Goal: Book appointment/travel/reservation

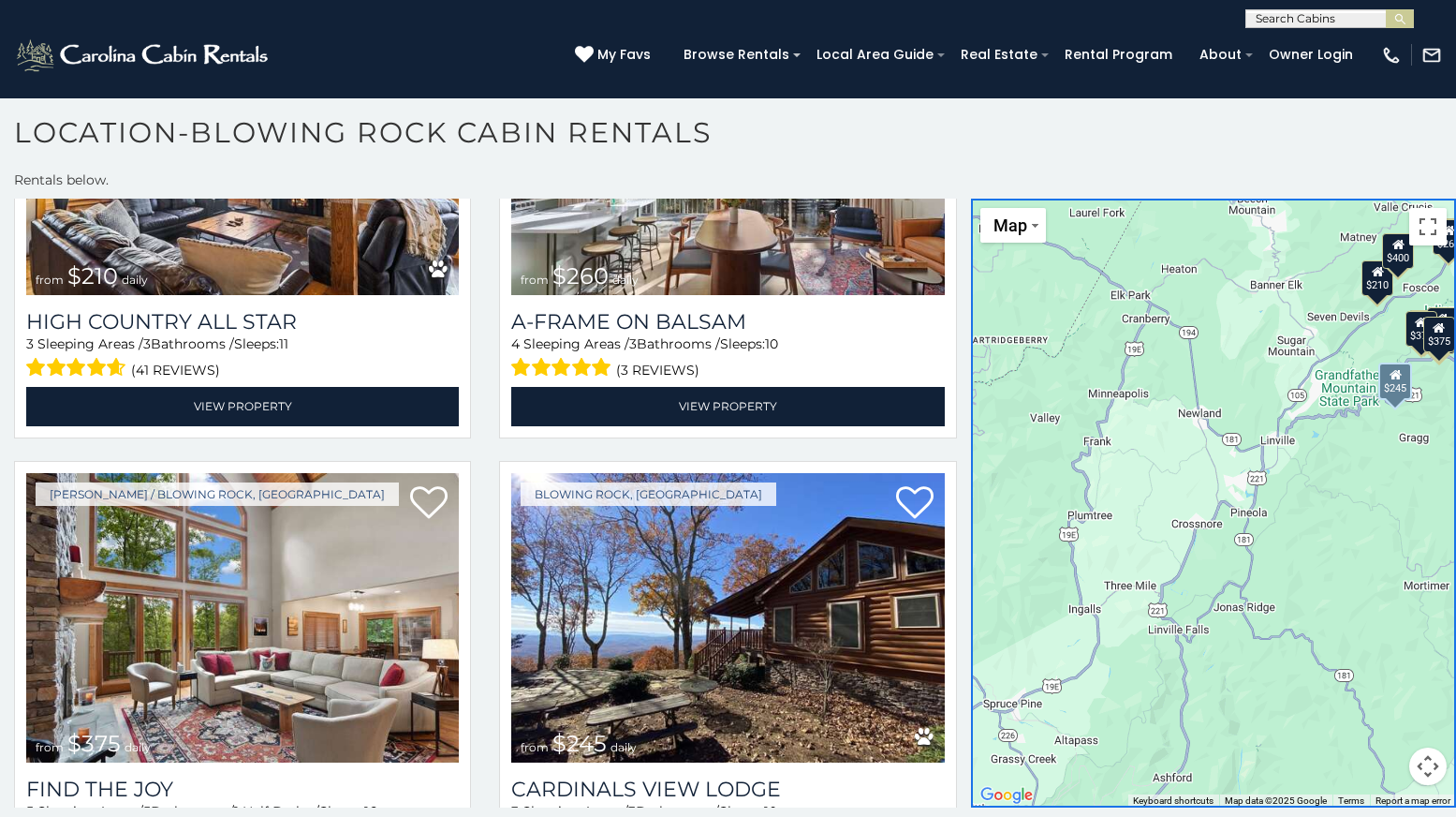
scroll to position [1274, 0]
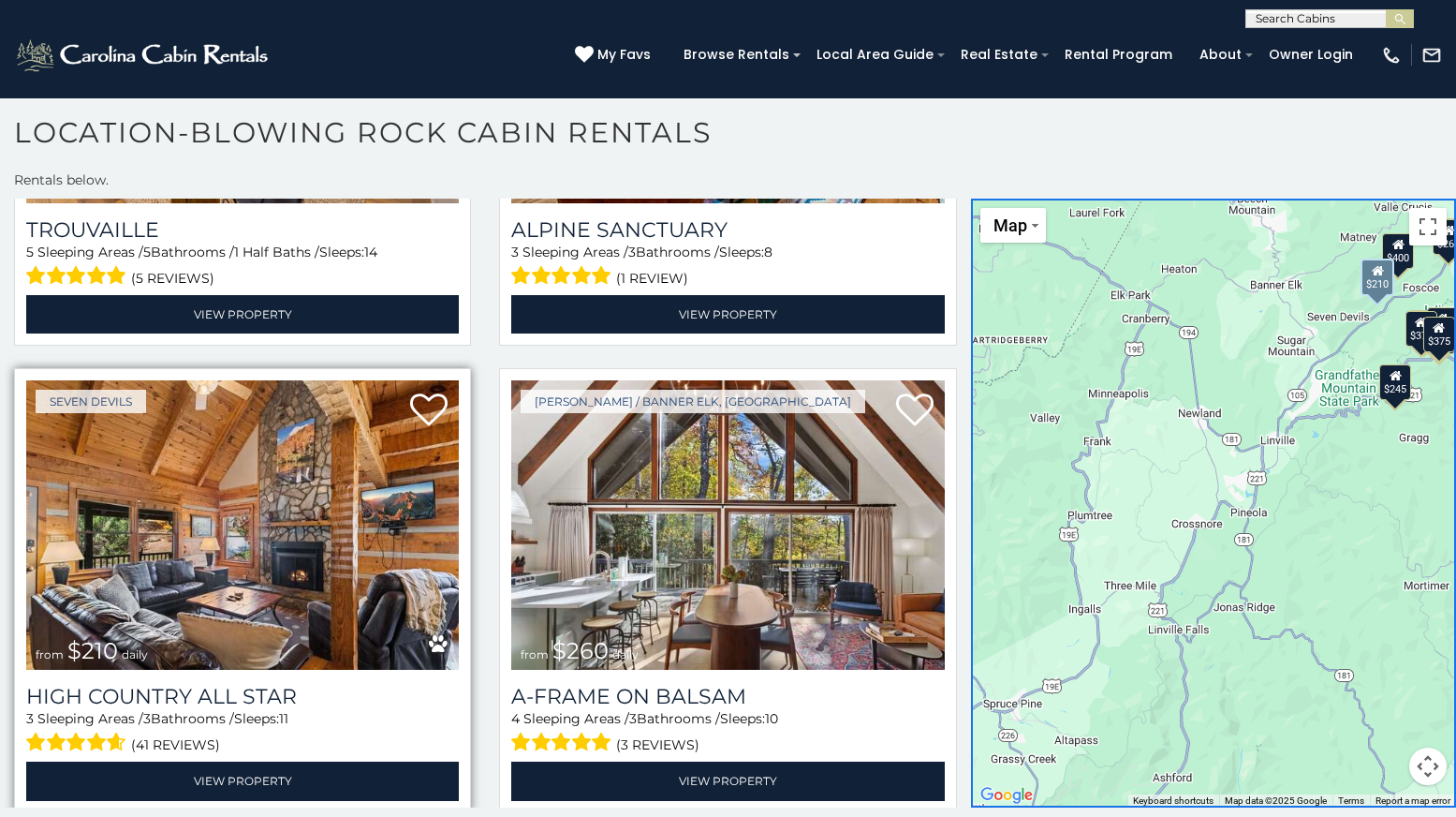
click at [254, 425] on img at bounding box center [243, 525] width 433 height 290
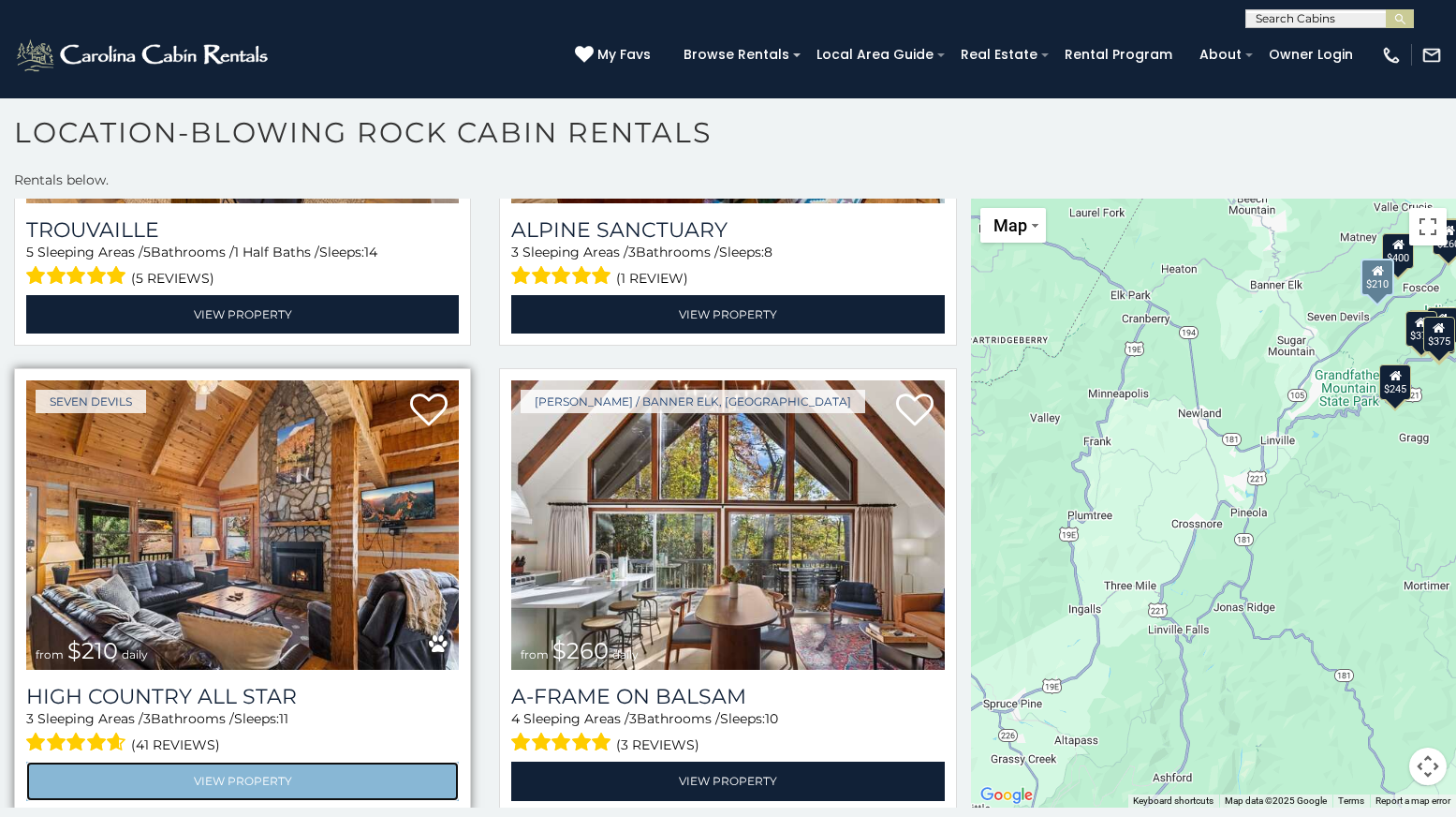
click at [318, 761] on link "View Property" at bounding box center [243, 780] width 433 height 38
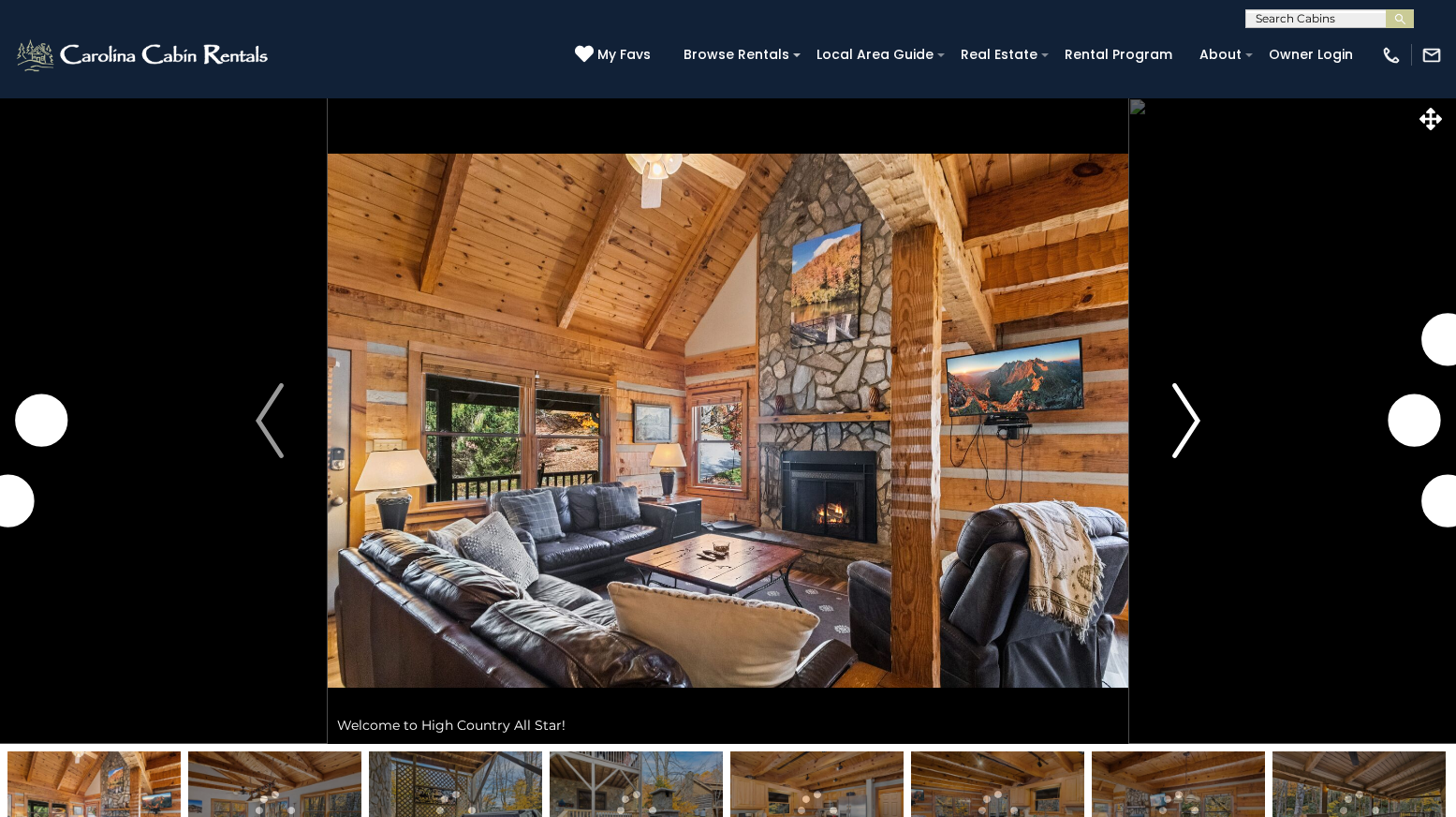
click at [1184, 397] on img "Next" at bounding box center [1187, 421] width 29 height 75
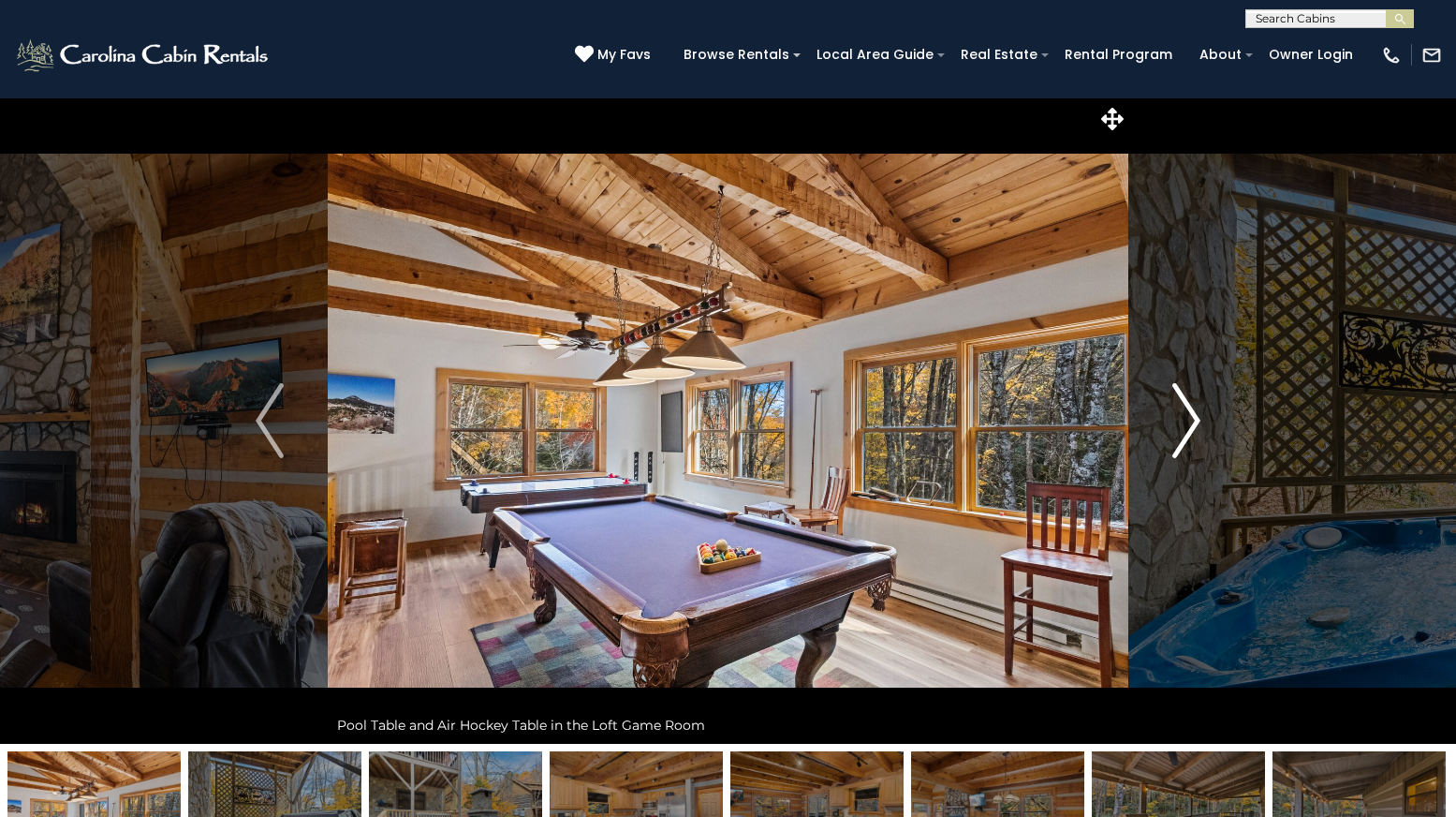
click at [1188, 410] on img "Next" at bounding box center [1187, 421] width 29 height 75
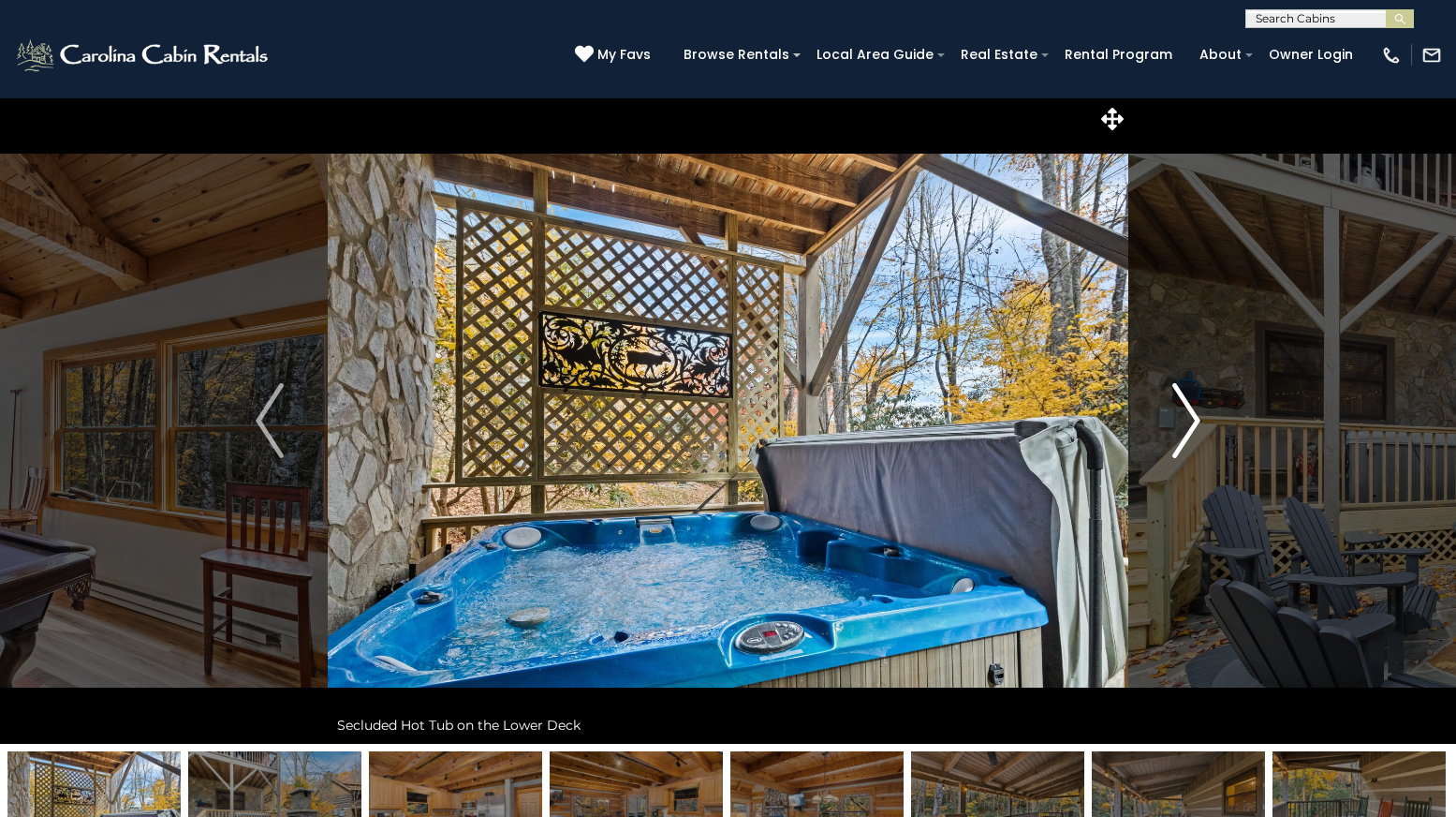
click at [1188, 410] on img "Next" at bounding box center [1187, 421] width 29 height 75
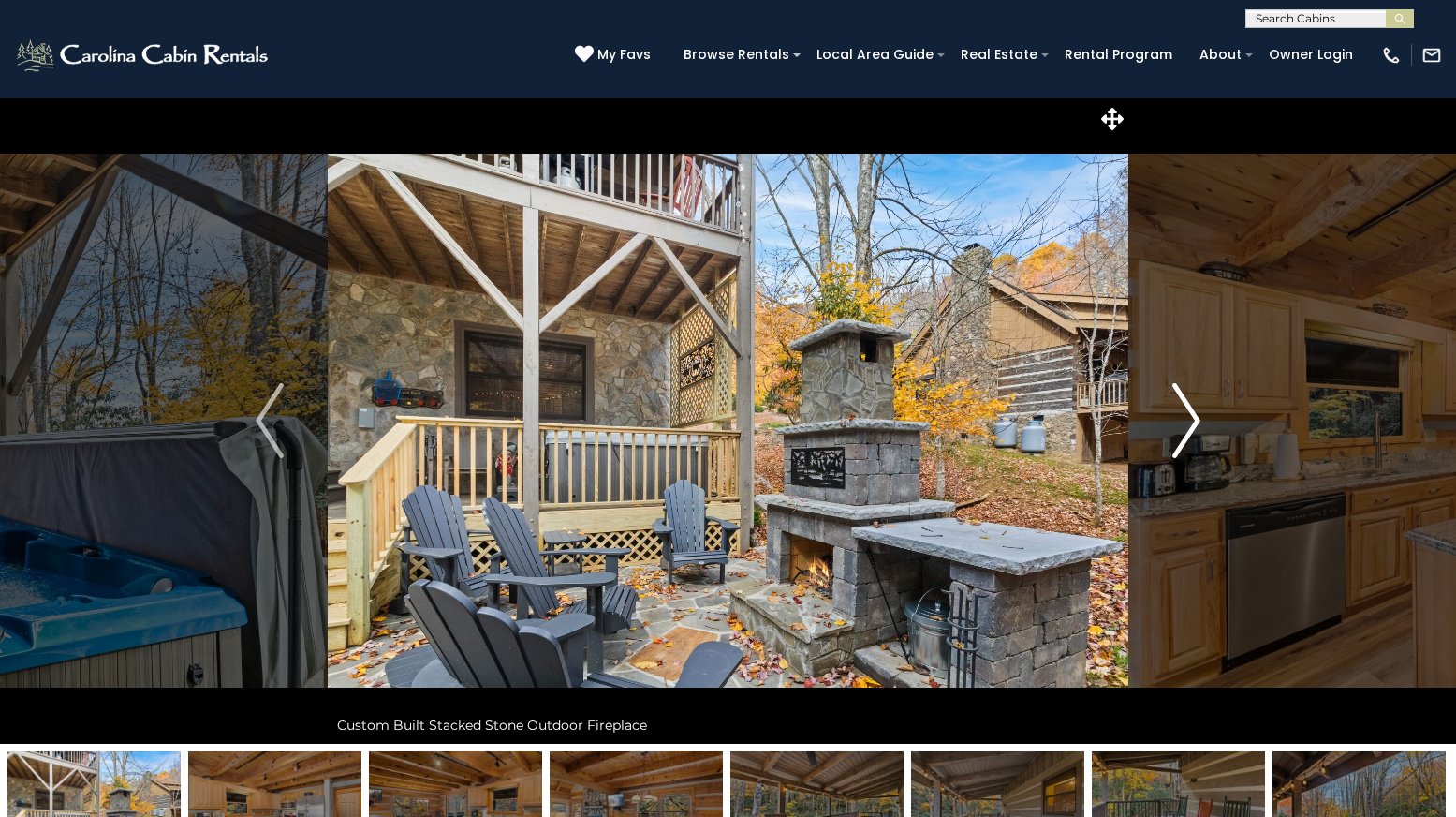
click at [1188, 410] on img "Next" at bounding box center [1187, 421] width 29 height 75
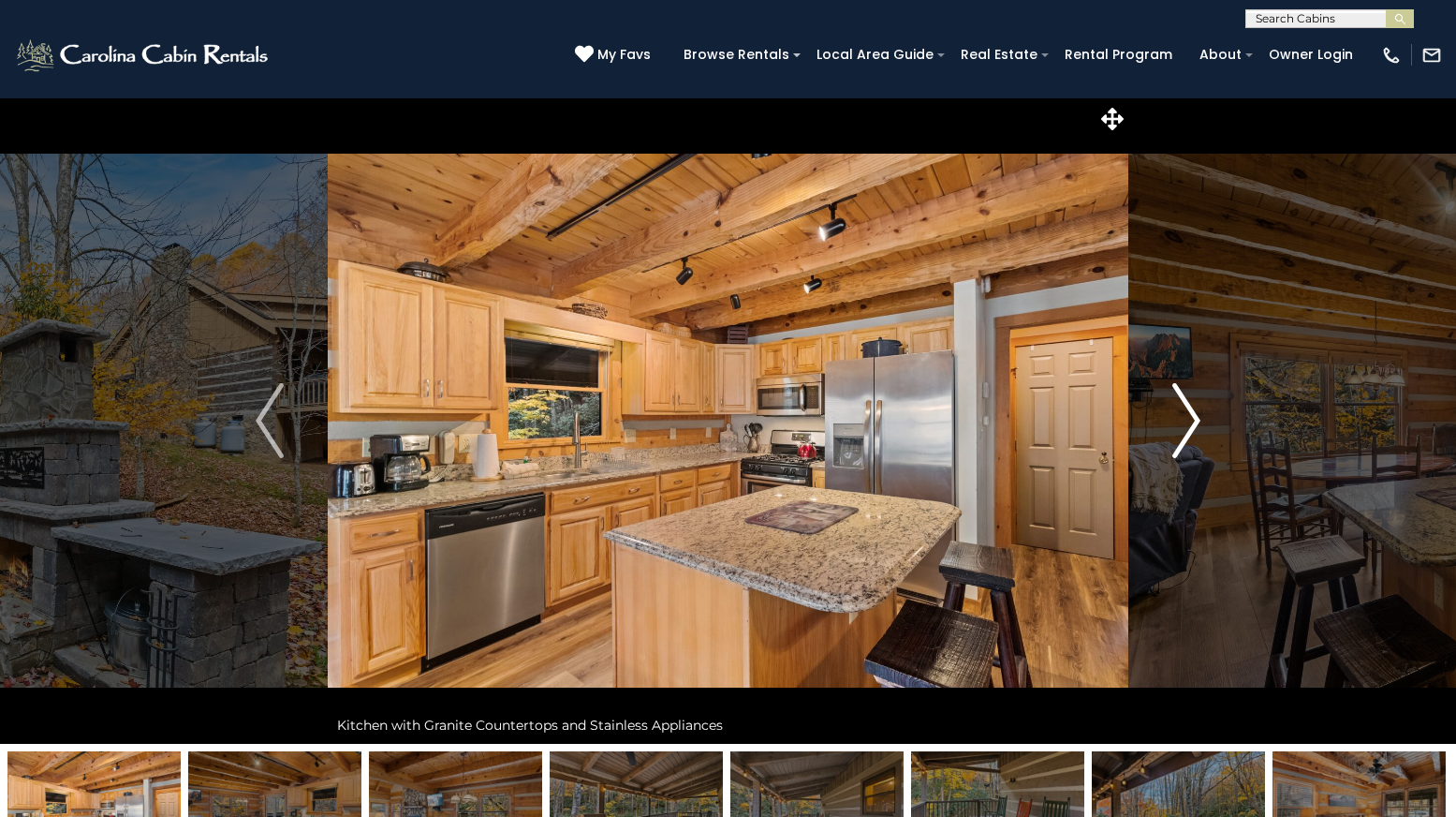
click at [1188, 410] on img "Next" at bounding box center [1187, 421] width 29 height 75
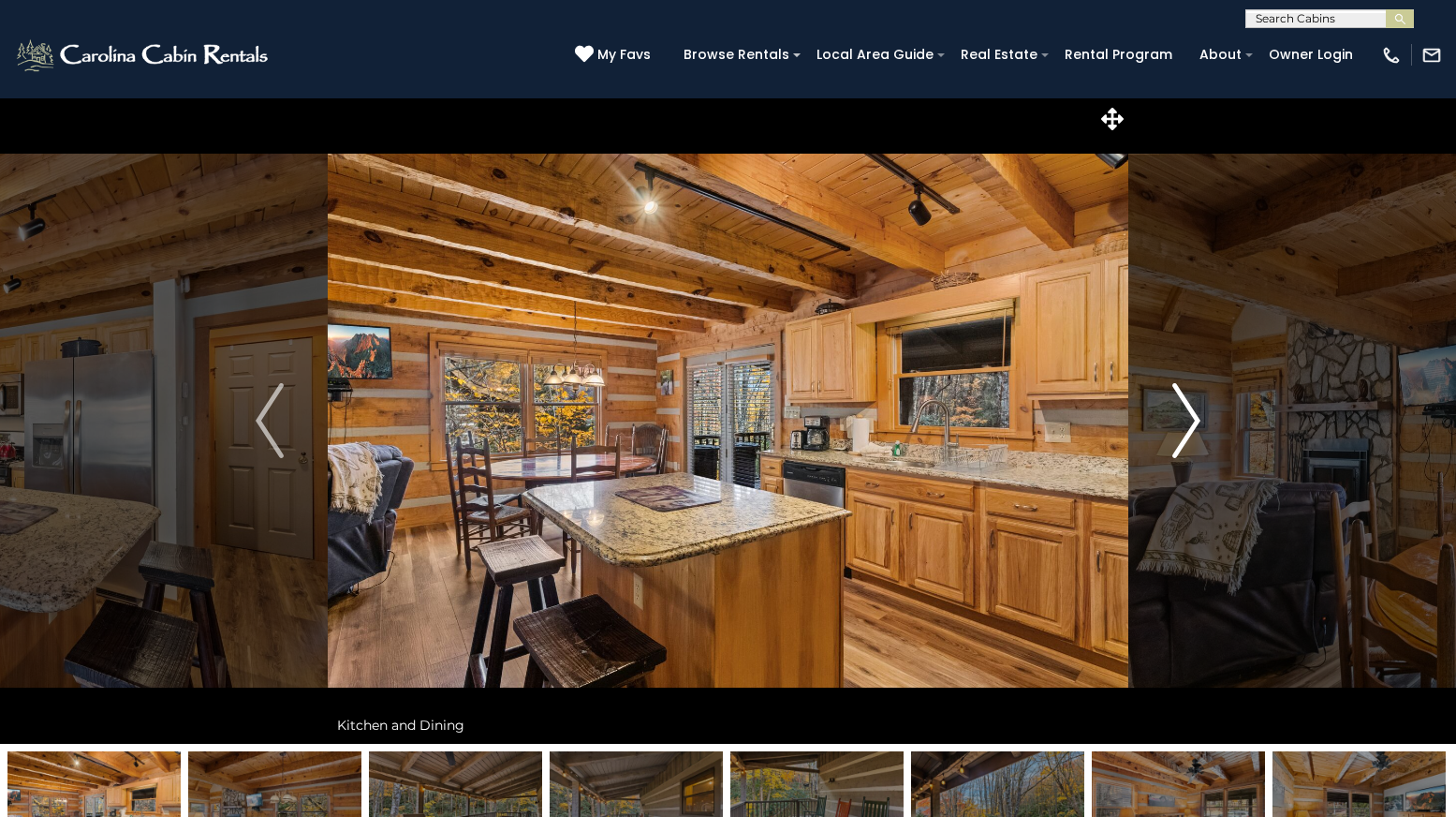
click at [1188, 410] on img "Next" at bounding box center [1187, 421] width 29 height 75
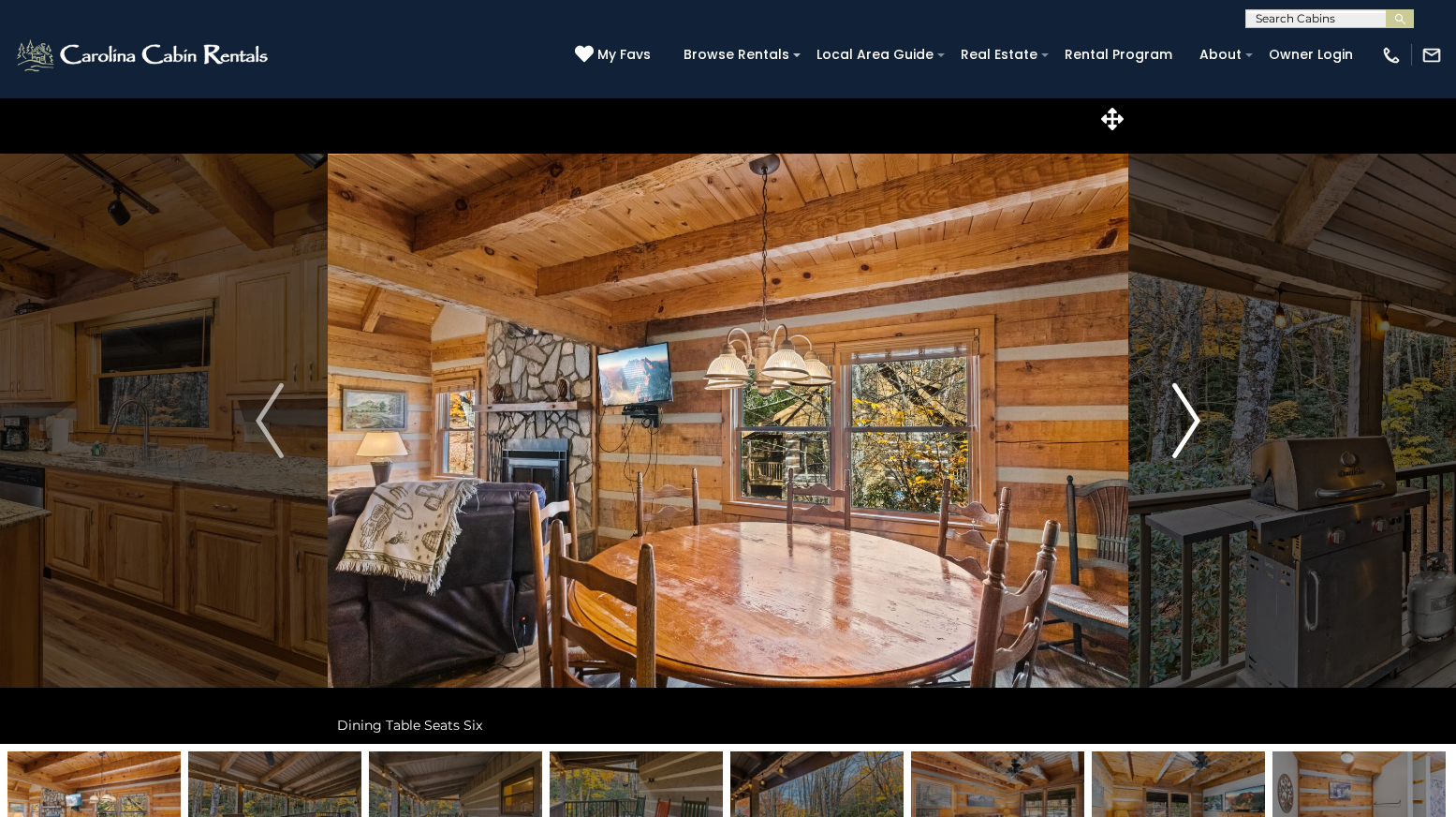
click at [1188, 410] on img "Next" at bounding box center [1187, 421] width 29 height 75
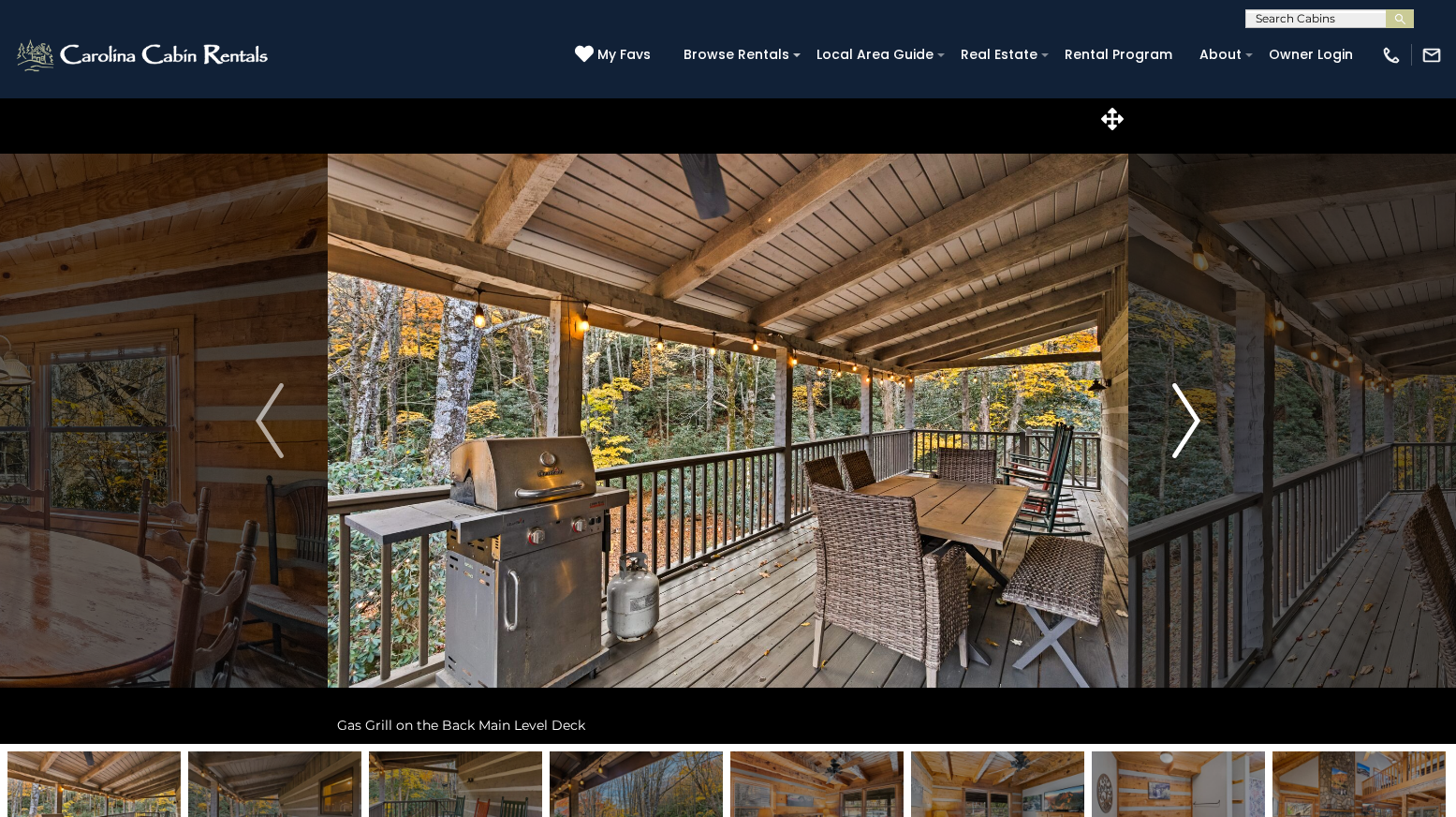
click at [1188, 410] on img "Next" at bounding box center [1187, 421] width 29 height 75
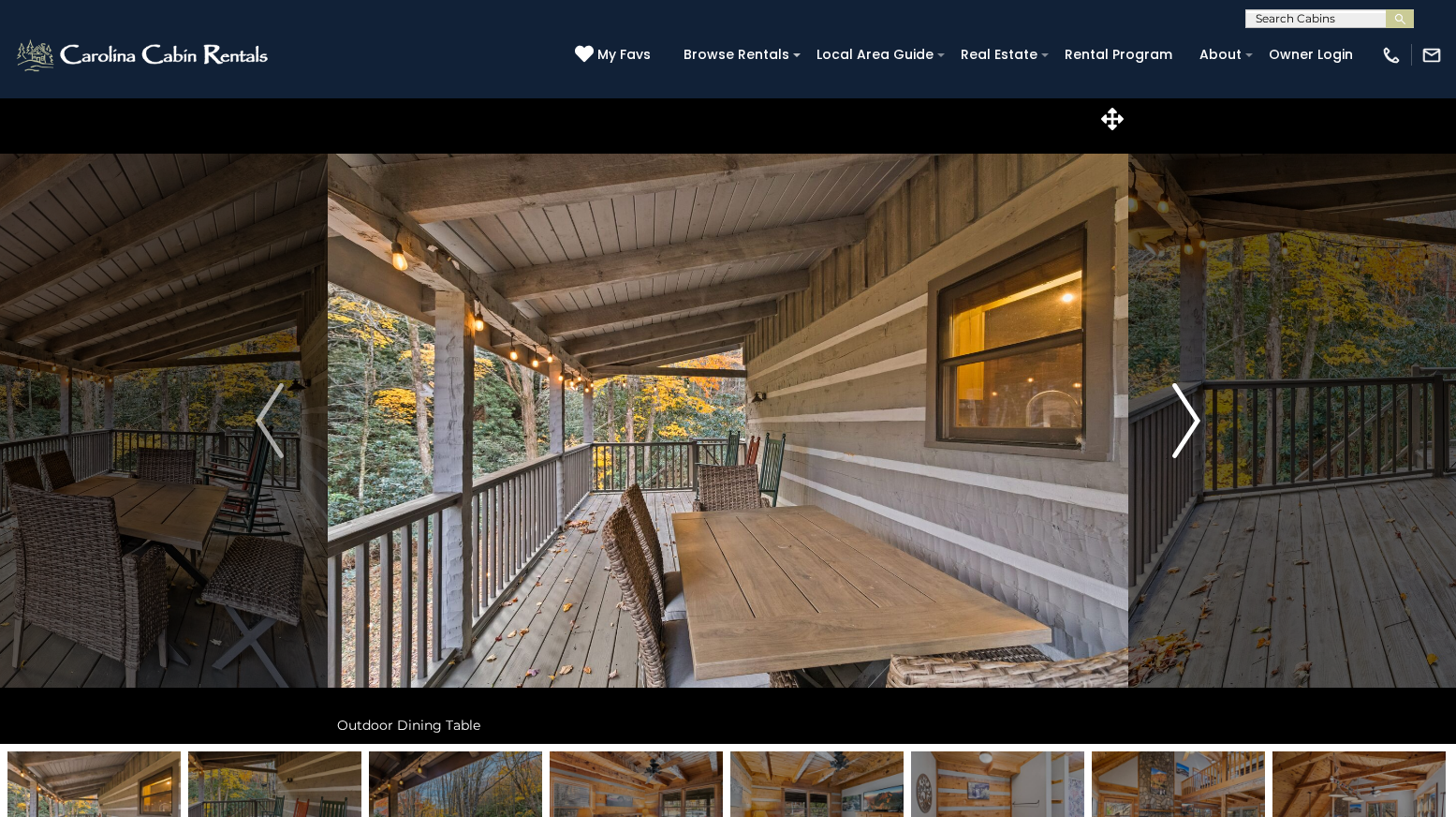
click at [1188, 410] on img "Next" at bounding box center [1187, 421] width 29 height 75
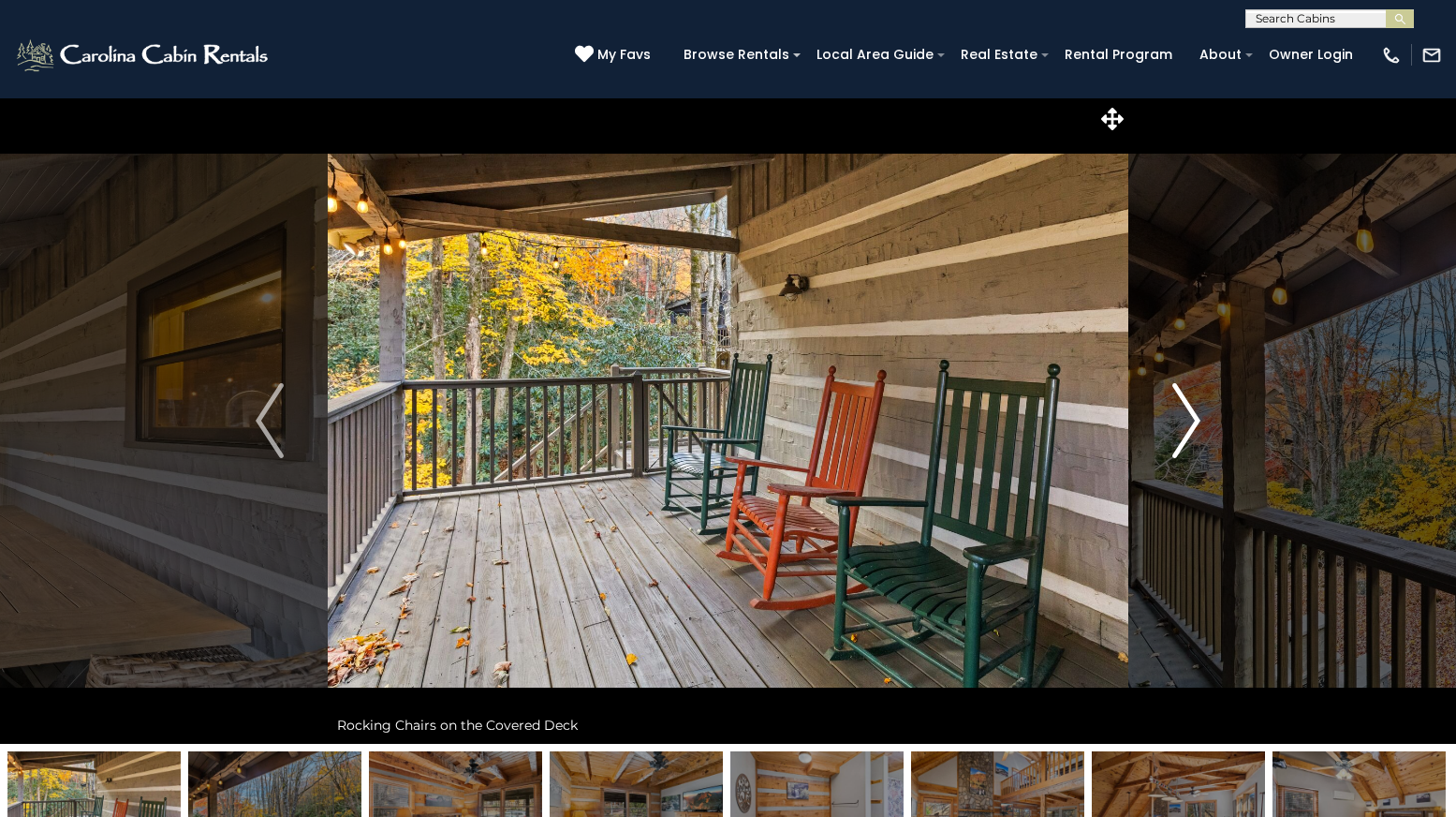
click at [1188, 410] on img "Next" at bounding box center [1187, 421] width 29 height 75
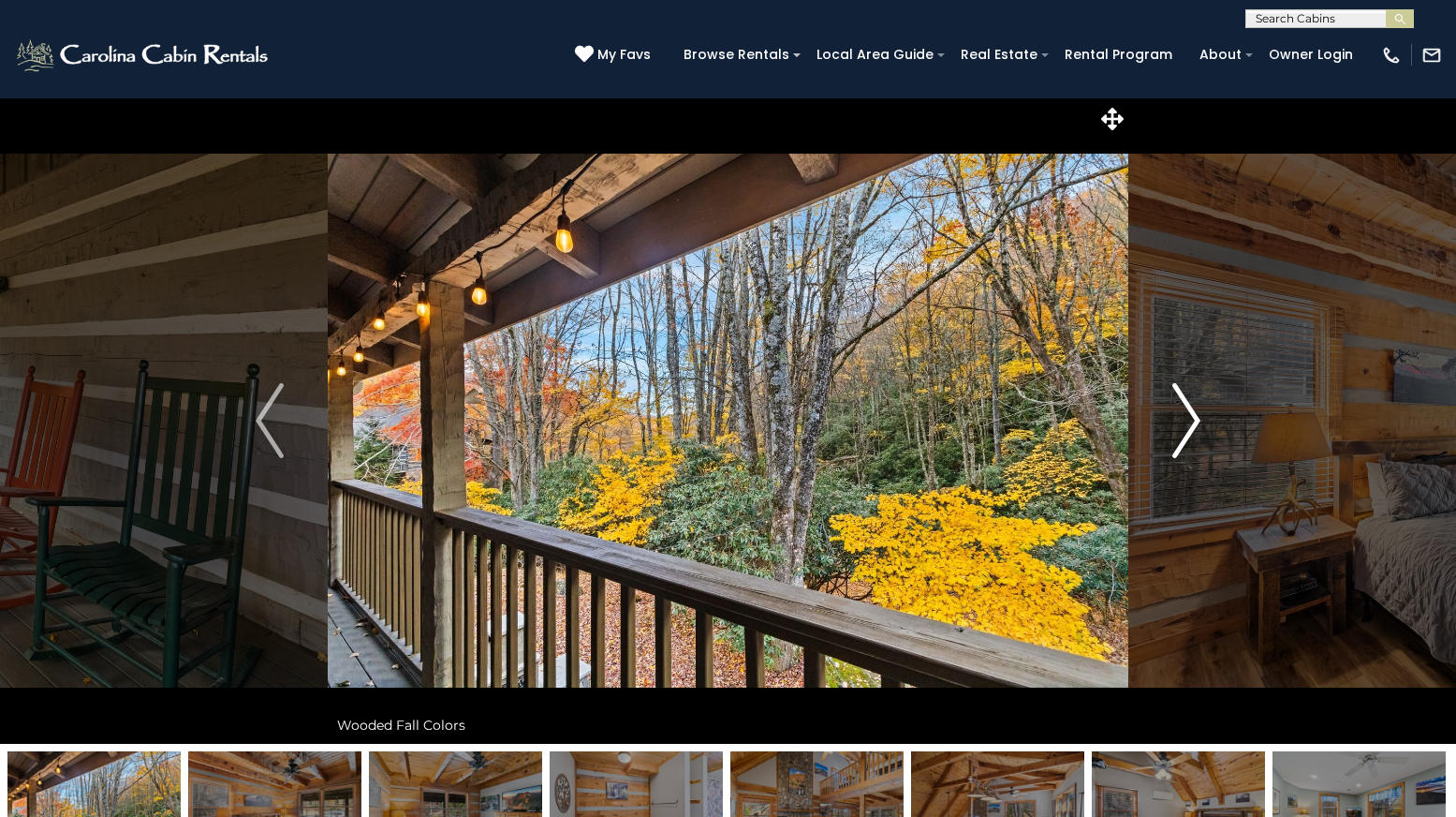
click at [1188, 410] on img "Next" at bounding box center [1187, 421] width 29 height 75
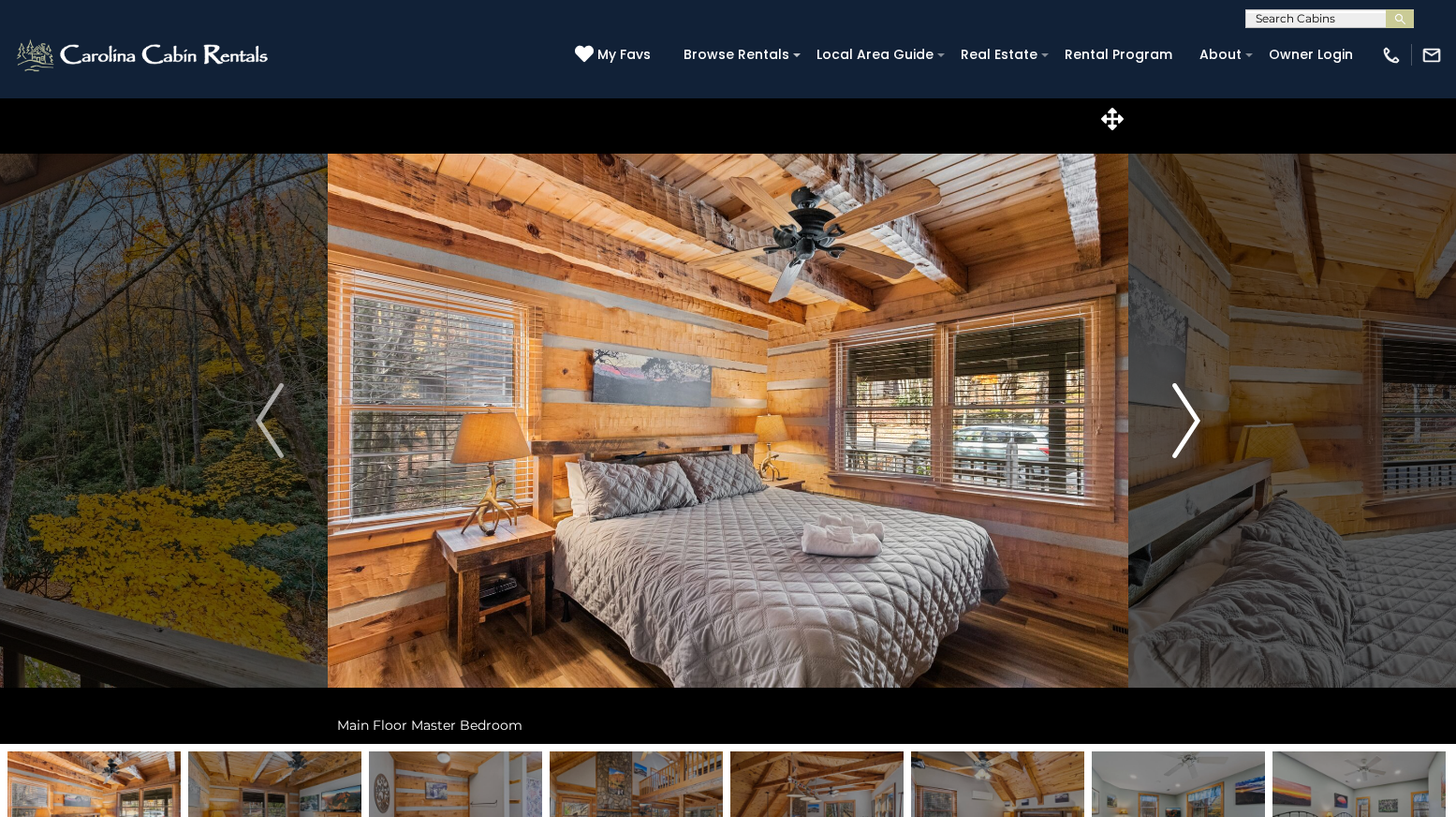
click at [1188, 410] on img "Next" at bounding box center [1187, 421] width 29 height 75
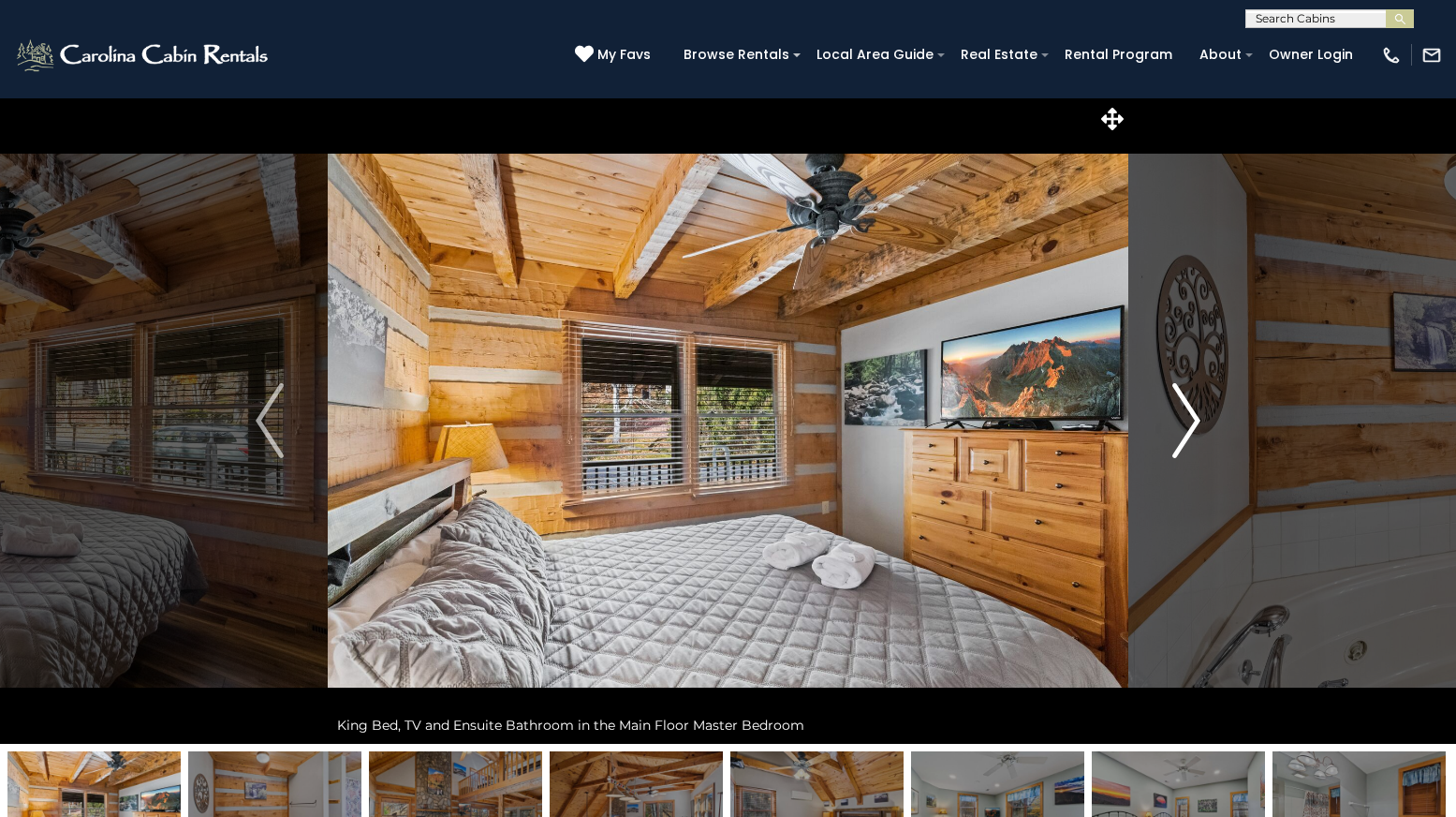
click at [1188, 410] on img "Next" at bounding box center [1187, 421] width 29 height 75
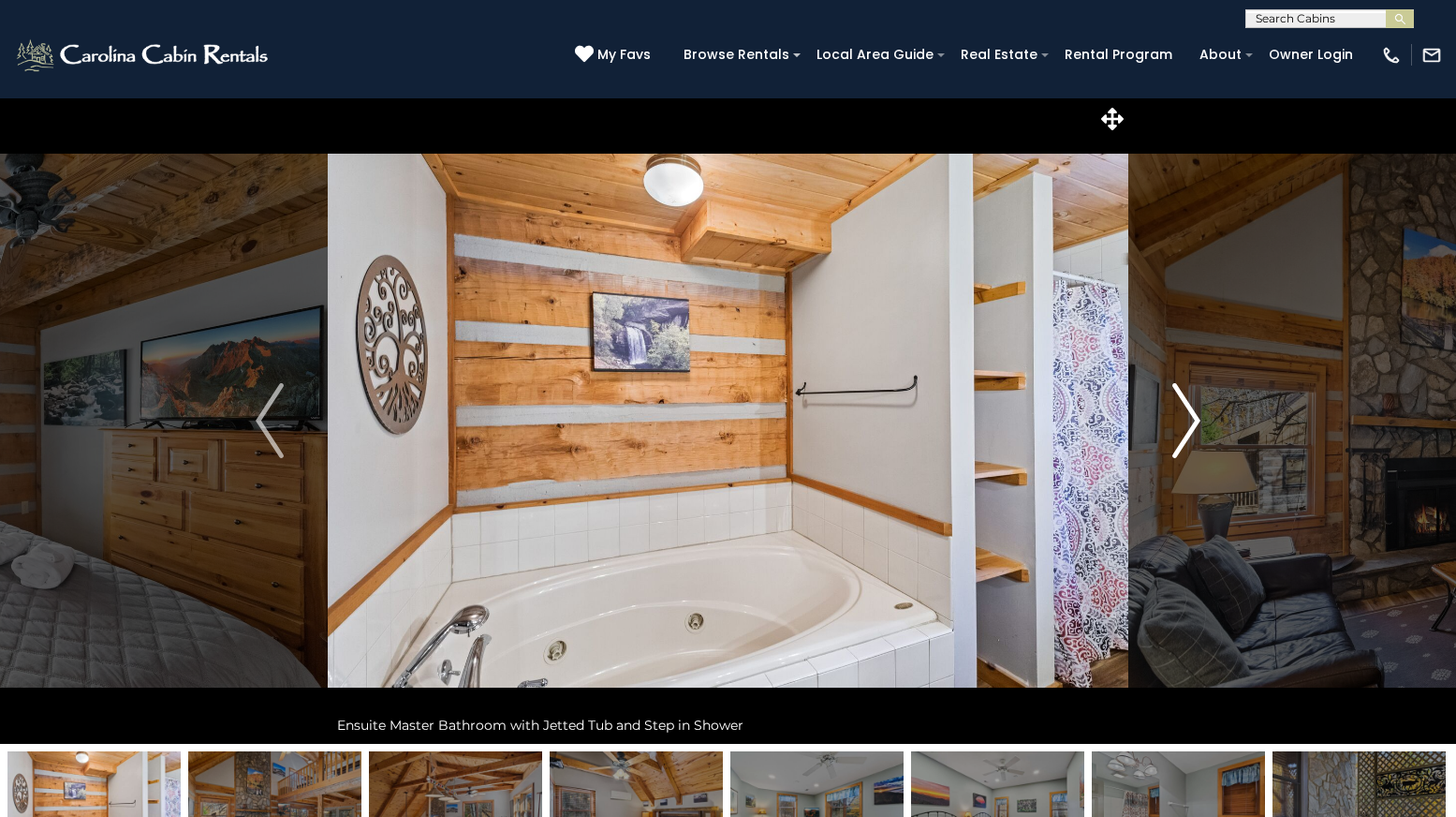
click at [1188, 410] on img "Next" at bounding box center [1187, 421] width 29 height 75
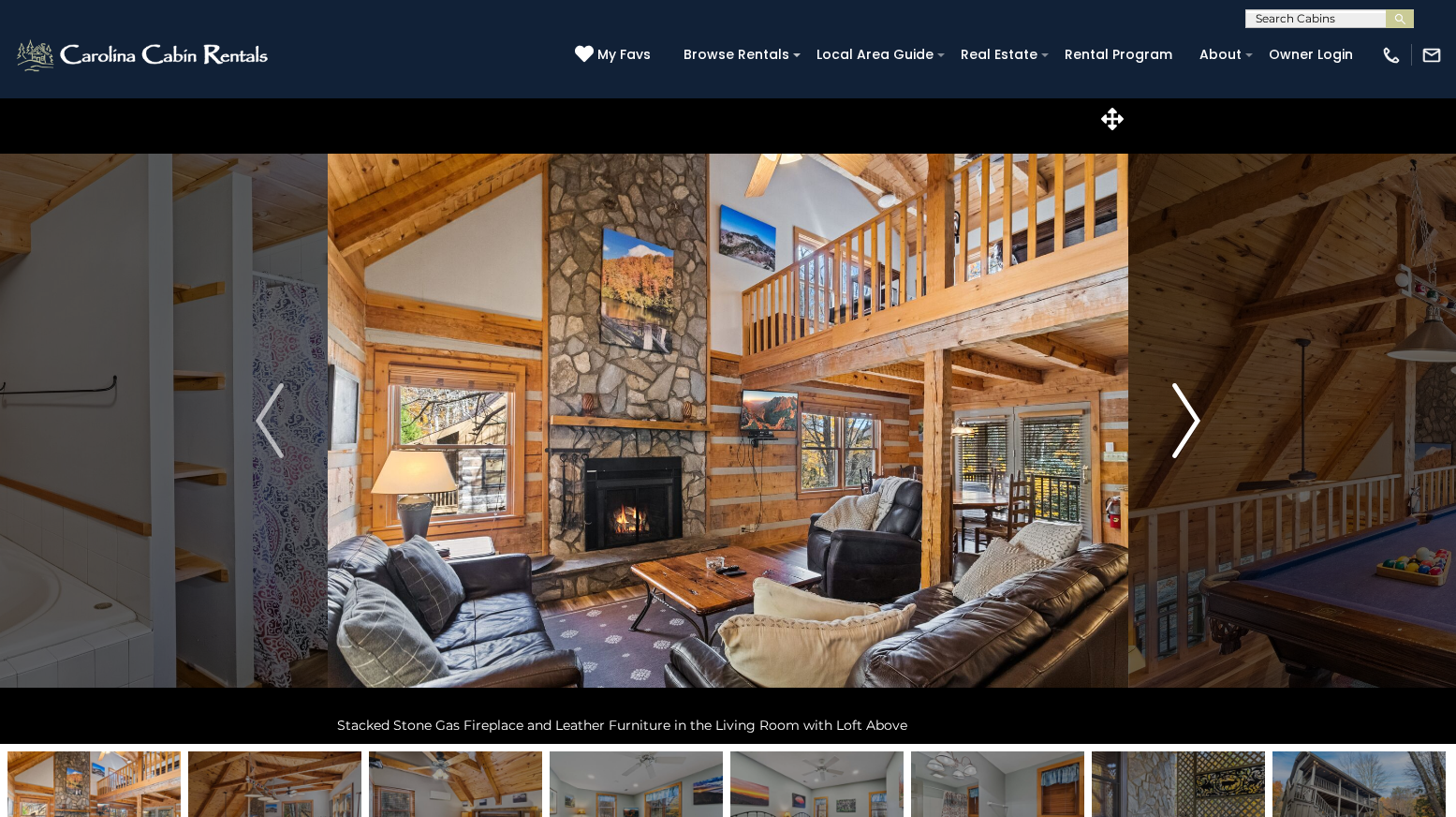
click at [1188, 410] on img "Next" at bounding box center [1187, 421] width 29 height 75
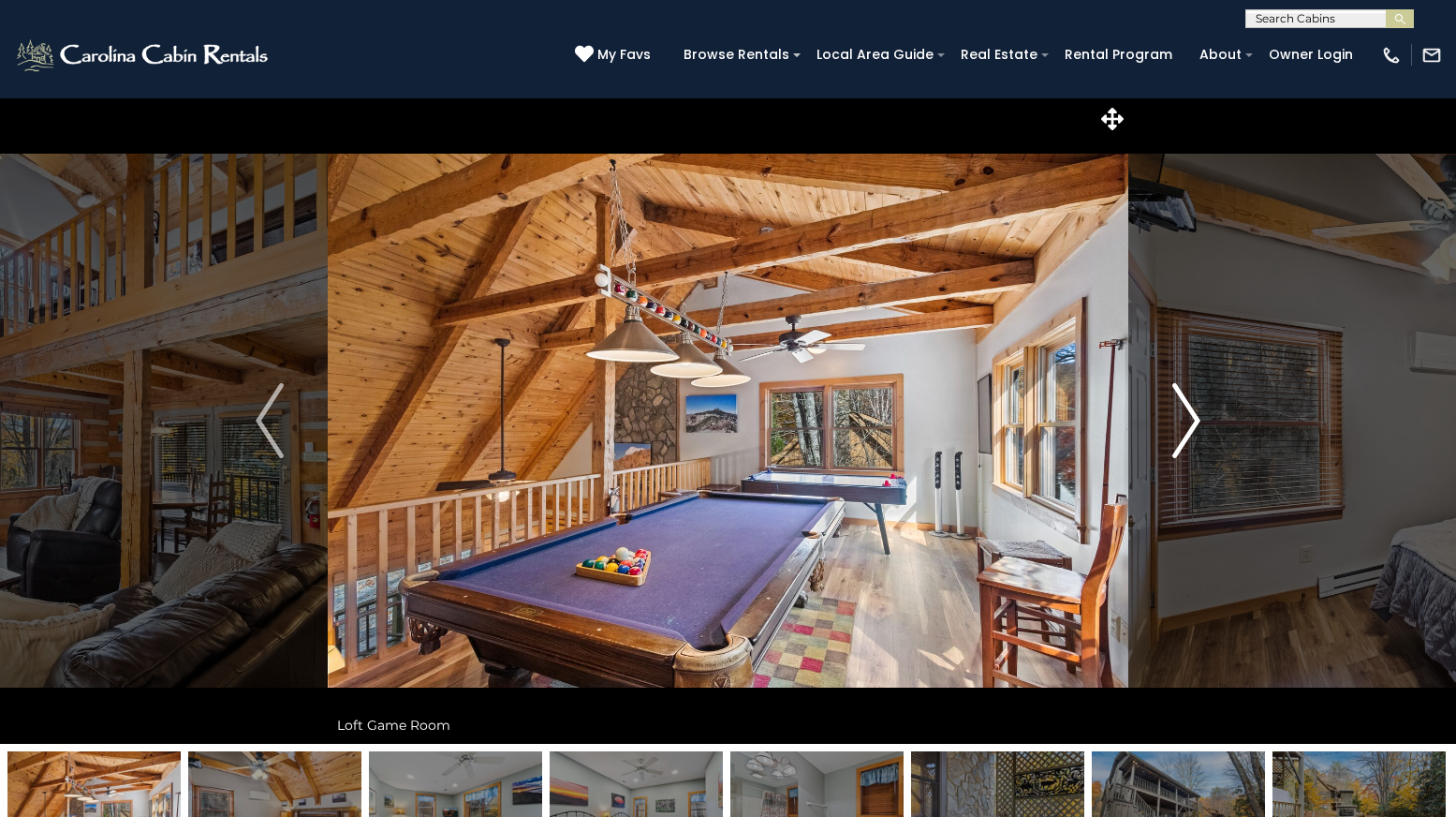
click at [1188, 410] on img "Next" at bounding box center [1187, 421] width 29 height 75
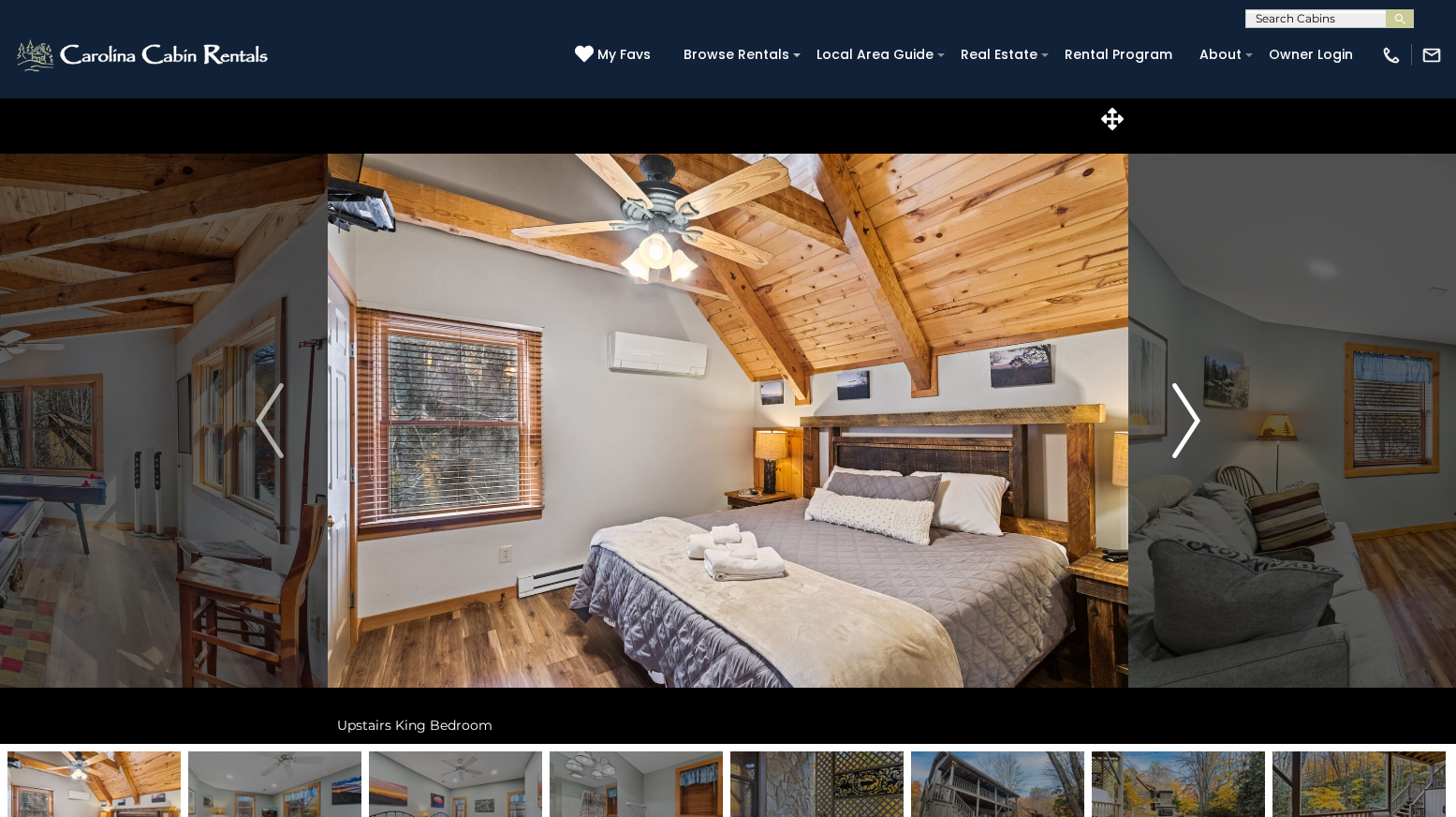
click at [1188, 410] on img "Next" at bounding box center [1187, 421] width 29 height 75
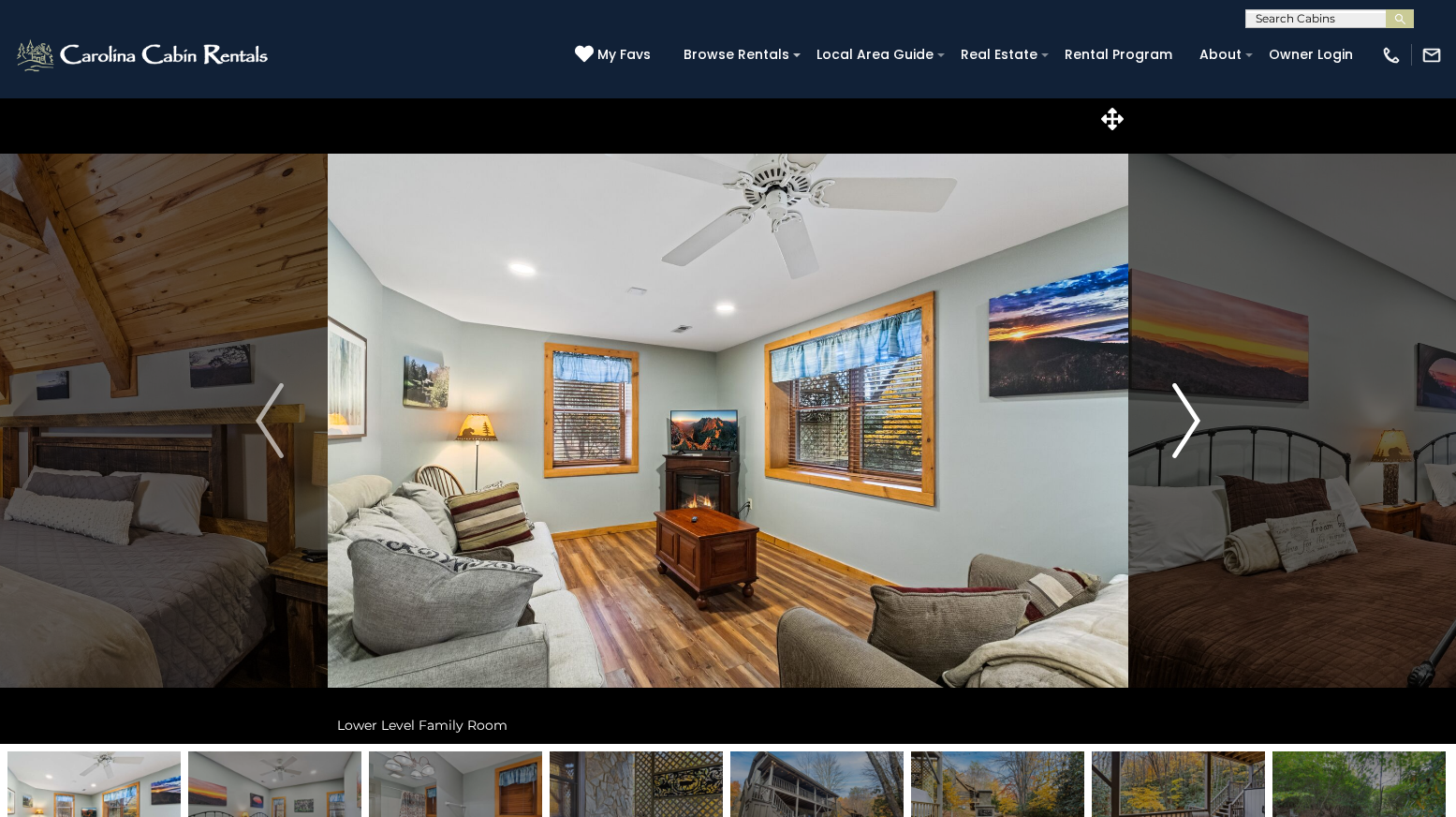
click at [1188, 410] on img "Next" at bounding box center [1187, 421] width 29 height 75
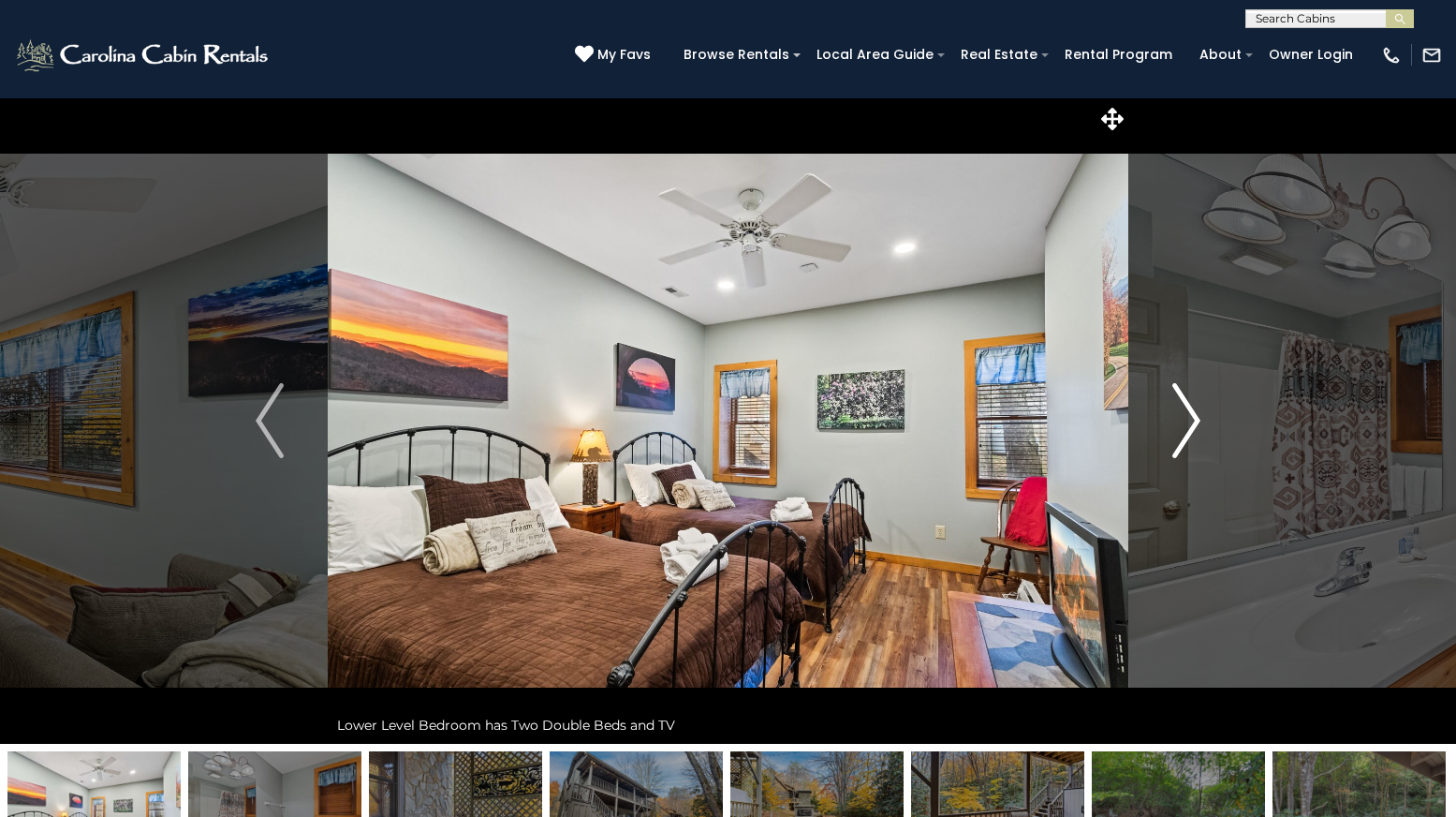
click at [1188, 410] on img "Next" at bounding box center [1187, 421] width 29 height 75
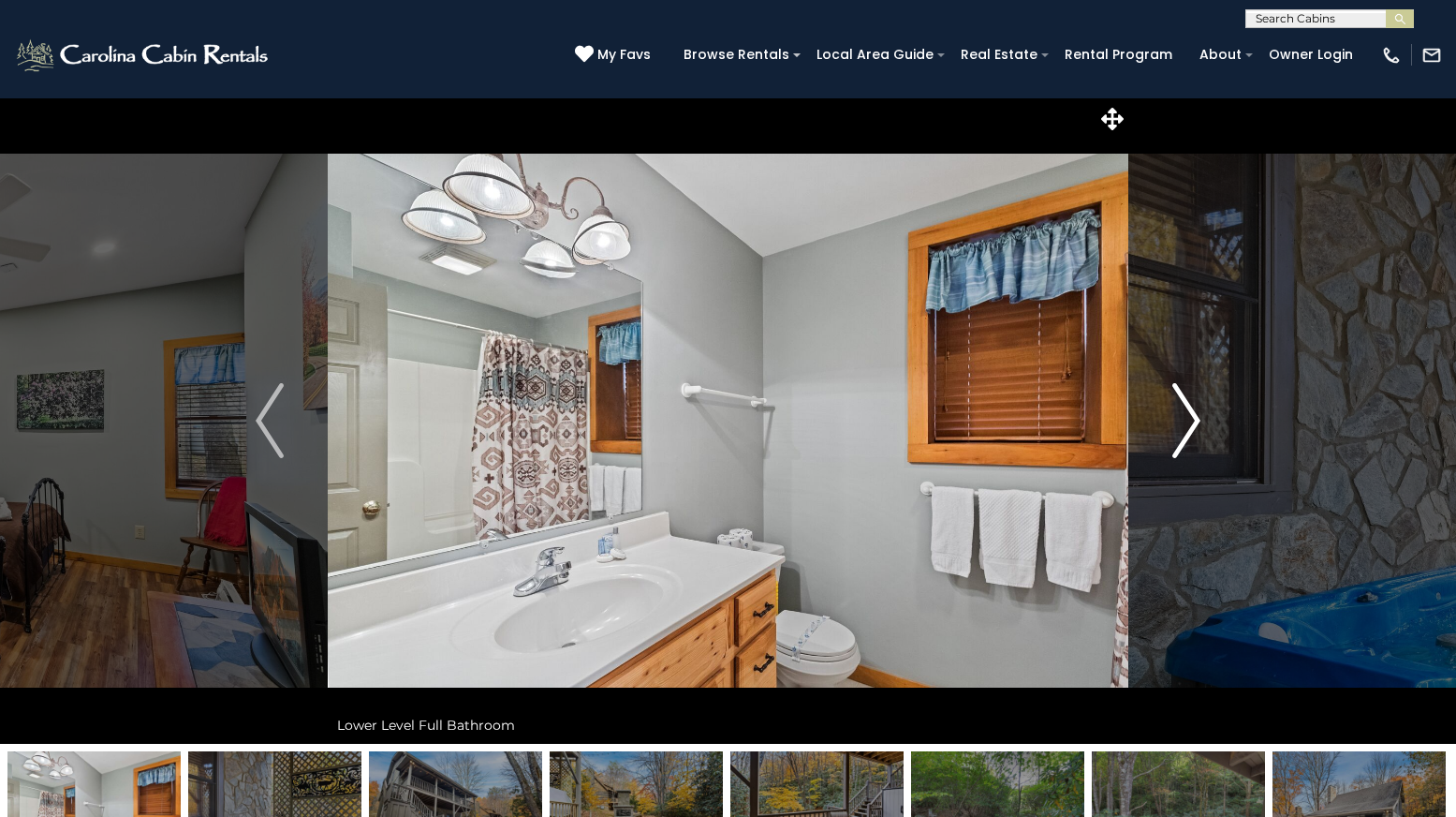
click at [1188, 410] on img "Next" at bounding box center [1187, 421] width 29 height 75
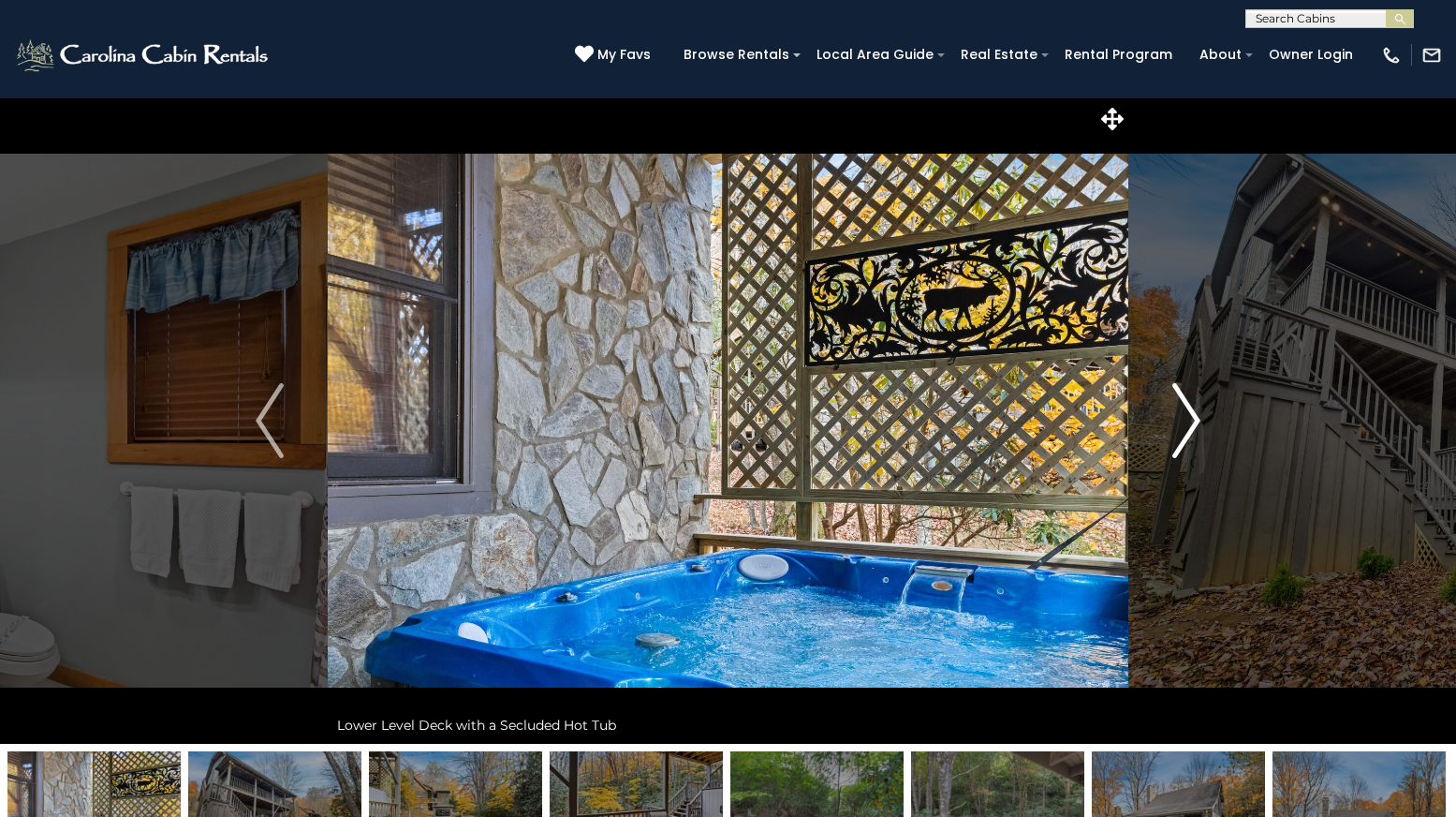
click at [1188, 410] on img "Next" at bounding box center [1187, 421] width 29 height 75
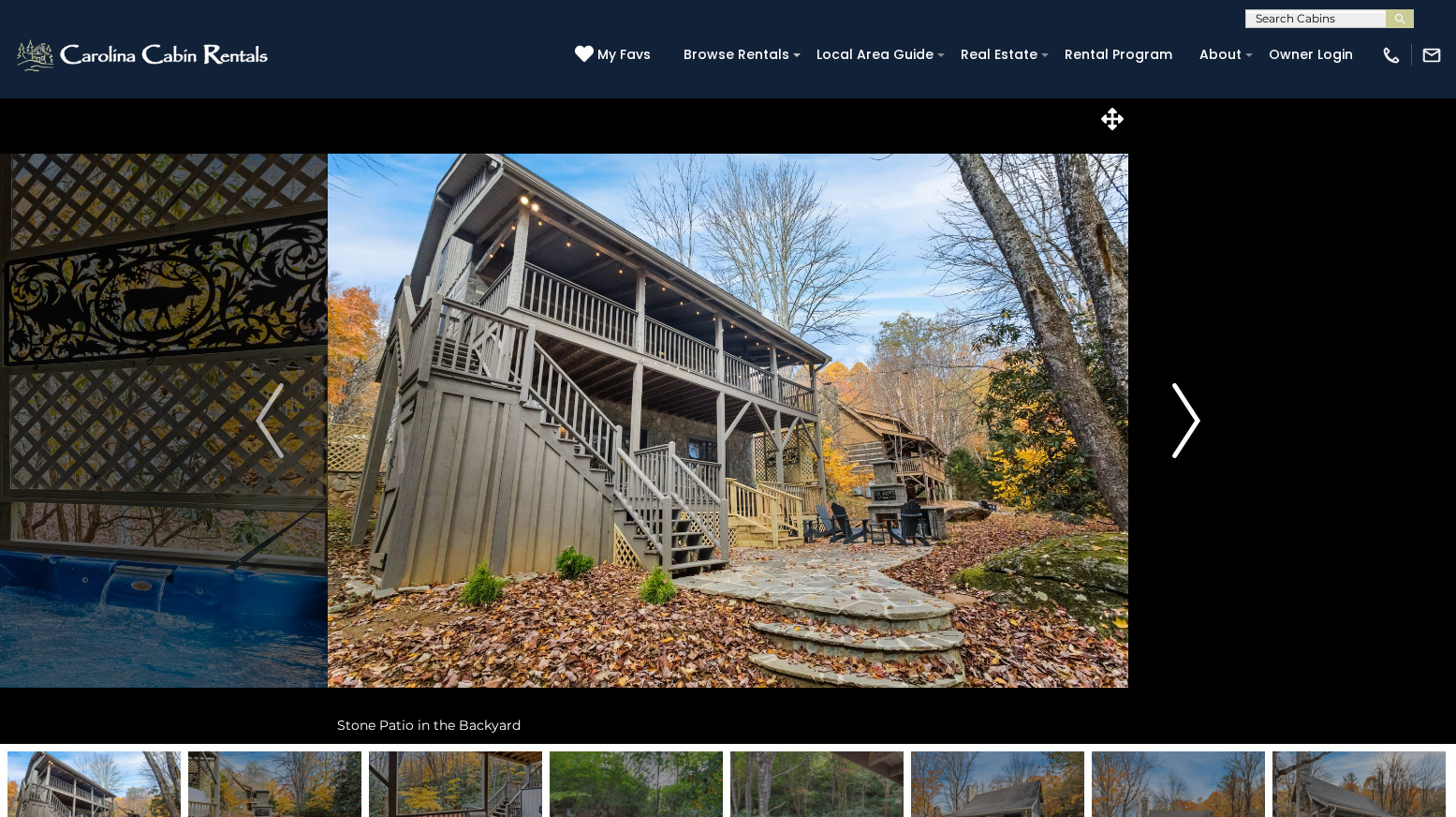
click at [1188, 410] on img "Next" at bounding box center [1187, 421] width 29 height 75
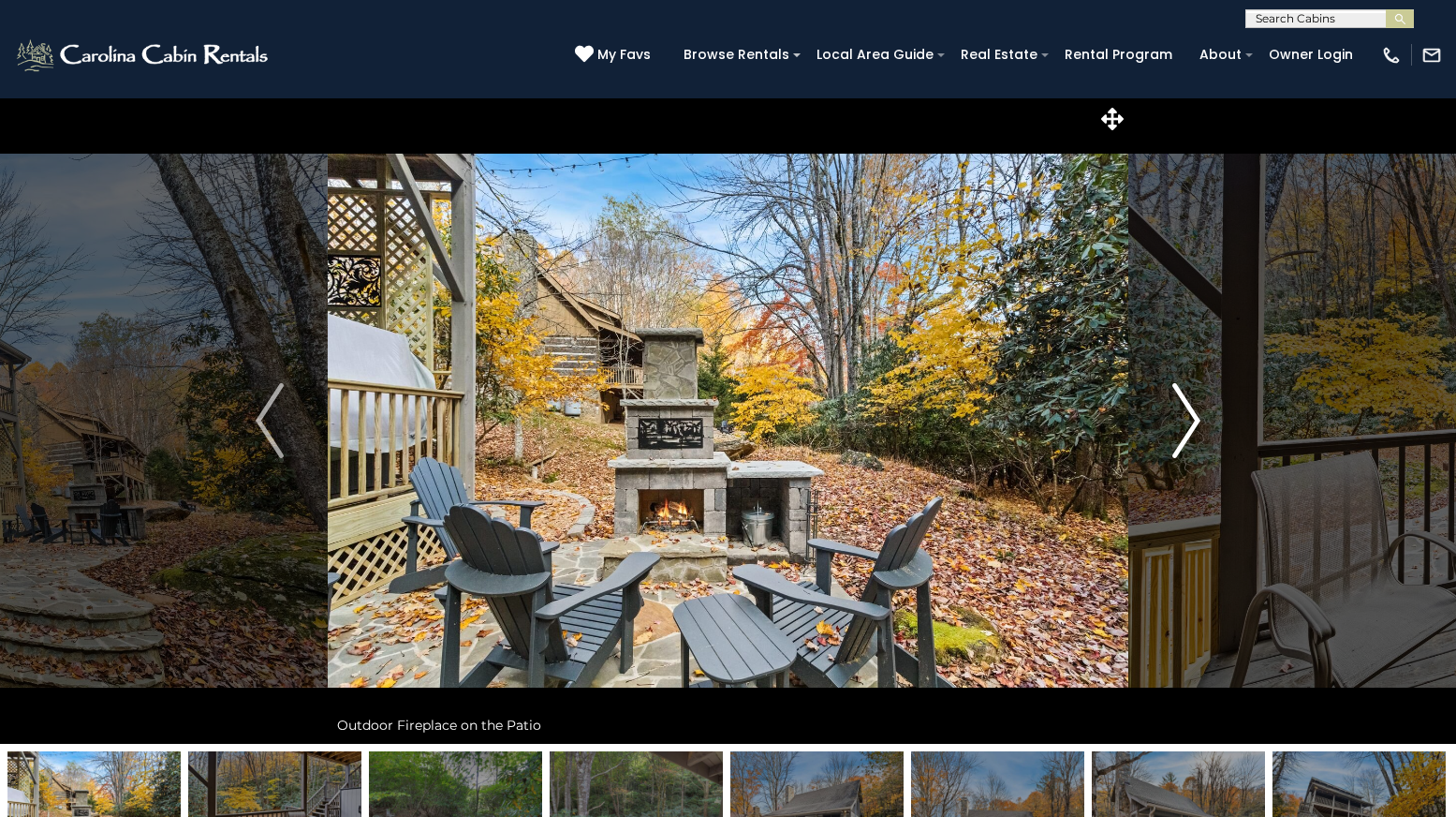
click at [1188, 410] on img "Next" at bounding box center [1187, 421] width 29 height 75
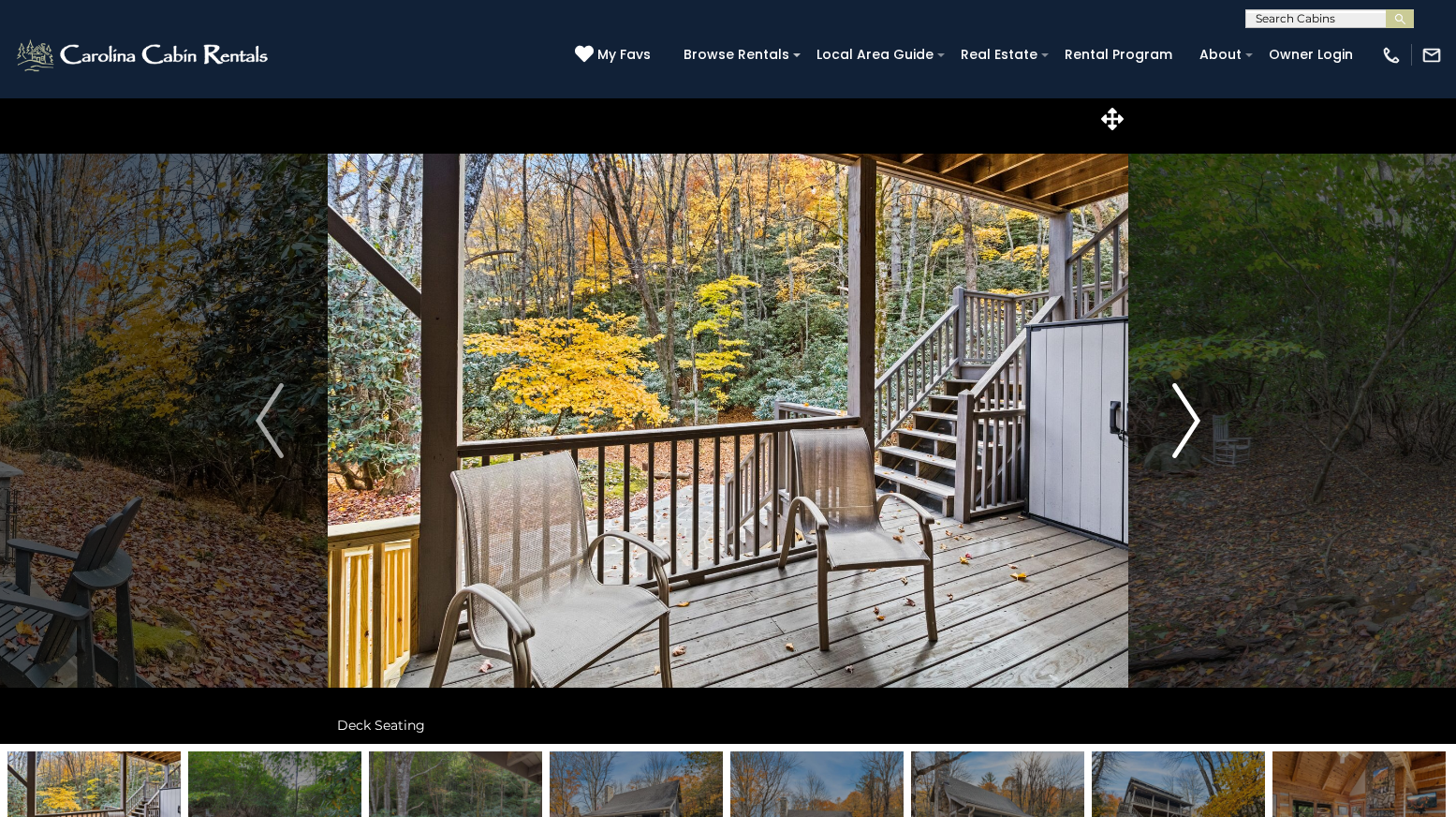
click at [1188, 410] on img "Next" at bounding box center [1187, 421] width 29 height 75
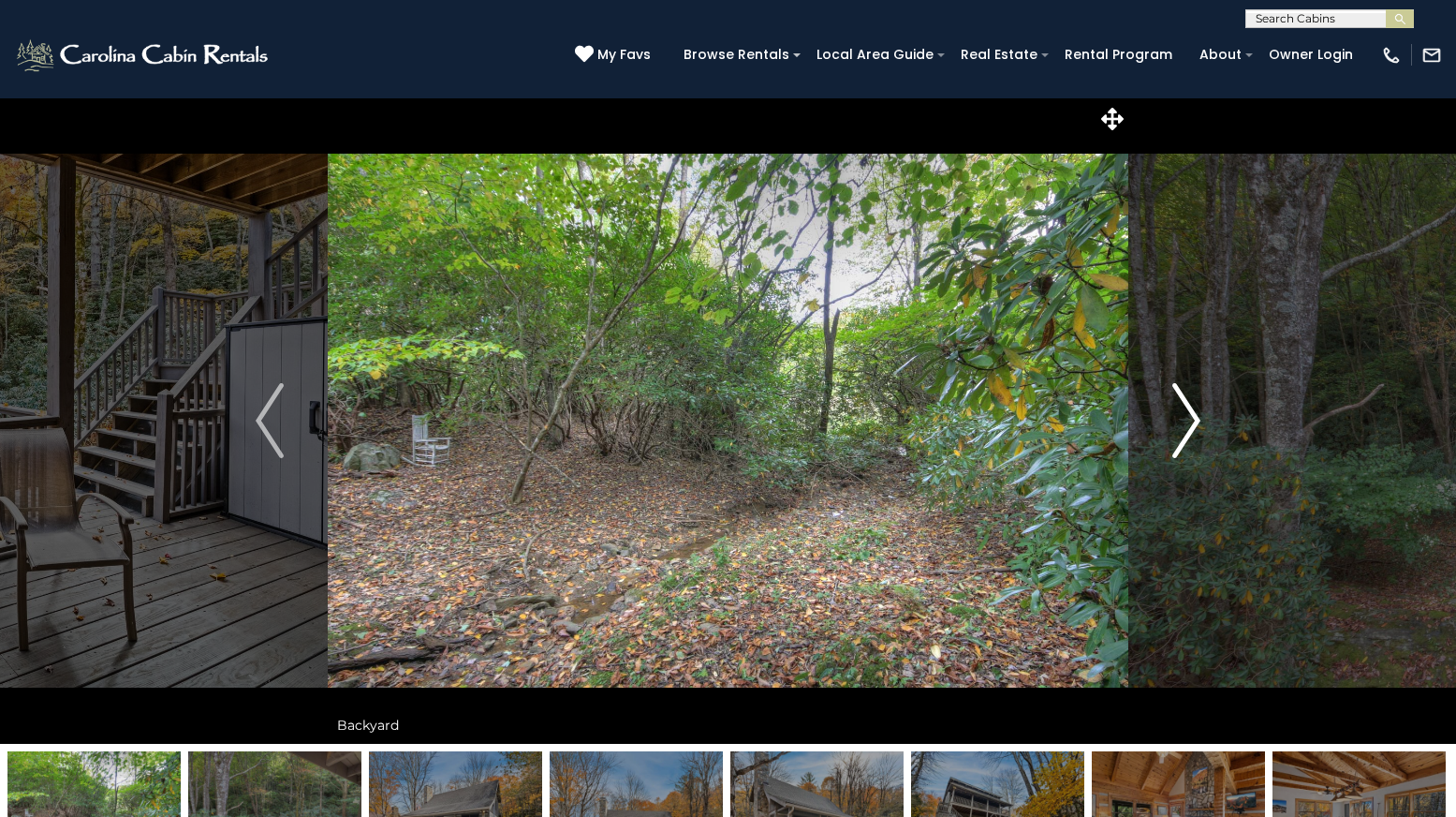
click at [1188, 410] on img "Next" at bounding box center [1187, 421] width 29 height 75
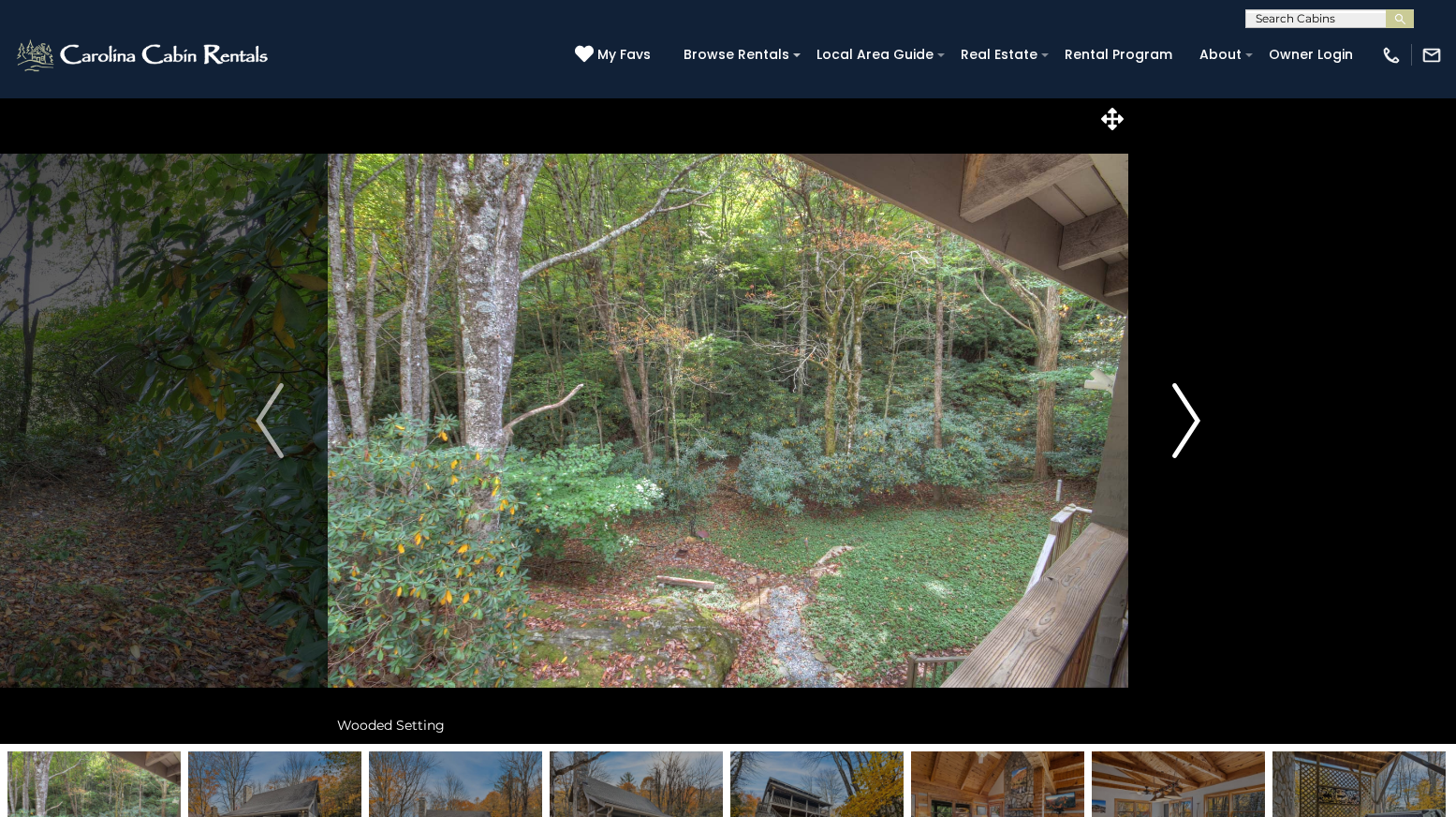
click at [1188, 410] on img "Next" at bounding box center [1187, 421] width 29 height 75
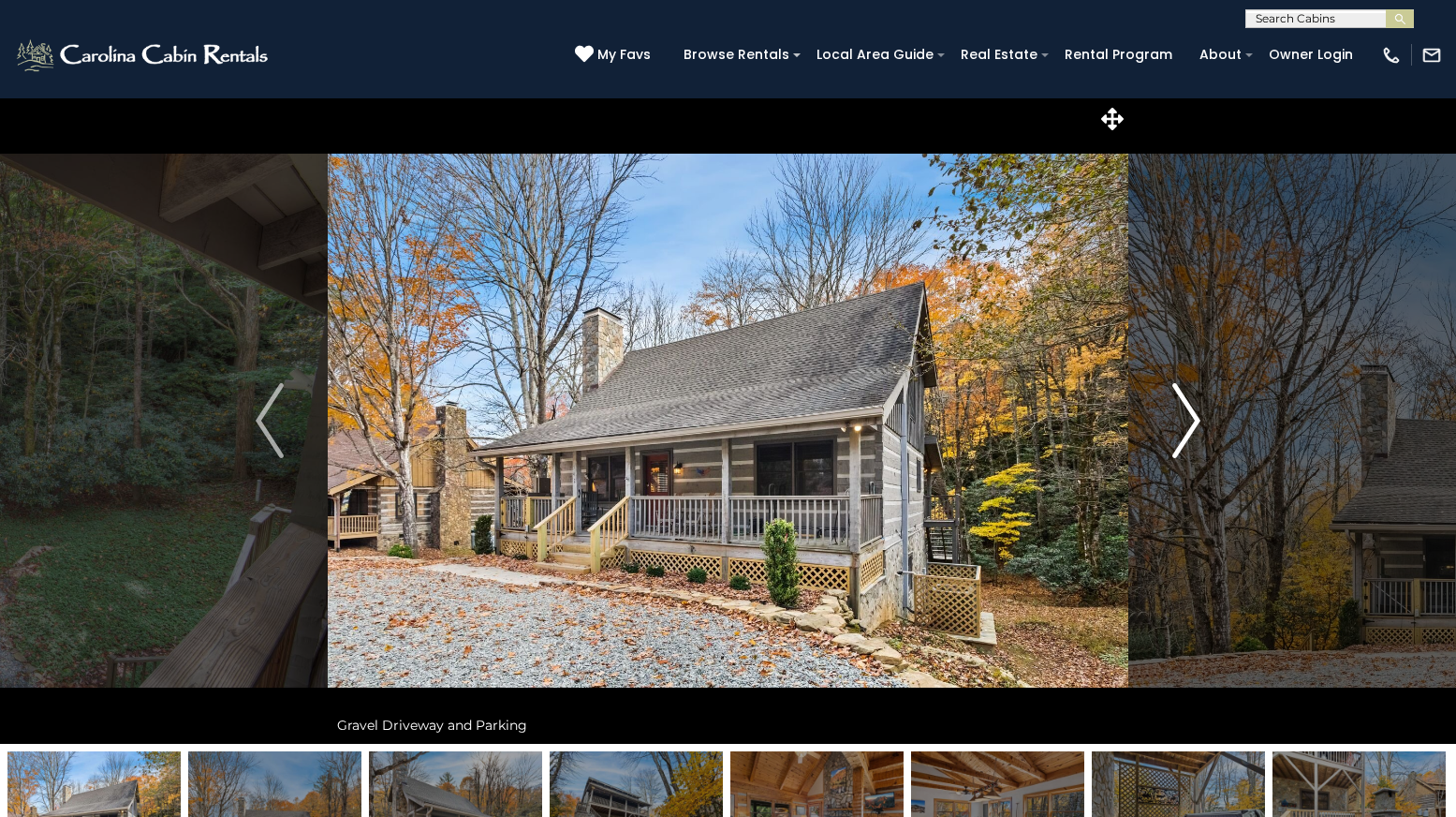
click at [1188, 410] on img "Next" at bounding box center [1187, 421] width 29 height 75
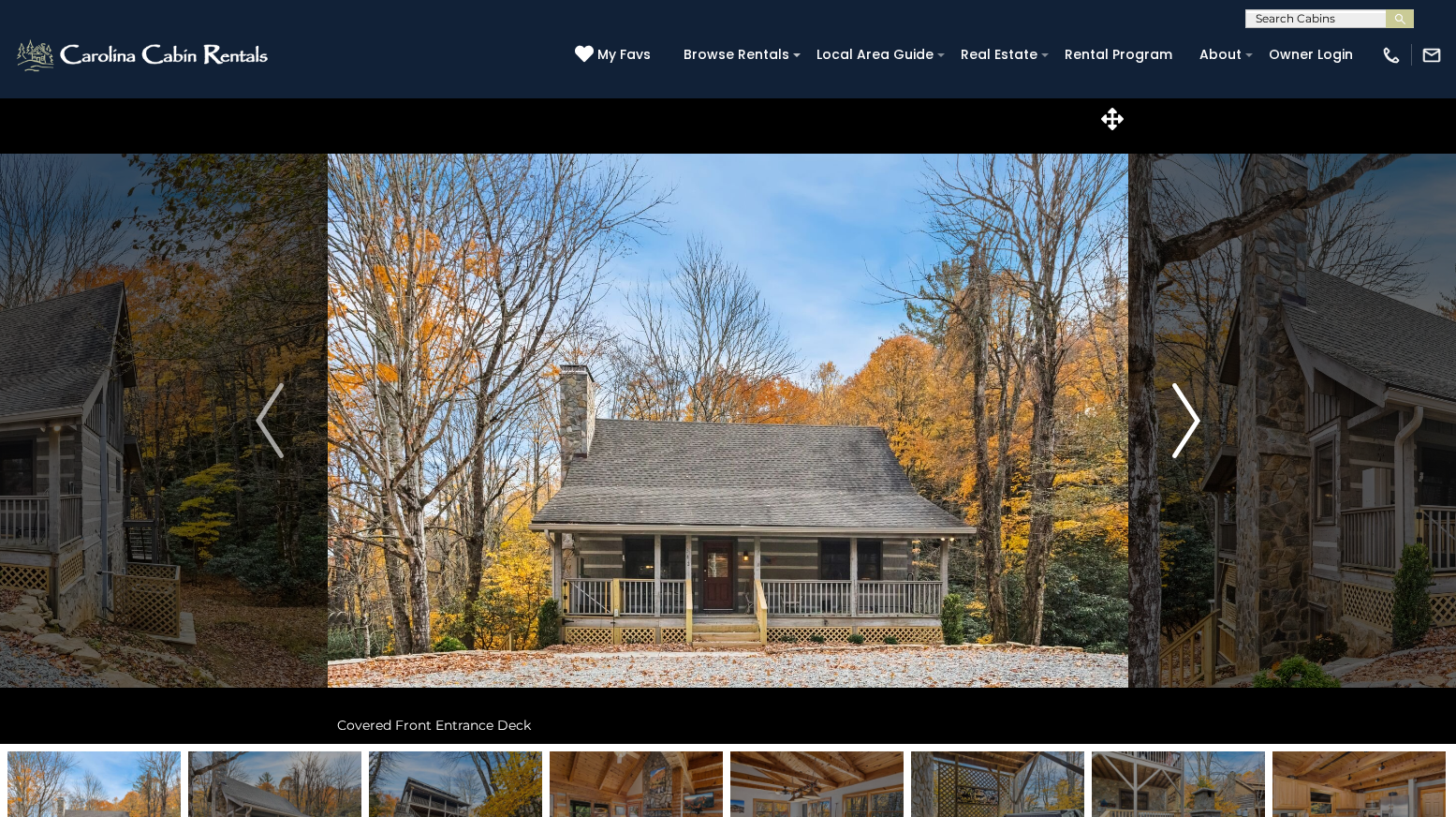
click at [1188, 410] on img "Next" at bounding box center [1187, 421] width 29 height 75
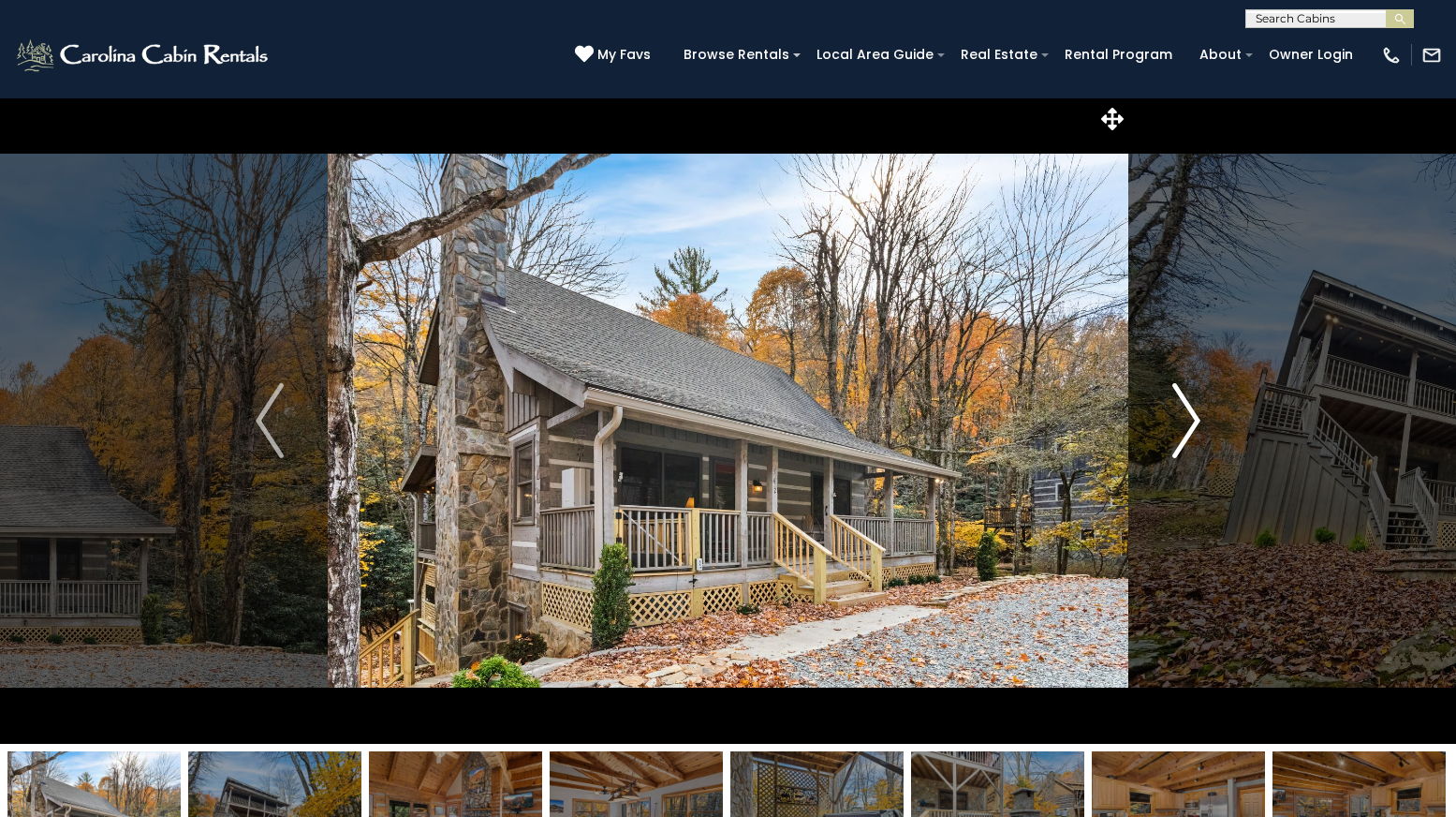
click at [1188, 410] on img "Next" at bounding box center [1187, 421] width 29 height 75
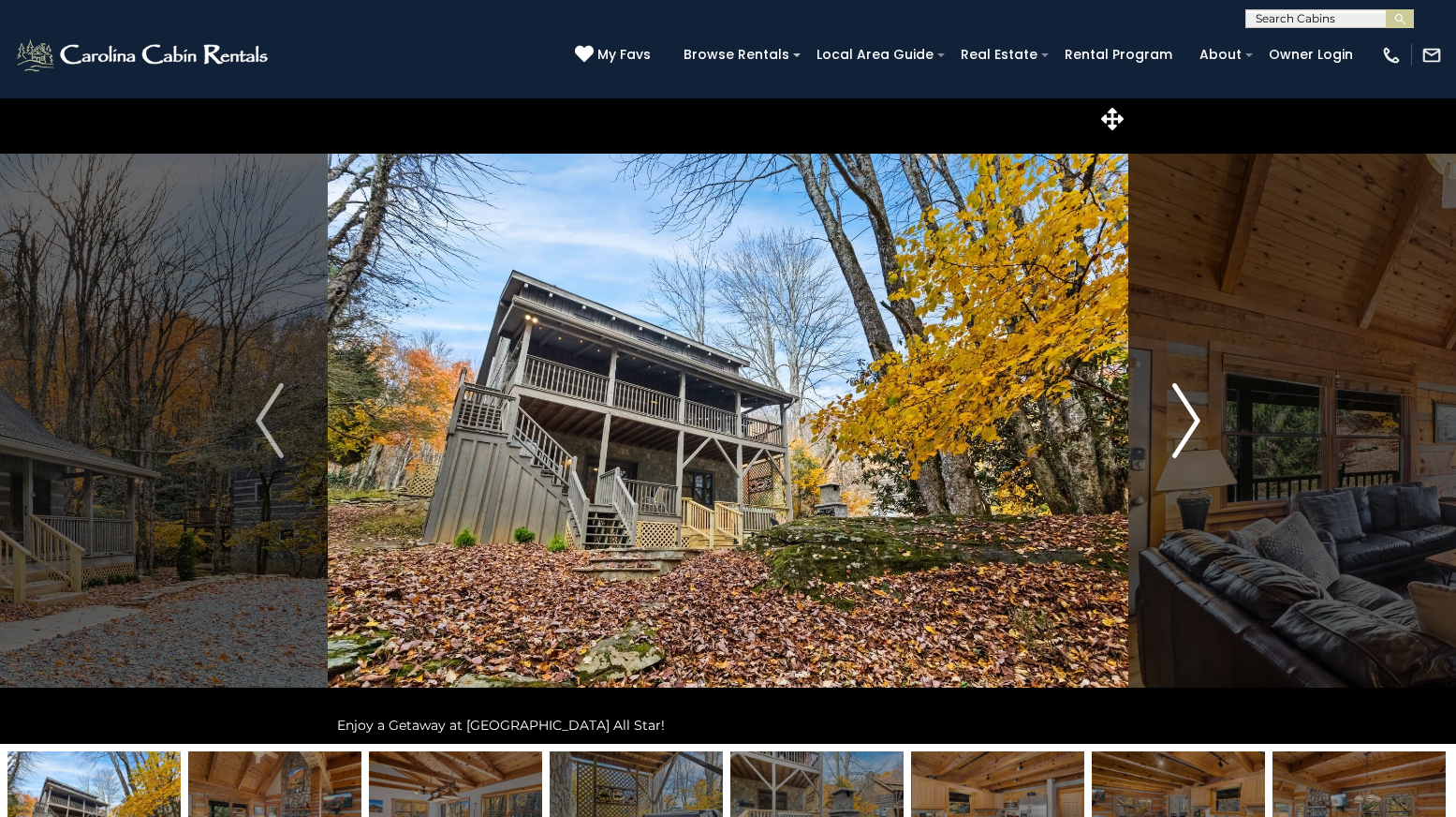
click at [1188, 410] on img "Next" at bounding box center [1187, 421] width 29 height 75
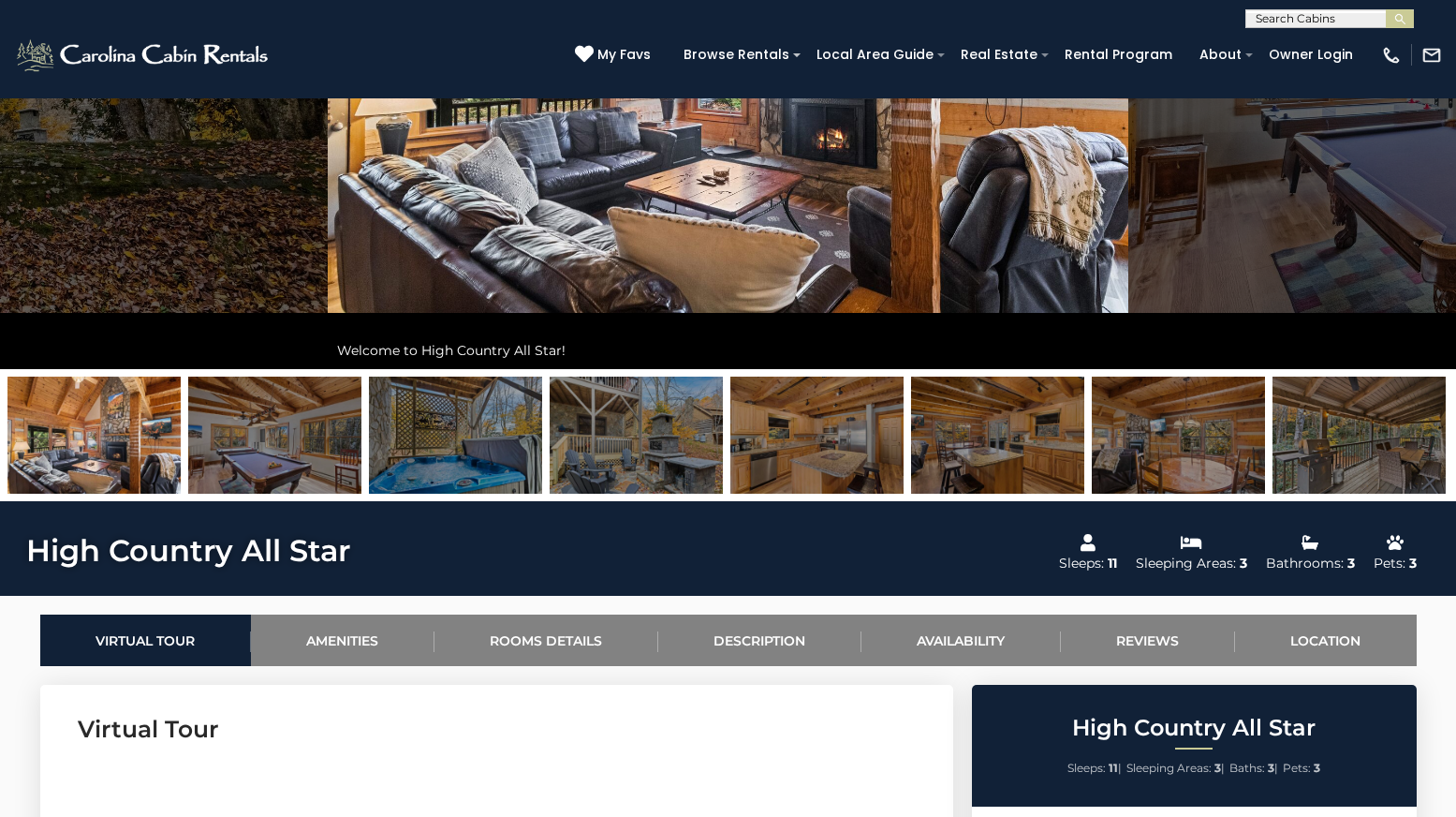
scroll to position [1030, 0]
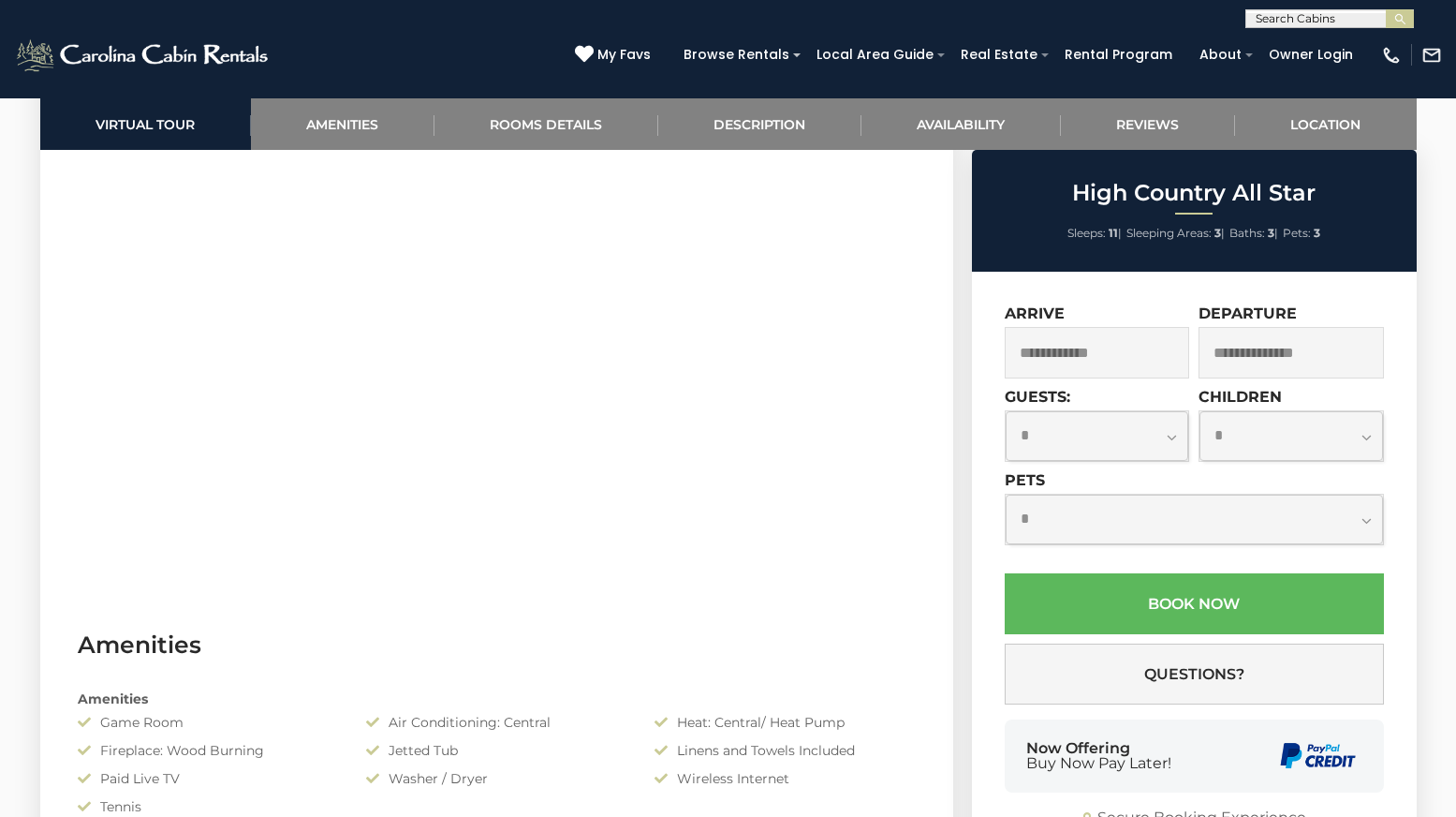
click at [1158, 355] on input "text" at bounding box center [1097, 352] width 186 height 51
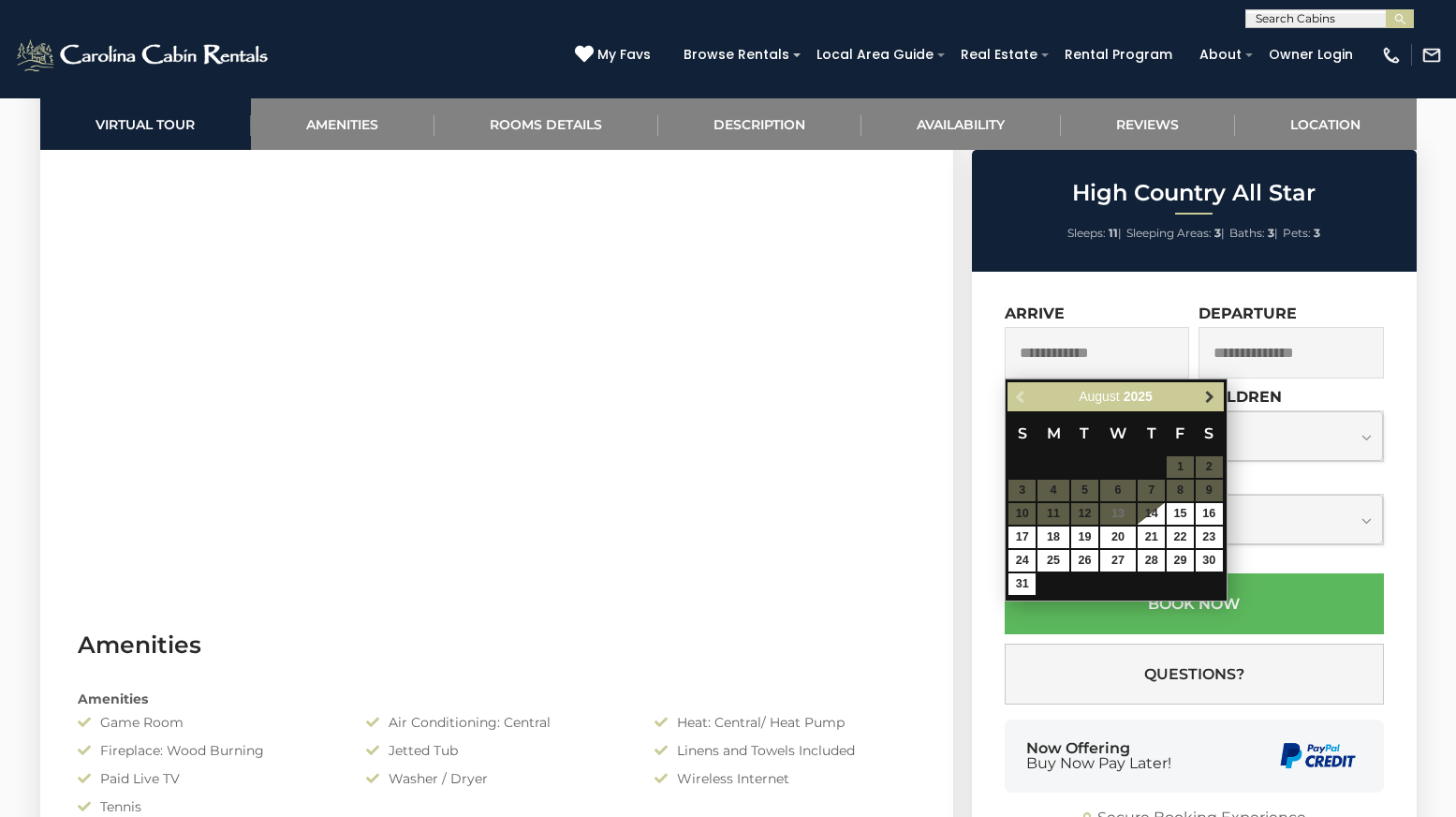
click at [1204, 392] on span "Next" at bounding box center [1209, 396] width 15 height 15
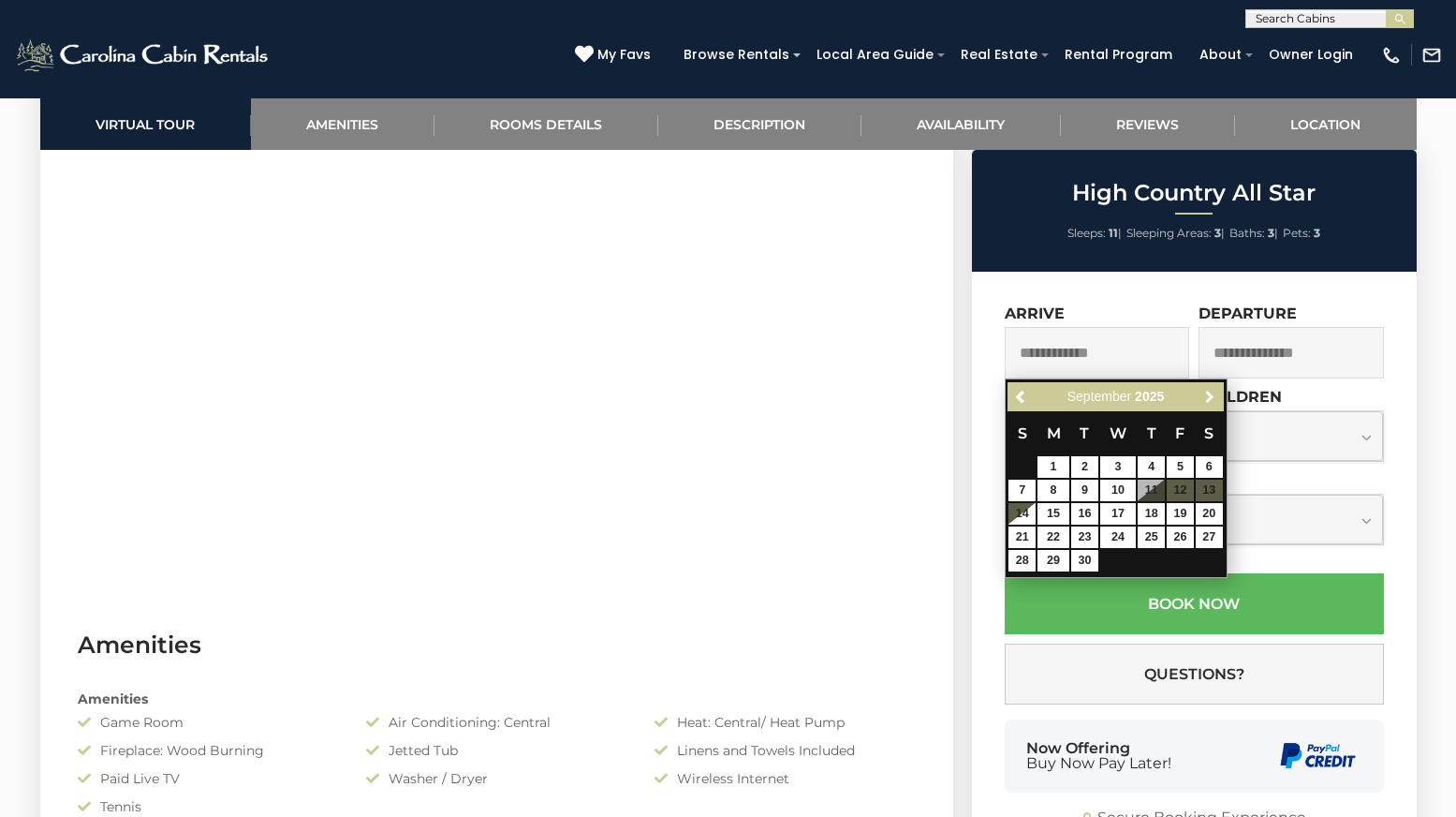
click at [1204, 391] on span "Next" at bounding box center [1209, 396] width 15 height 15
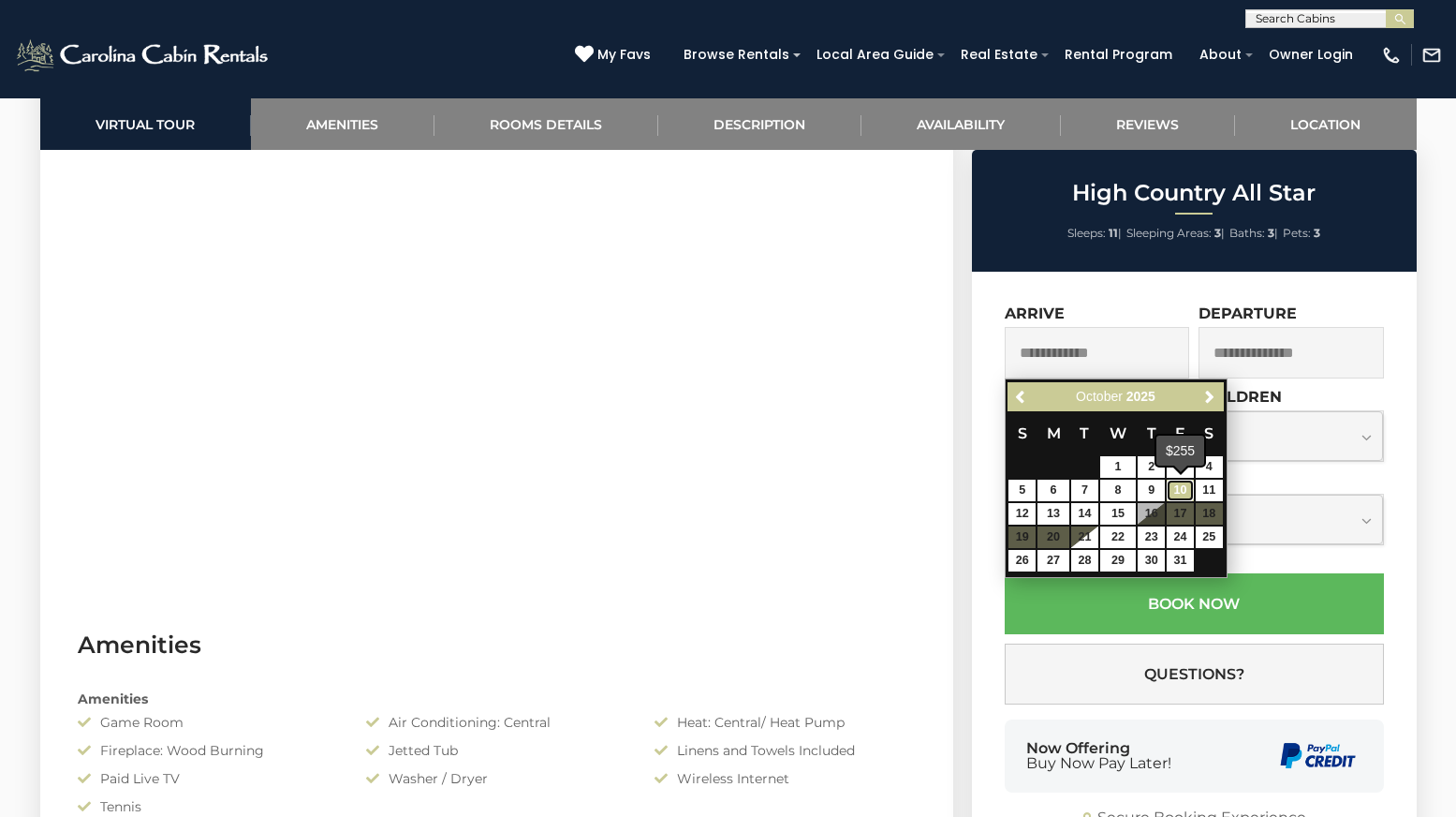
click at [1181, 489] on link "10" at bounding box center [1181, 491] width 28 height 22
type input "**********"
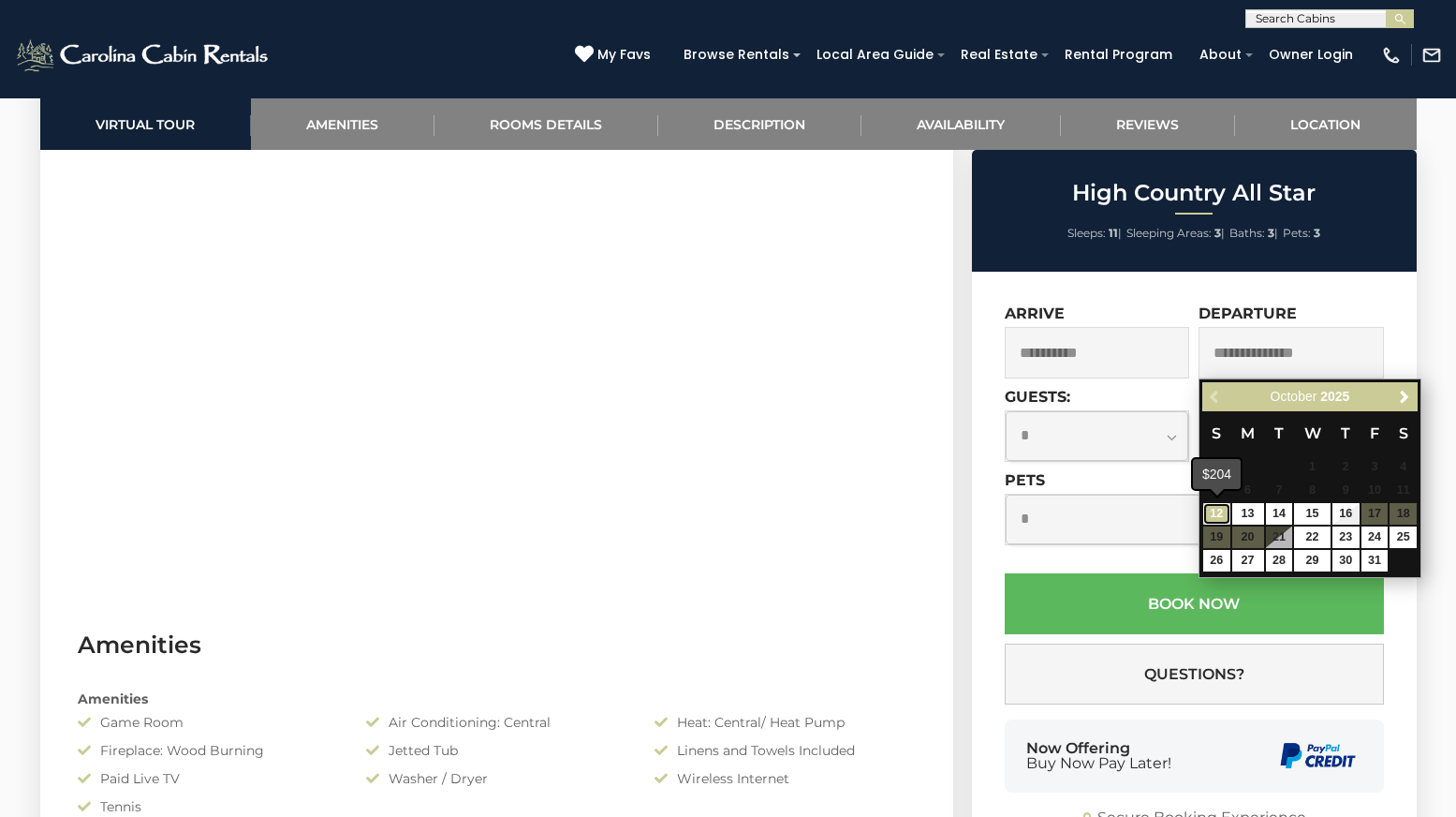
click at [1216, 512] on link "12" at bounding box center [1217, 514] width 28 height 22
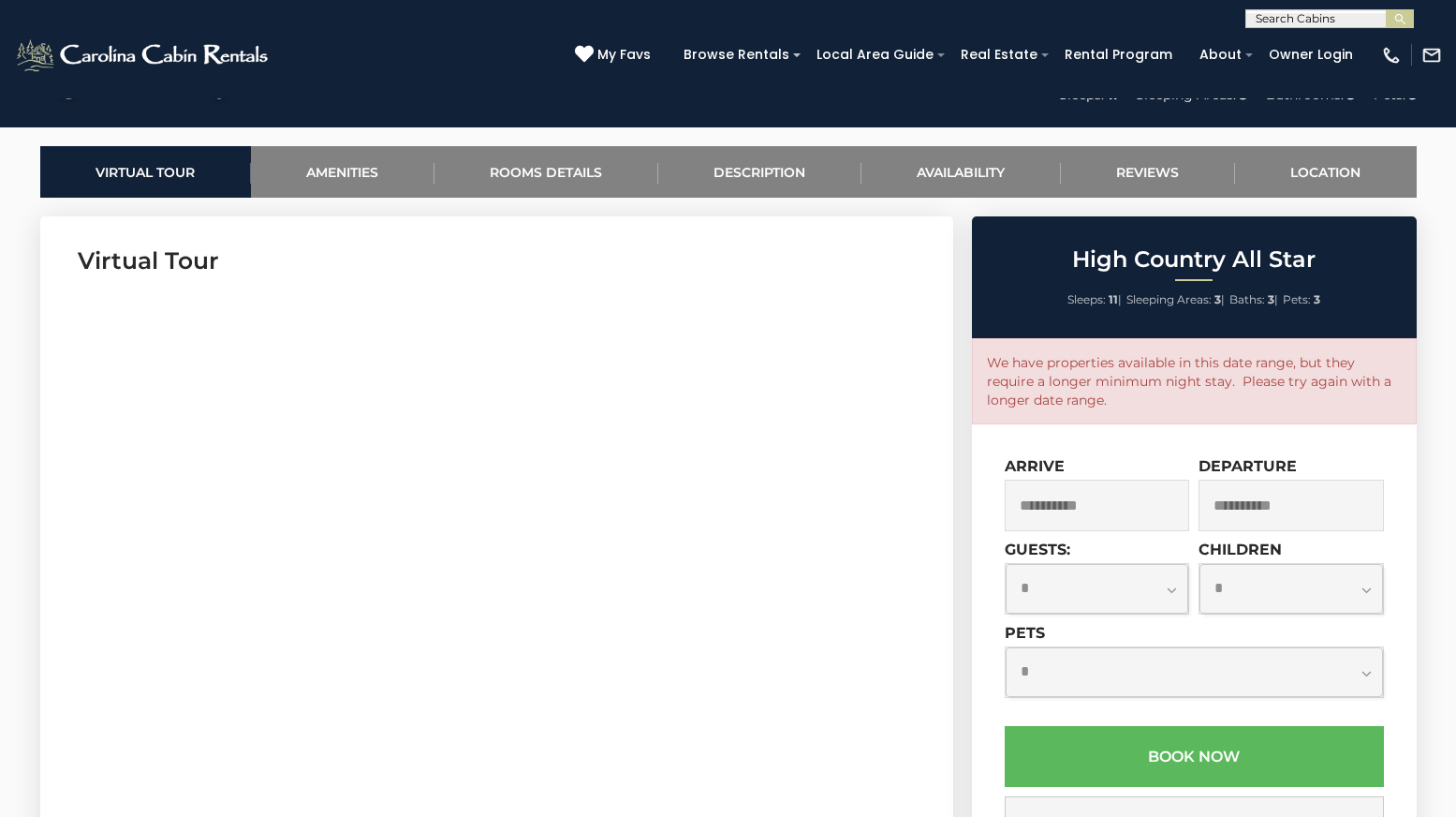
scroll to position [562, 0]
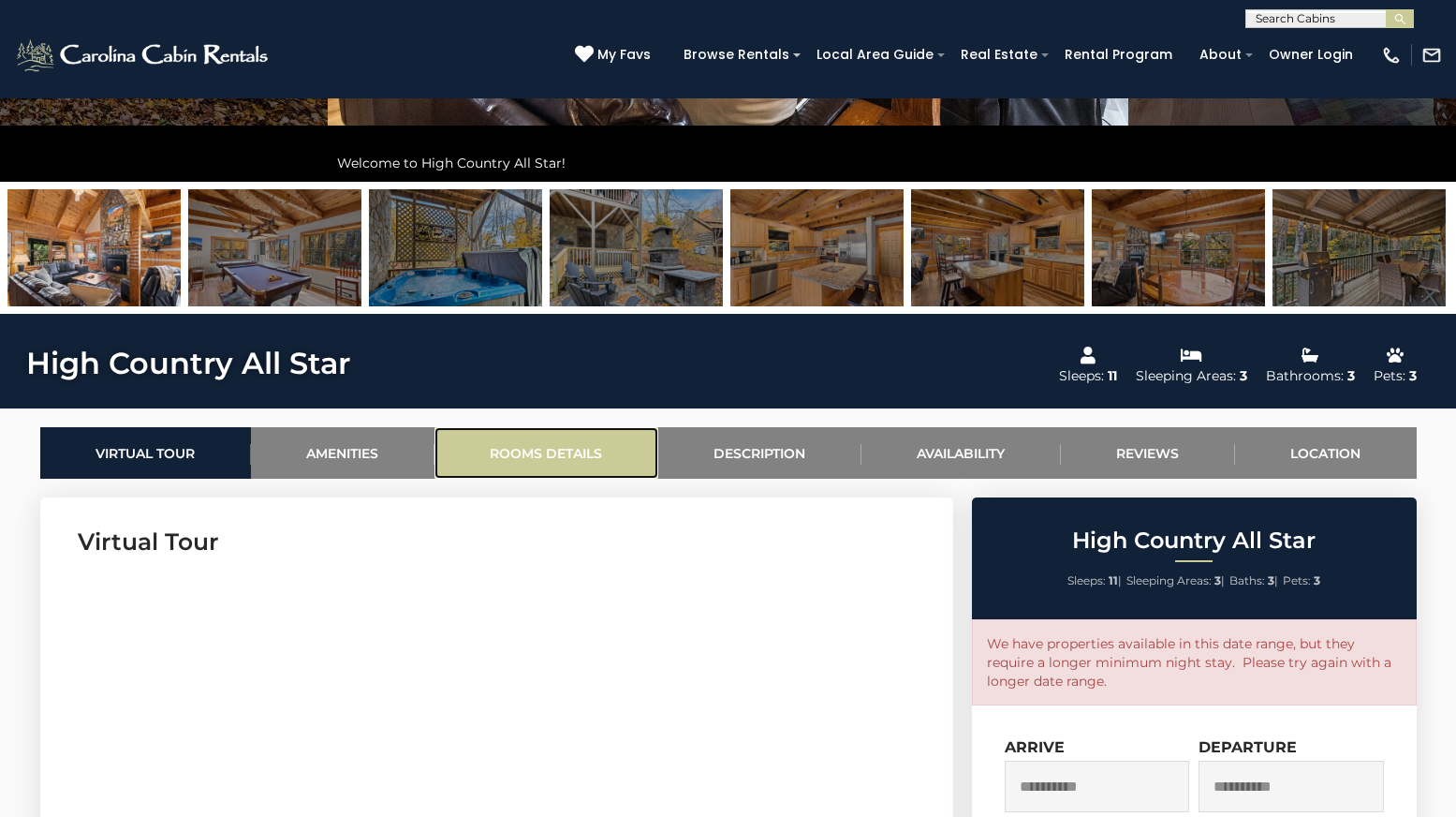
click at [612, 454] on link "Rooms Details" at bounding box center [547, 452] width 224 height 51
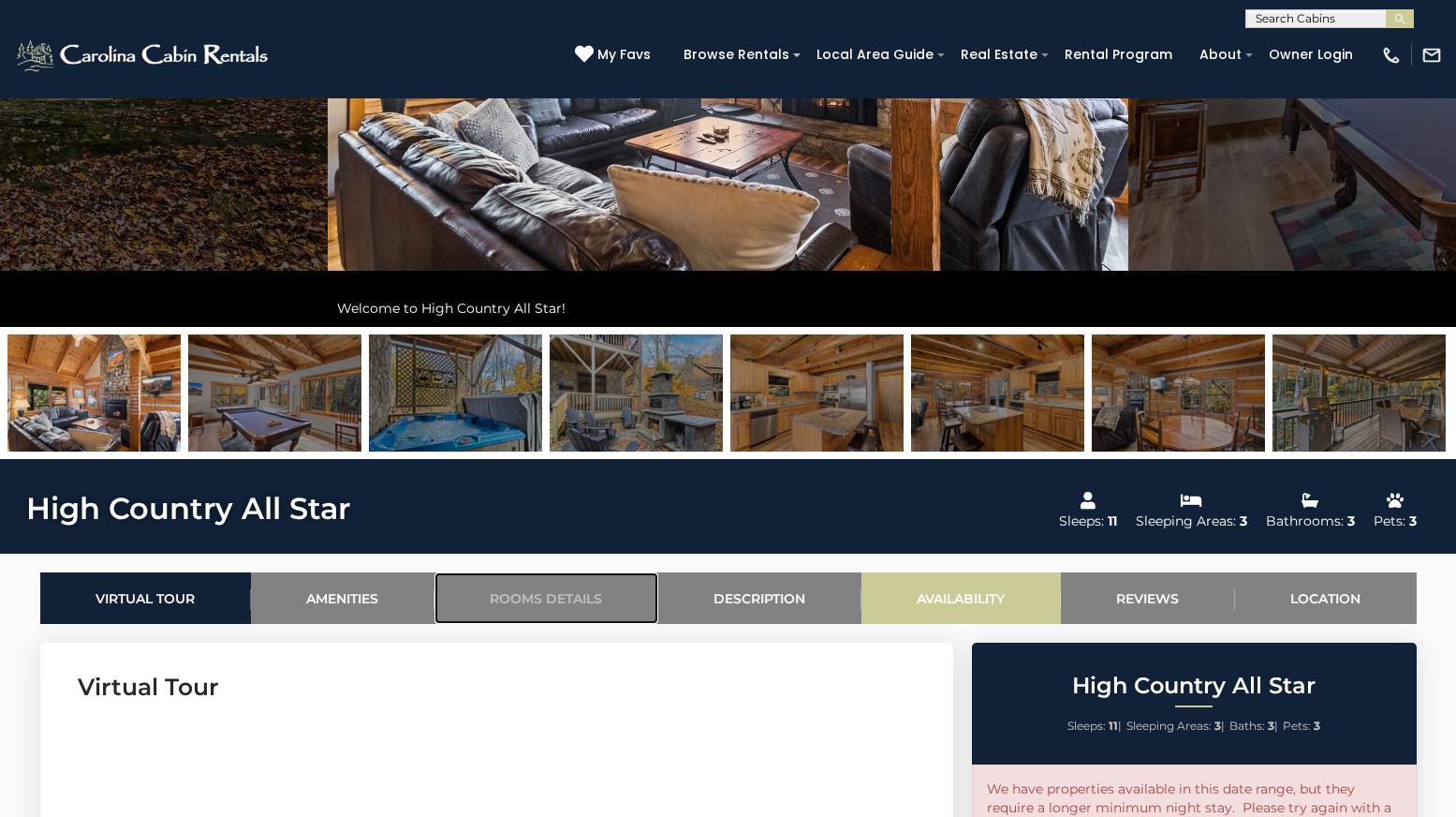
scroll to position [978, 0]
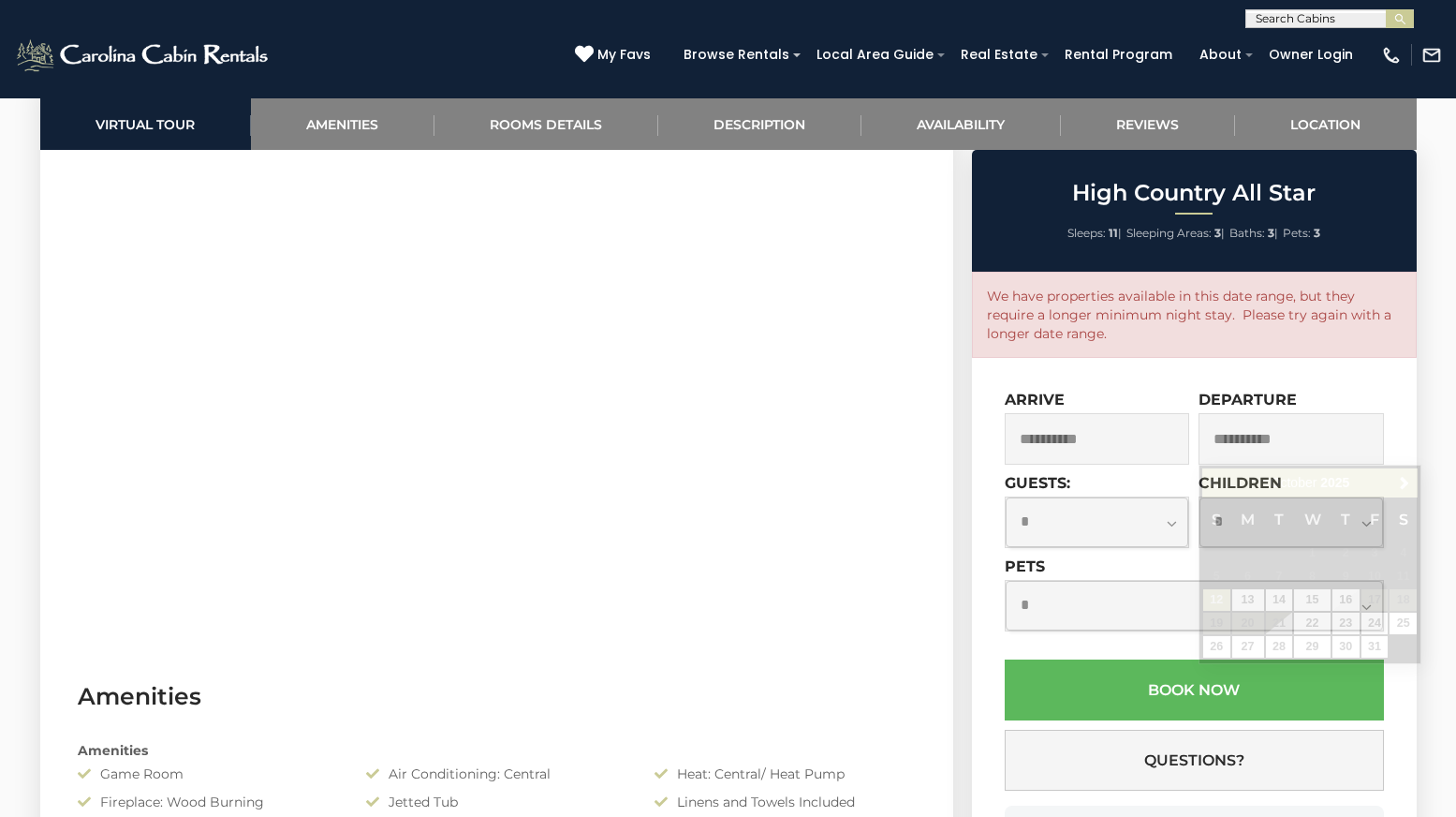
click at [1250, 444] on input "**********" at bounding box center [1291, 438] width 186 height 51
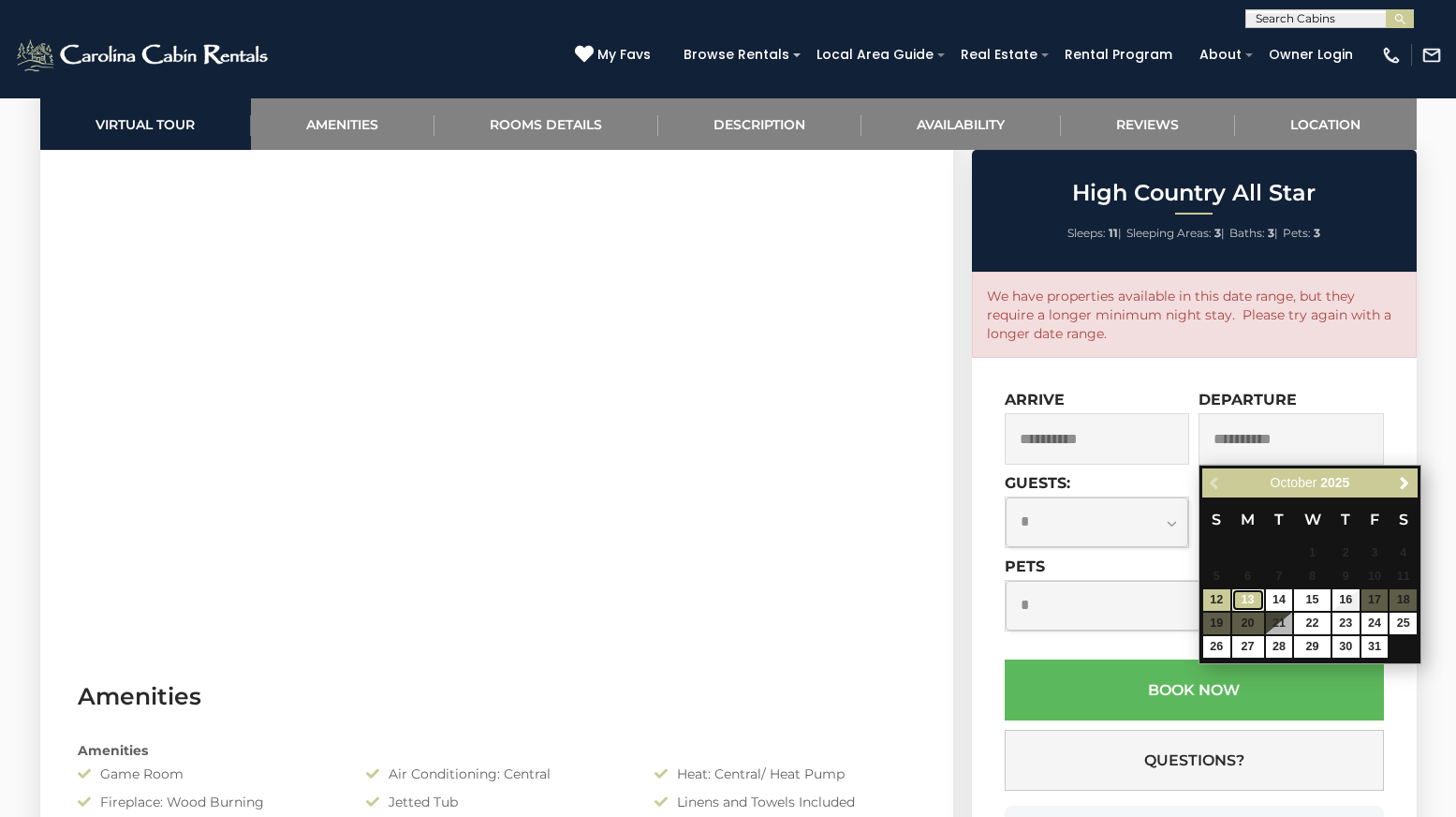
click at [1252, 597] on link "13" at bounding box center [1249, 600] width 31 height 22
type input "**********"
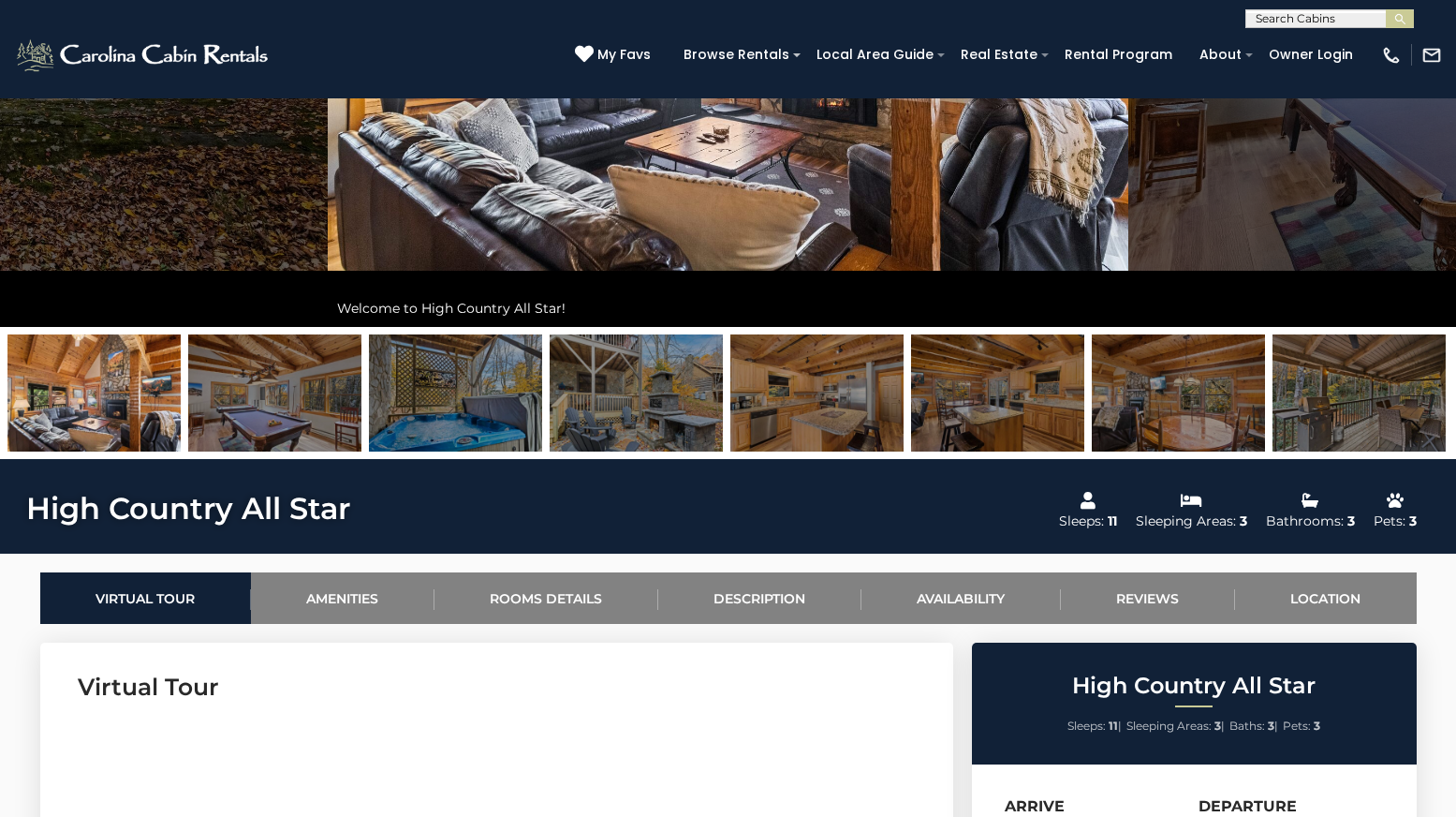
scroll to position [0, 0]
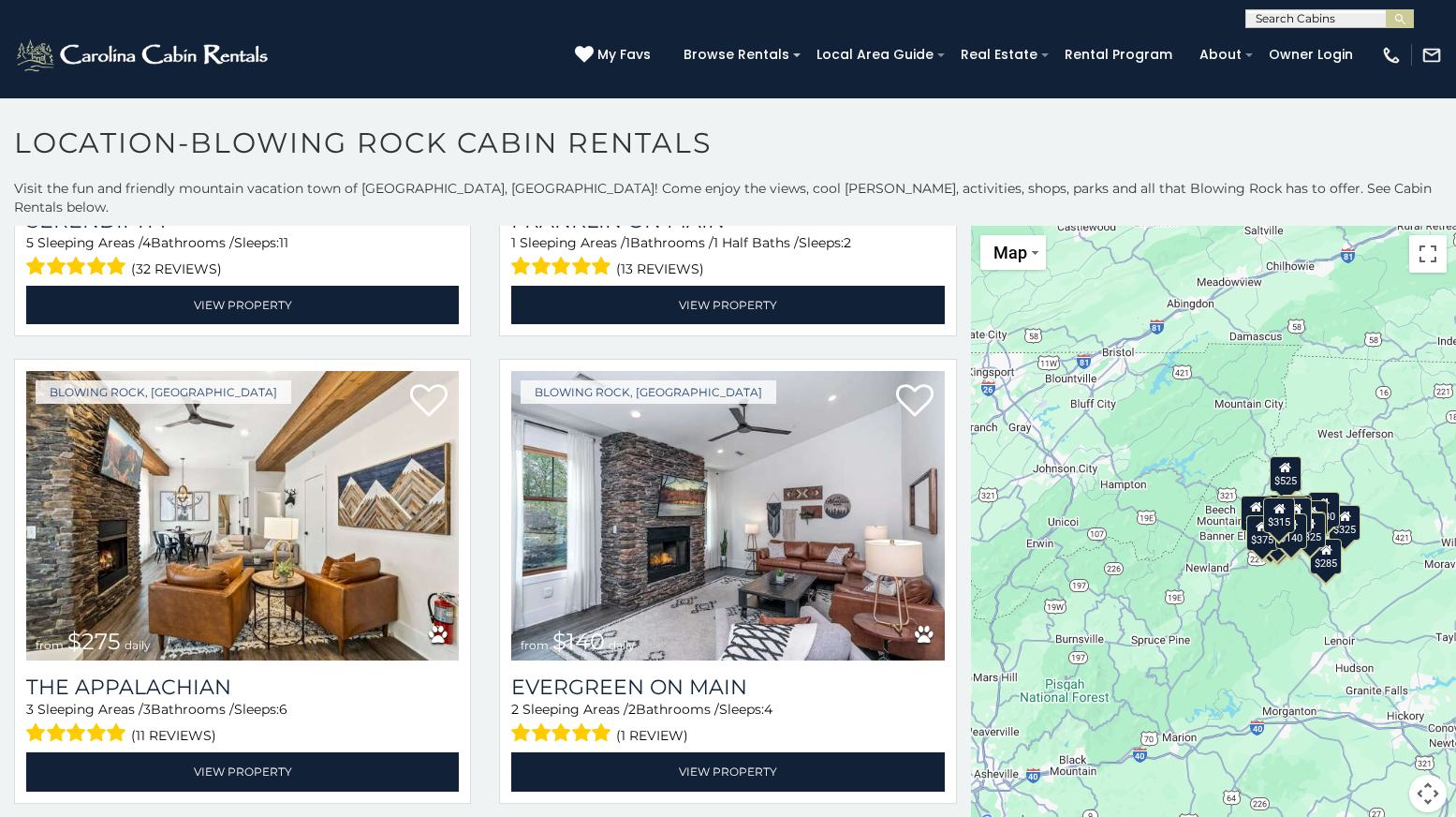
click at [1274, 615] on div "$375 $315 $380 $695 $299 $125 $275 $140 $325 $315 $375 $285 $140 $675 $250 $930…" at bounding box center [1213, 530] width 485 height 609
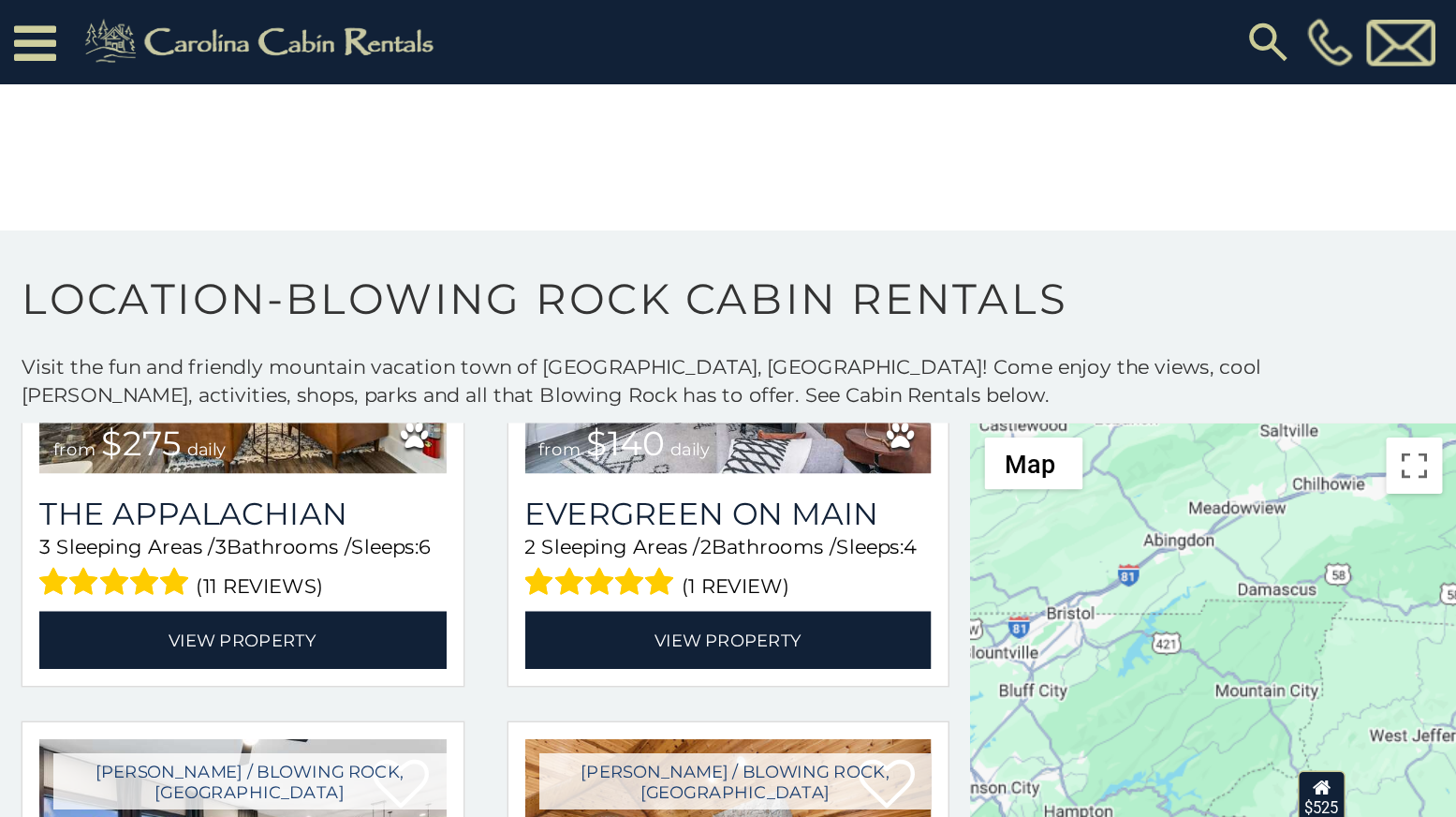
scroll to position [1313, 0]
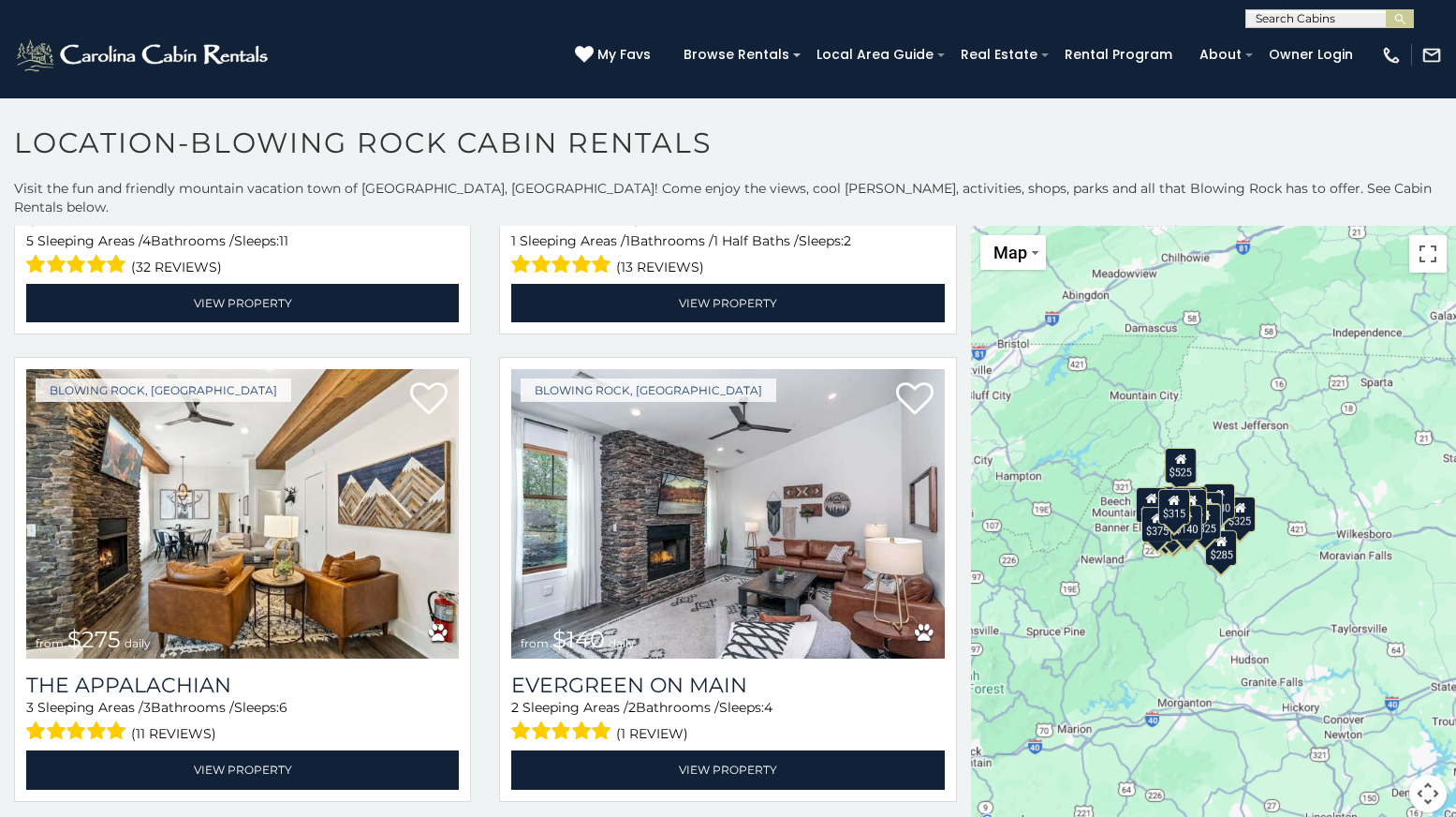
drag, startPoint x: 1276, startPoint y: 582, endPoint x: 1153, endPoint y: 574, distance: 123.3
click at [1153, 574] on div "$375 $315 $380 $695 $299 $125 $275 $140 $325 $315 $375 $285 $140 $675 $250 $930…" at bounding box center [1213, 530] width 485 height 609
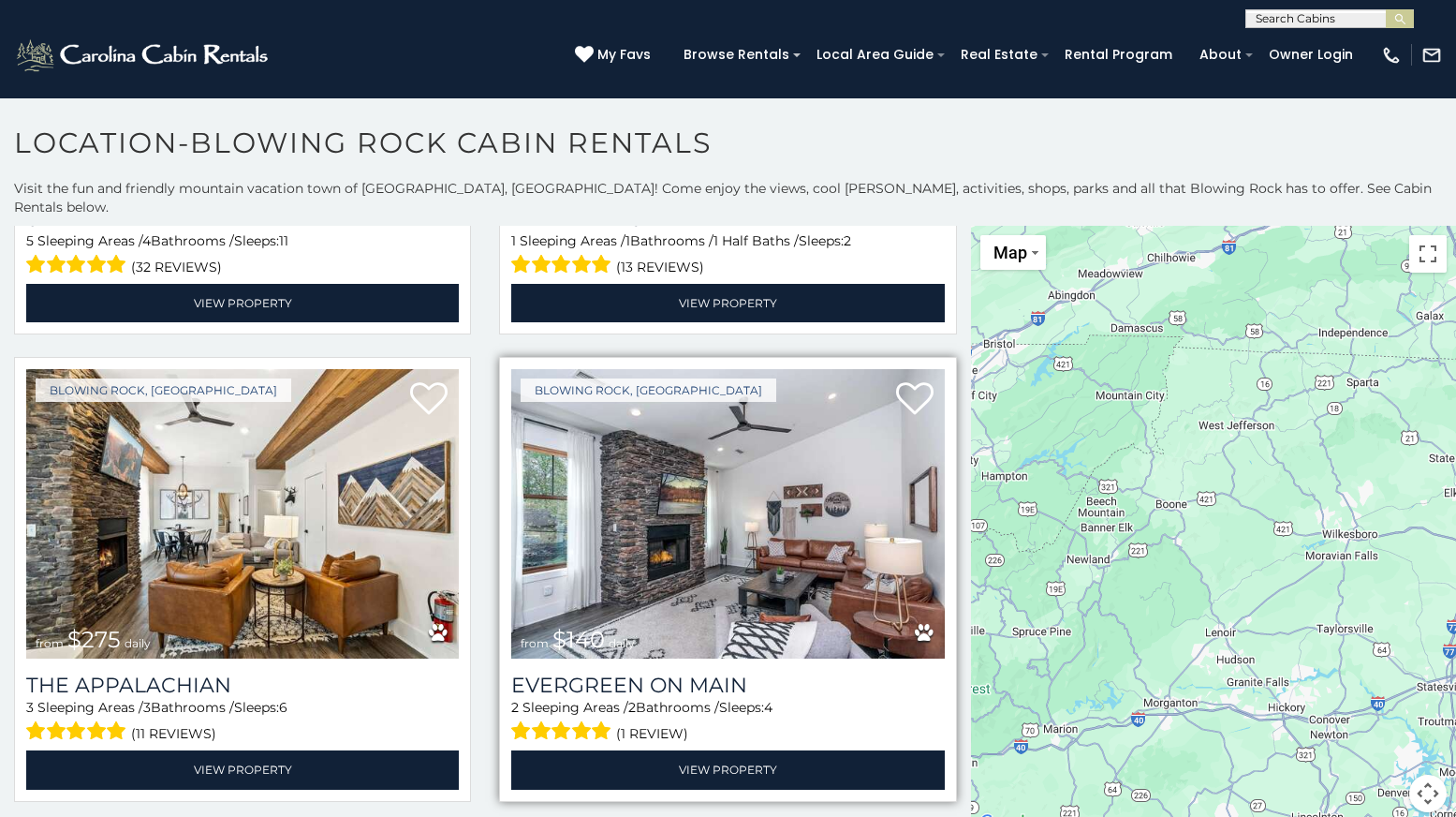
click at [815, 547] on img at bounding box center [728, 513] width 433 height 290
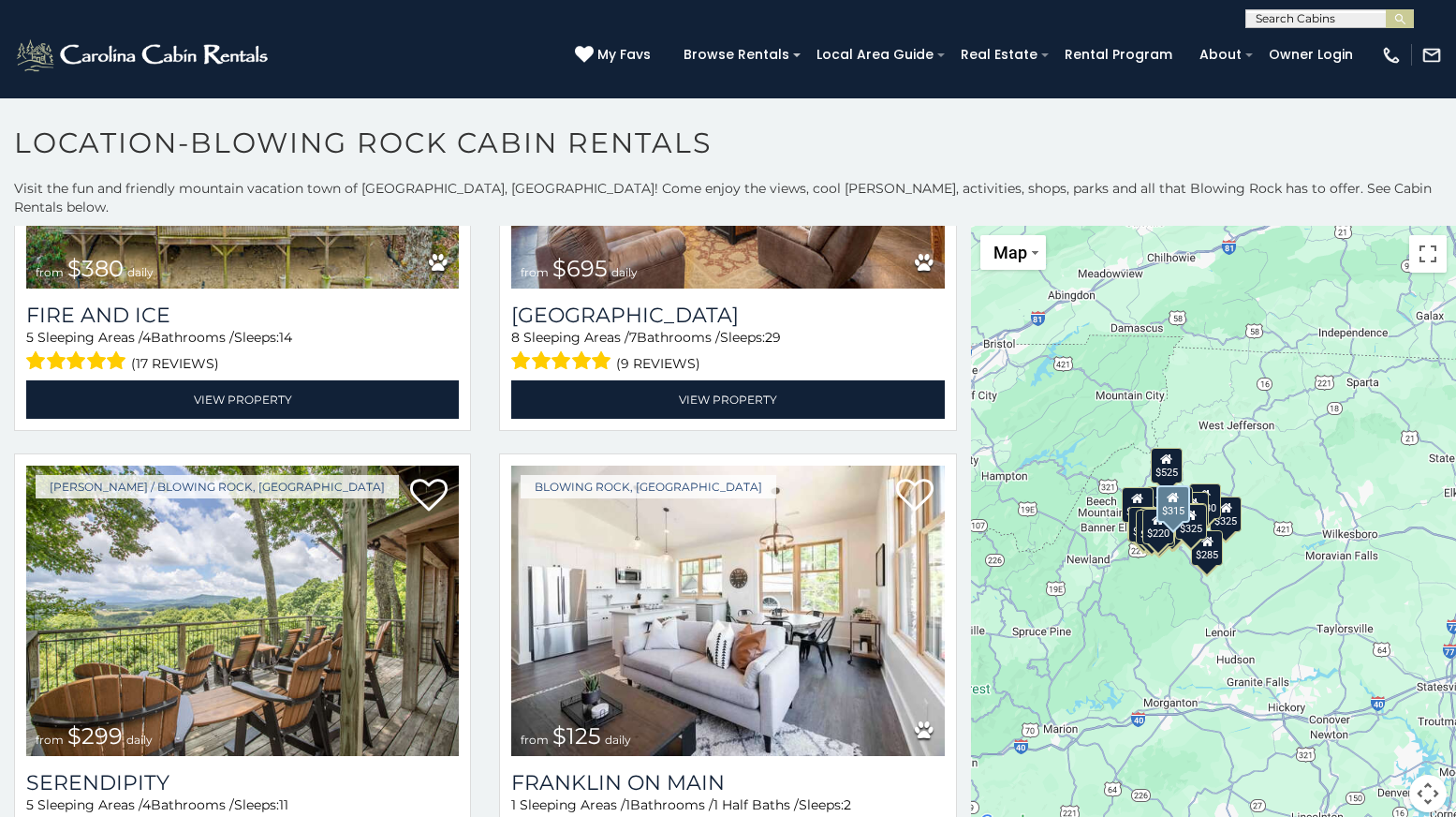
scroll to position [843, 0]
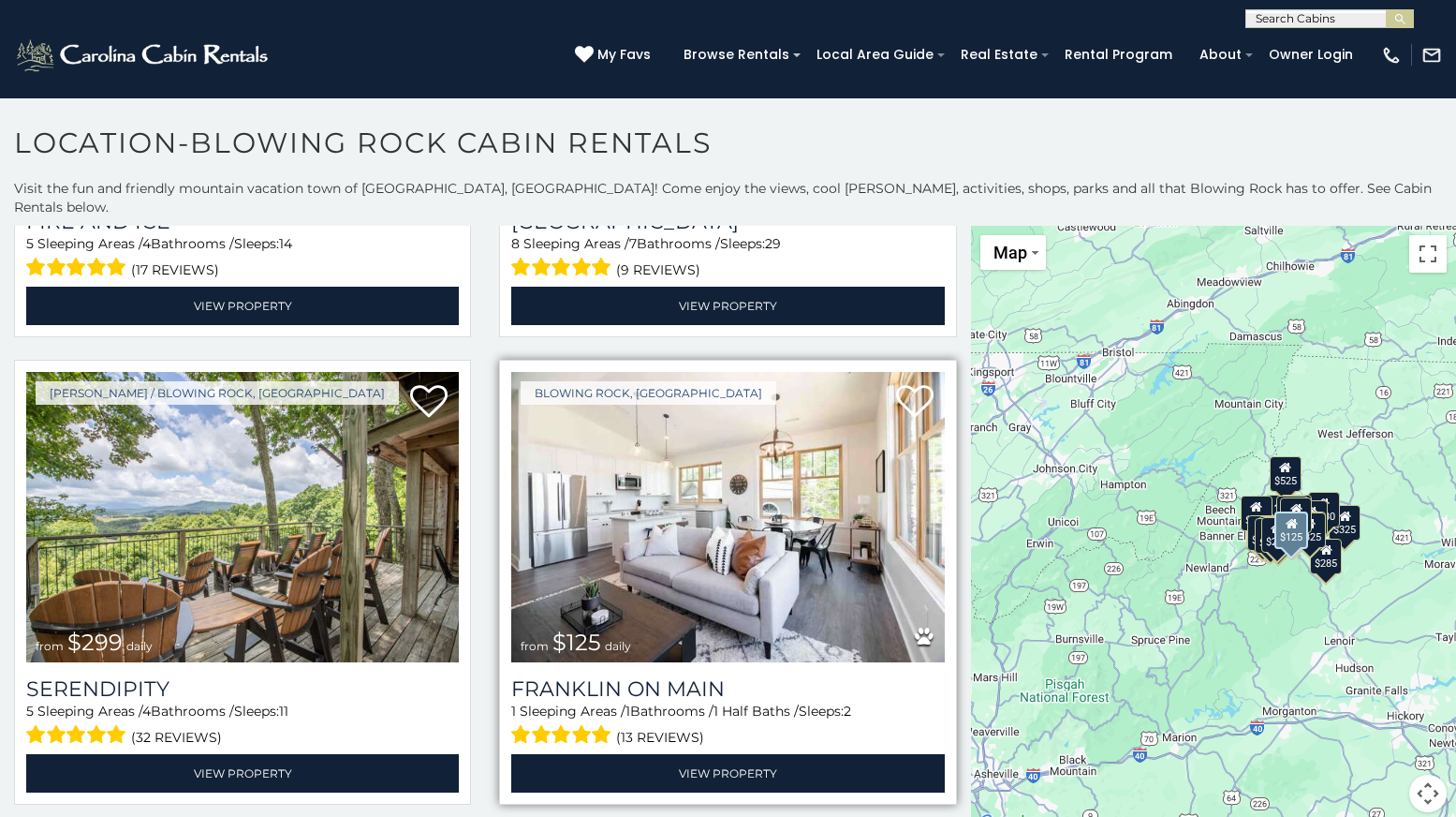
scroll to position [749, 0]
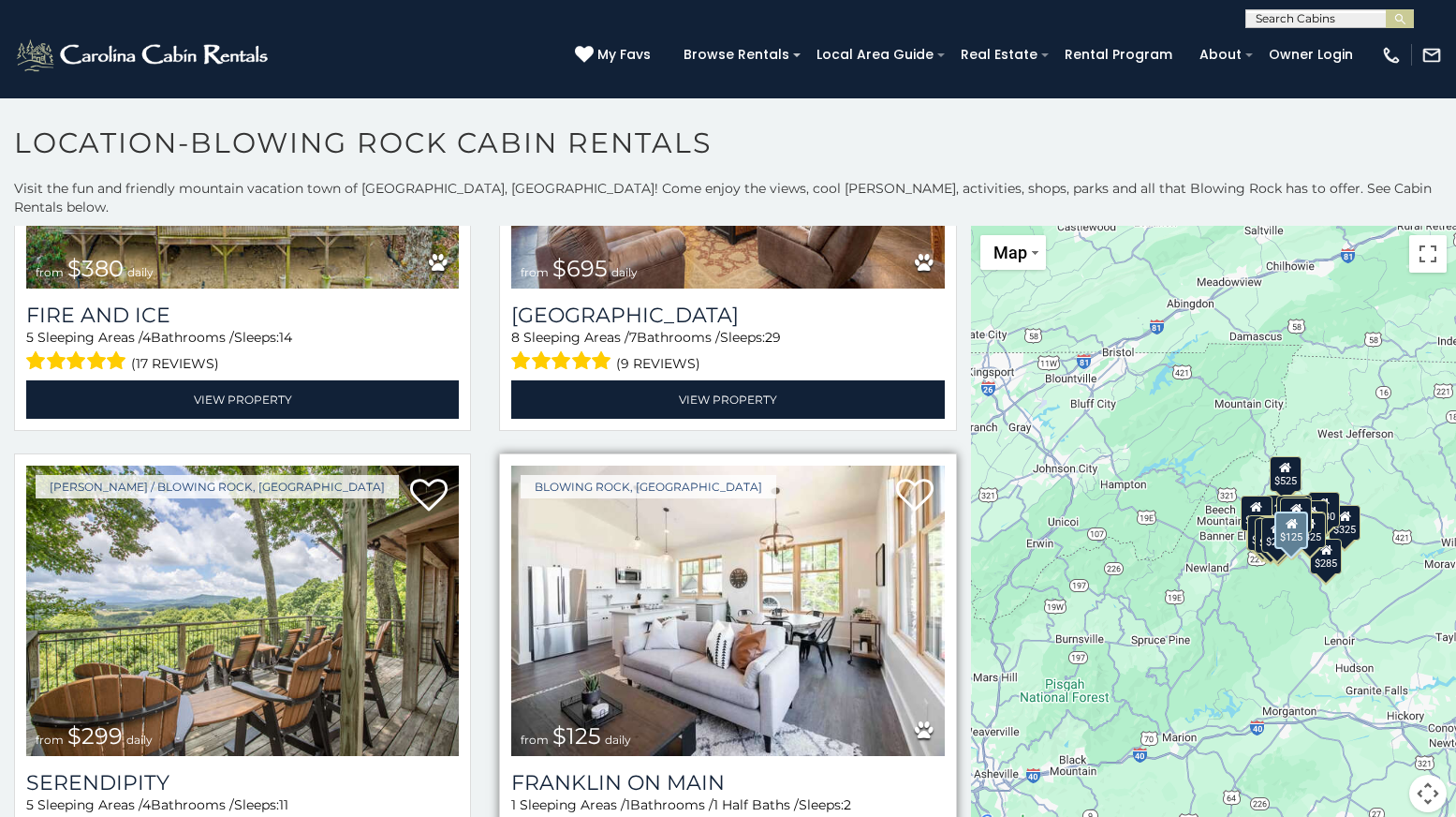
click at [824, 616] on img at bounding box center [728, 610] width 433 height 290
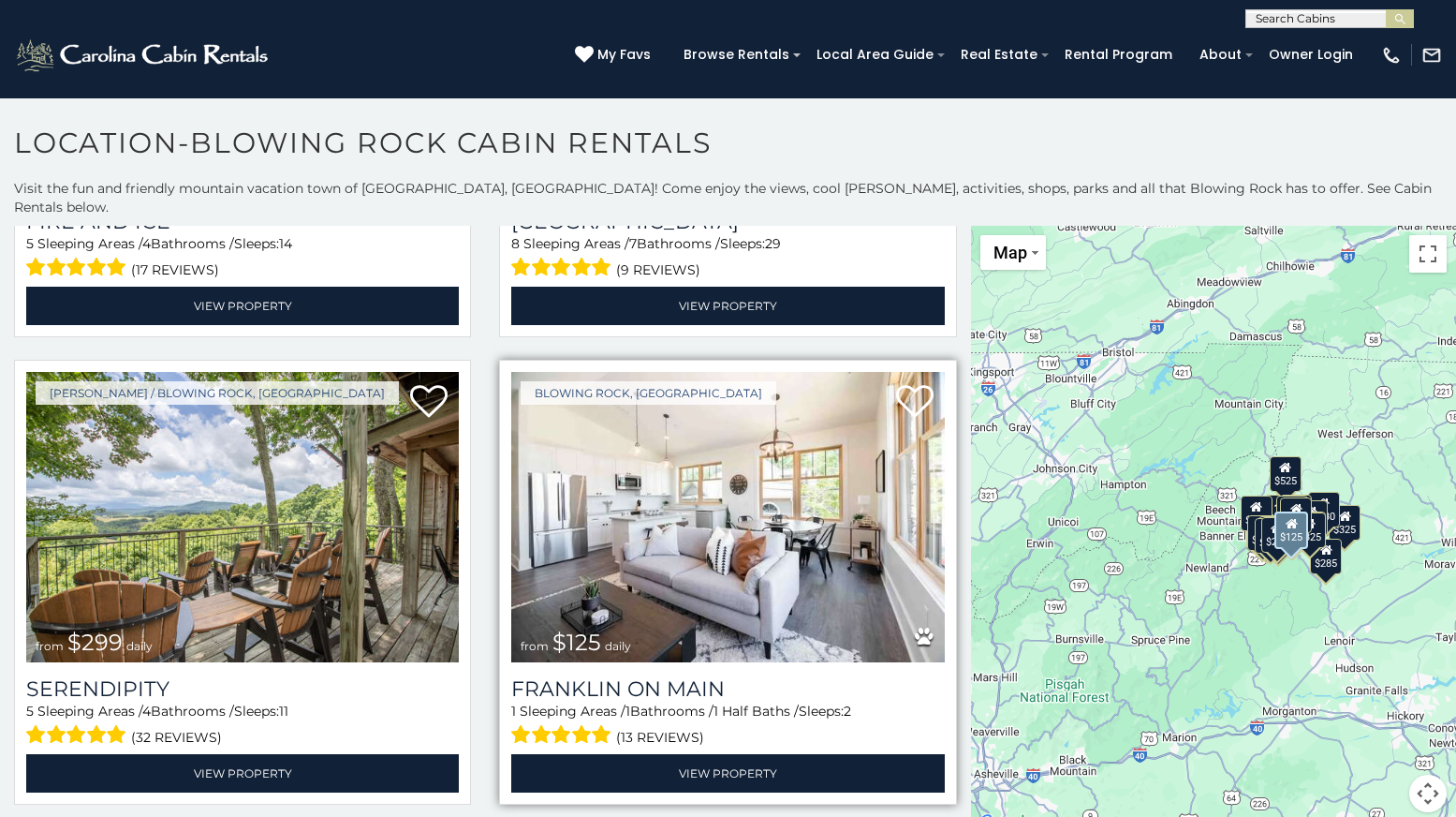
scroll to position [937, 0]
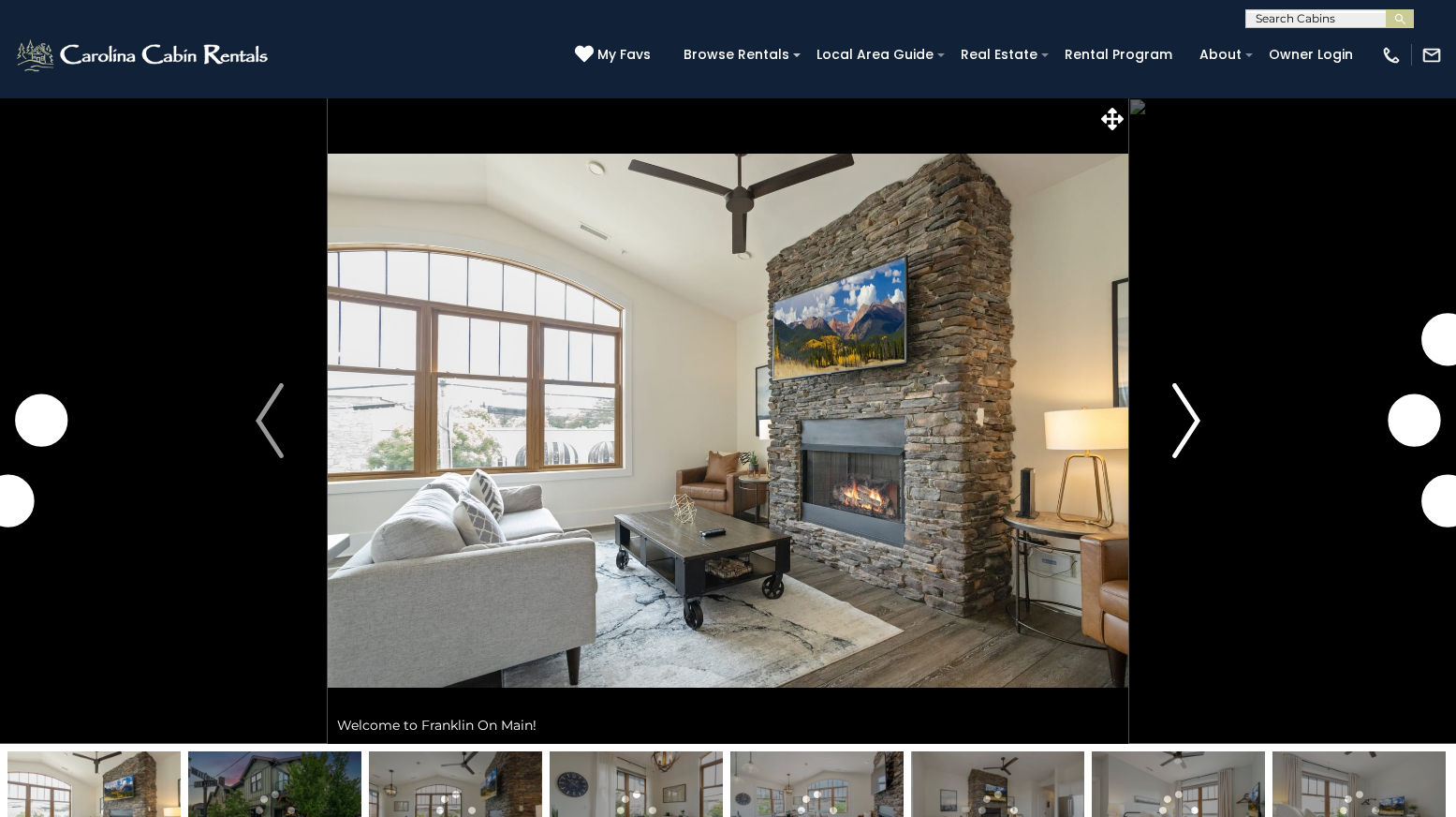
click at [1178, 415] on img "Next" at bounding box center [1187, 421] width 29 height 75
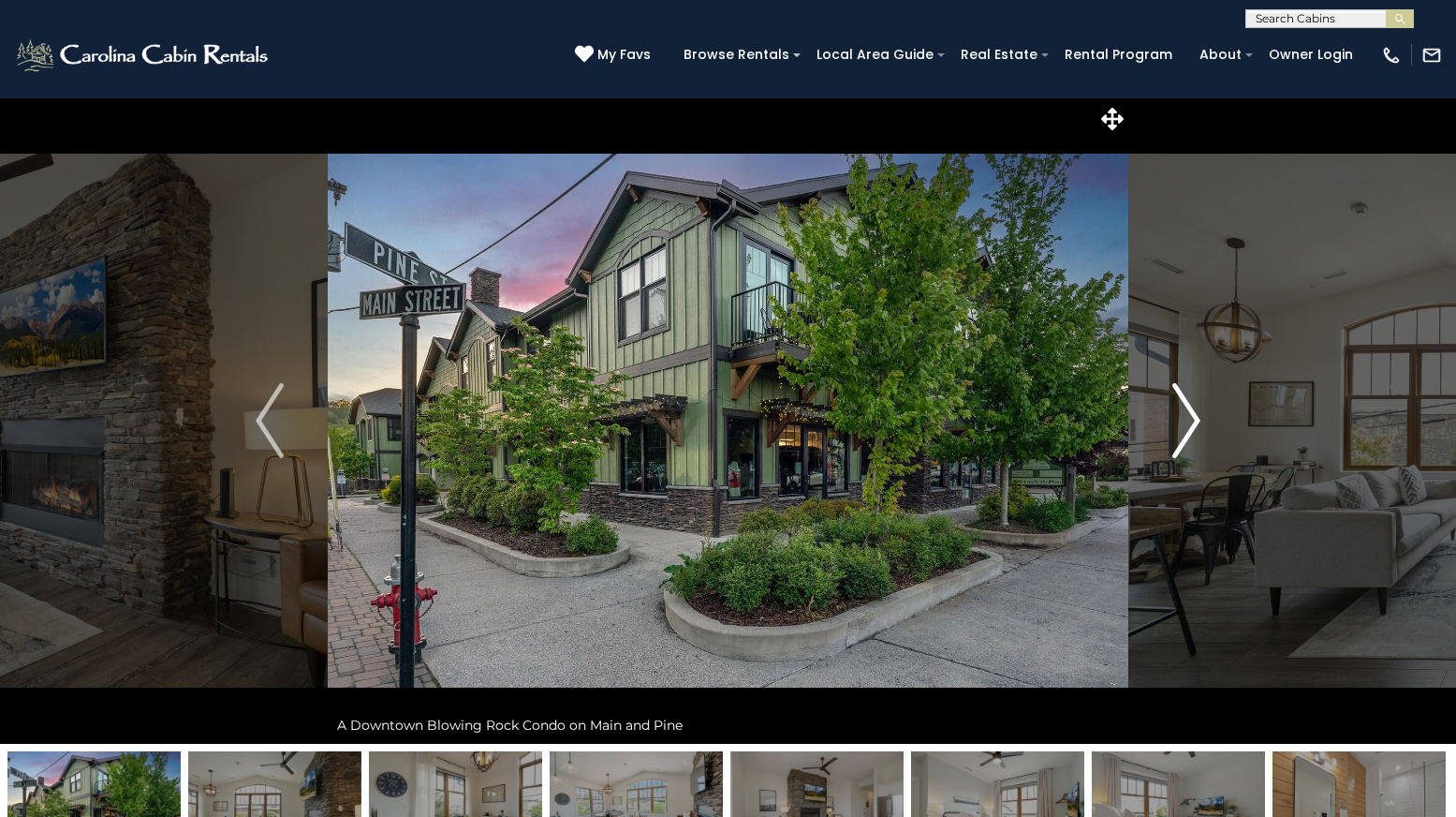
click at [1188, 415] on img "Next" at bounding box center [1187, 421] width 29 height 75
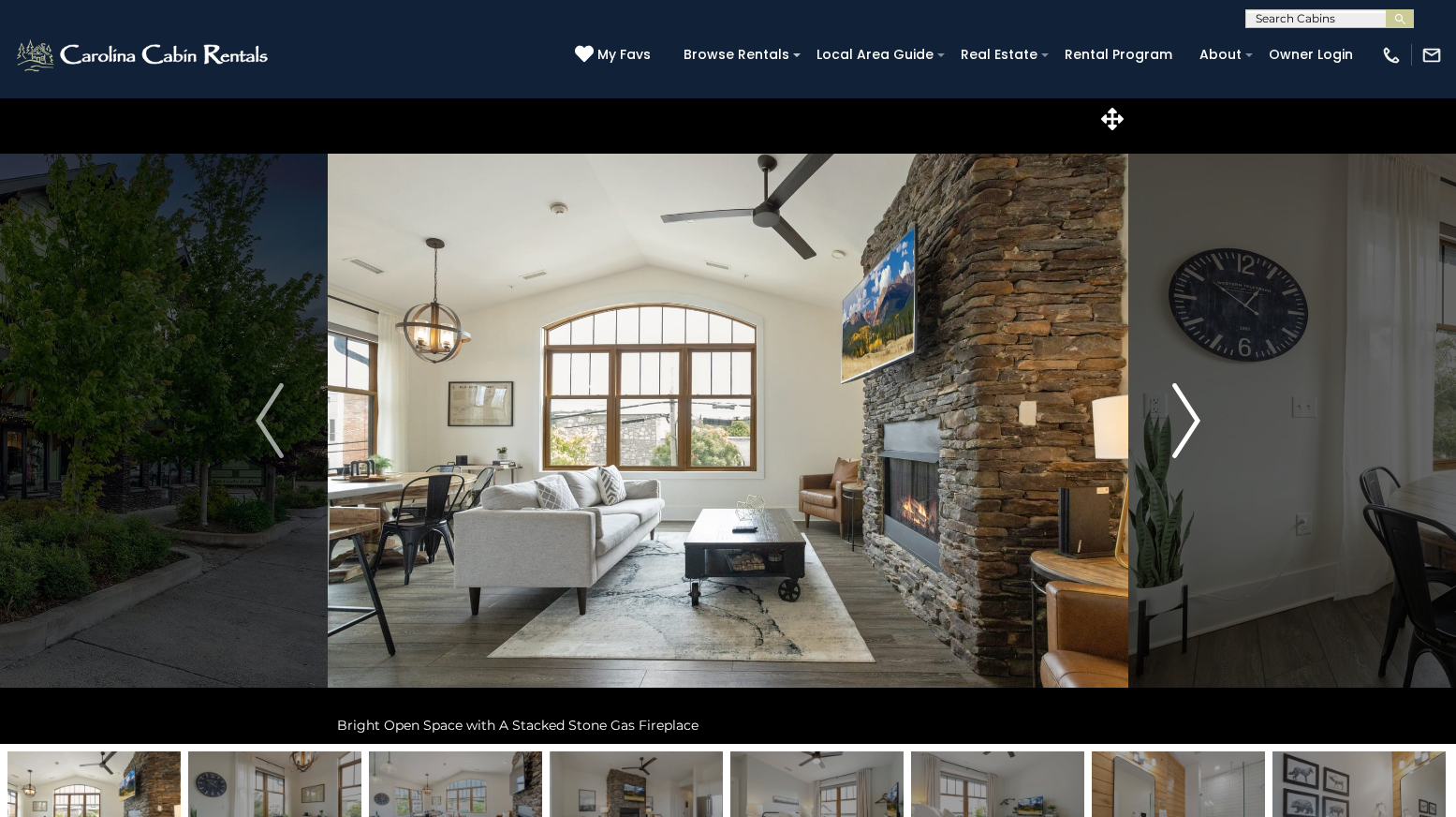
click at [1188, 415] on img "Next" at bounding box center [1187, 421] width 29 height 75
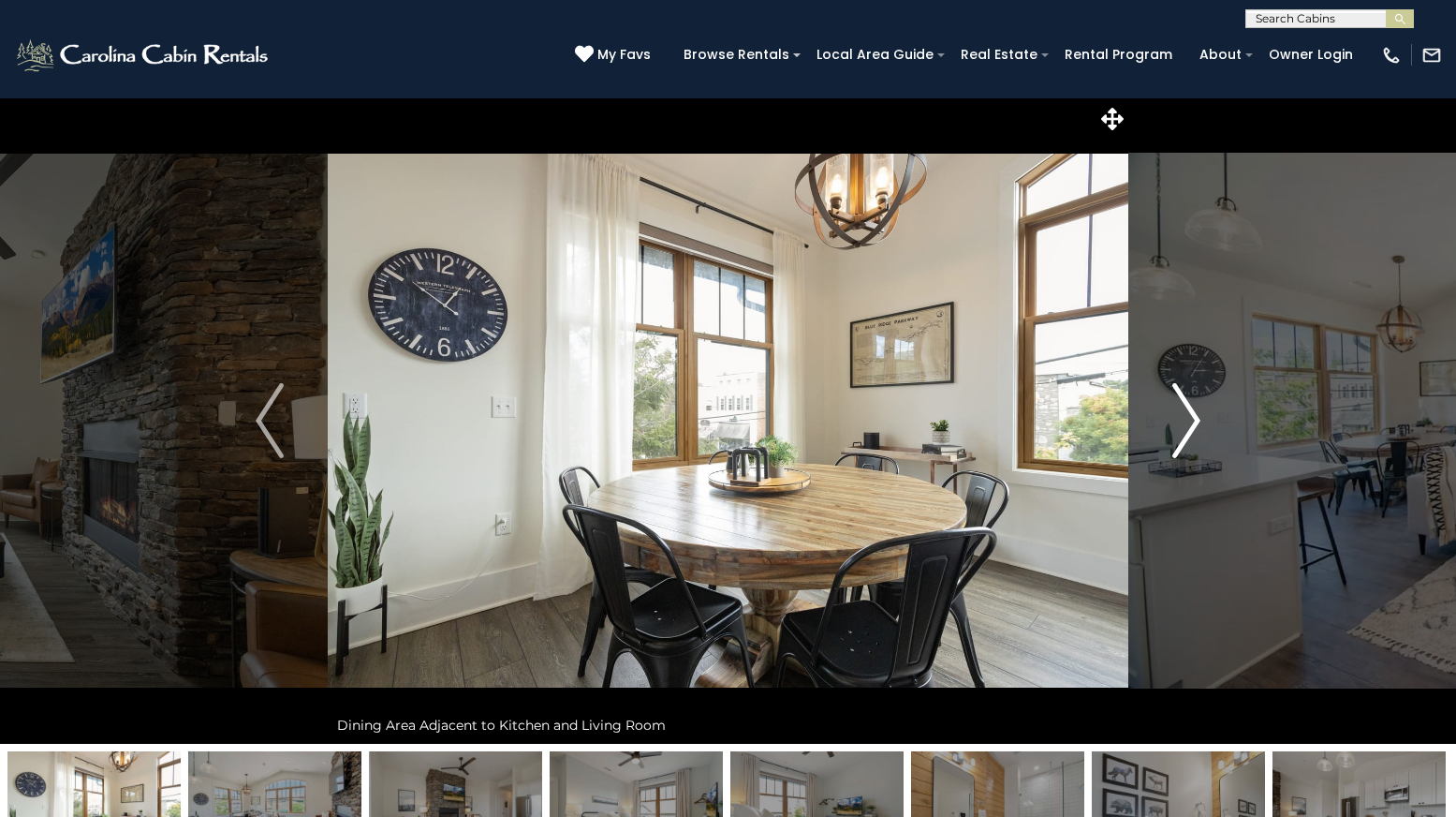
click at [1188, 415] on img "Next" at bounding box center [1187, 421] width 29 height 75
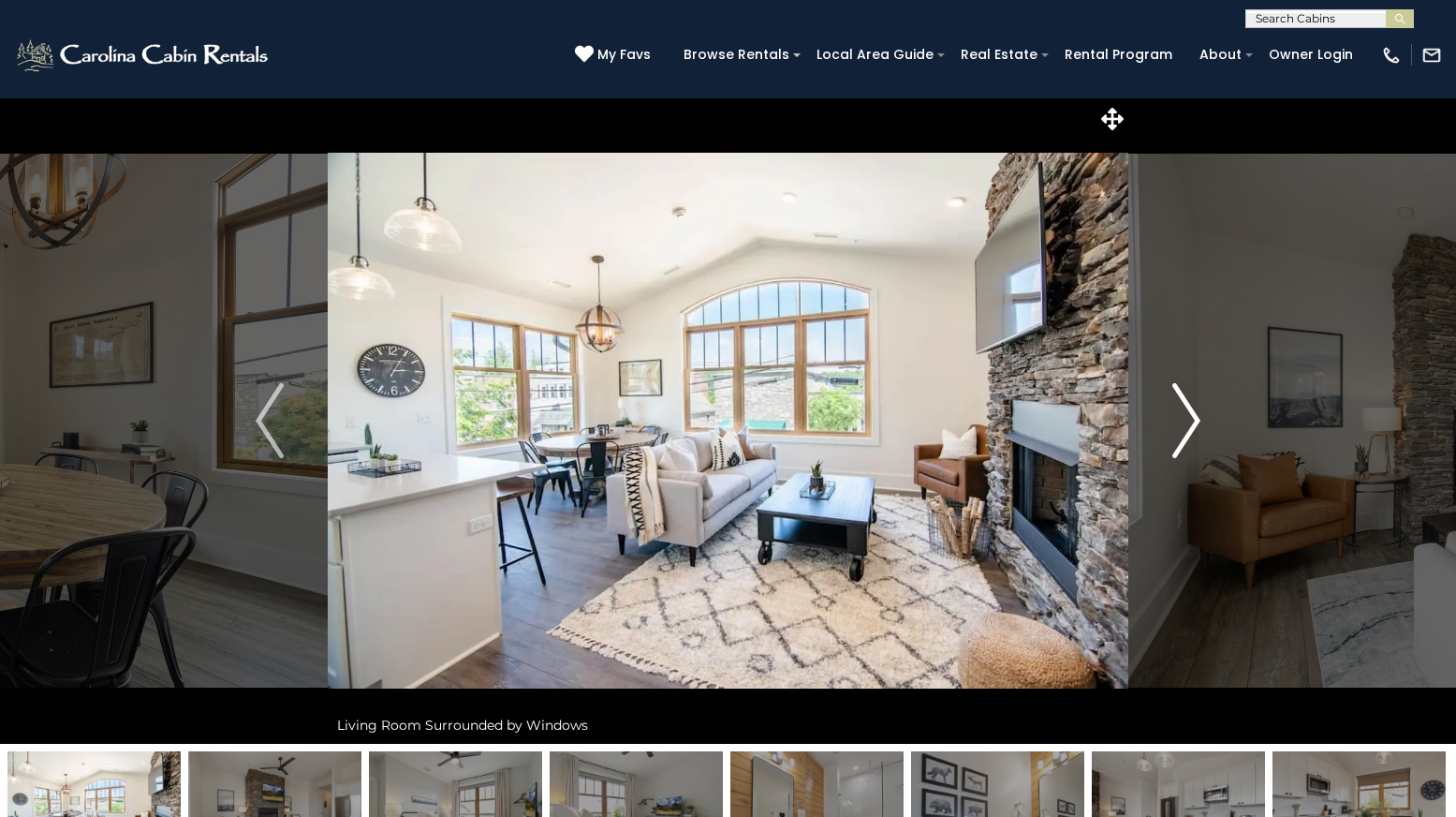
click at [1188, 415] on img "Next" at bounding box center [1187, 421] width 29 height 75
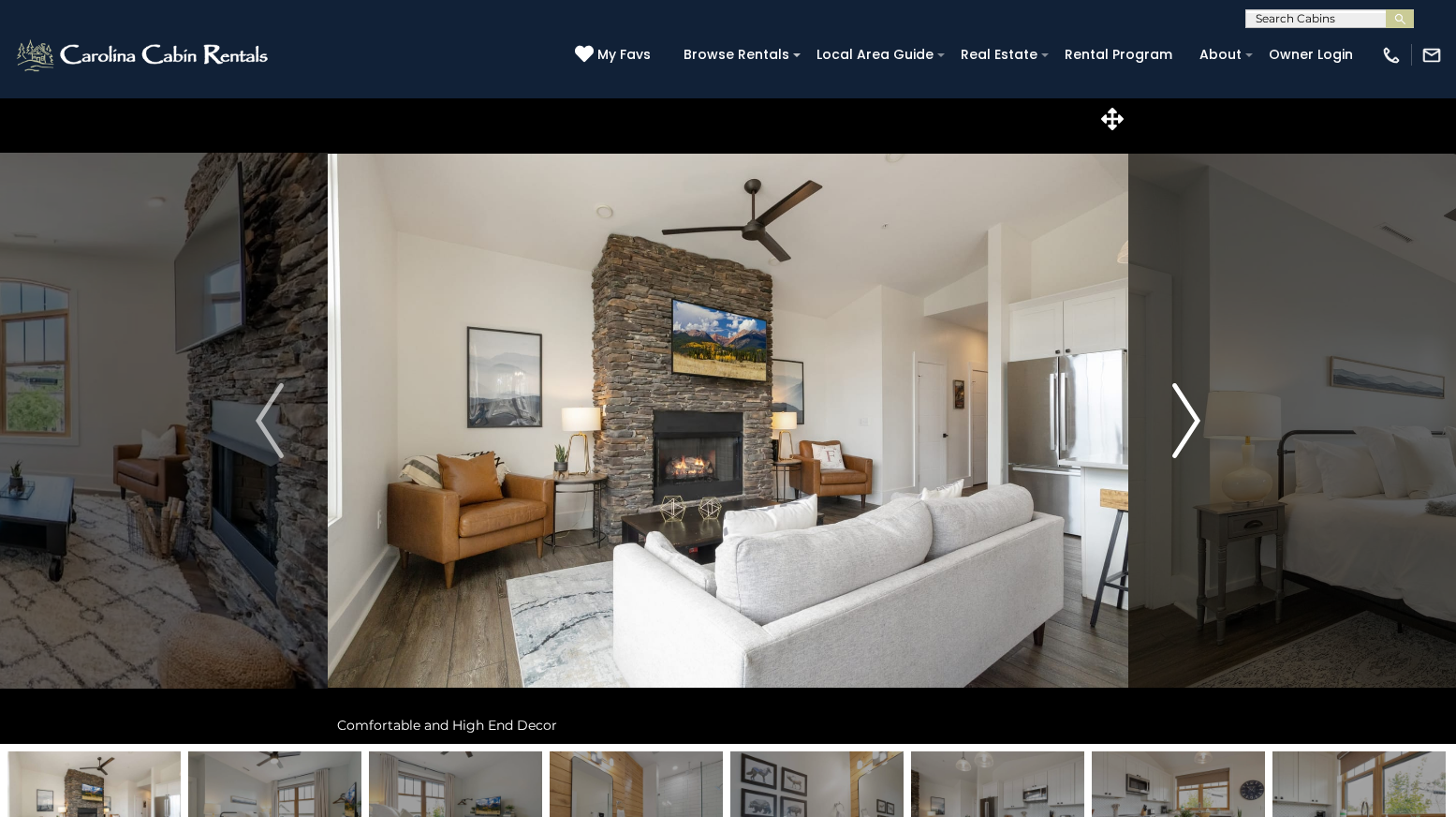
click at [1188, 415] on img "Next" at bounding box center [1187, 421] width 29 height 75
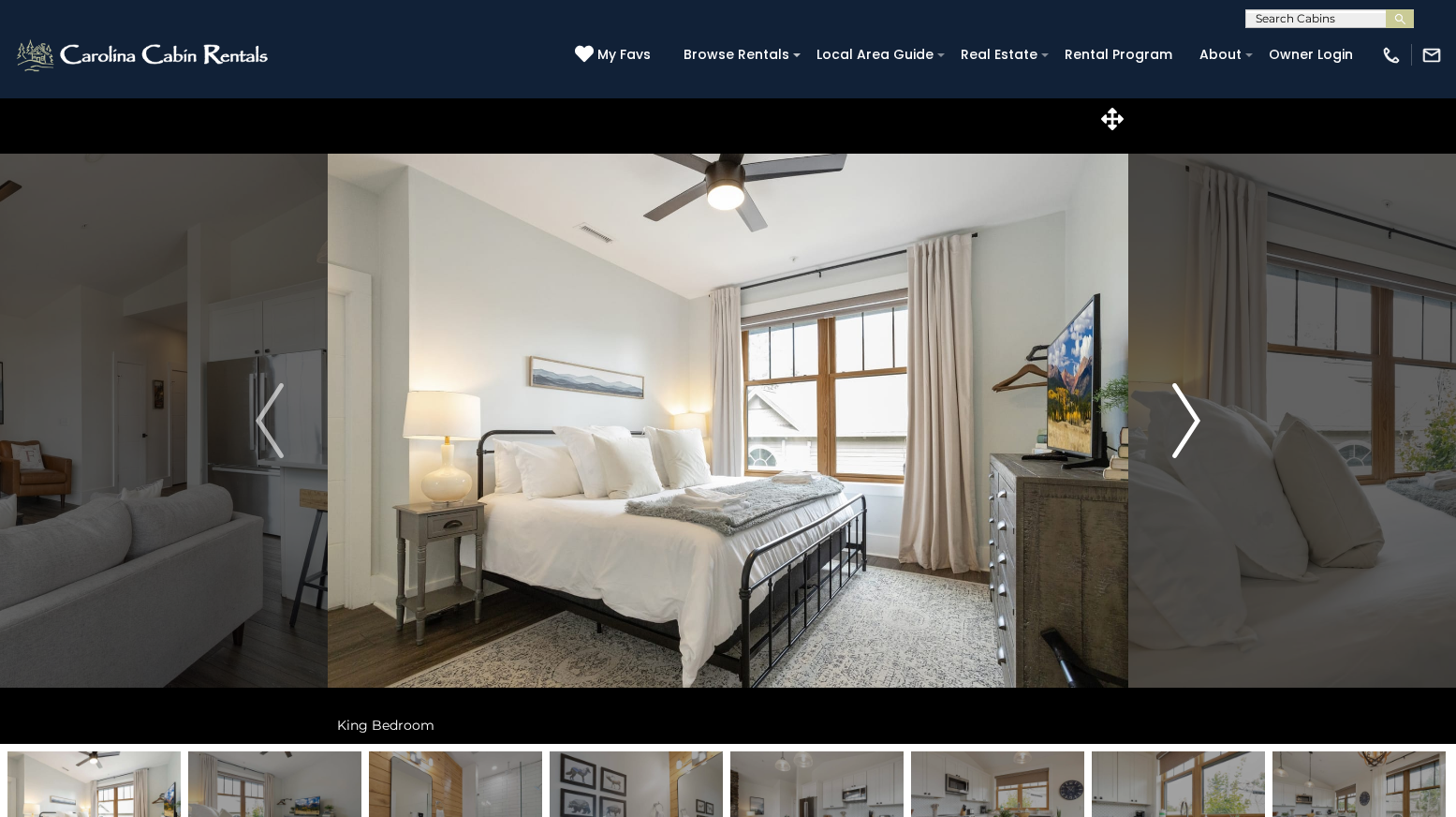
click at [1188, 415] on img "Next" at bounding box center [1187, 421] width 29 height 75
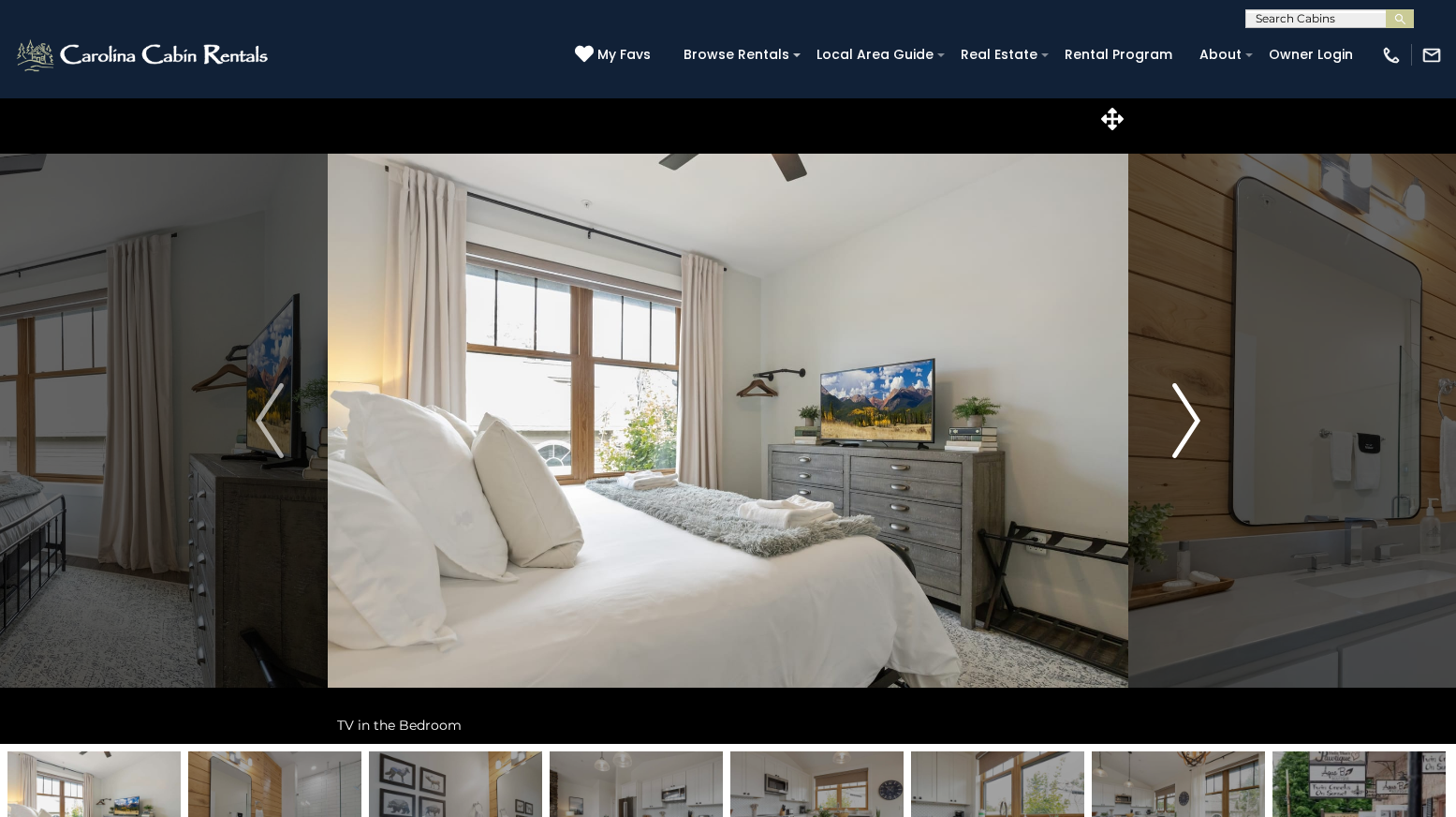
click at [1188, 415] on img "Next" at bounding box center [1187, 421] width 29 height 75
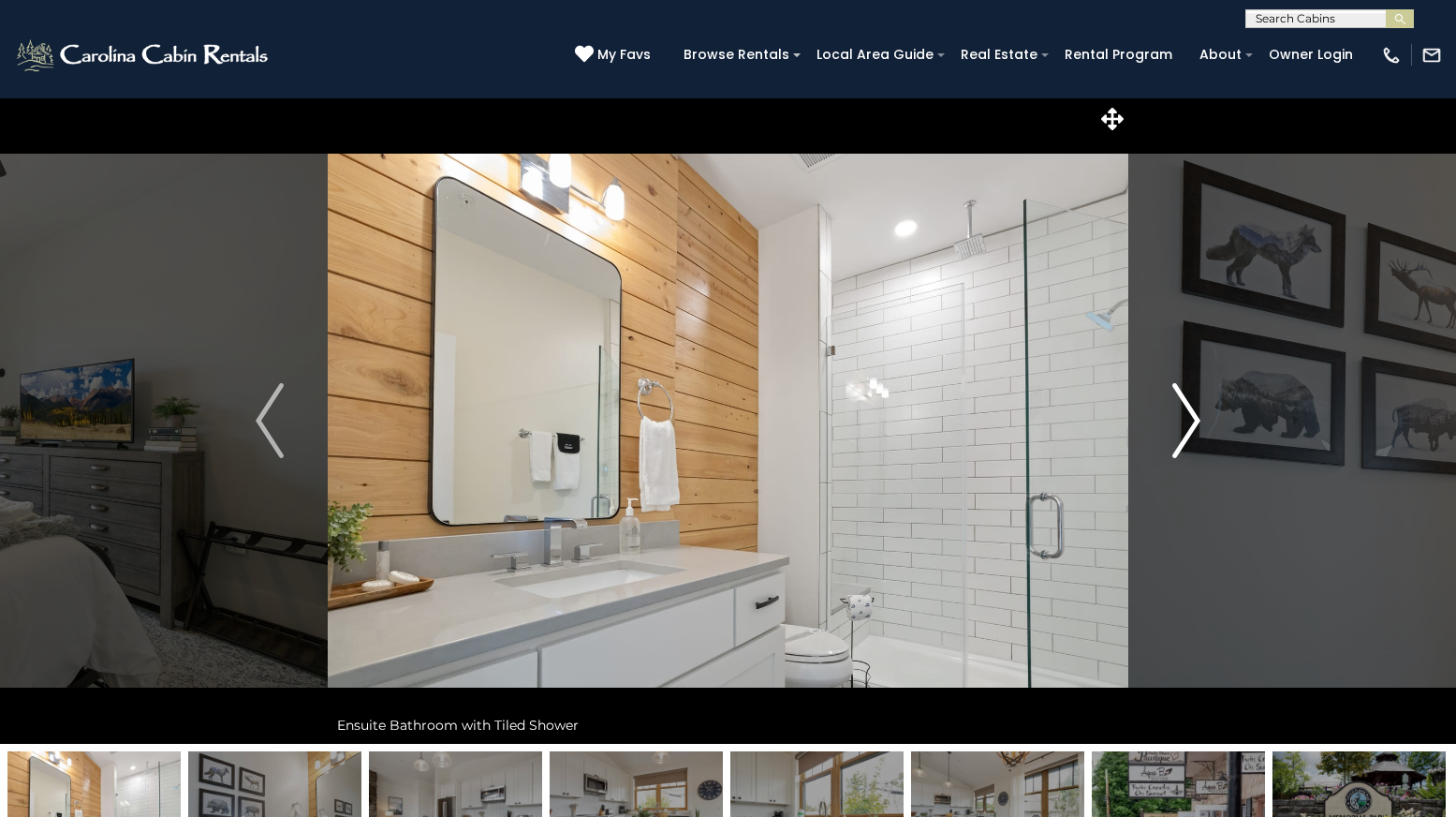
click at [1188, 415] on img "Next" at bounding box center [1187, 421] width 29 height 75
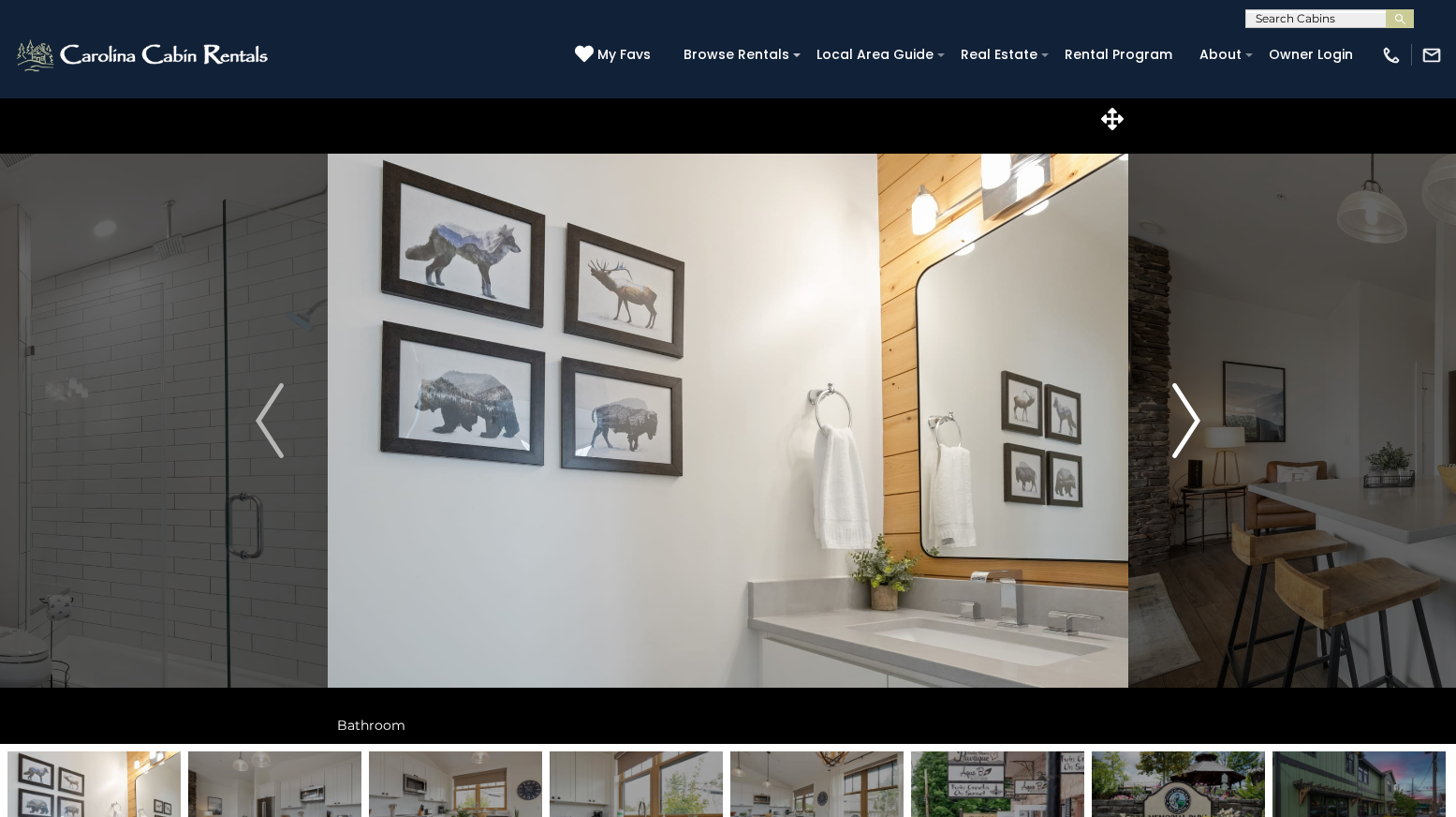
click at [1188, 415] on img "Next" at bounding box center [1187, 421] width 29 height 75
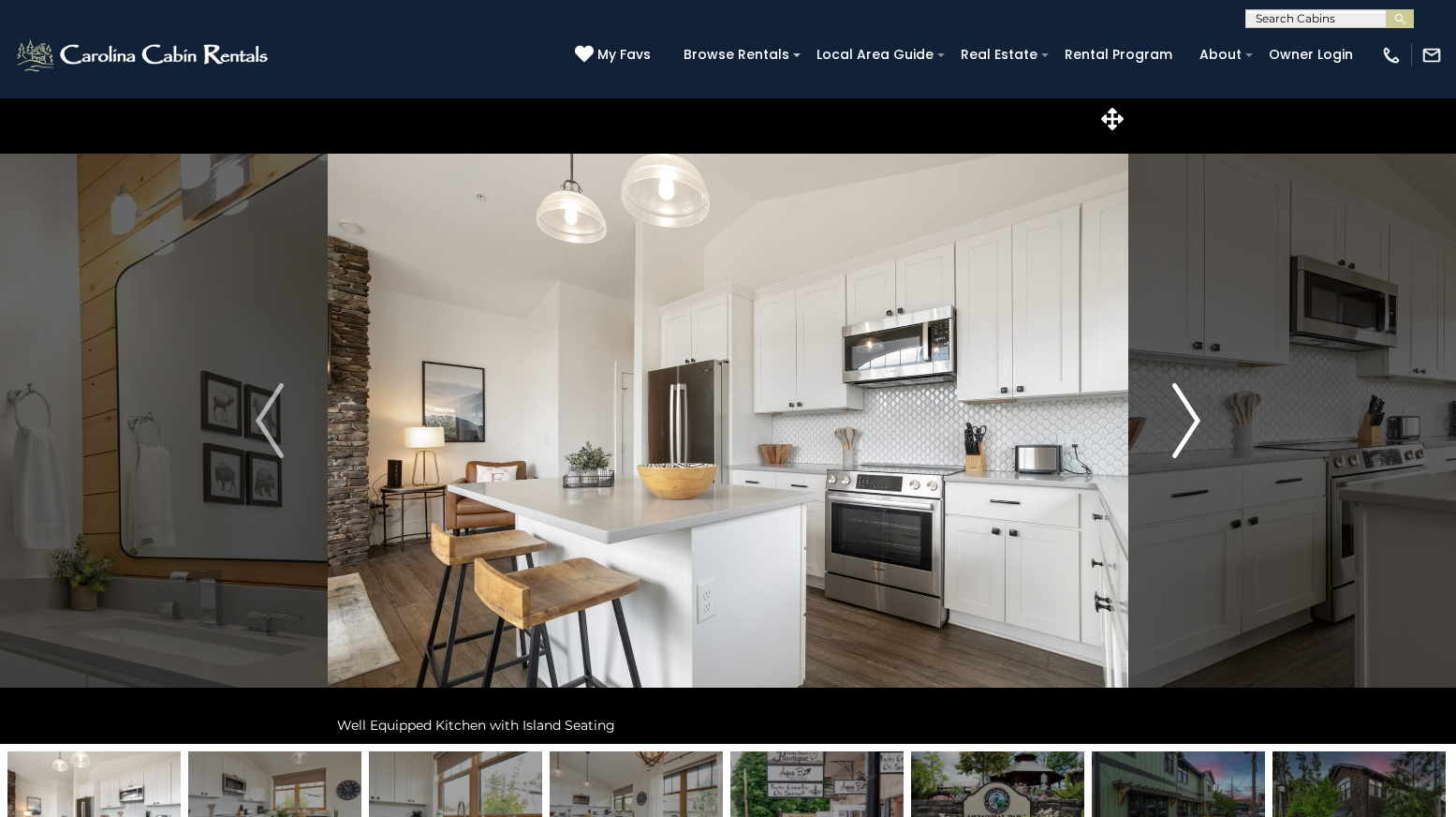
click at [1188, 415] on img "Next" at bounding box center [1187, 421] width 29 height 75
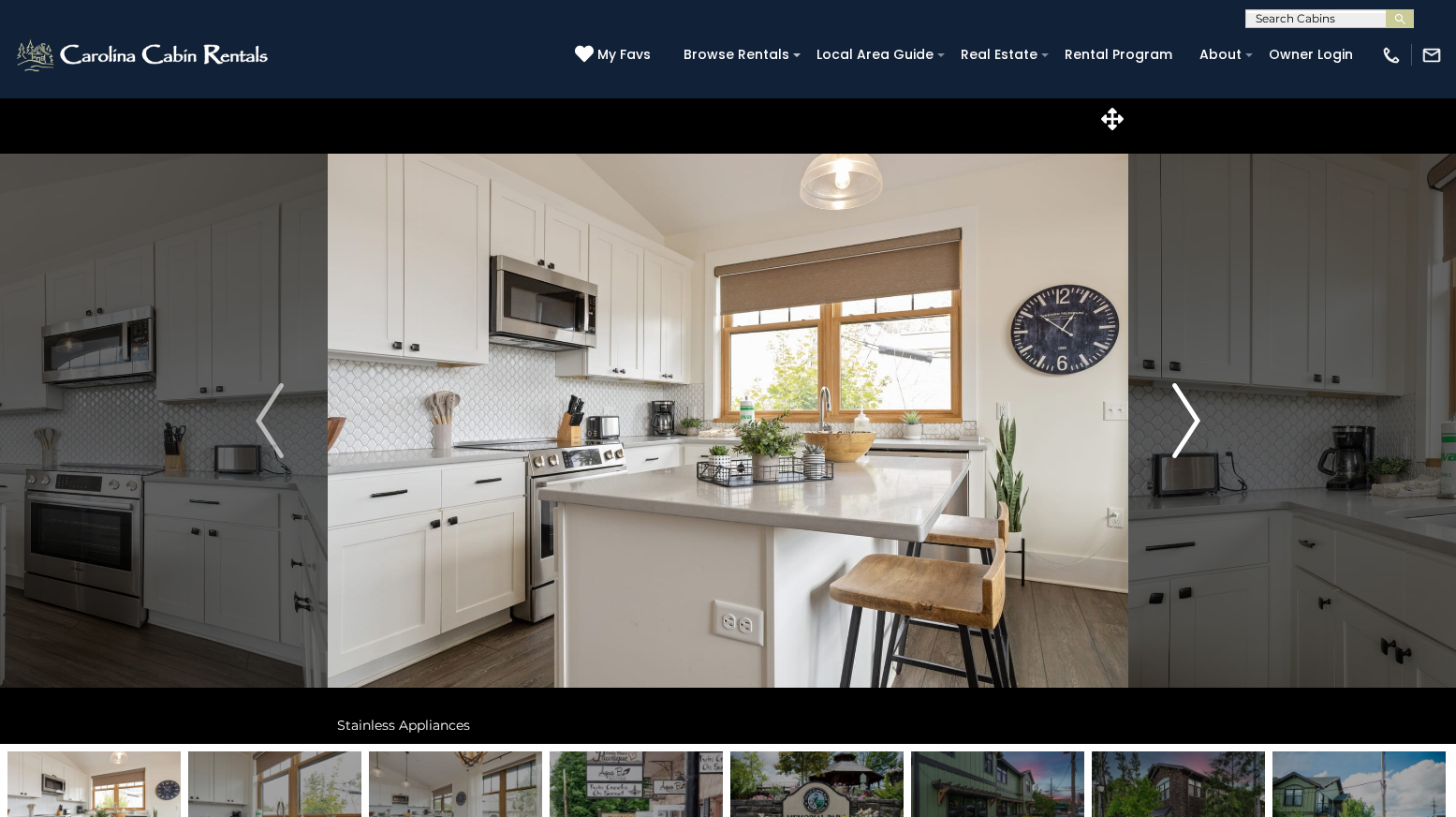
click at [1188, 415] on img "Next" at bounding box center [1187, 421] width 29 height 75
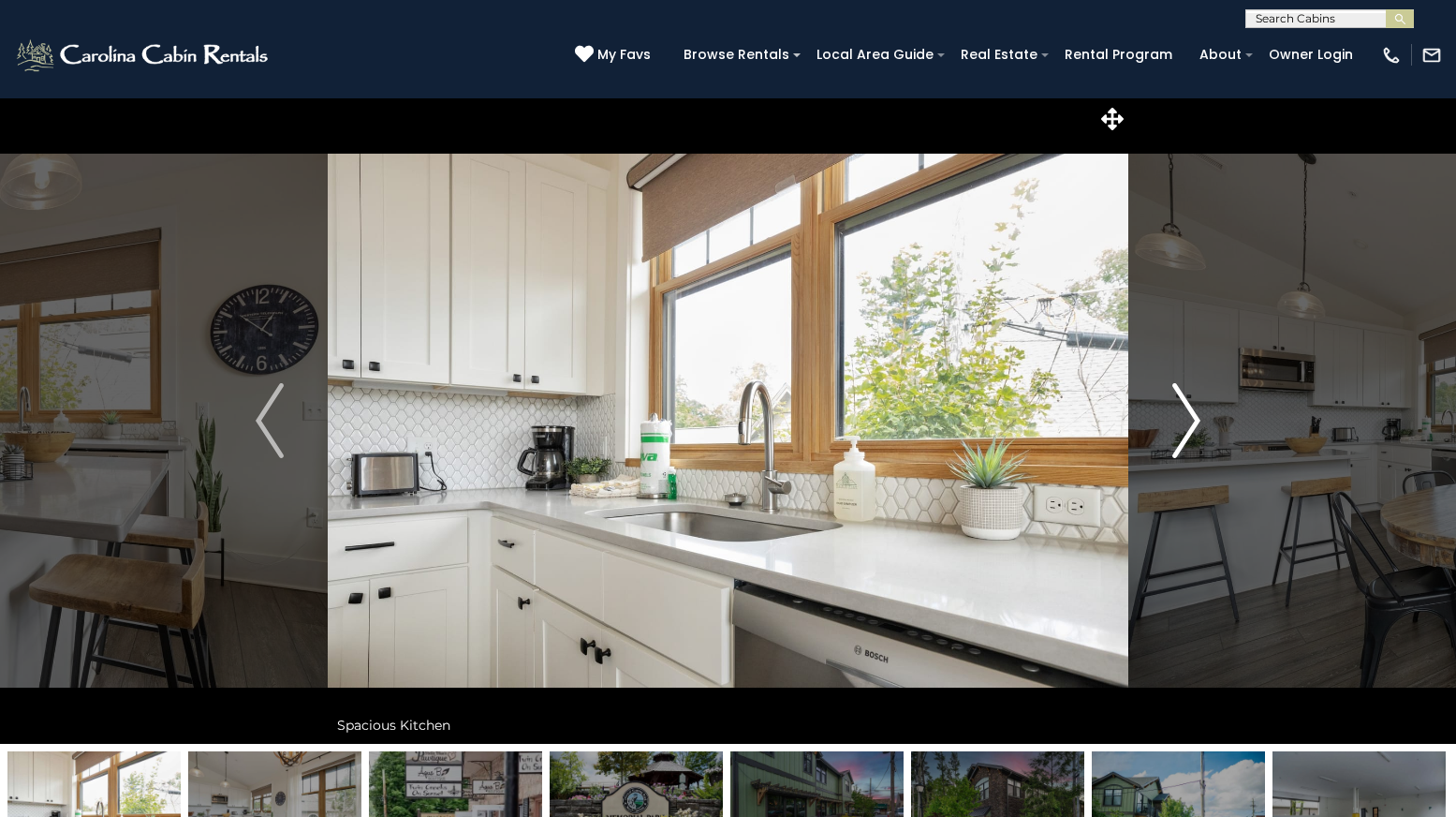
click at [1188, 415] on img "Next" at bounding box center [1187, 421] width 29 height 75
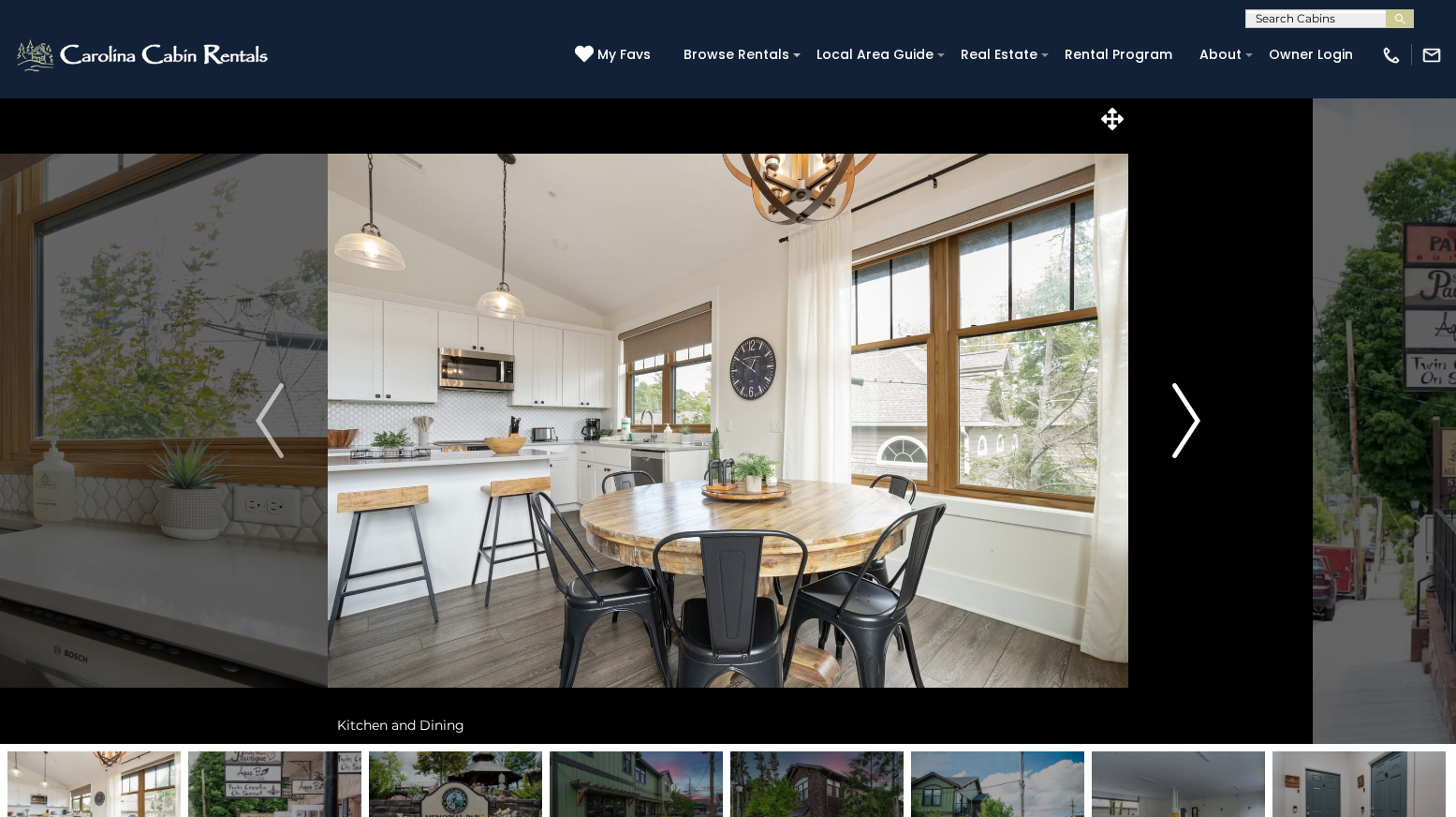
click at [1188, 415] on img "Next" at bounding box center [1187, 421] width 29 height 75
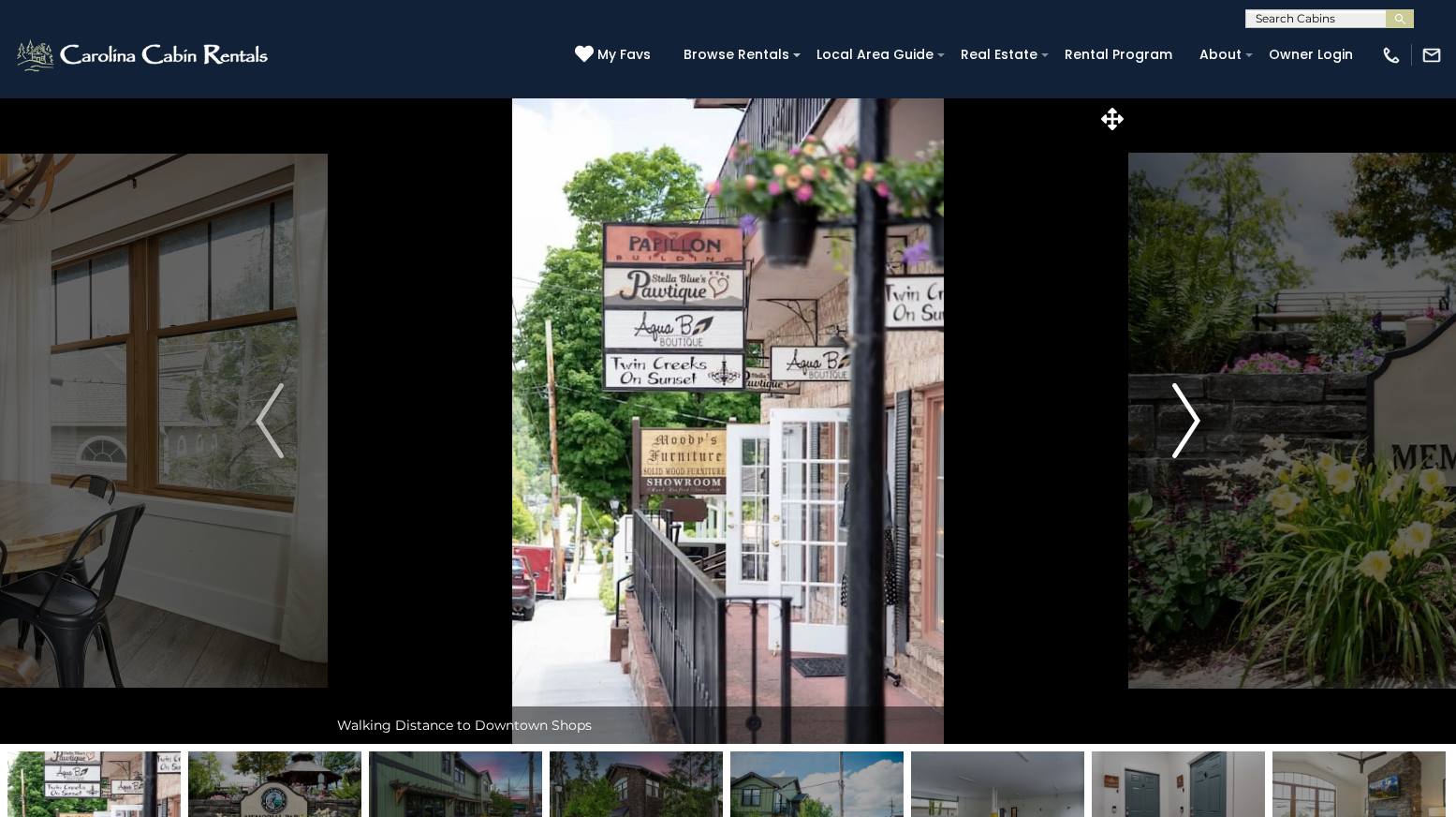
click at [1188, 415] on img "Next" at bounding box center [1187, 421] width 29 height 75
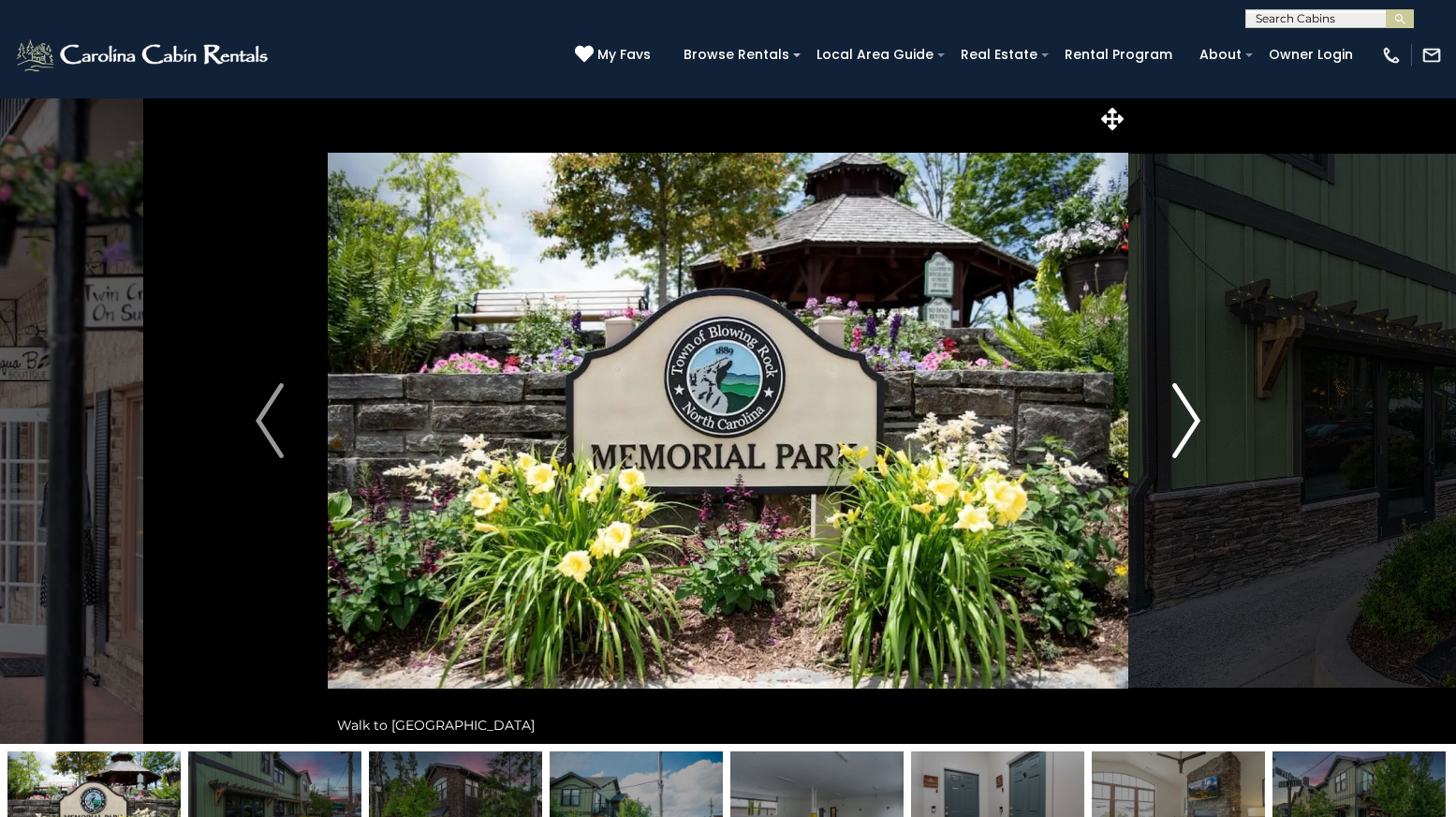
click at [1188, 415] on img "Next" at bounding box center [1187, 421] width 29 height 75
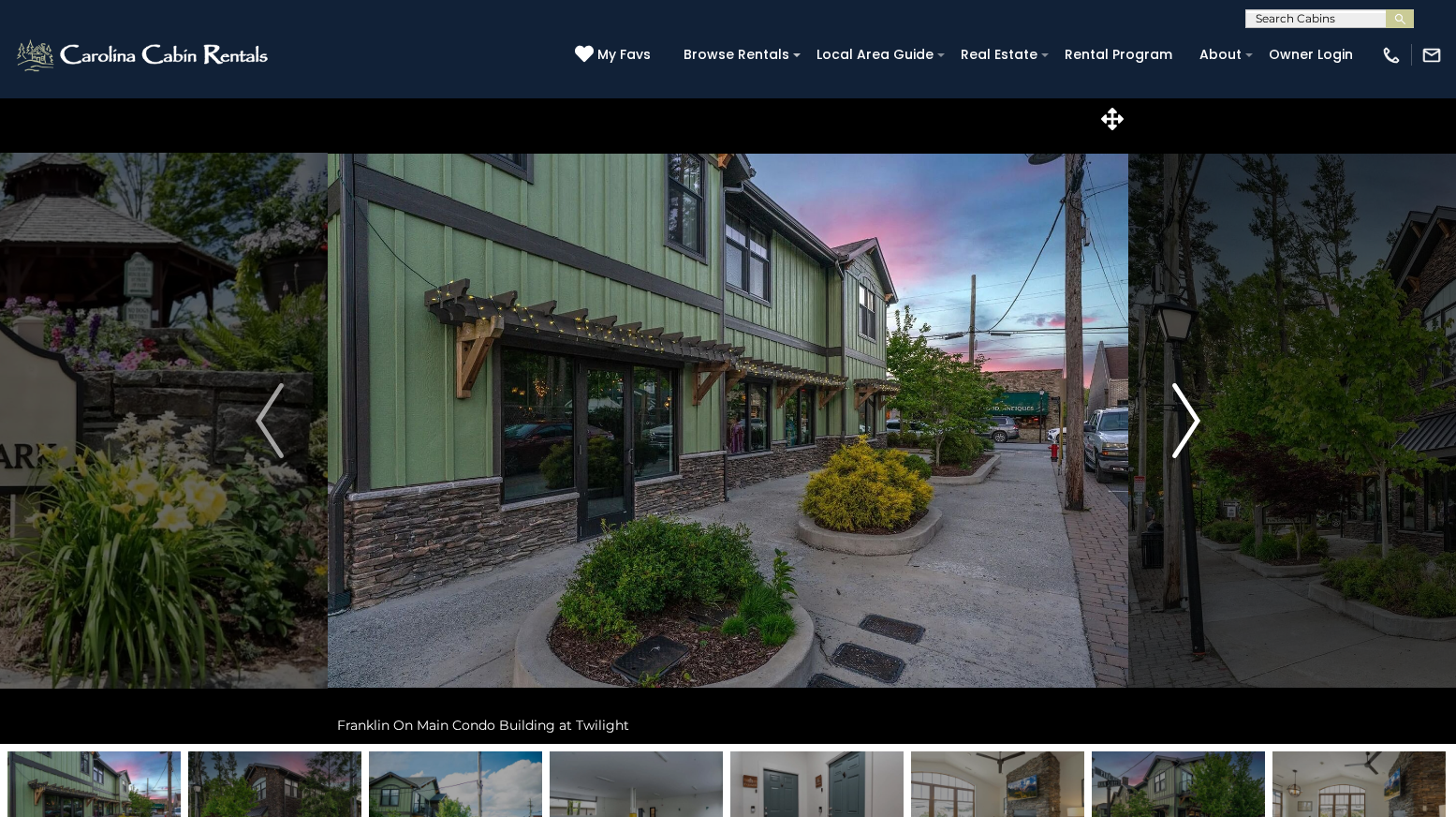
click at [1188, 415] on img "Next" at bounding box center [1187, 421] width 29 height 75
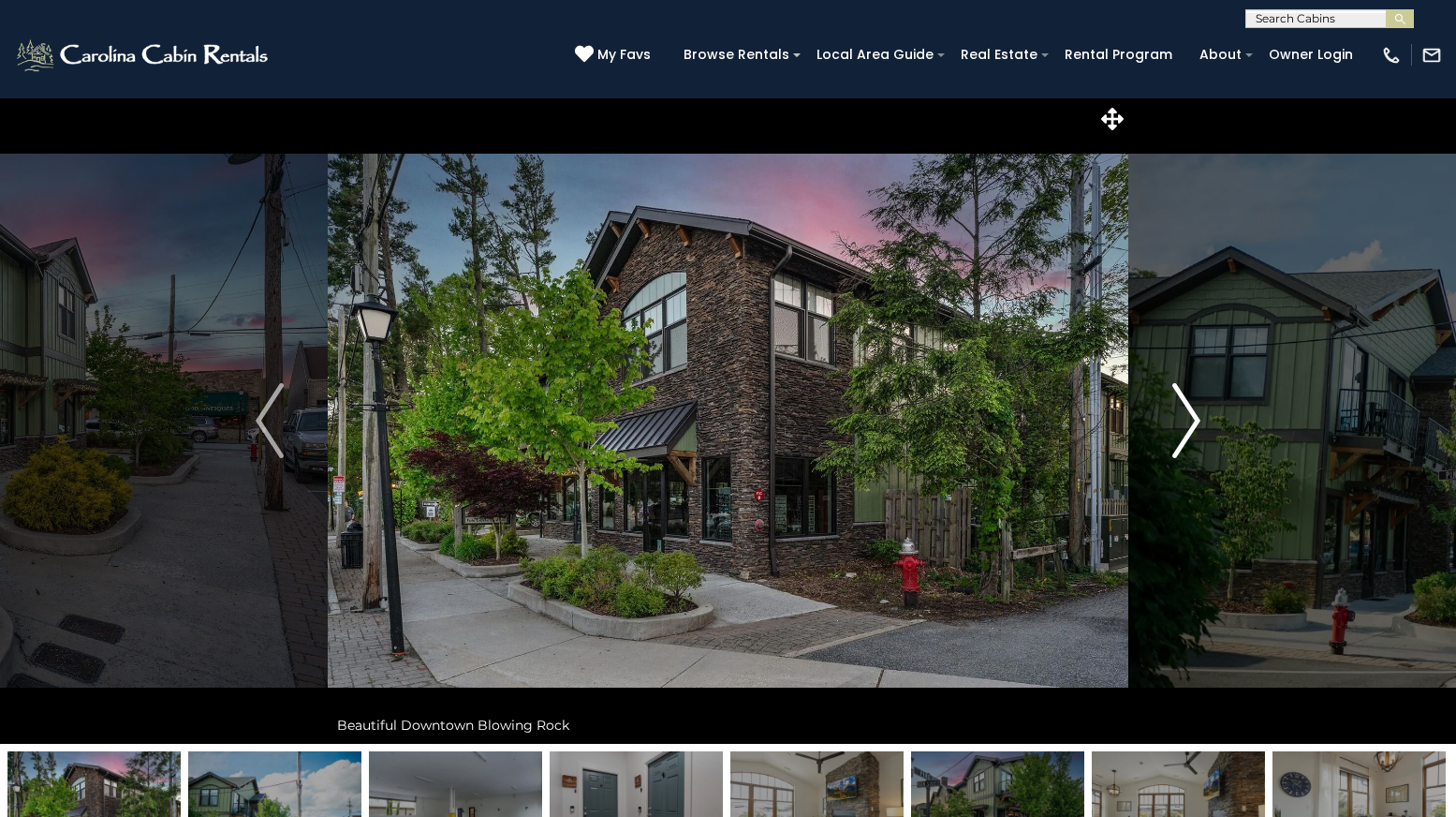
click at [1188, 415] on img "Next" at bounding box center [1187, 421] width 29 height 75
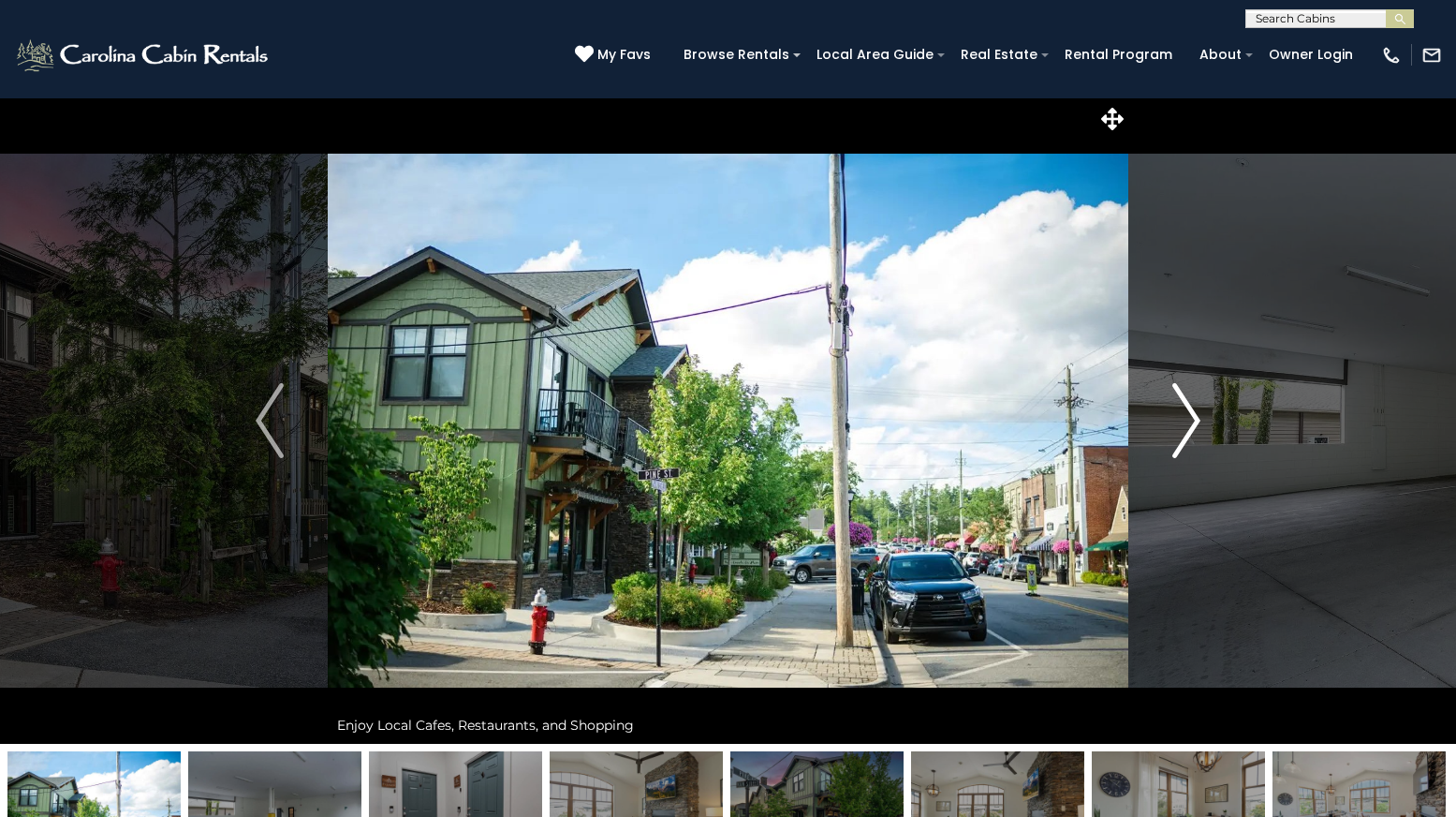
click at [1188, 415] on img "Next" at bounding box center [1187, 421] width 29 height 75
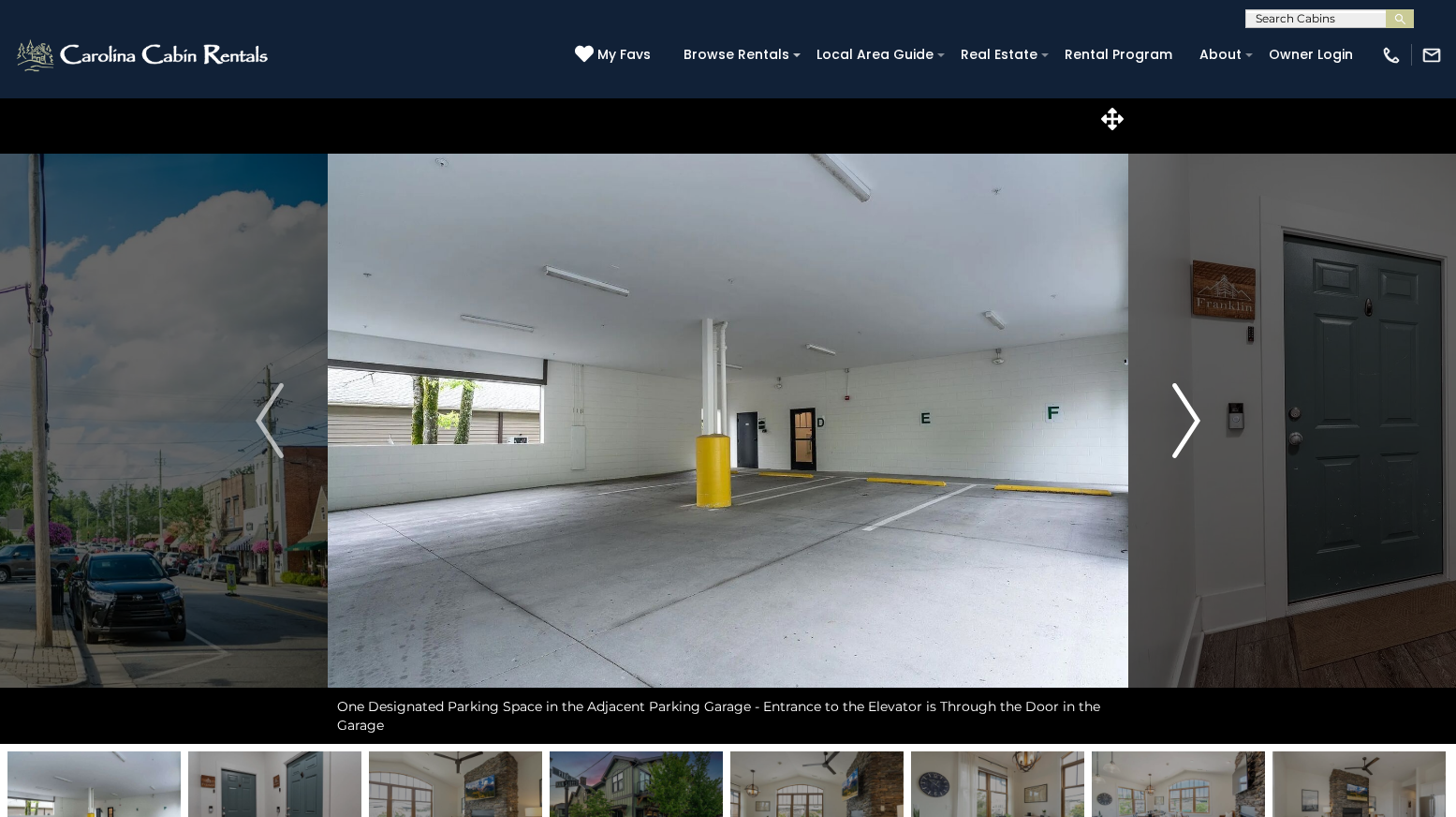
click at [1188, 415] on img "Next" at bounding box center [1187, 421] width 29 height 75
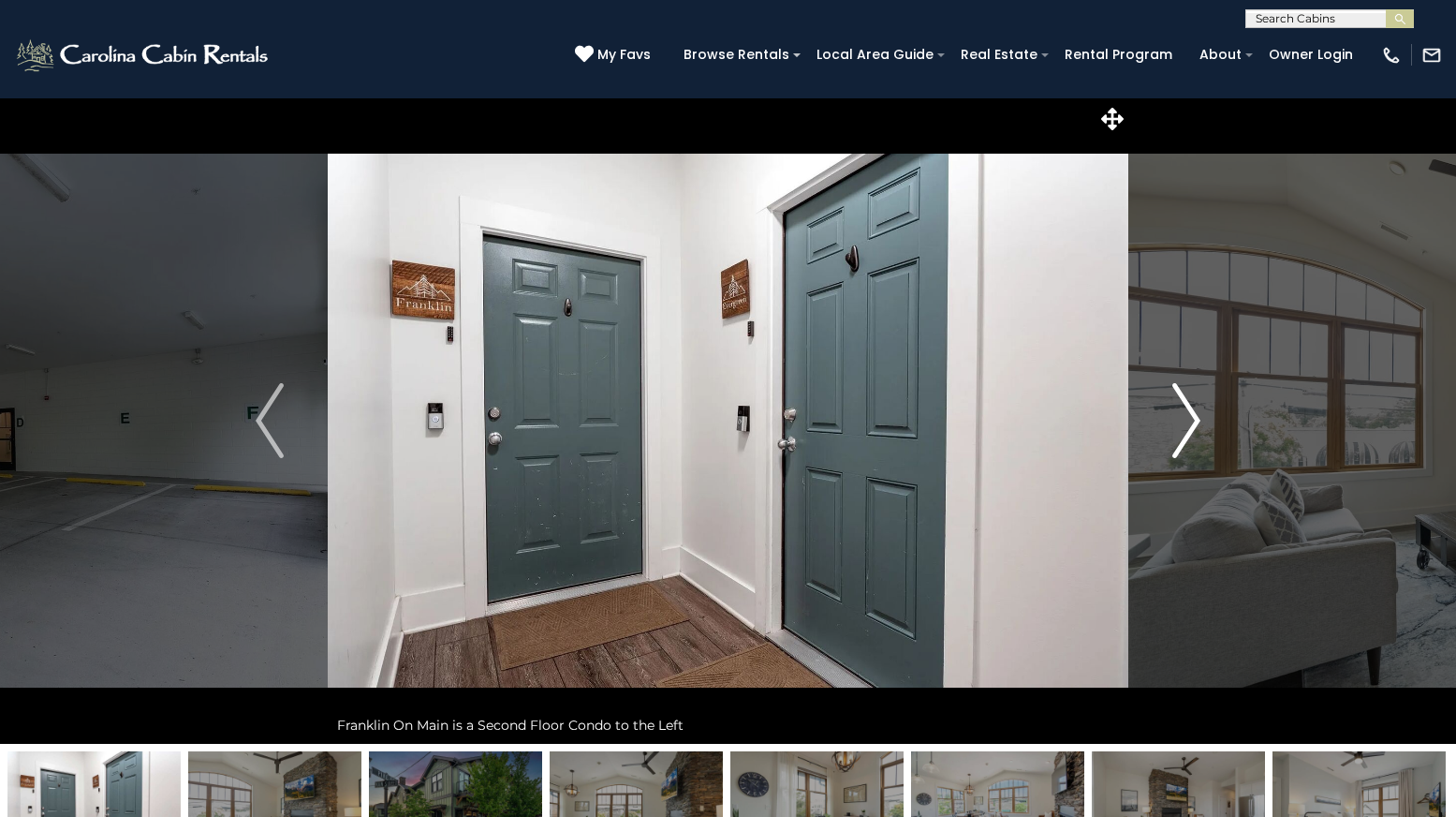
click at [1188, 415] on img "Next" at bounding box center [1187, 421] width 29 height 75
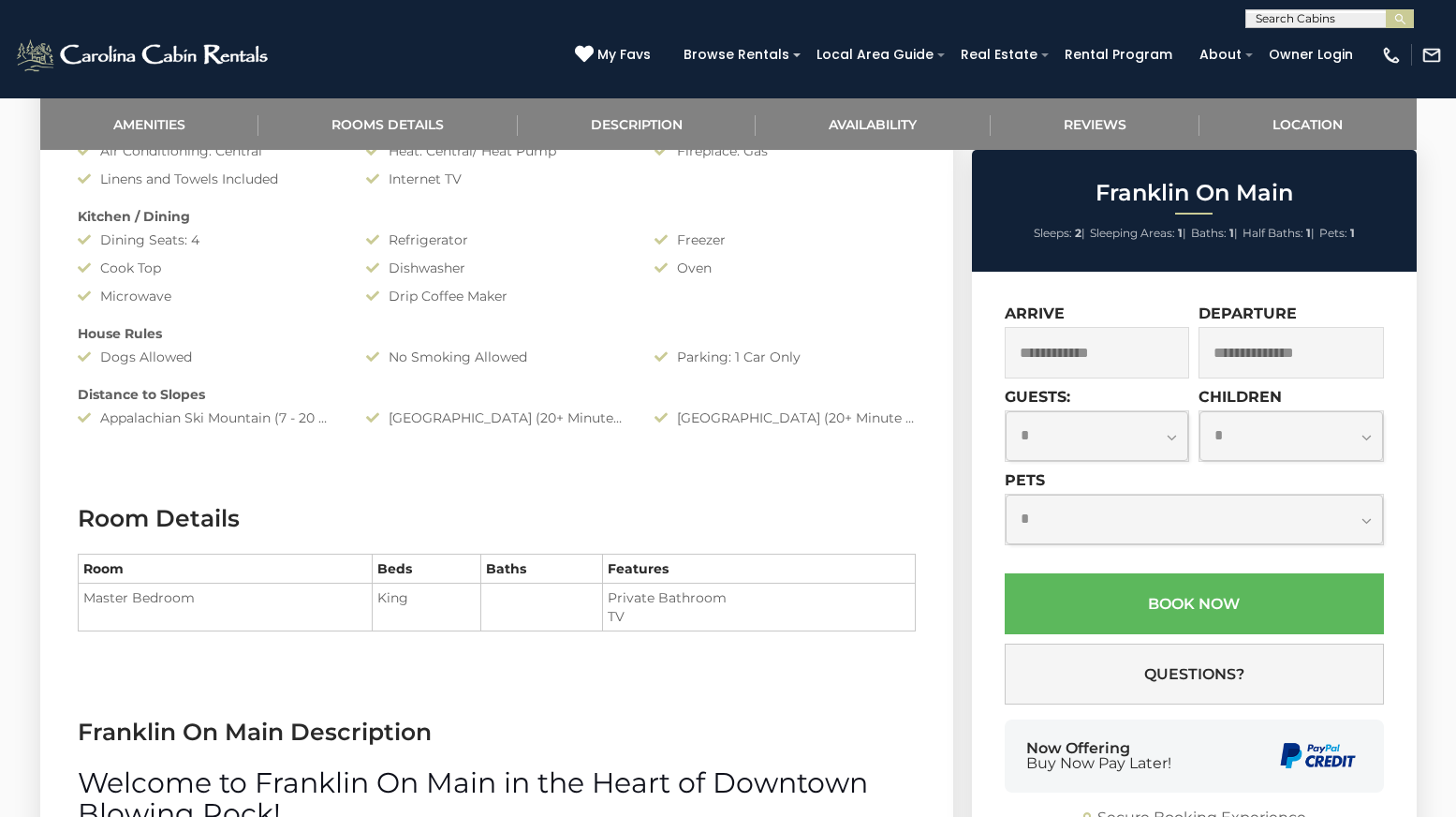
scroll to position [1217, 0]
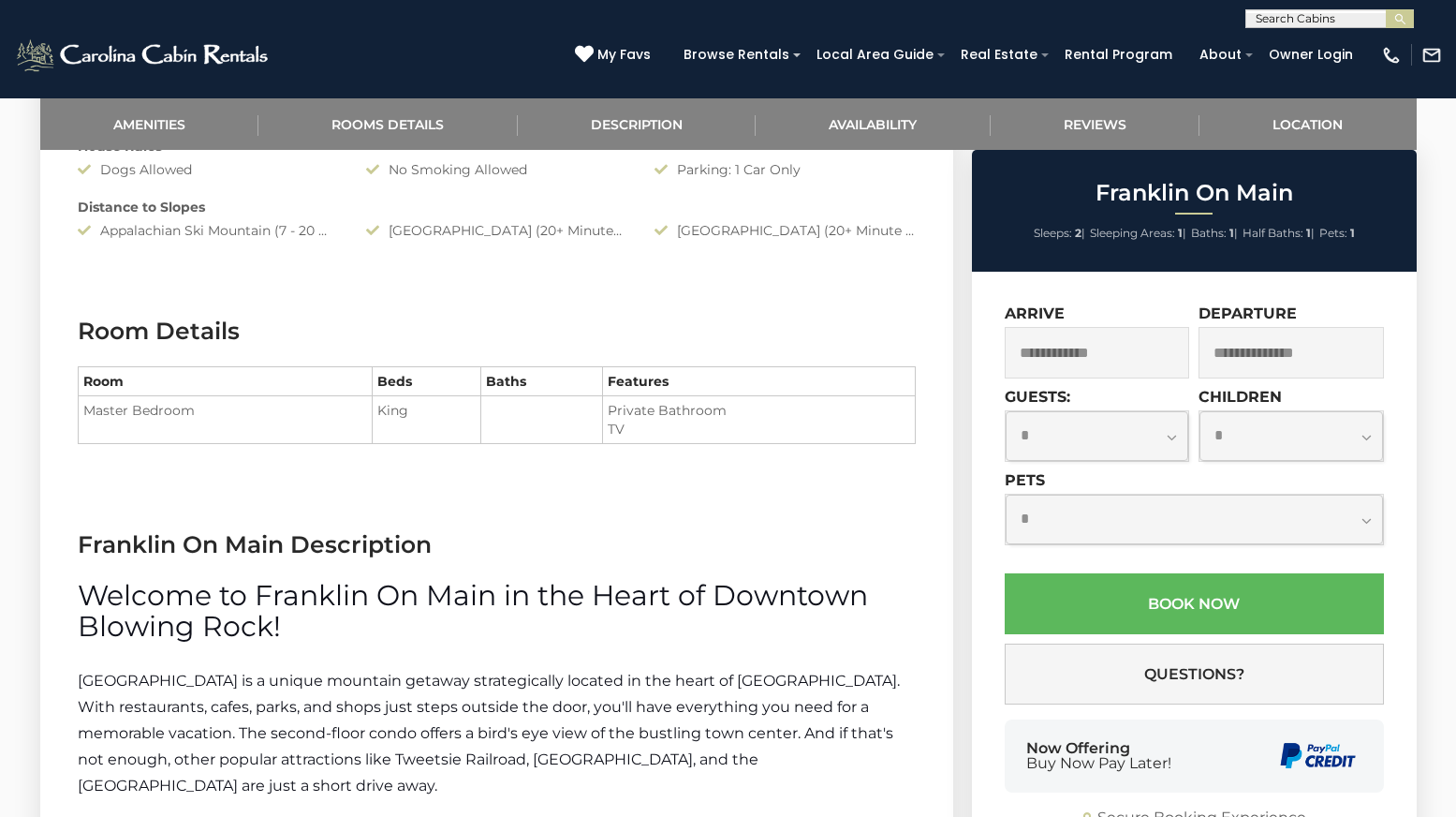
click at [1081, 345] on input "text" at bounding box center [1097, 352] width 186 height 51
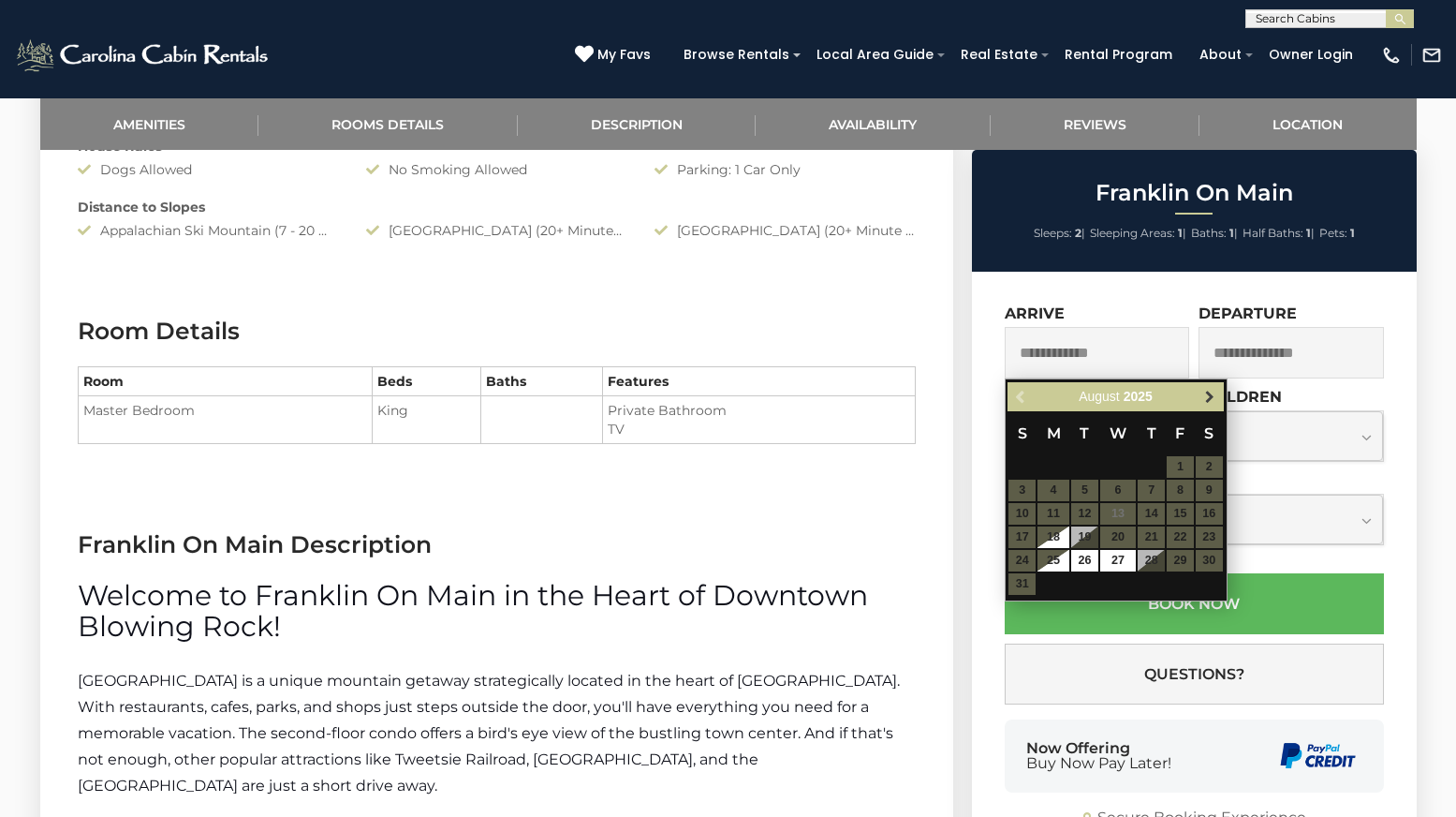
click at [1204, 391] on span "Next" at bounding box center [1209, 396] width 15 height 15
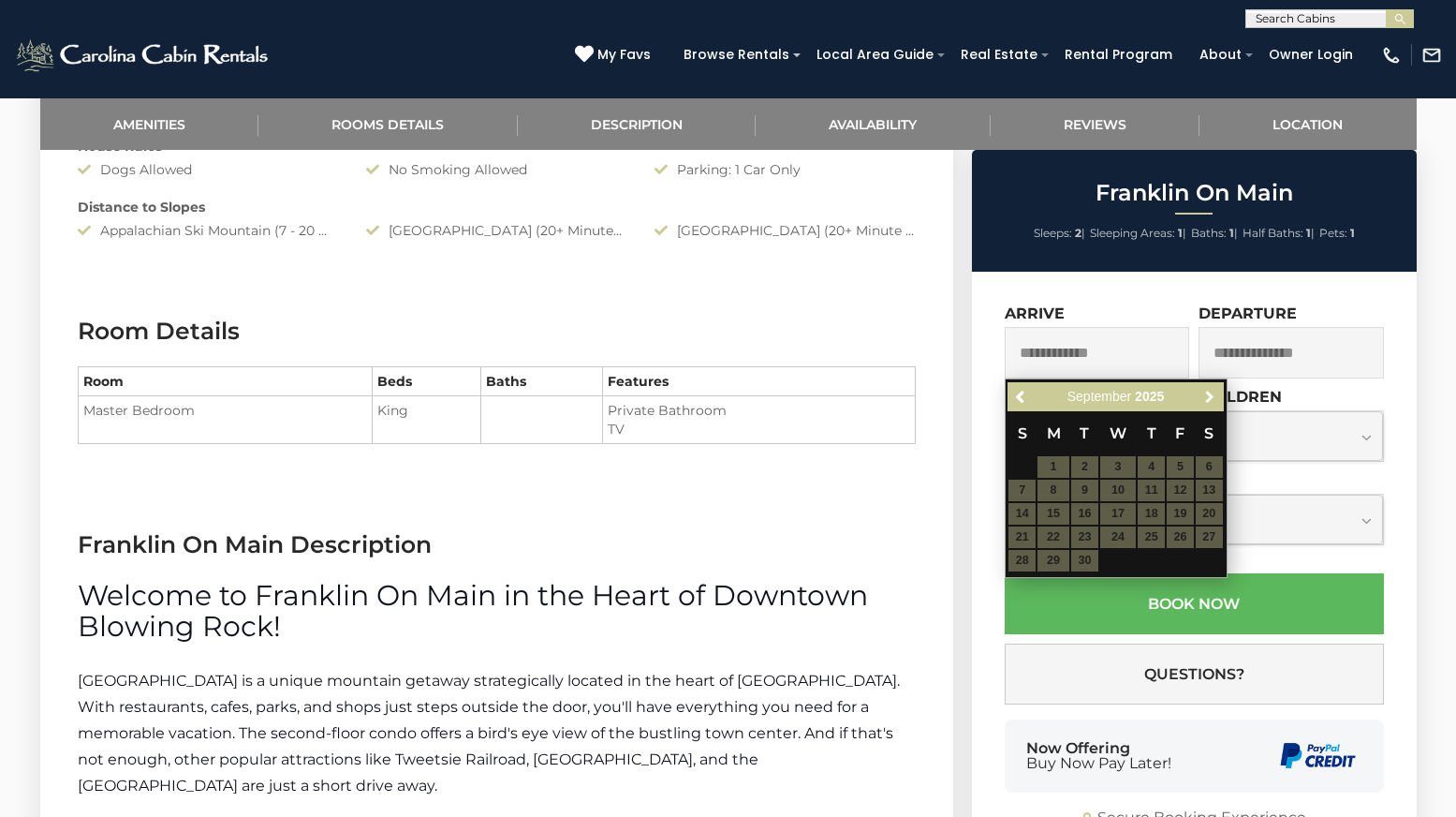
click at [1204, 391] on span "Next" at bounding box center [1209, 396] width 15 height 15
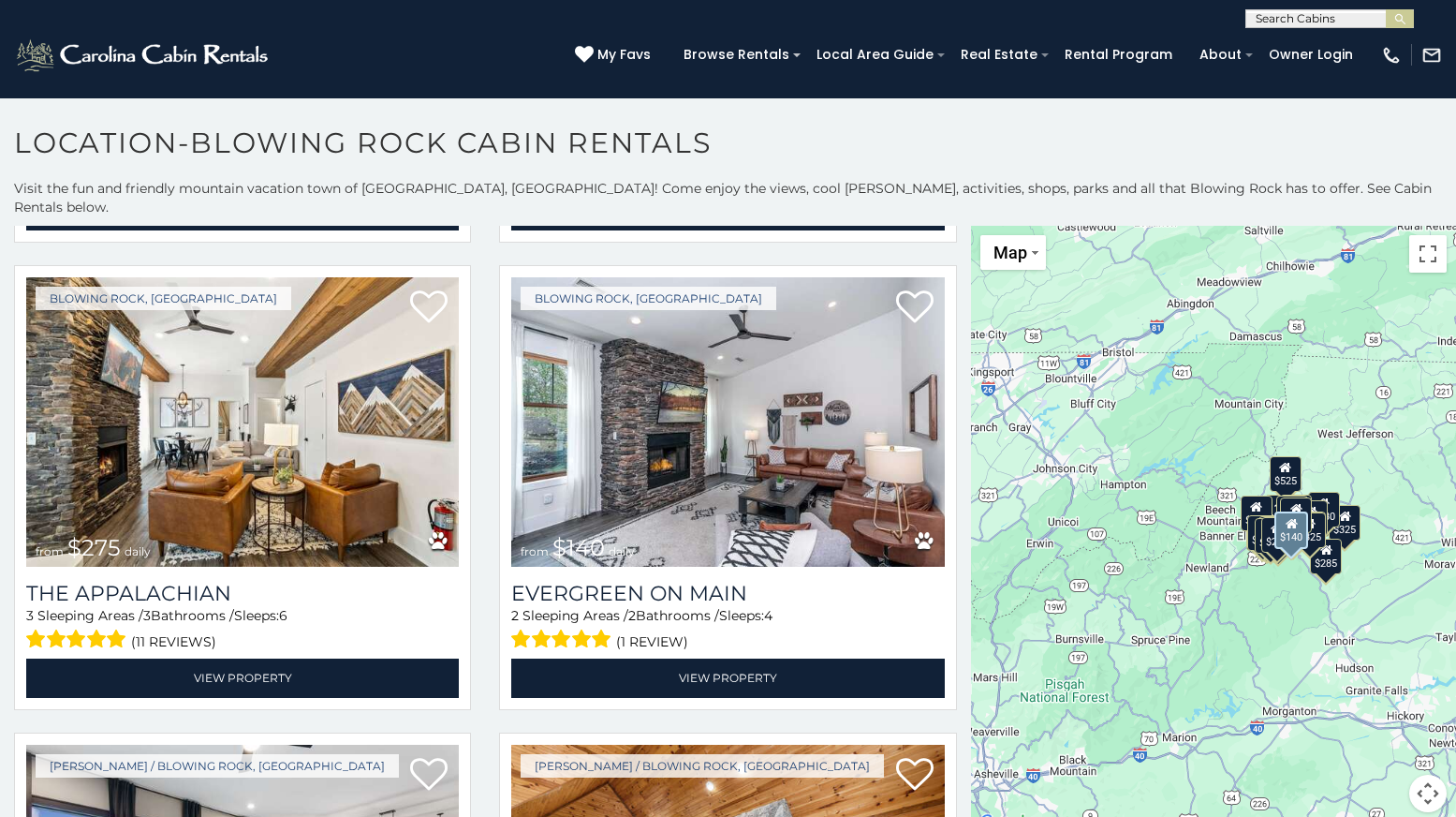
scroll to position [1030, 0]
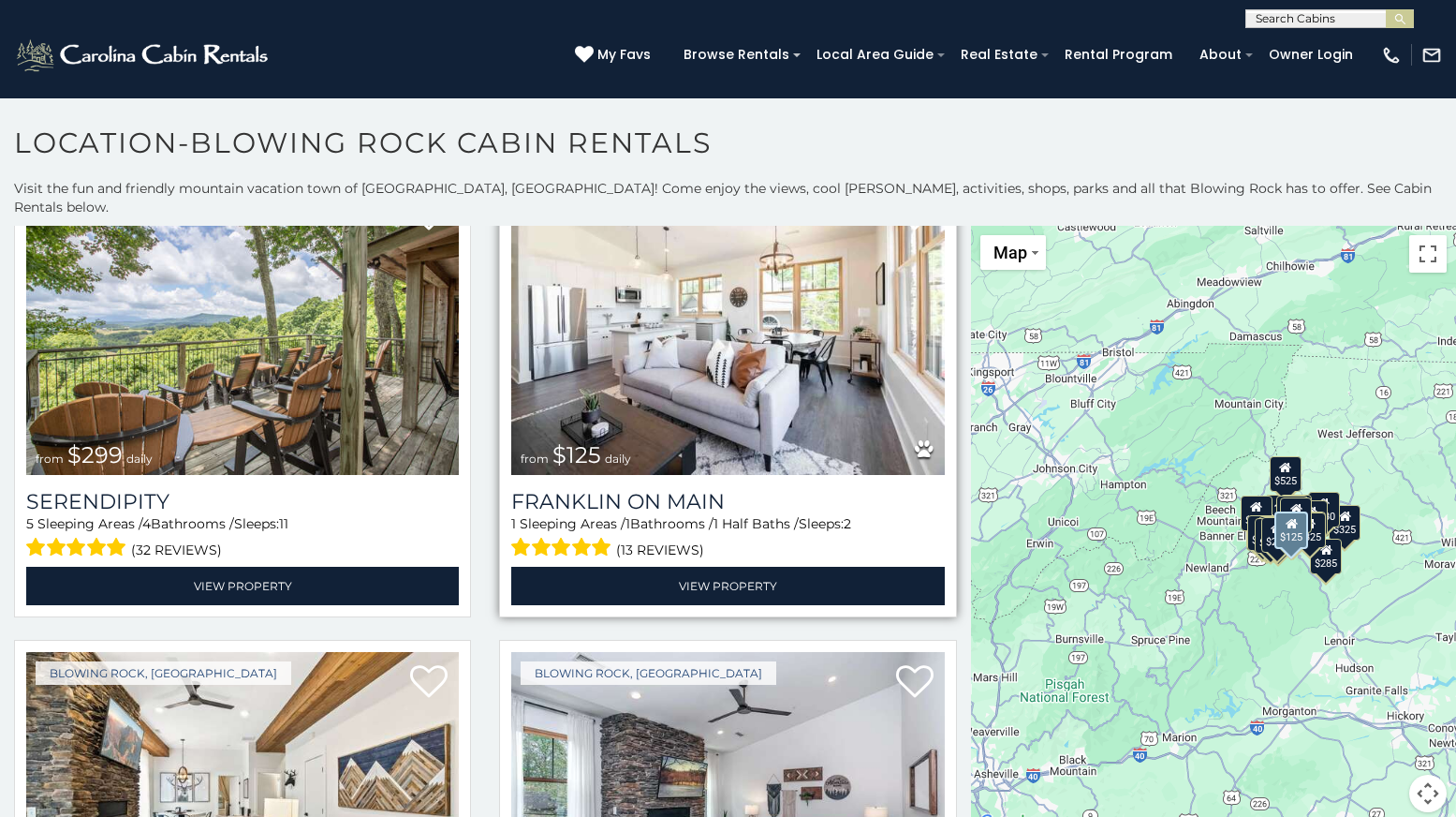
click at [782, 349] on img at bounding box center [728, 329] width 433 height 290
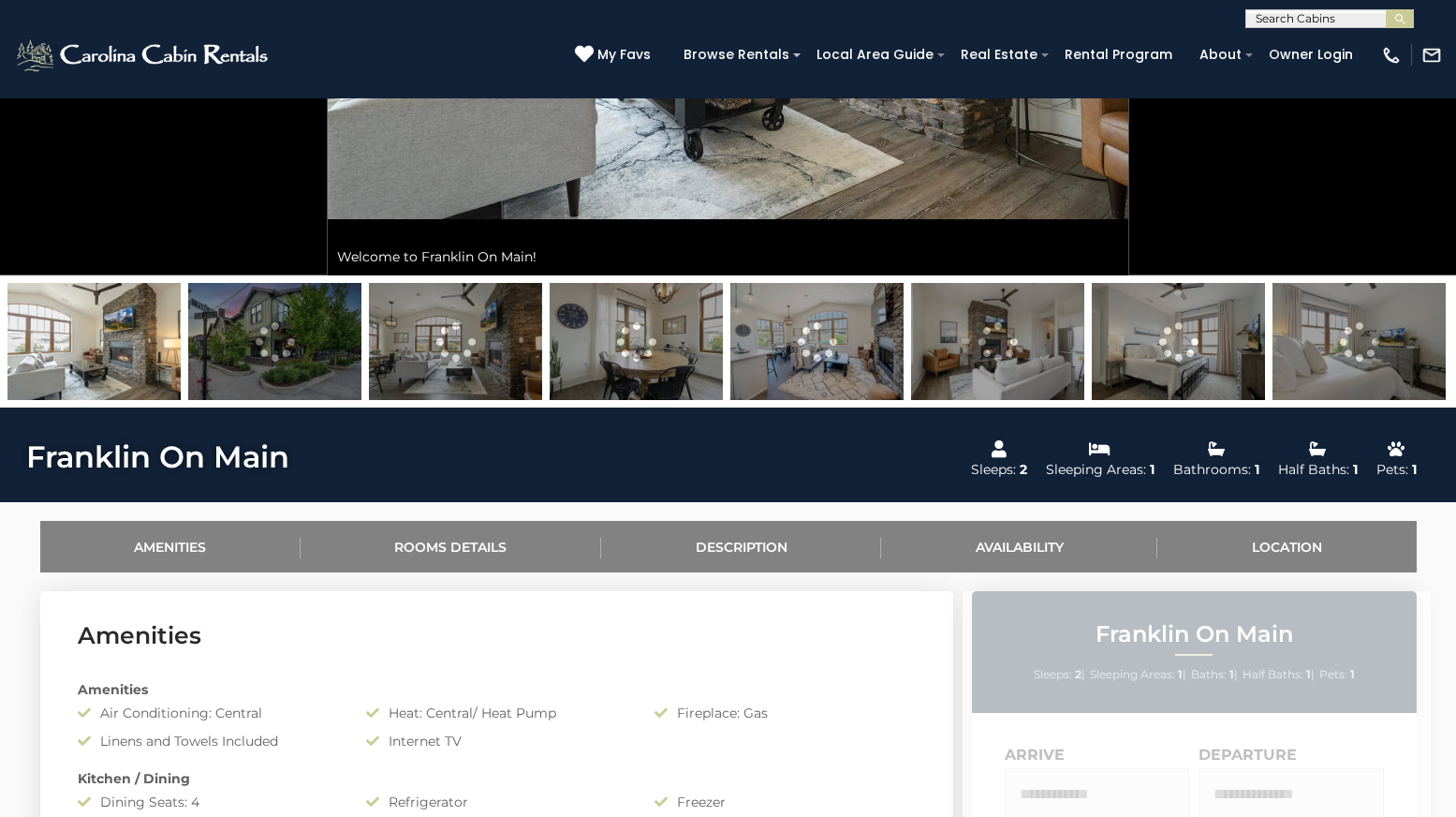
scroll to position [843, 0]
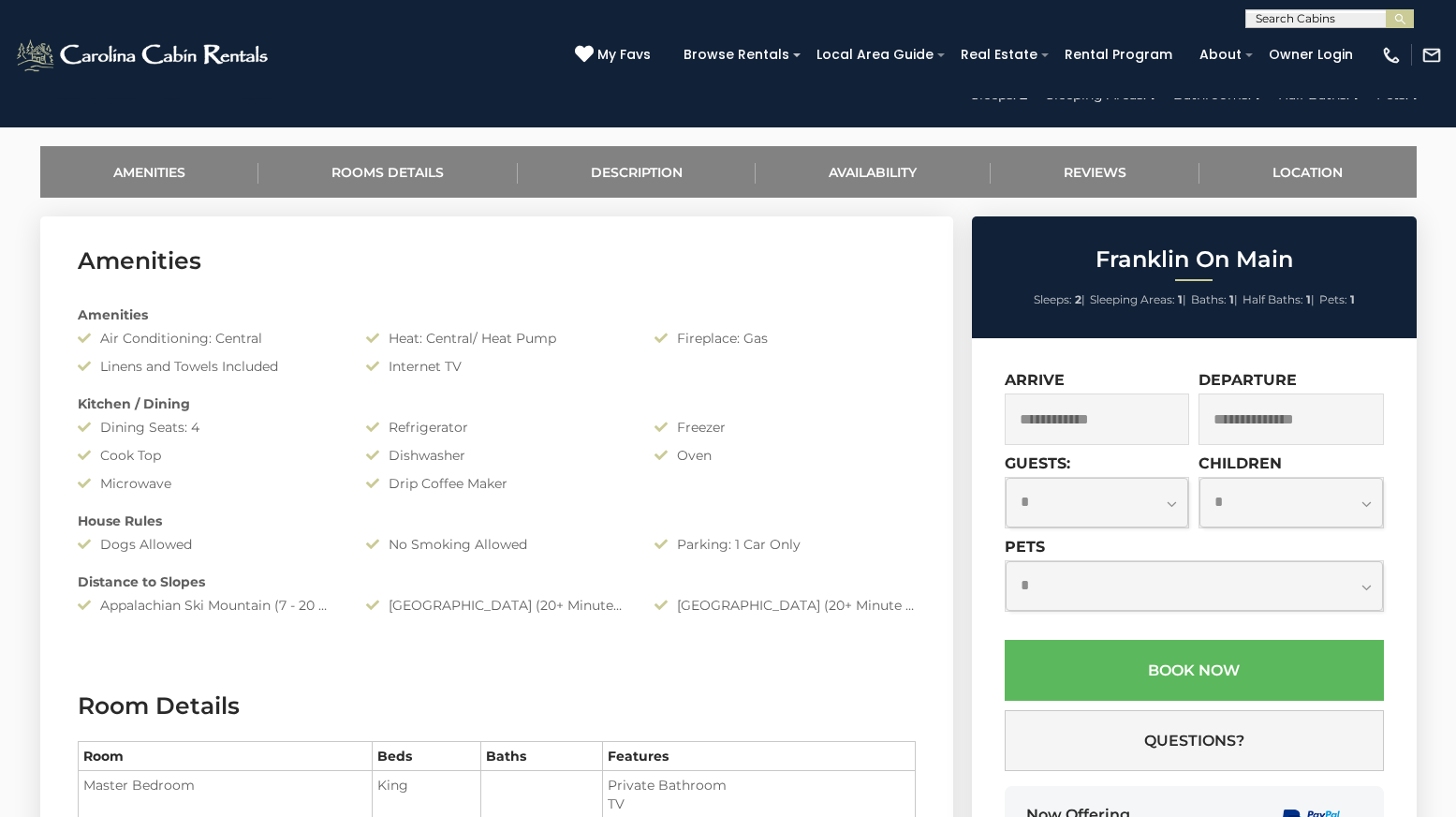
click at [1148, 418] on input "text" at bounding box center [1097, 419] width 186 height 51
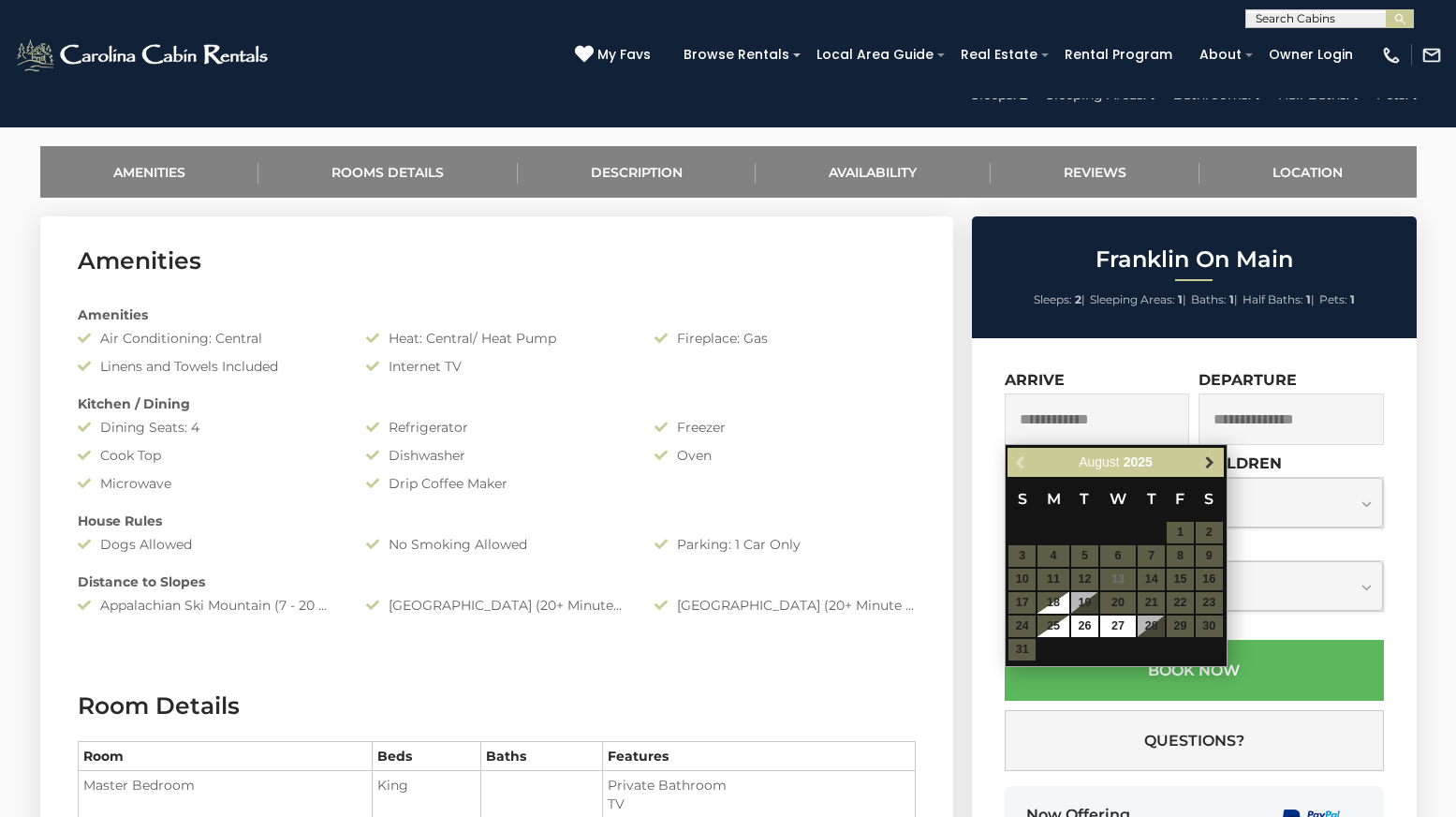
click at [1203, 455] on span "Next" at bounding box center [1209, 462] width 15 height 15
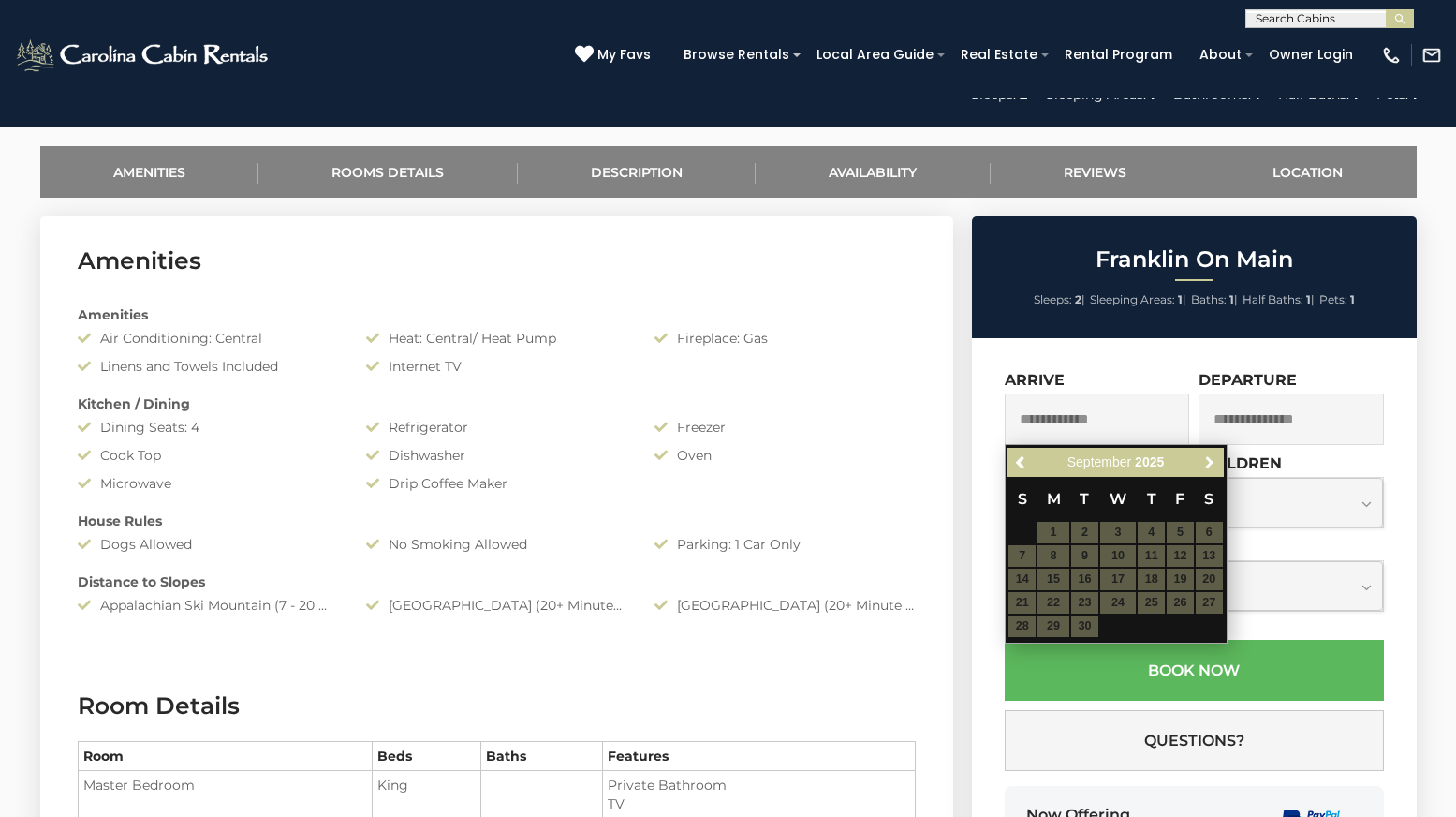
click at [1203, 455] on span "Next" at bounding box center [1209, 462] width 15 height 15
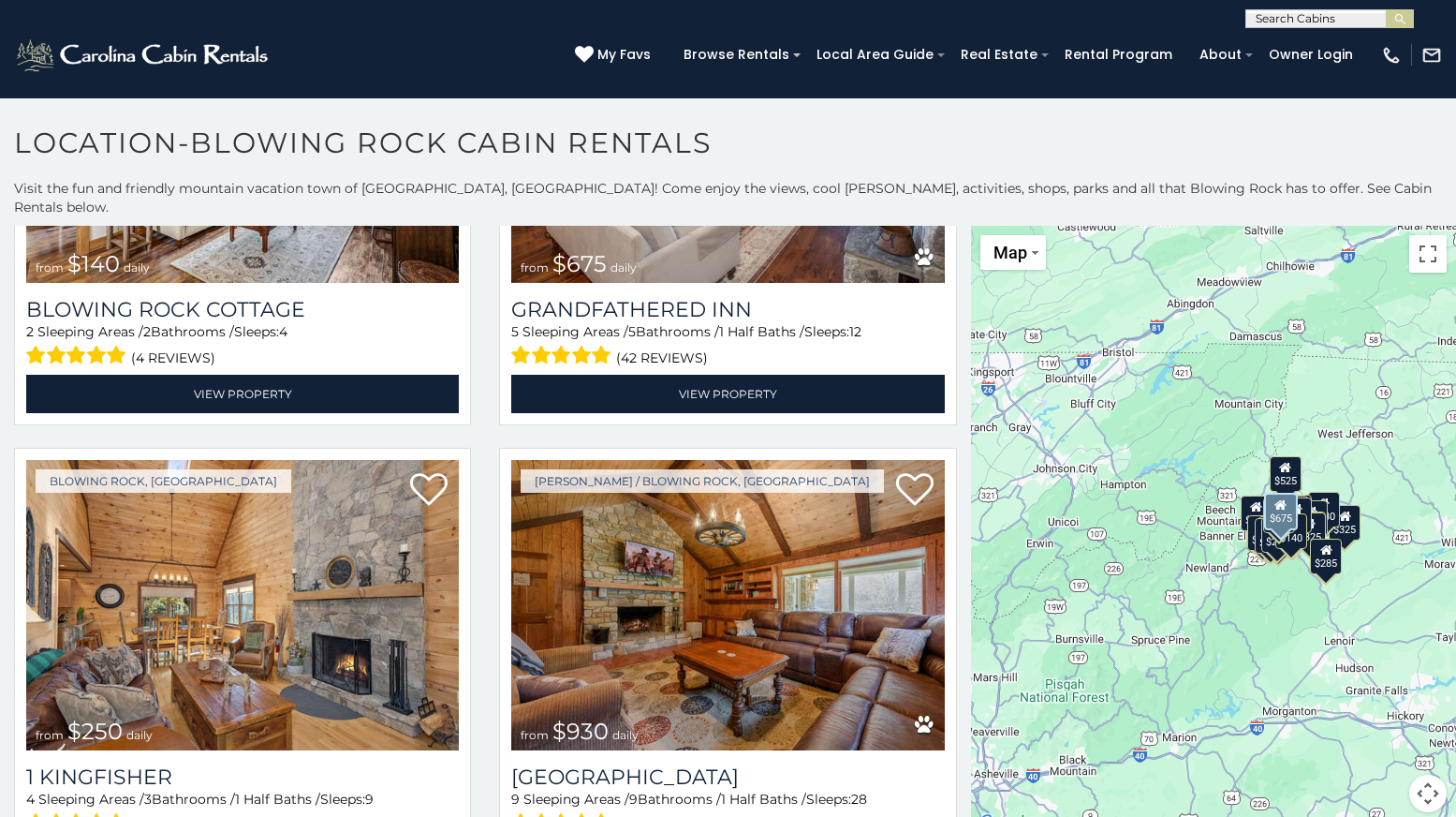
scroll to position [2903, 0]
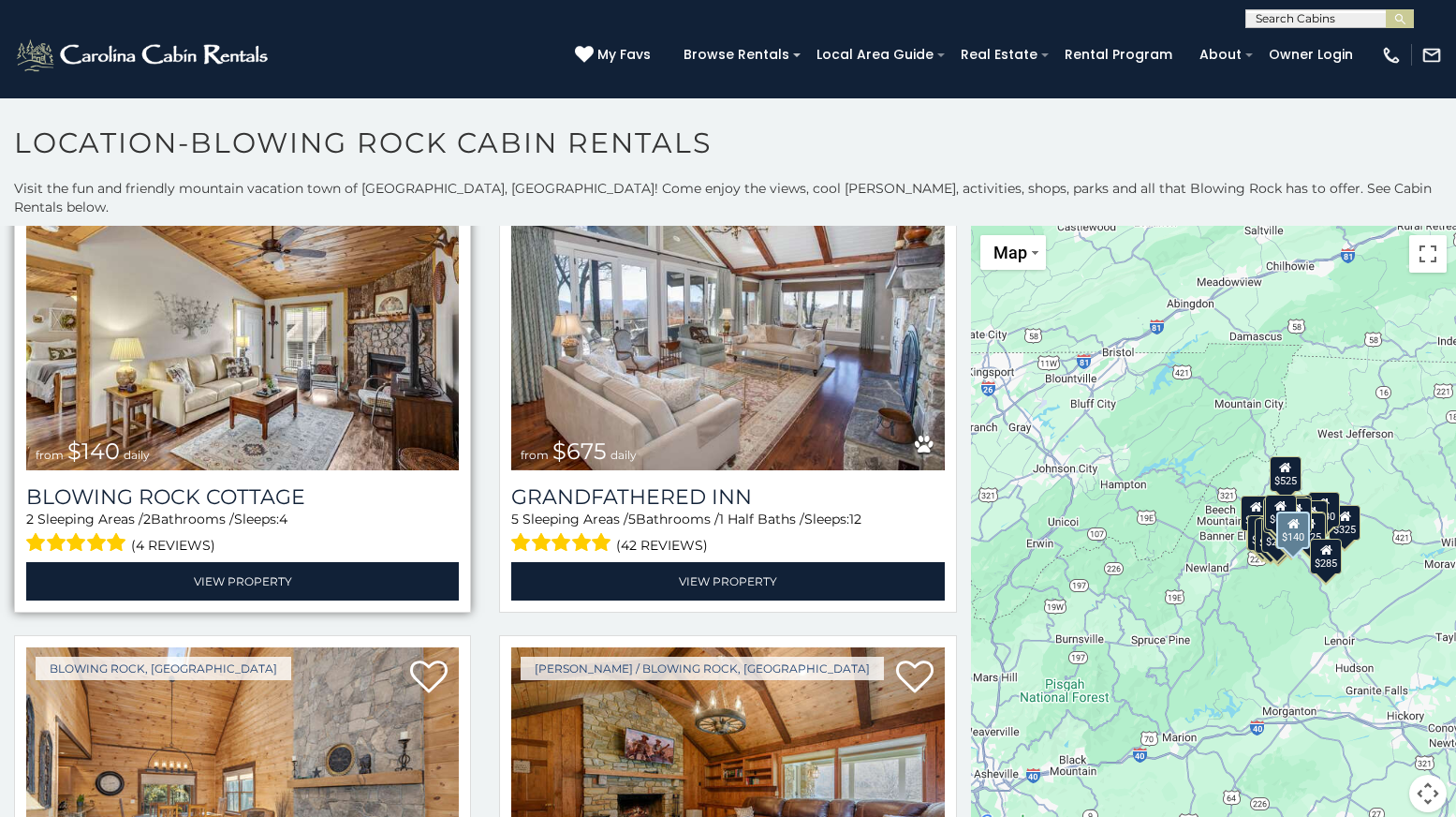
click at [305, 271] on img at bounding box center [243, 324] width 433 height 290
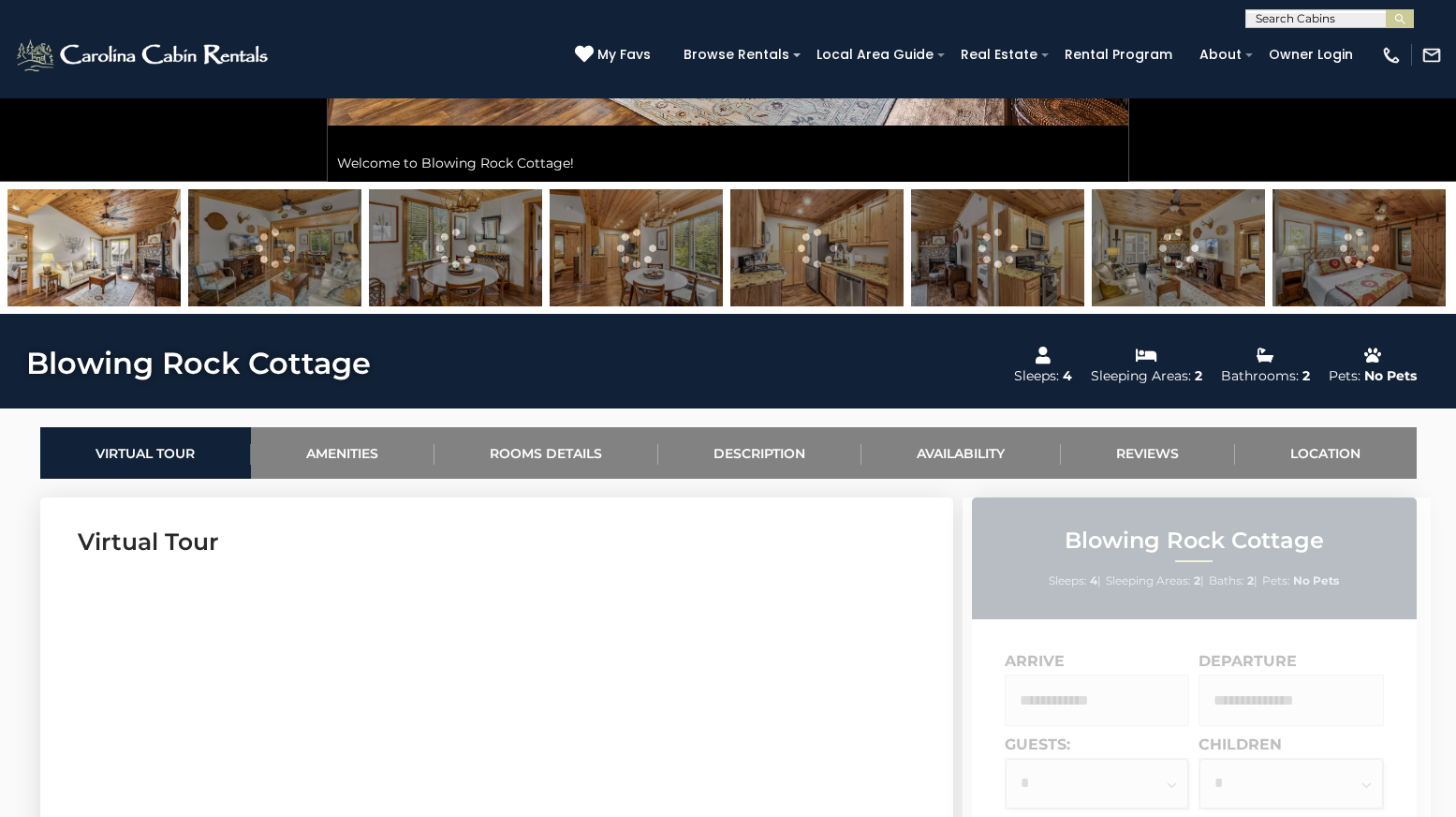
scroll to position [843, 0]
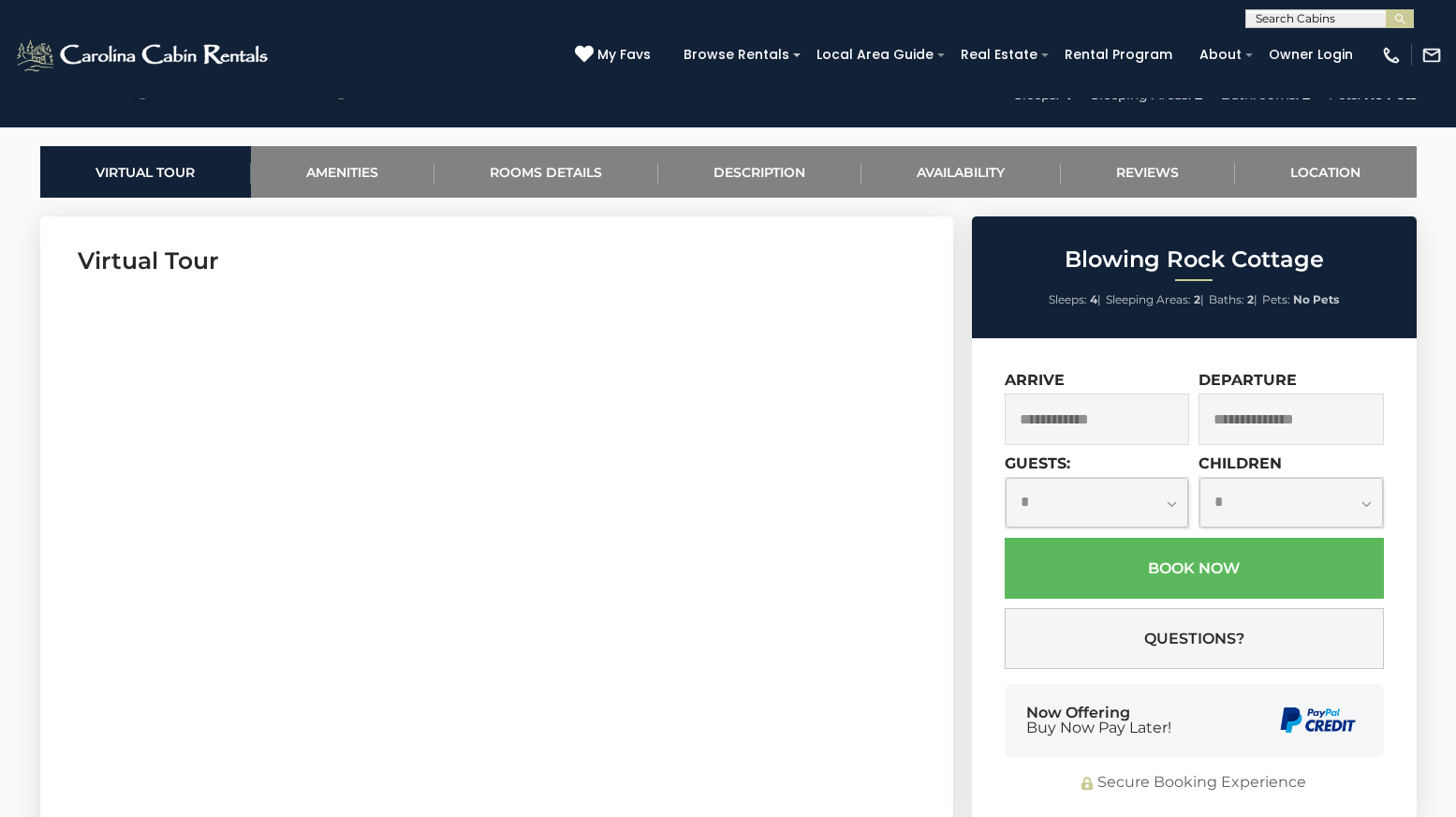
click at [1145, 418] on input "text" at bounding box center [1097, 419] width 186 height 51
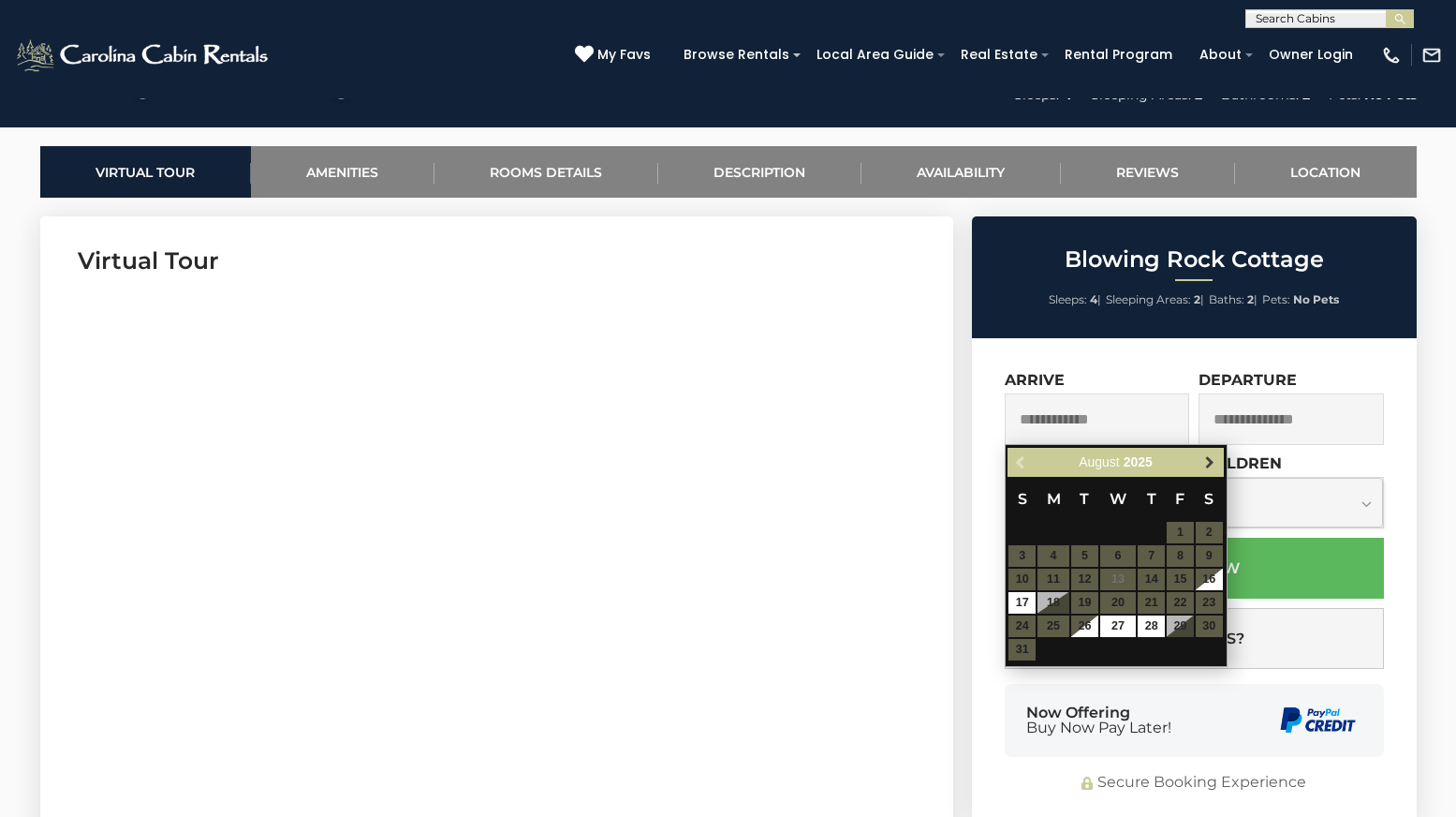
click at [1203, 461] on span "Next" at bounding box center [1209, 462] width 15 height 15
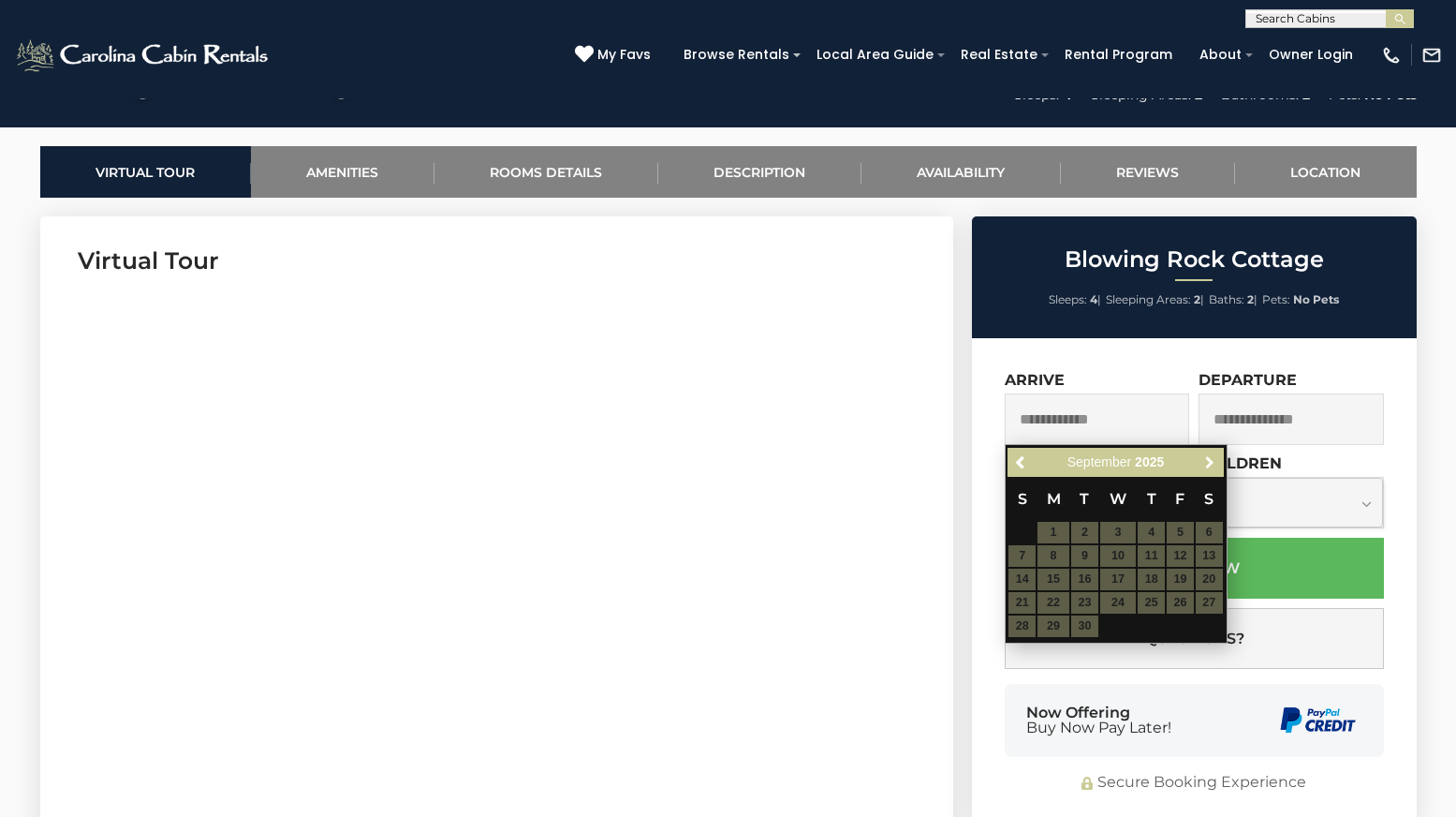
click at [1203, 461] on span "Next" at bounding box center [1209, 462] width 15 height 15
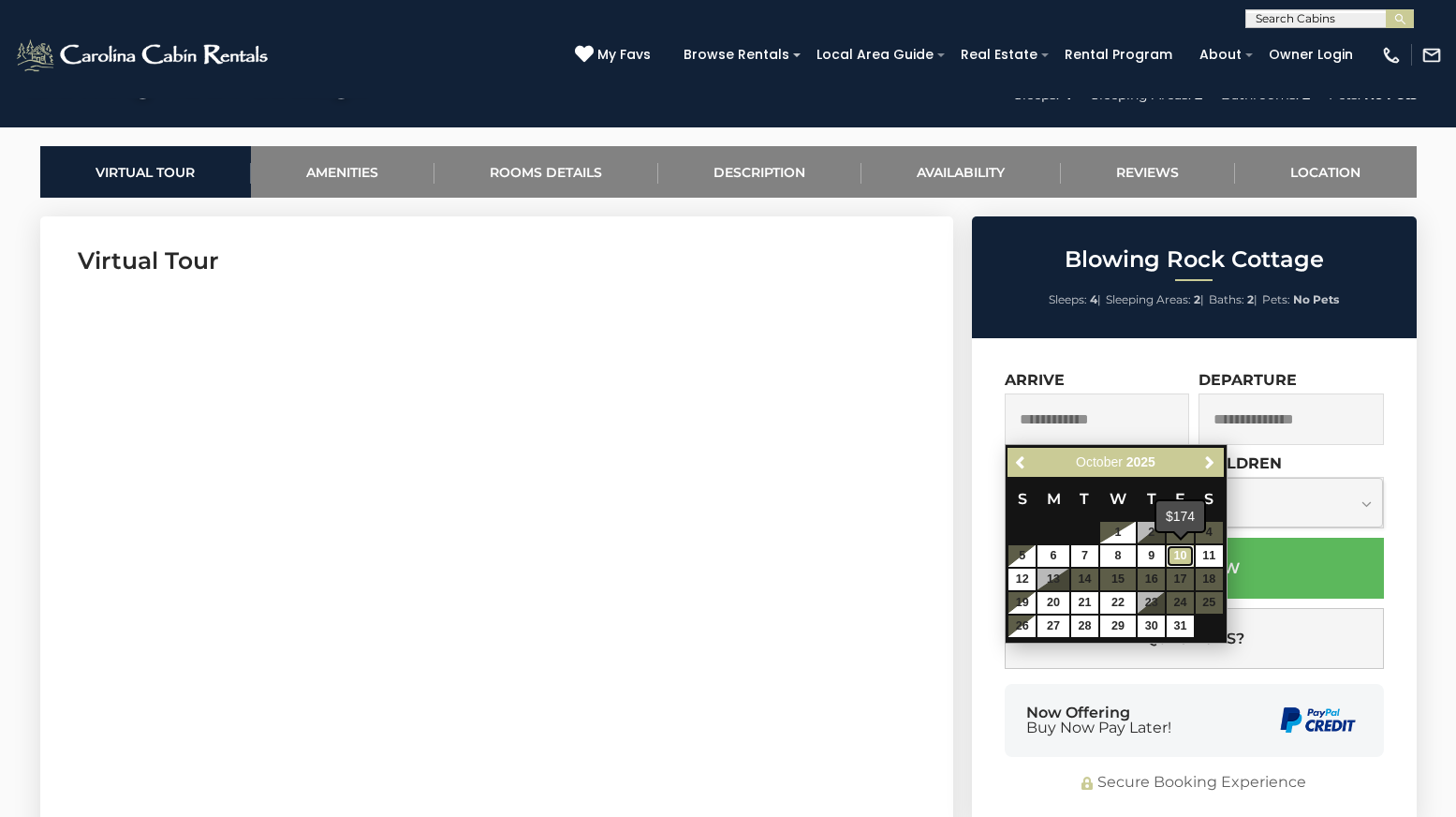
click at [1181, 549] on link "10" at bounding box center [1181, 555] width 28 height 22
type input "**********"
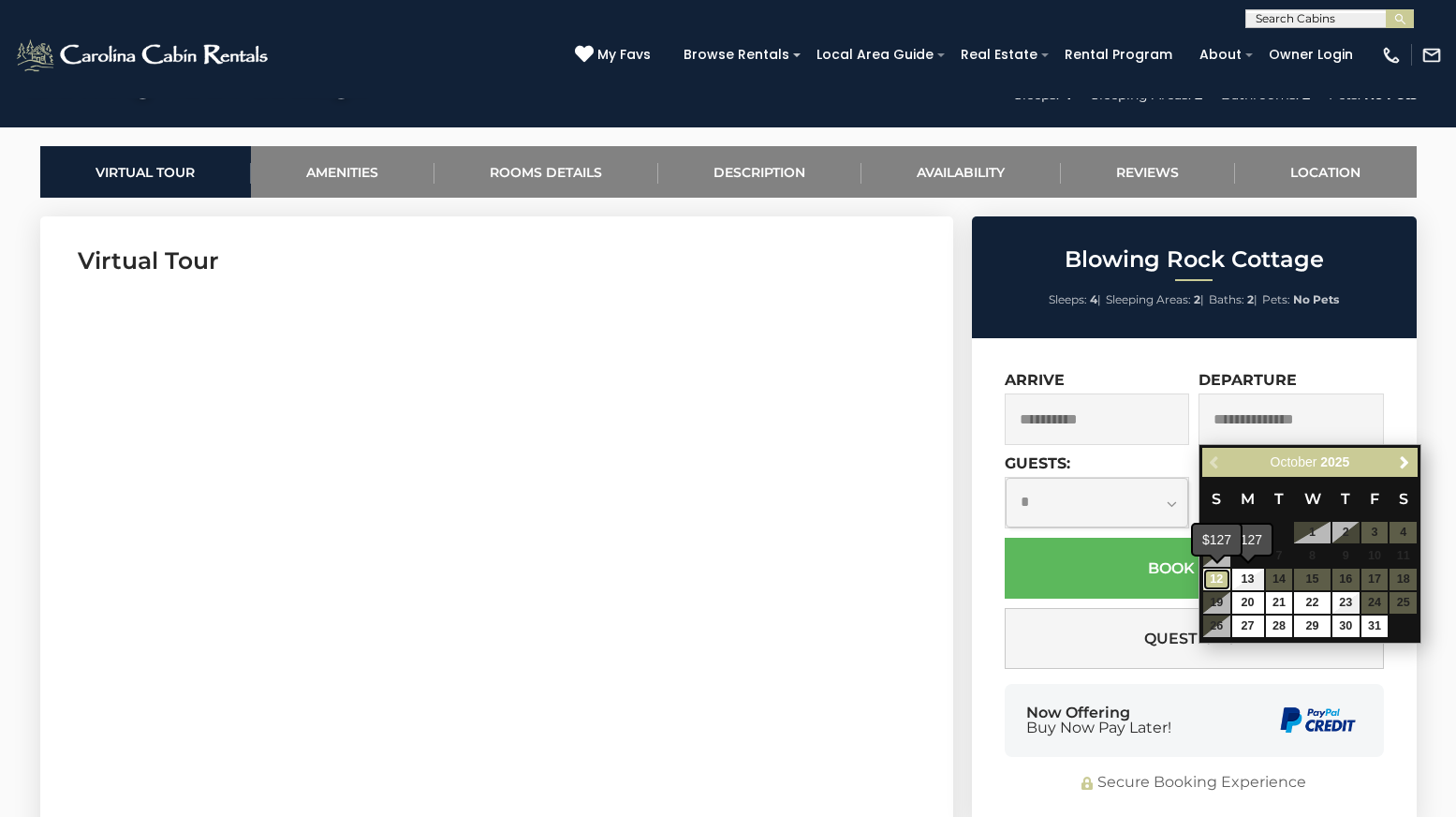
click at [1217, 575] on link "12" at bounding box center [1217, 579] width 28 height 22
type input "**********"
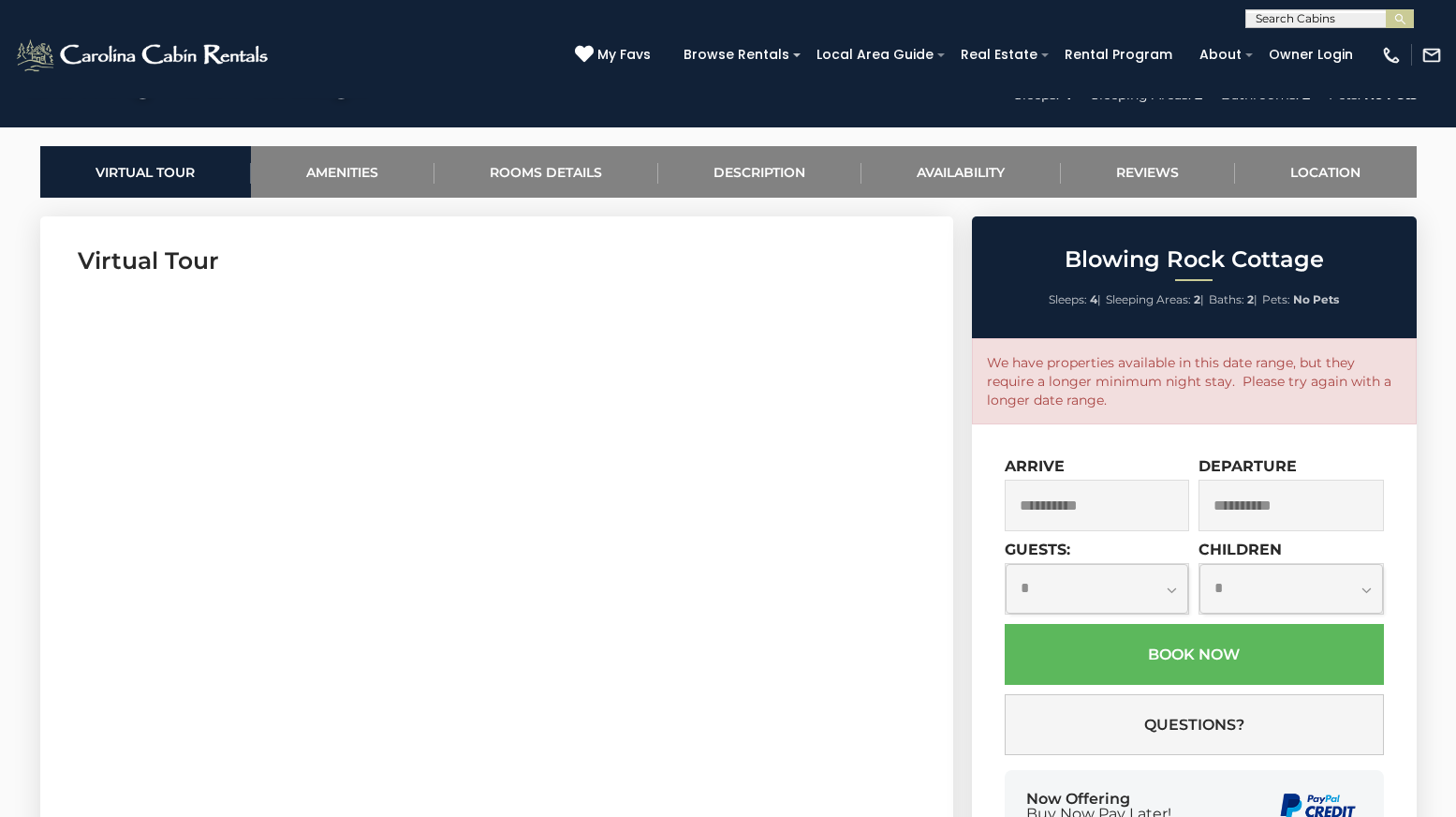
click at [1115, 507] on input "**********" at bounding box center [1097, 505] width 186 height 51
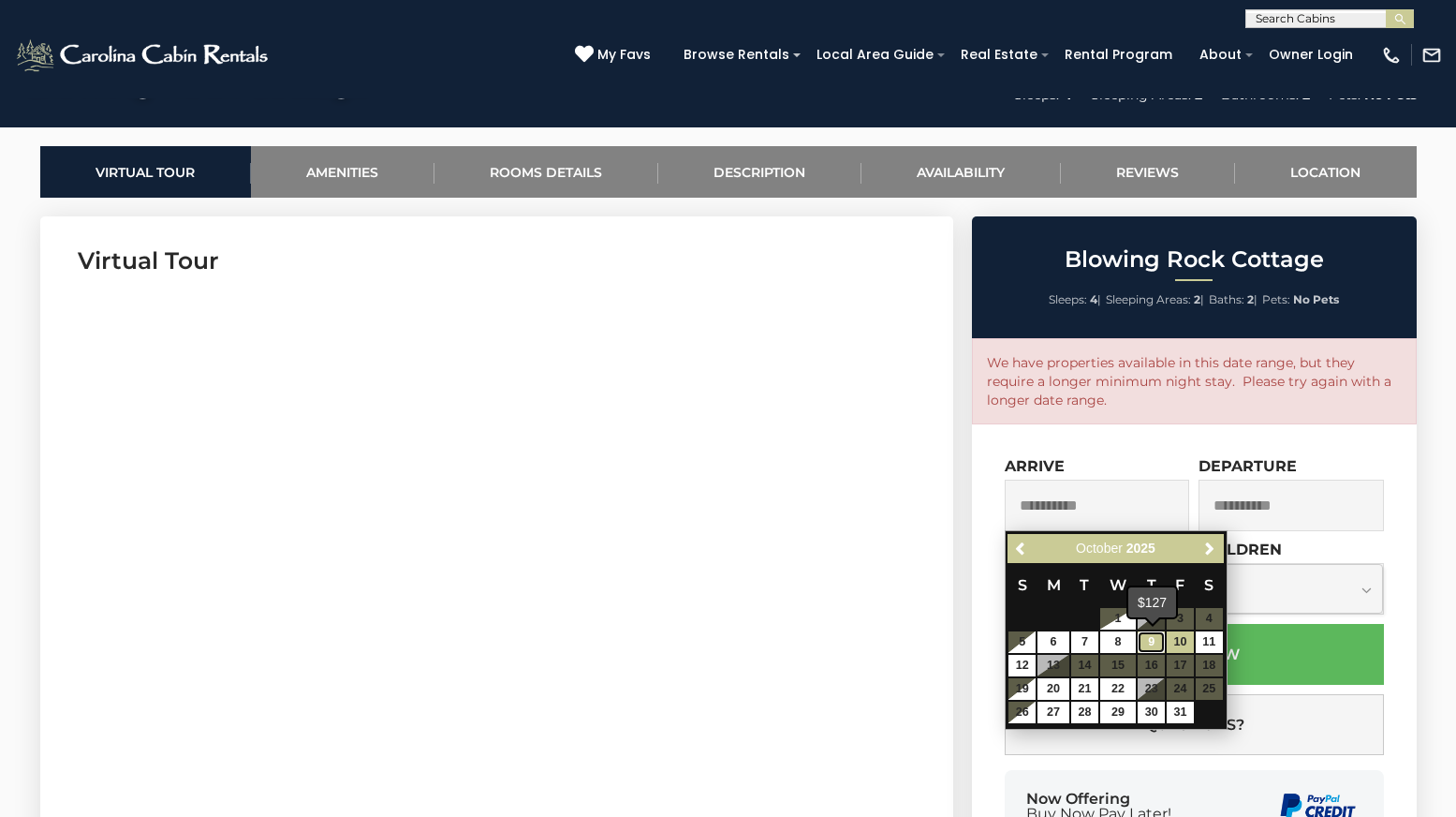
click at [1152, 639] on link "9" at bounding box center [1151, 642] width 28 height 22
type input "**********"
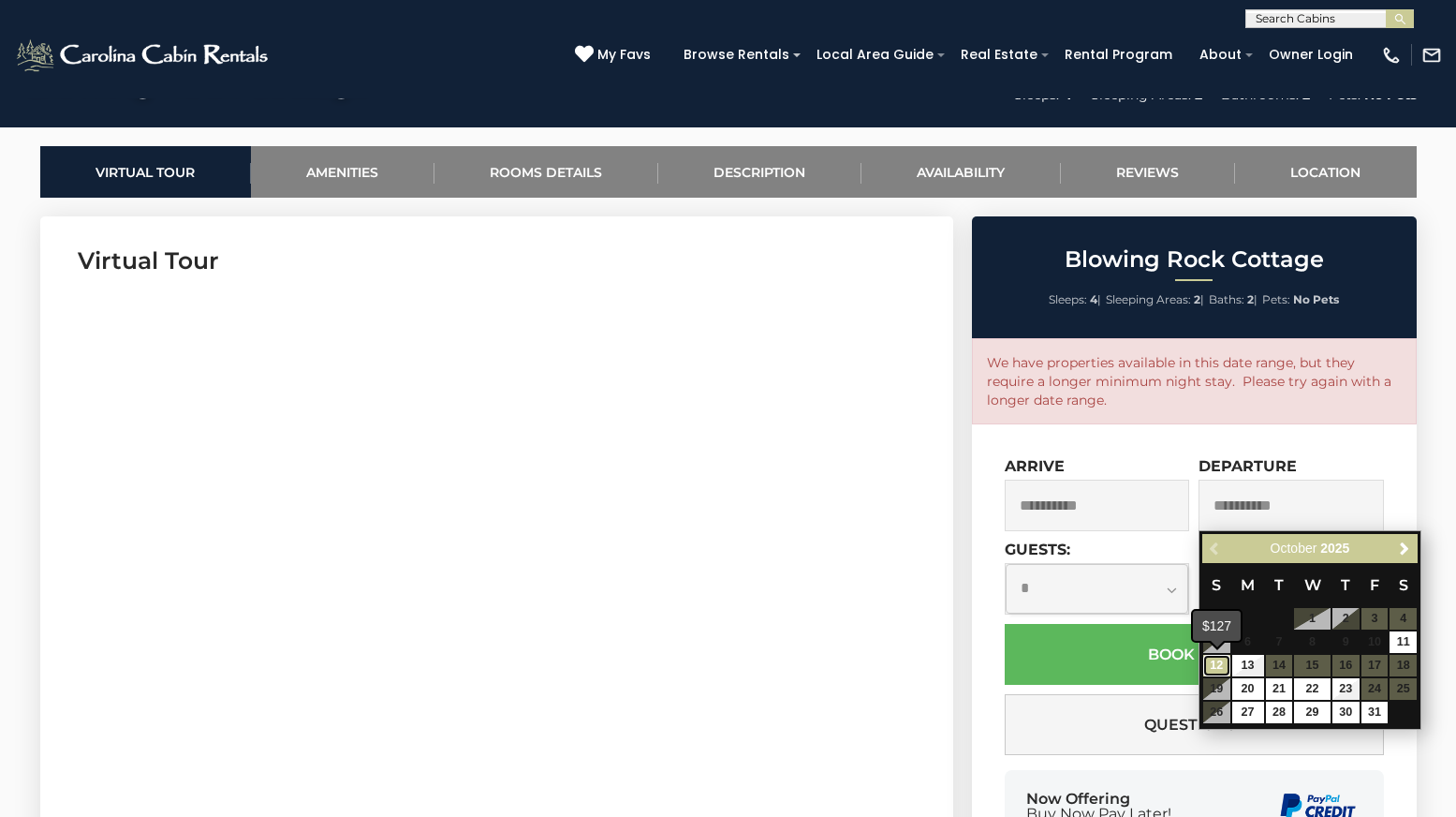
click at [1213, 661] on link "12" at bounding box center [1217, 666] width 28 height 22
type input "**********"
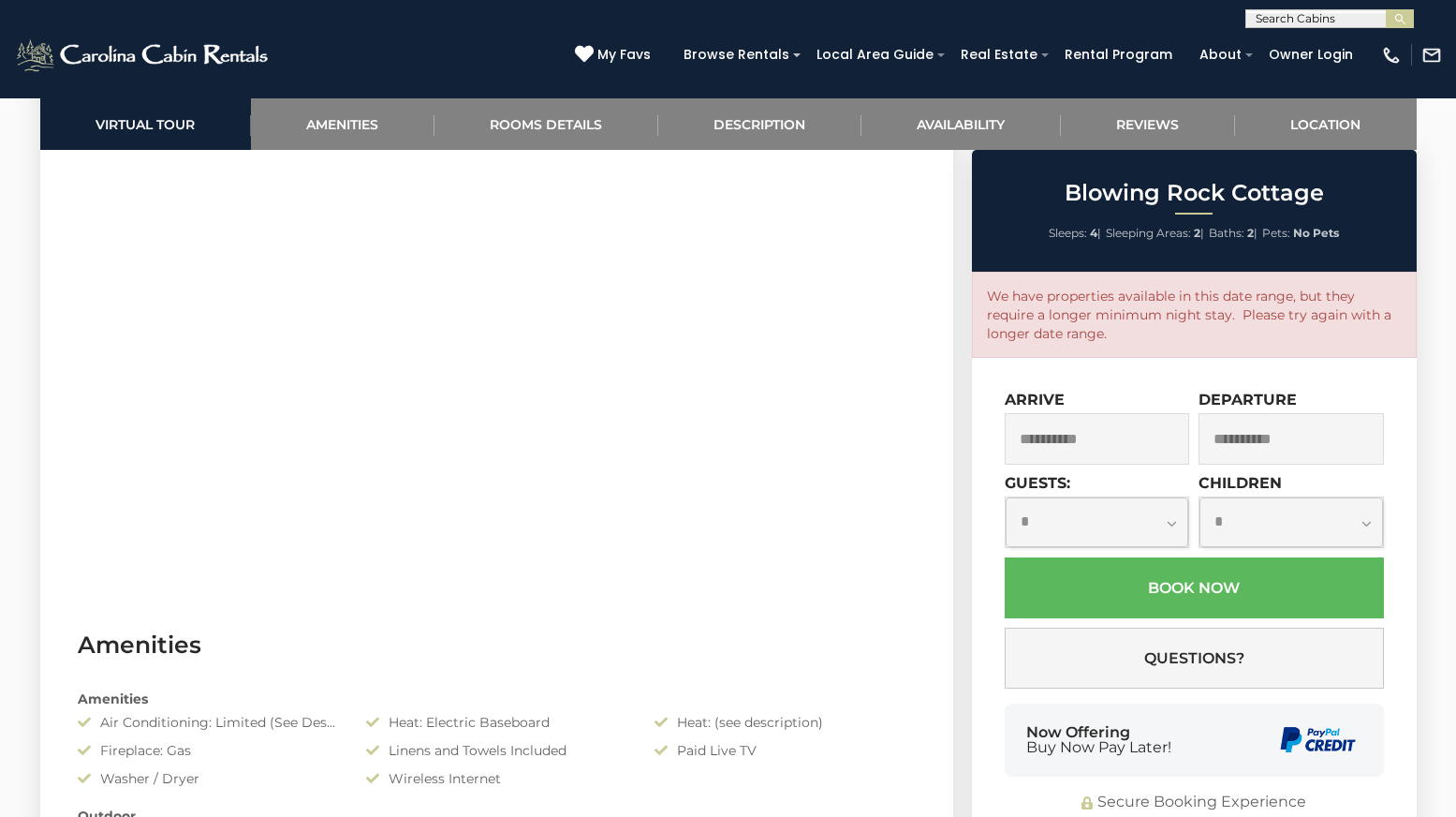
scroll to position [562, 0]
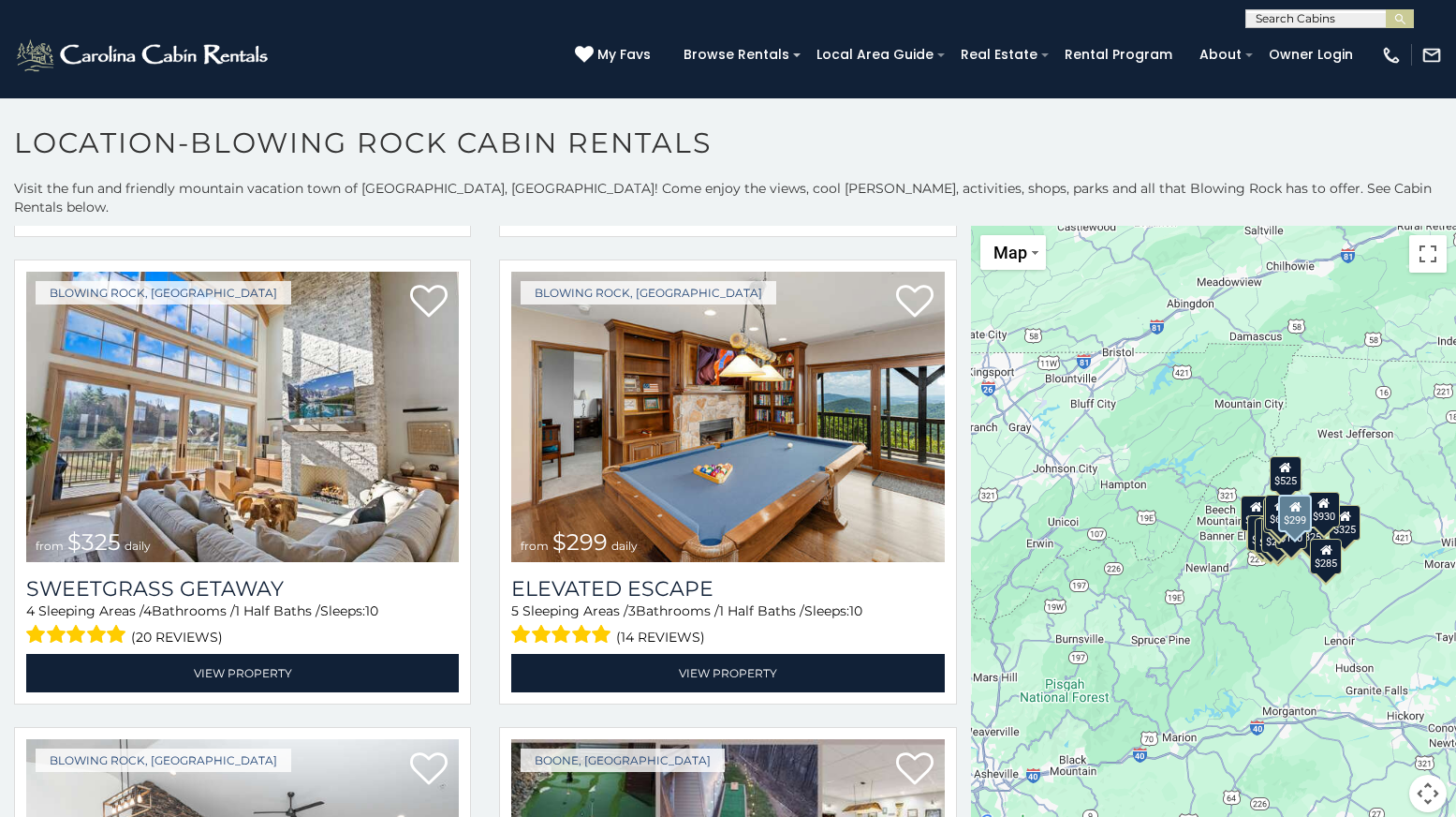
scroll to position [4214, 0]
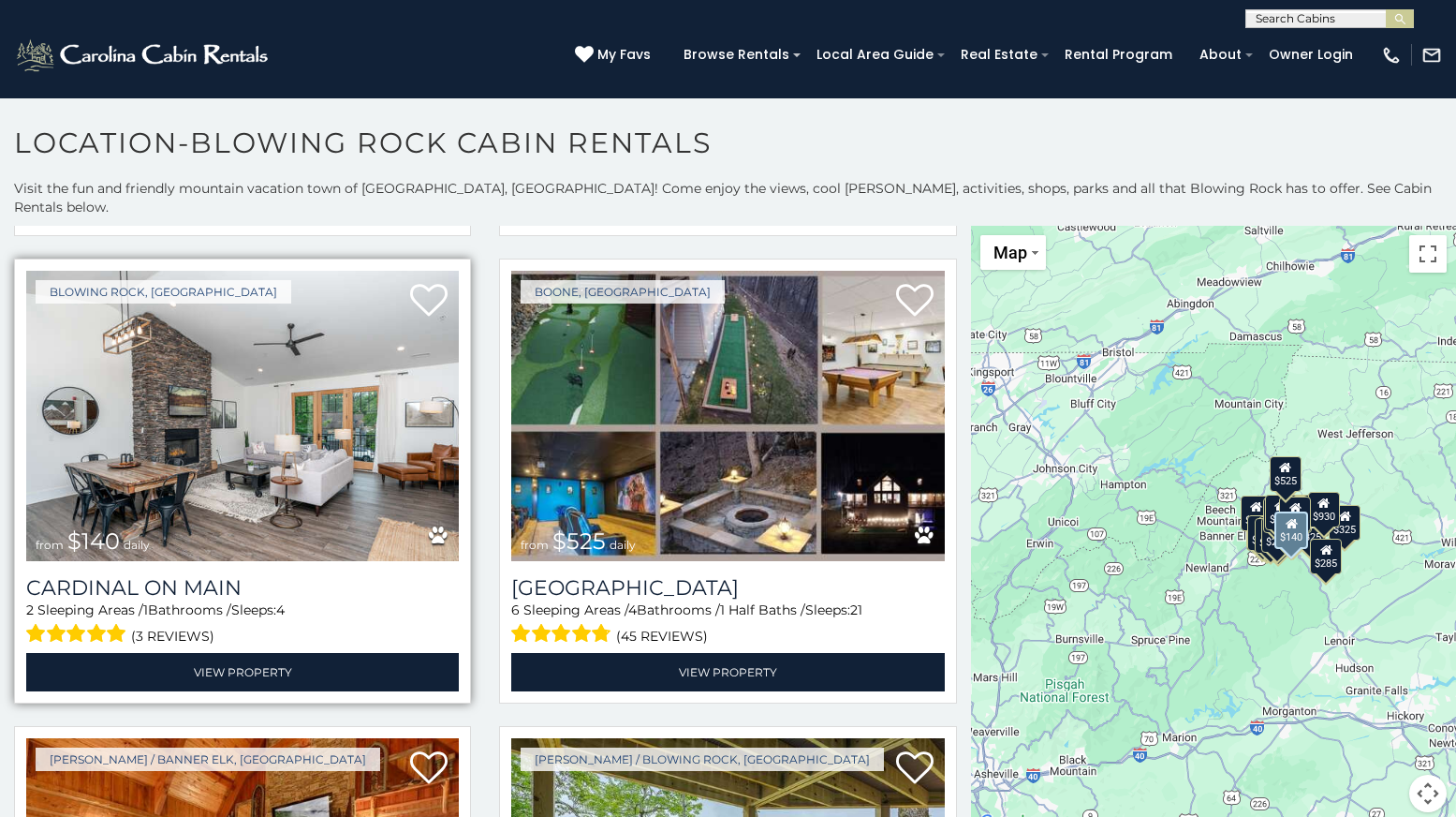
click at [277, 405] on img at bounding box center [243, 415] width 433 height 290
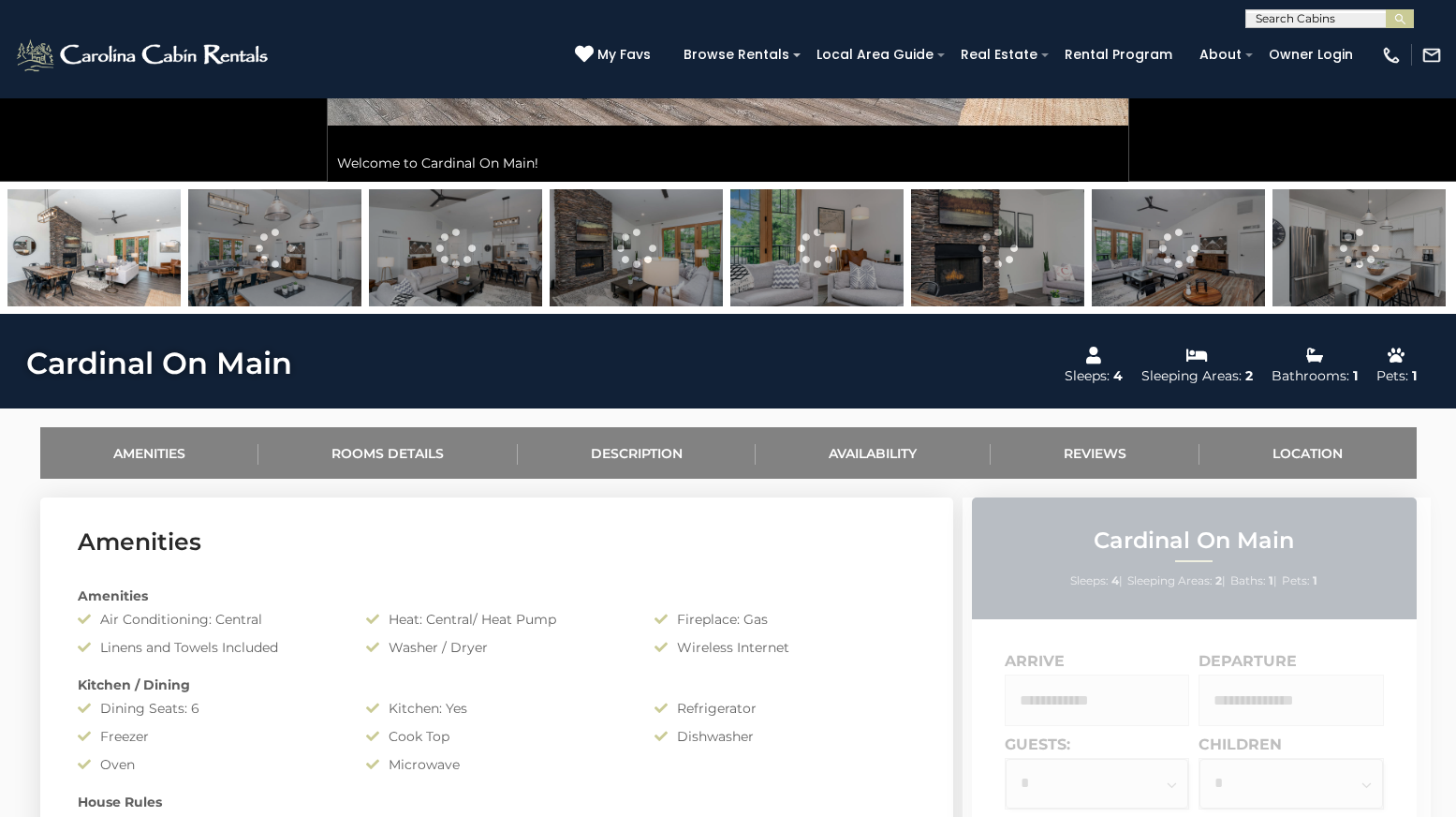
scroll to position [843, 0]
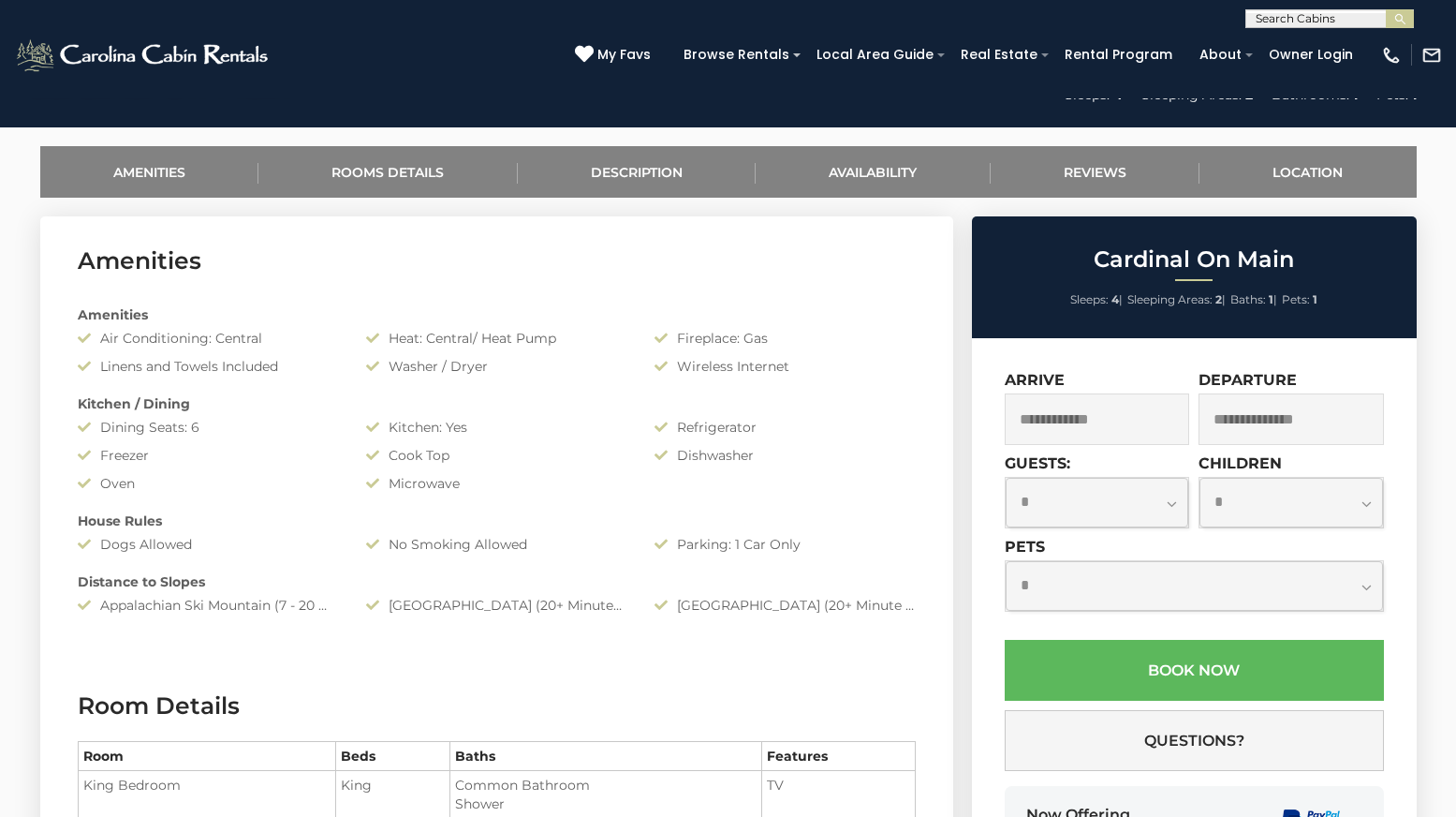
click at [1137, 417] on input "text" at bounding box center [1097, 419] width 186 height 51
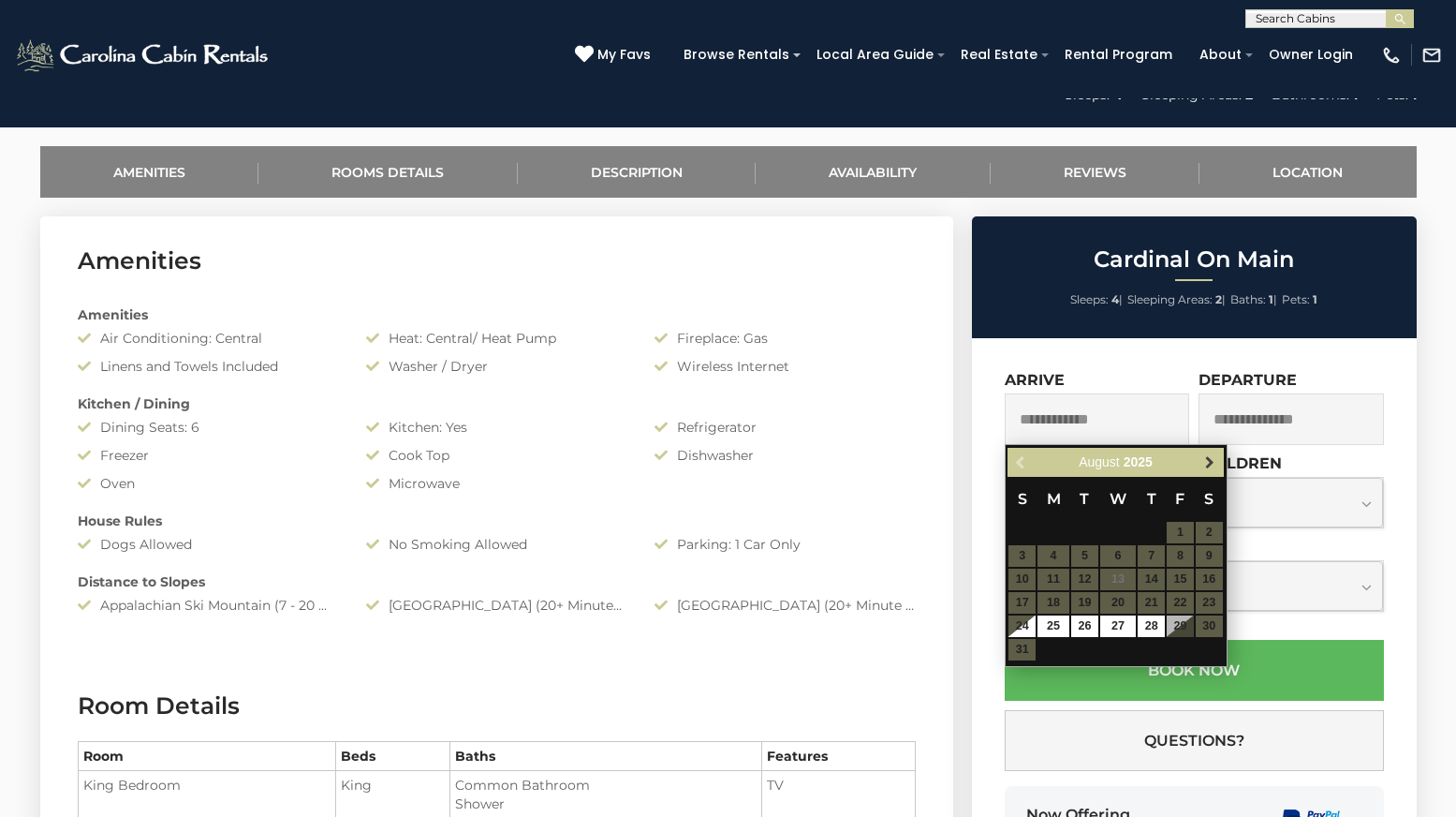
click at [1211, 457] on span "Next" at bounding box center [1209, 462] width 15 height 15
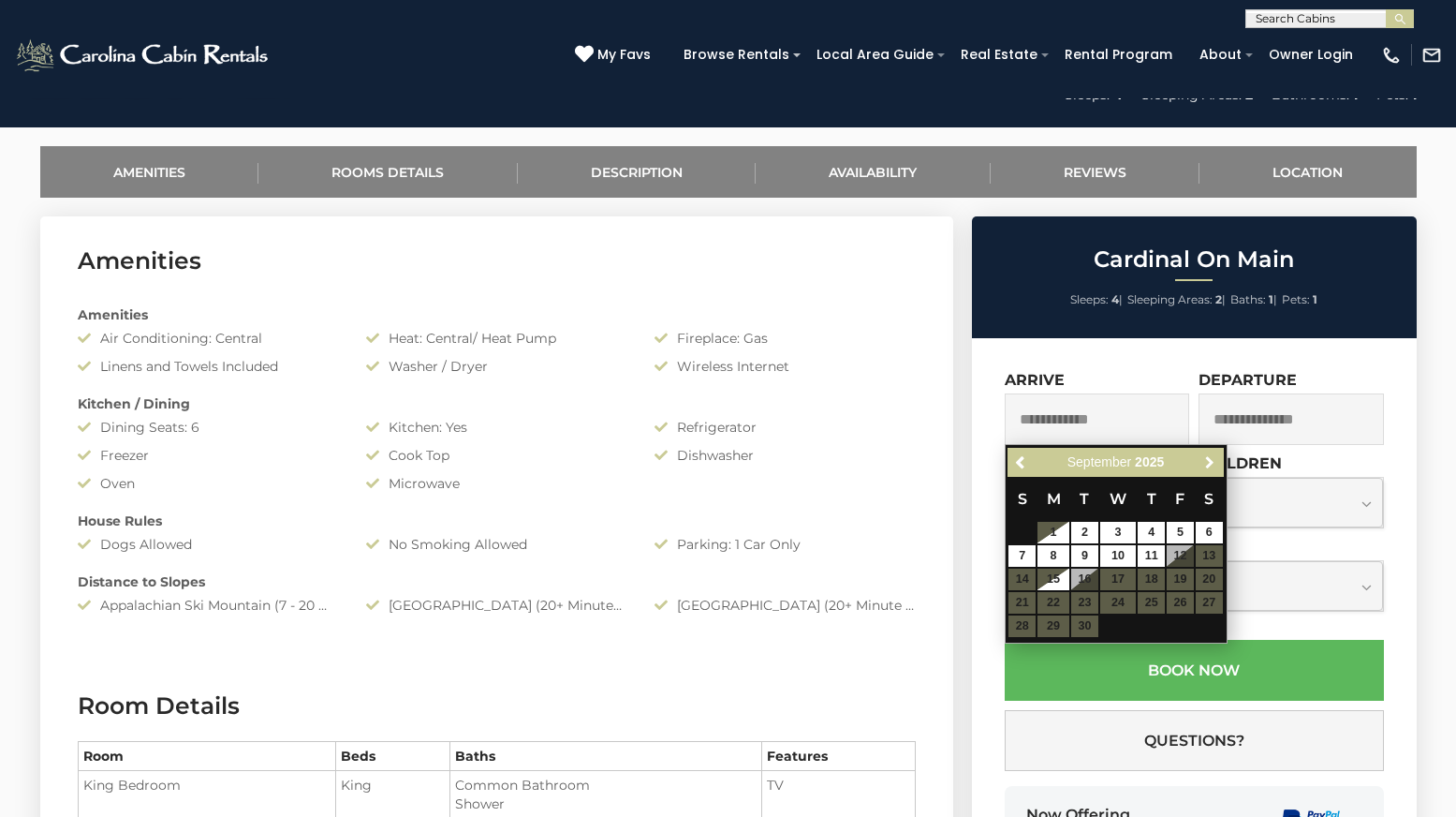
click at [1211, 457] on span "Next" at bounding box center [1209, 462] width 15 height 15
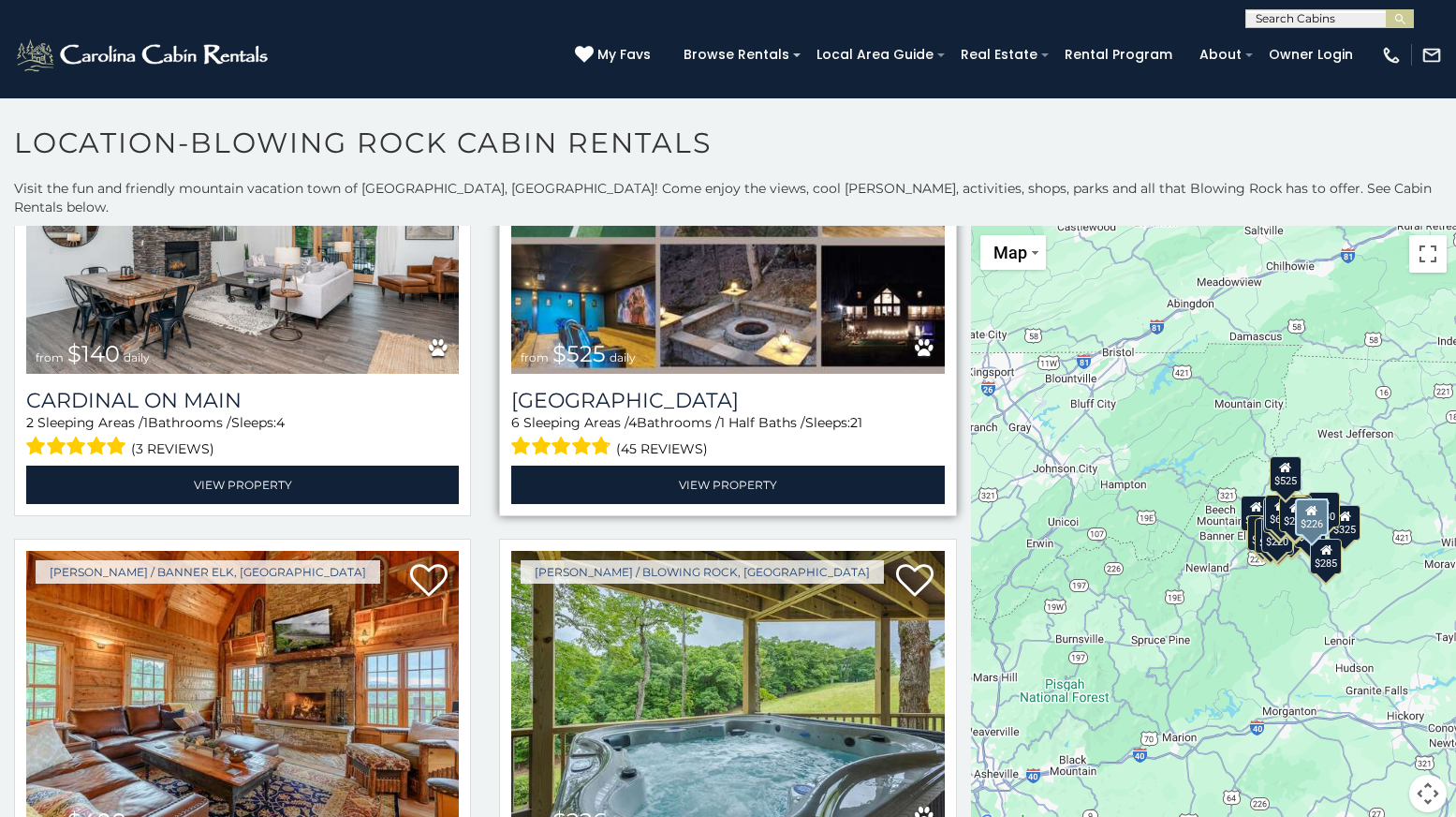
scroll to position [4308, 0]
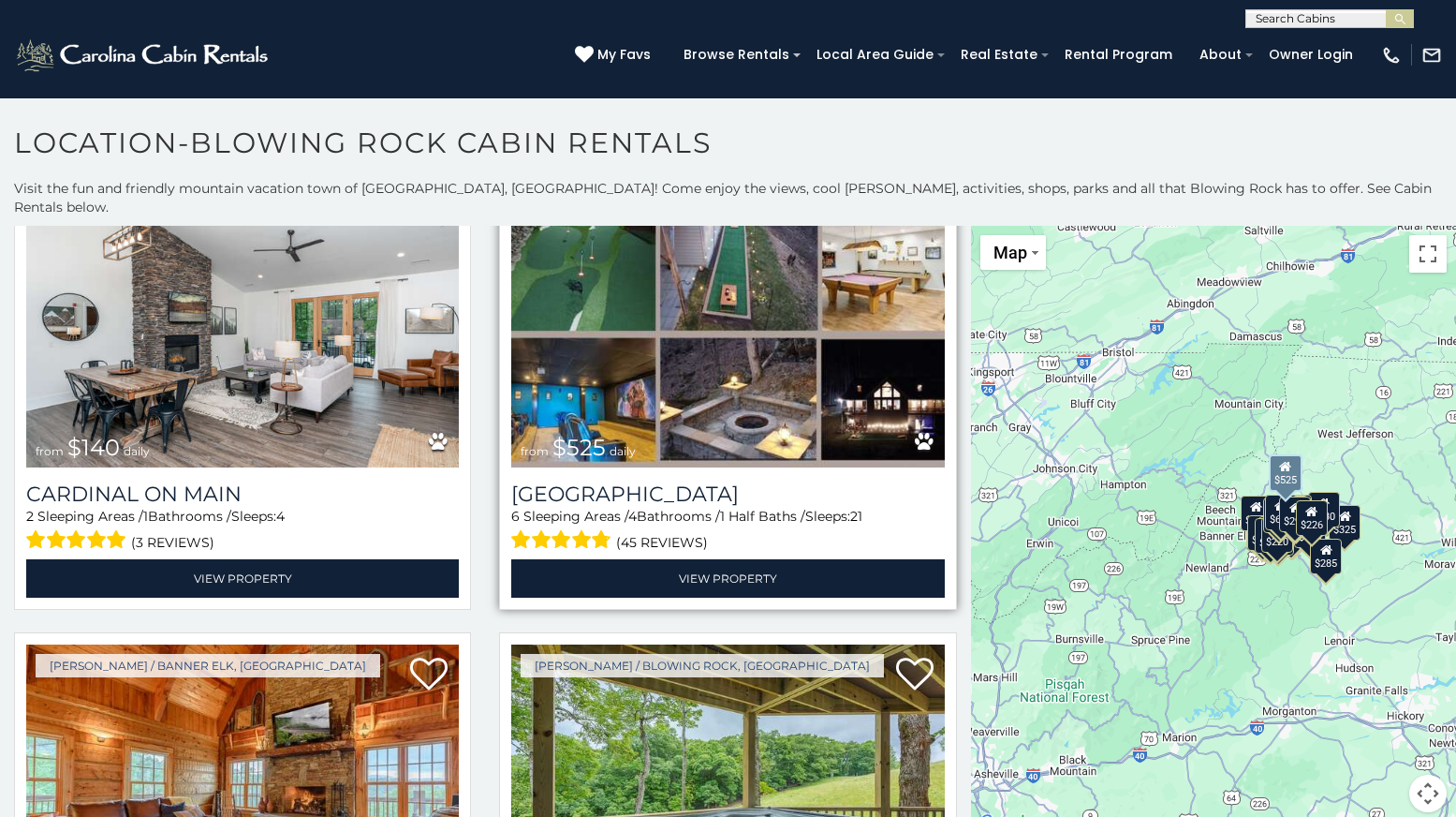
click at [729, 360] on img at bounding box center [728, 321] width 433 height 290
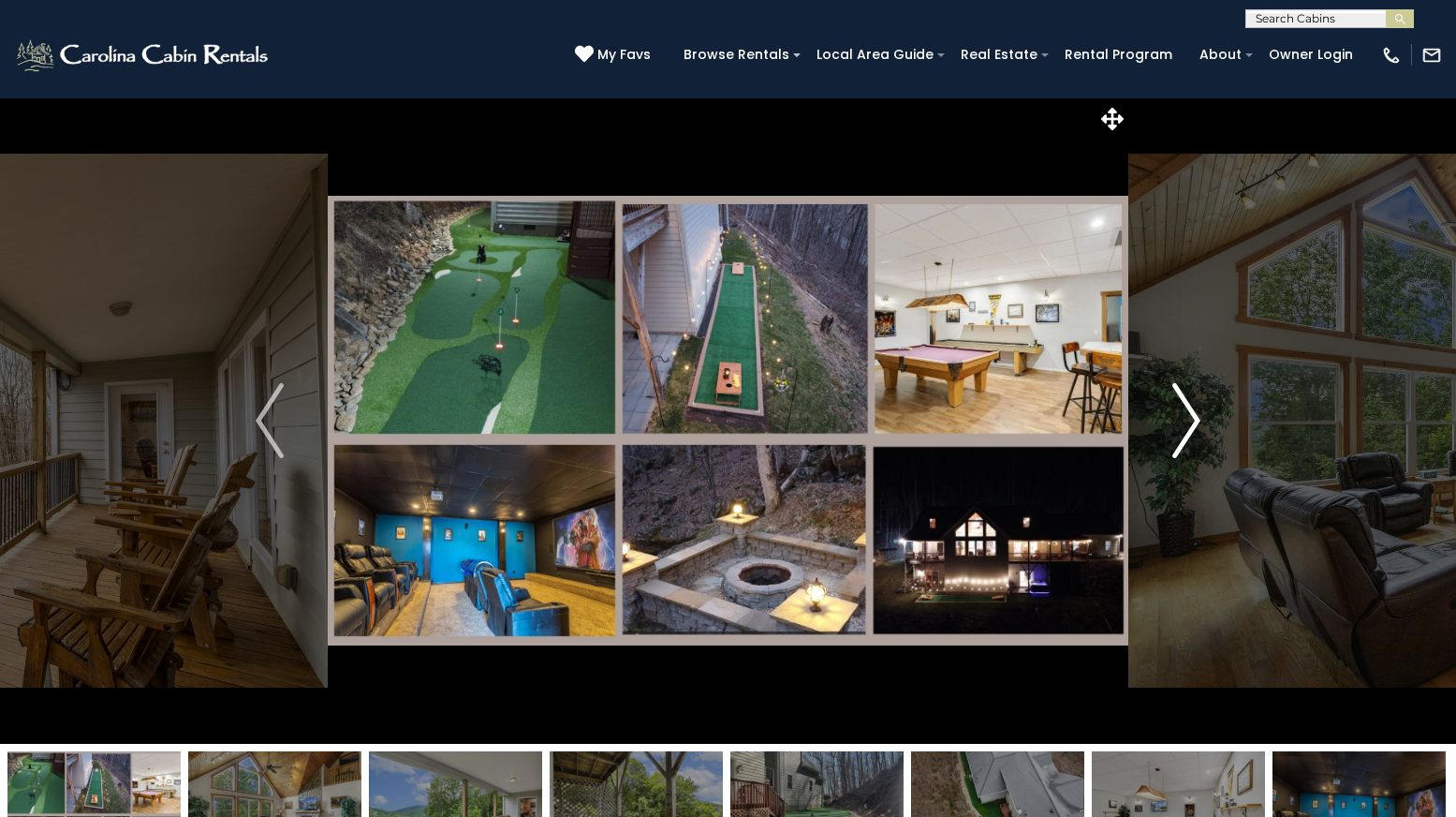
click at [1194, 416] on img "Next" at bounding box center [1187, 421] width 29 height 75
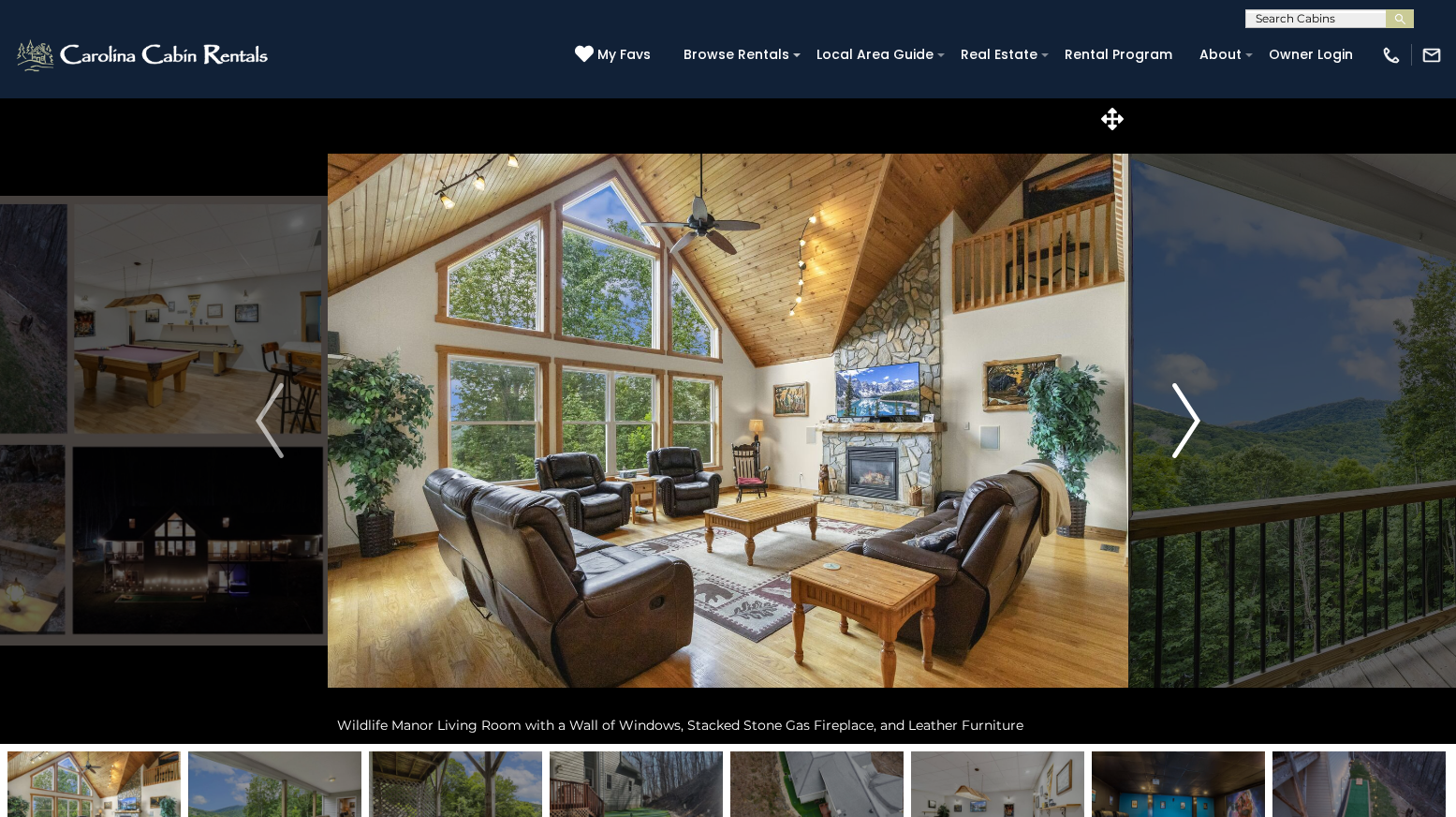
click at [1194, 416] on img "Next" at bounding box center [1187, 421] width 29 height 75
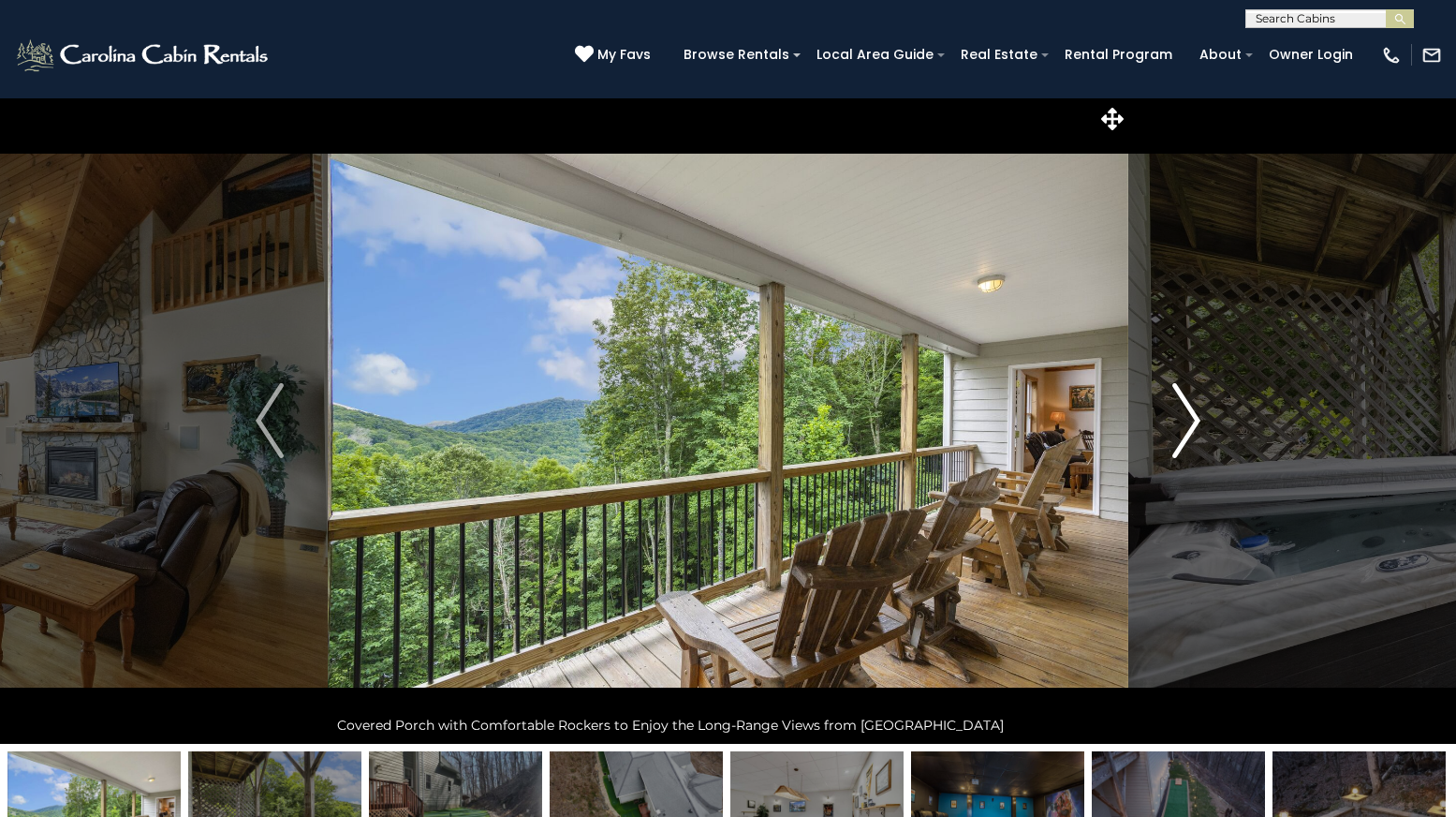
click at [1194, 416] on img "Next" at bounding box center [1187, 421] width 29 height 75
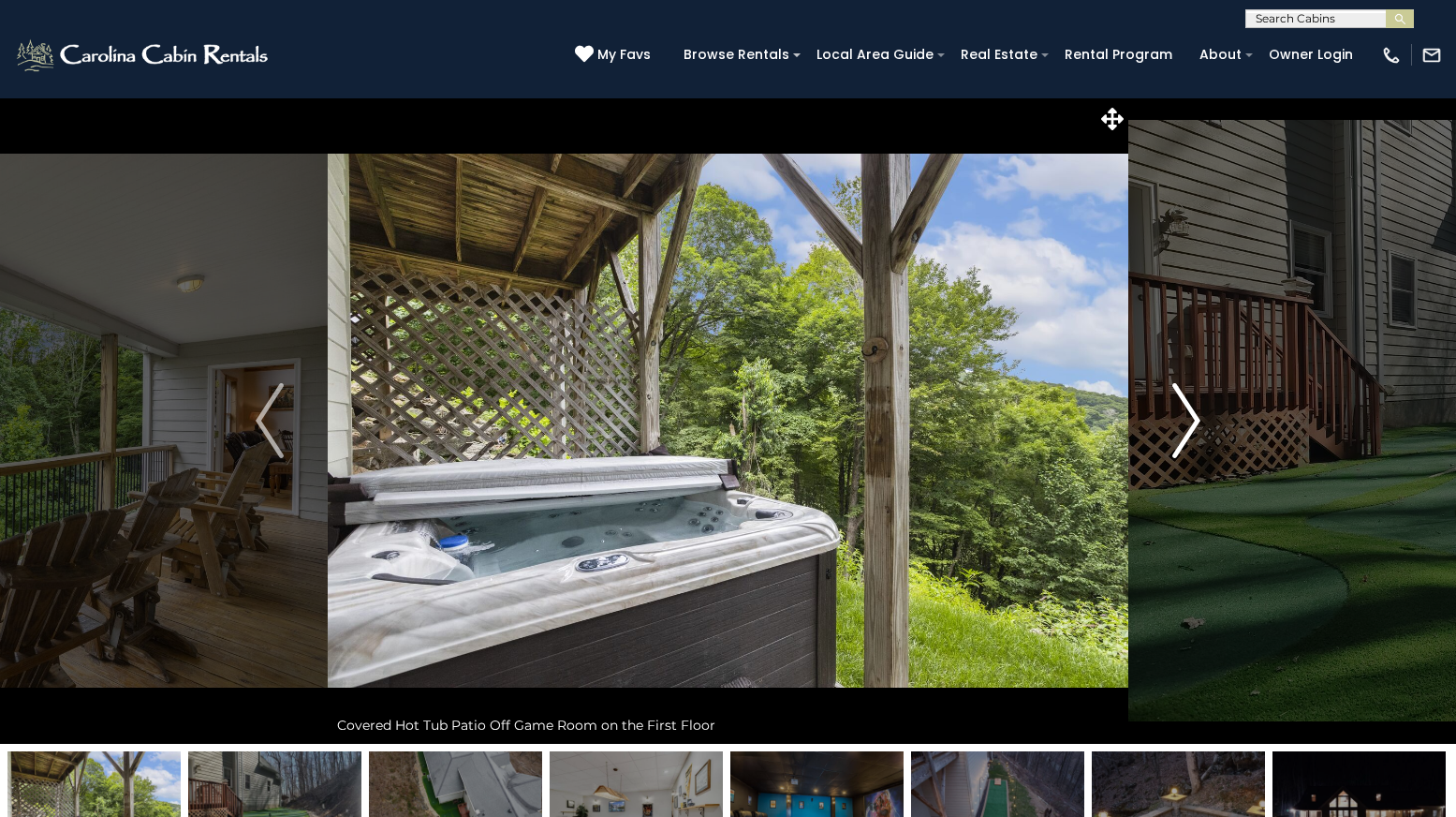
click at [1194, 416] on img "Next" at bounding box center [1187, 421] width 29 height 75
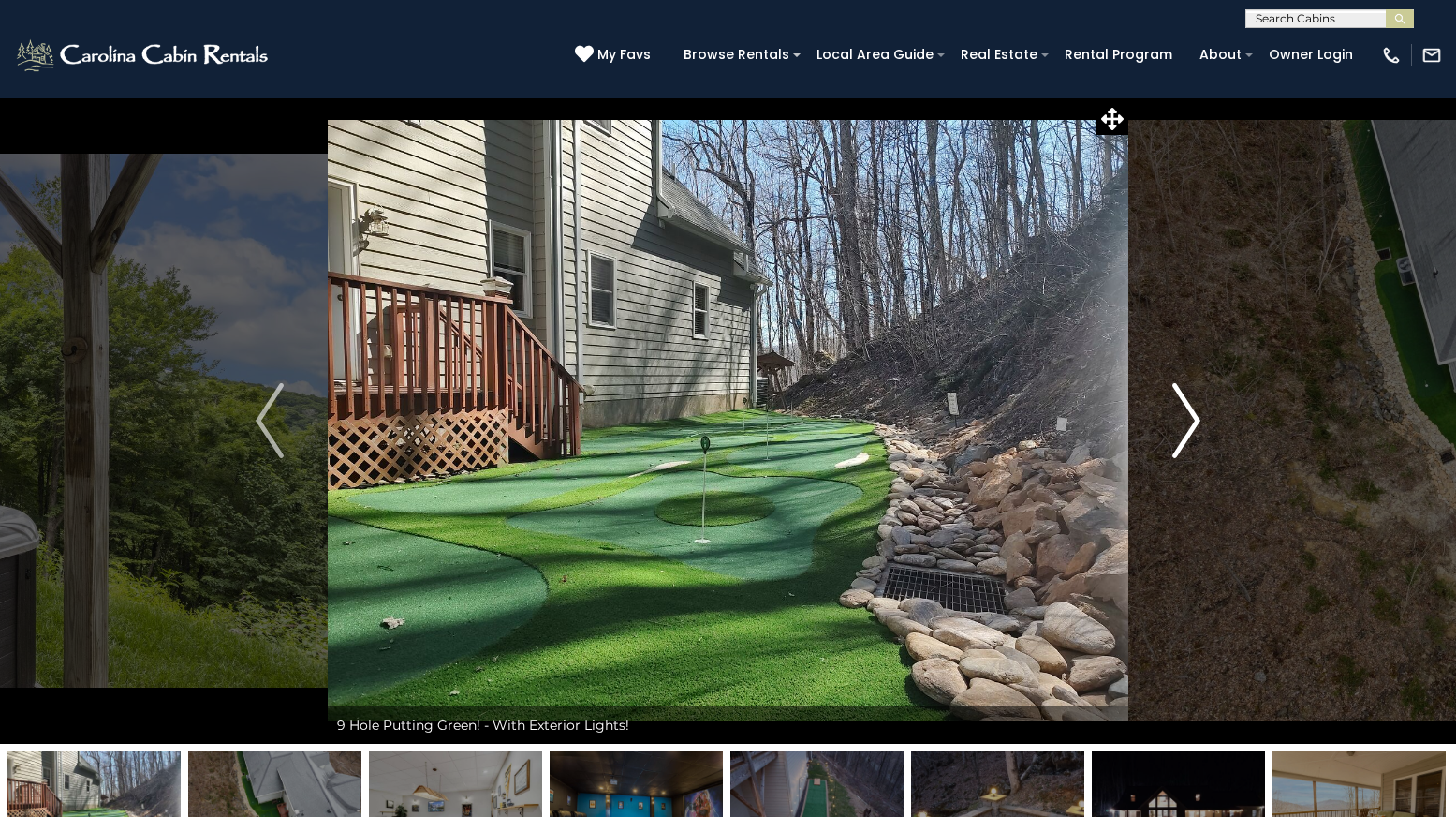
click at [1194, 416] on img "Next" at bounding box center [1187, 421] width 29 height 75
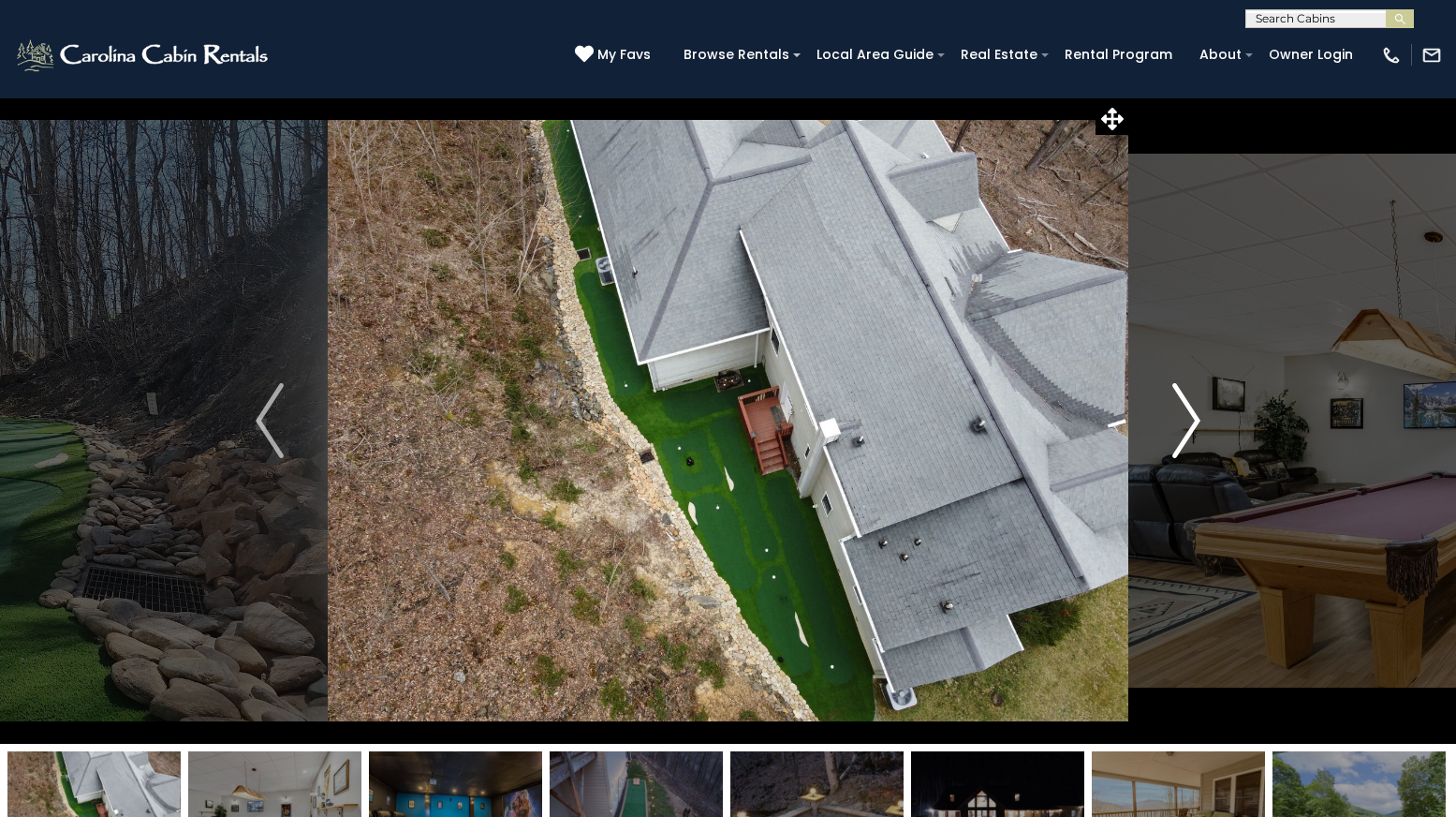
click at [1194, 416] on img "Next" at bounding box center [1187, 421] width 29 height 75
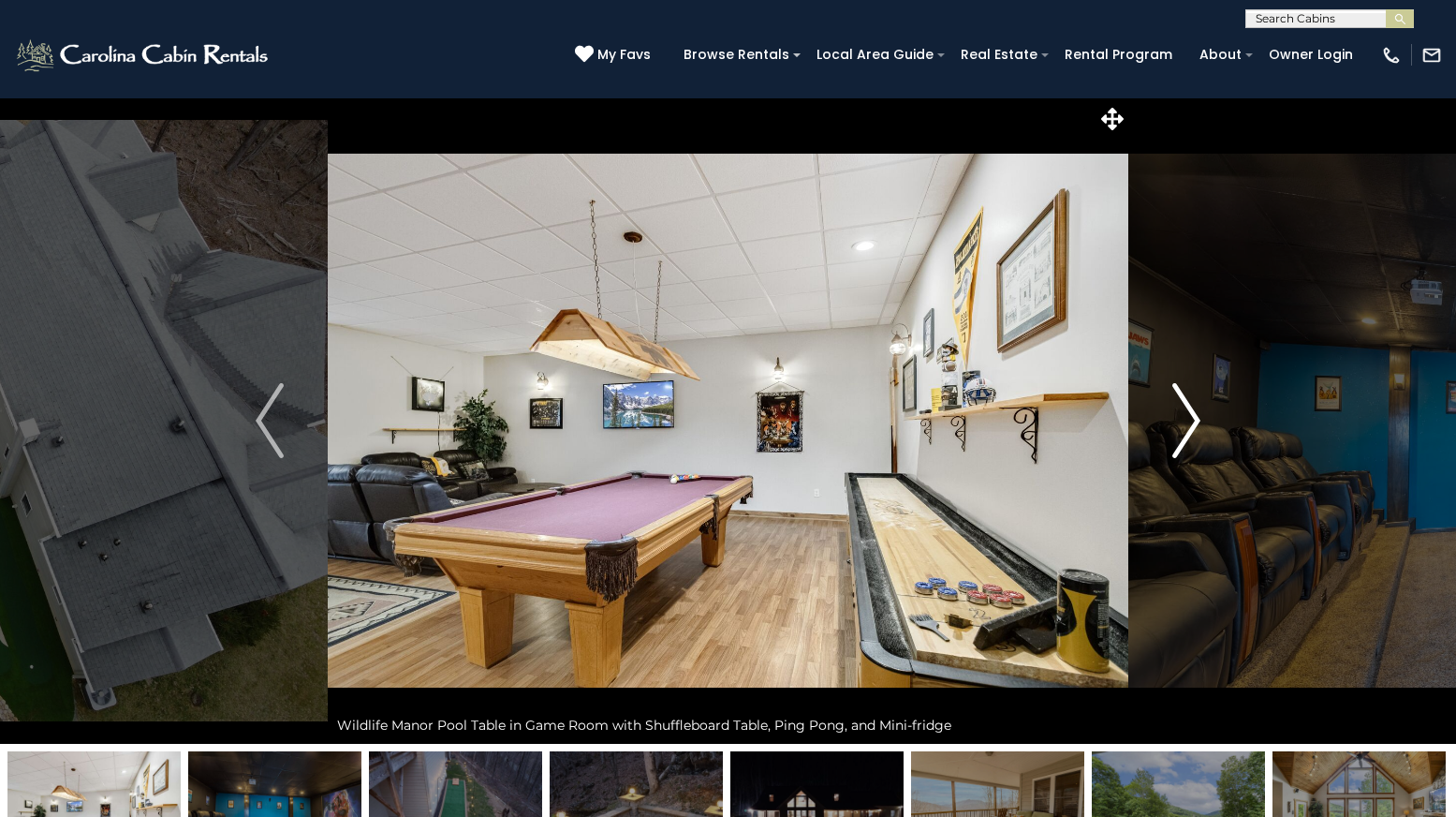
click at [1194, 416] on img "Next" at bounding box center [1187, 421] width 29 height 75
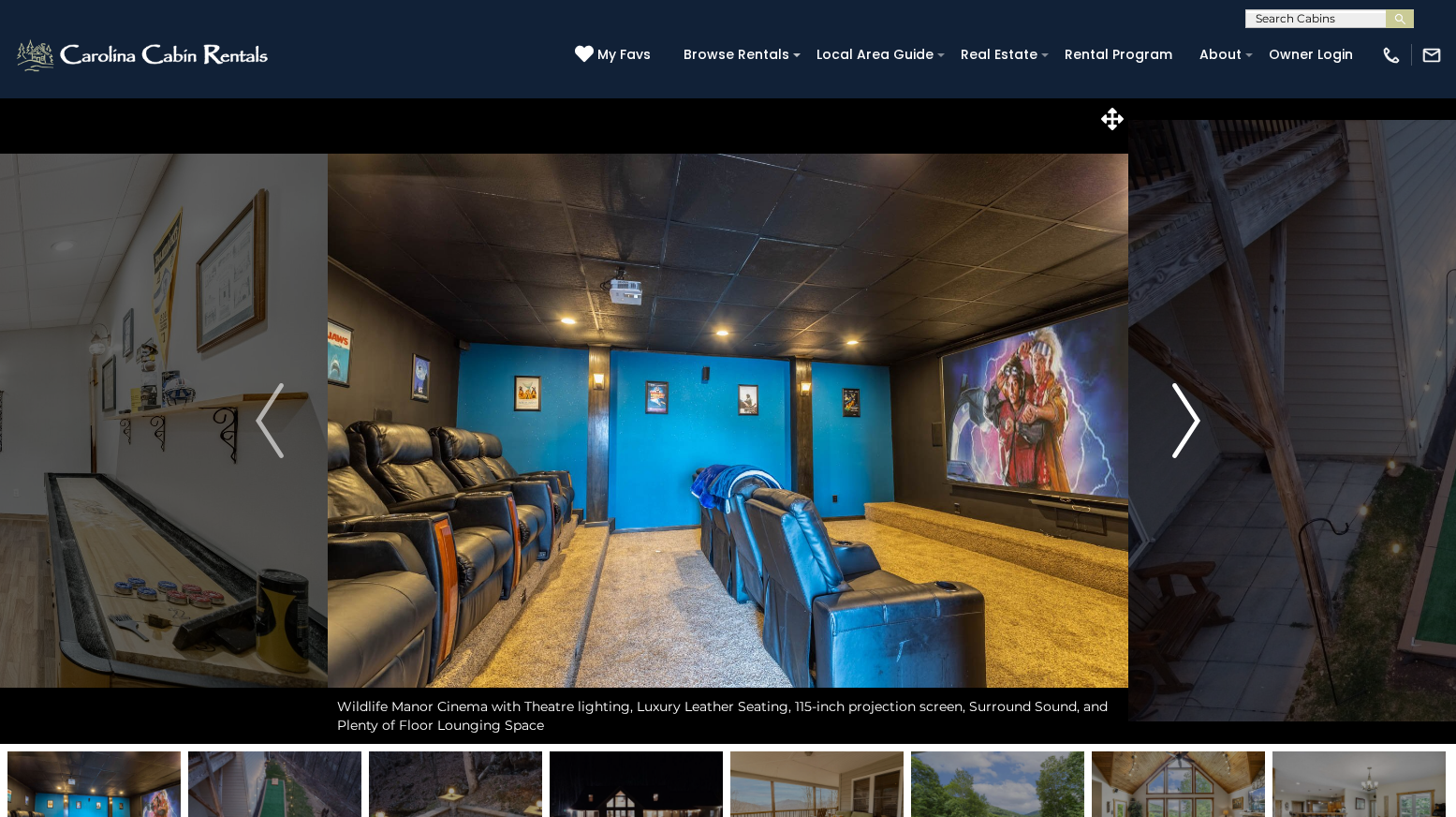
click at [1194, 416] on img "Next" at bounding box center [1187, 421] width 29 height 75
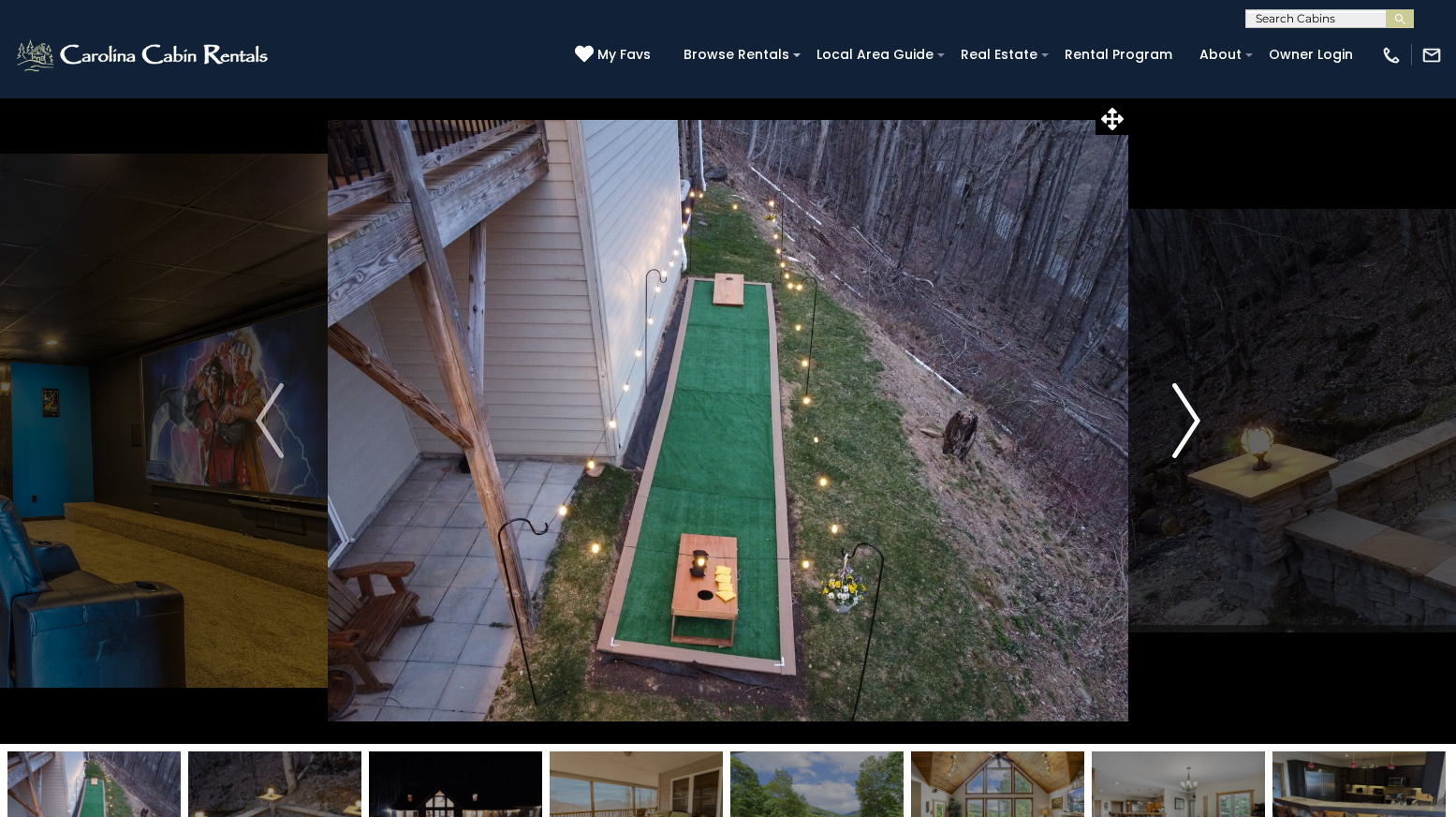
click at [1194, 416] on img "Next" at bounding box center [1187, 421] width 29 height 75
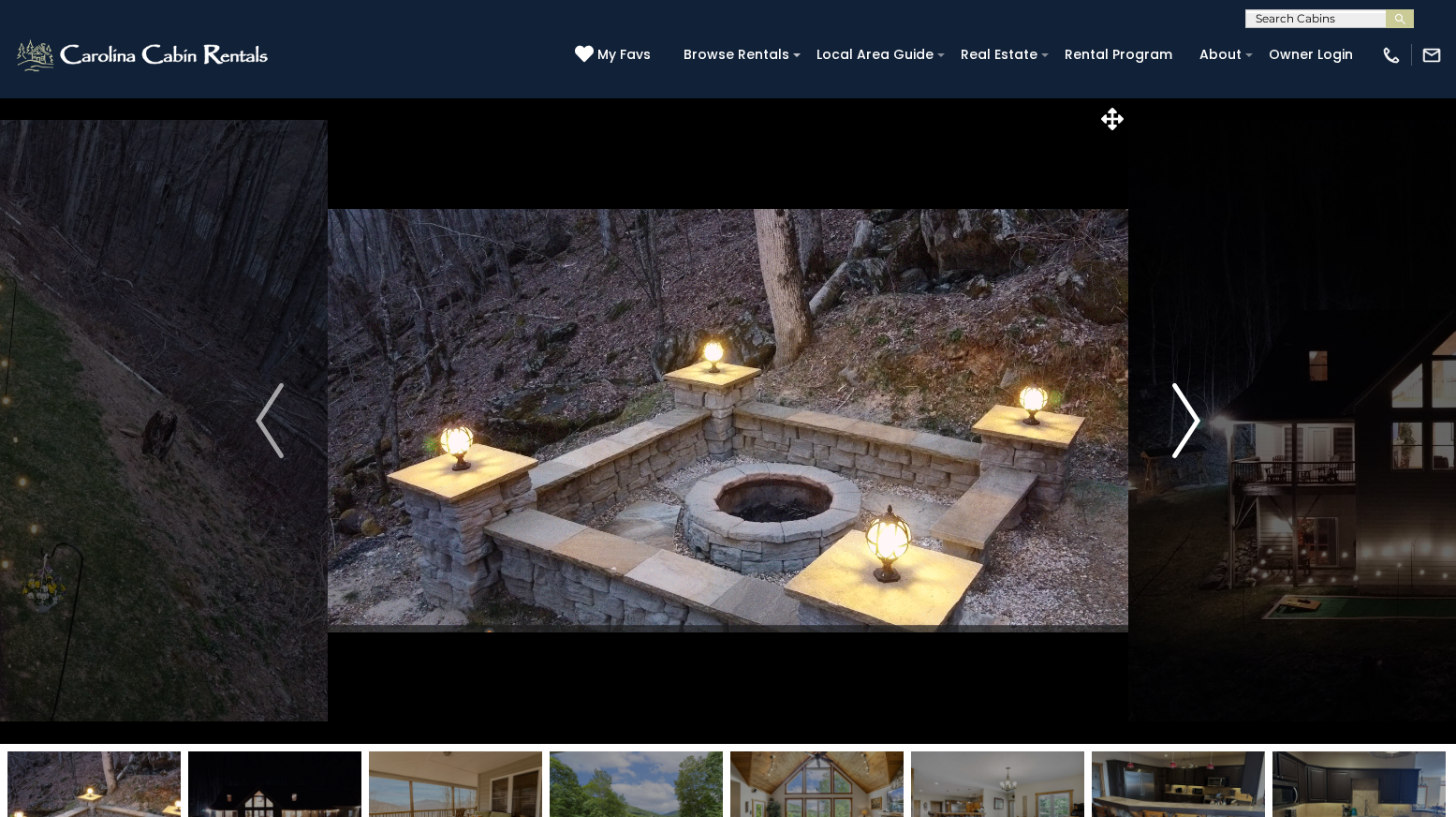
click at [1194, 416] on img "Next" at bounding box center [1187, 421] width 29 height 75
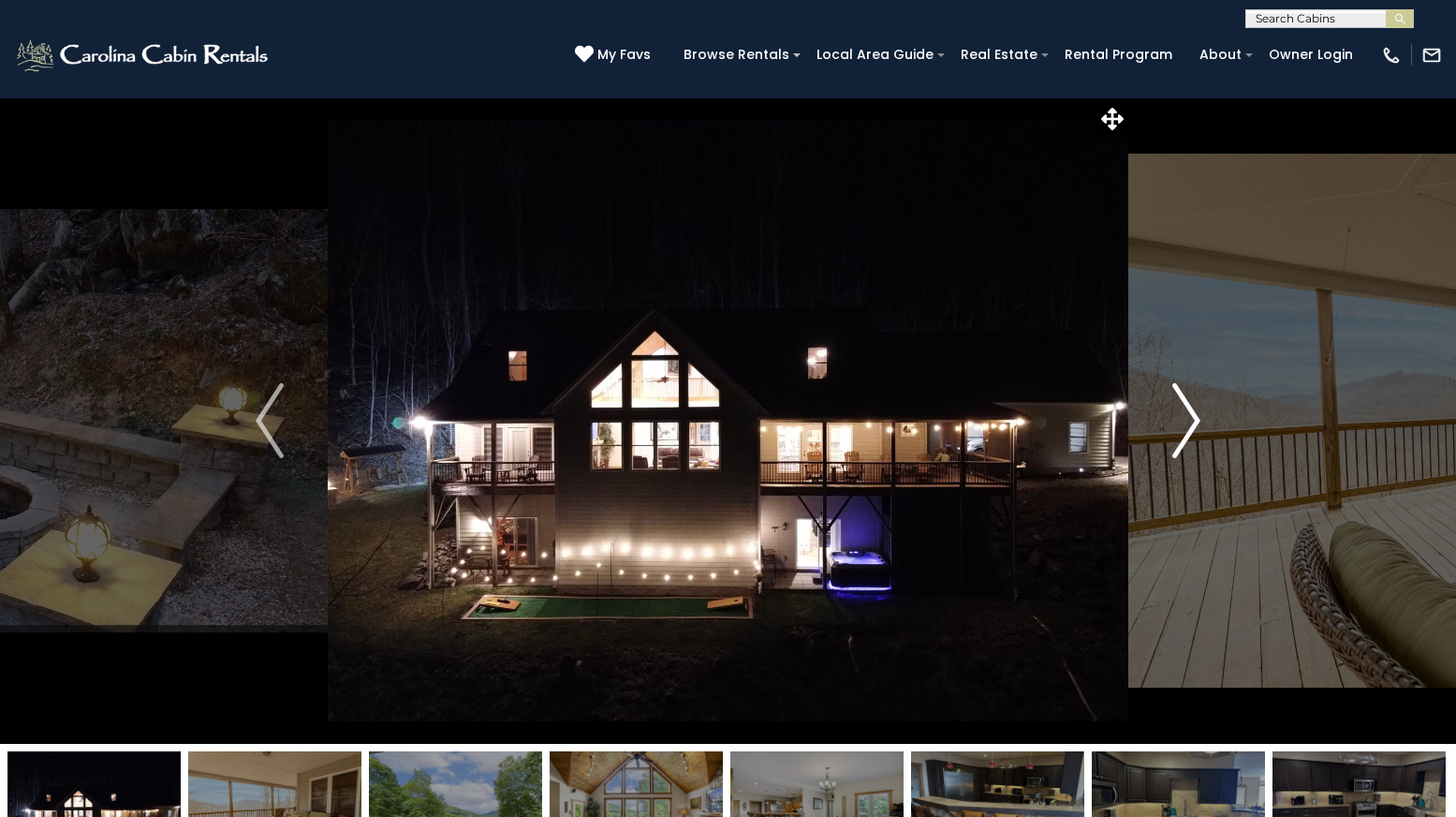
click at [1194, 416] on img "Next" at bounding box center [1187, 421] width 29 height 75
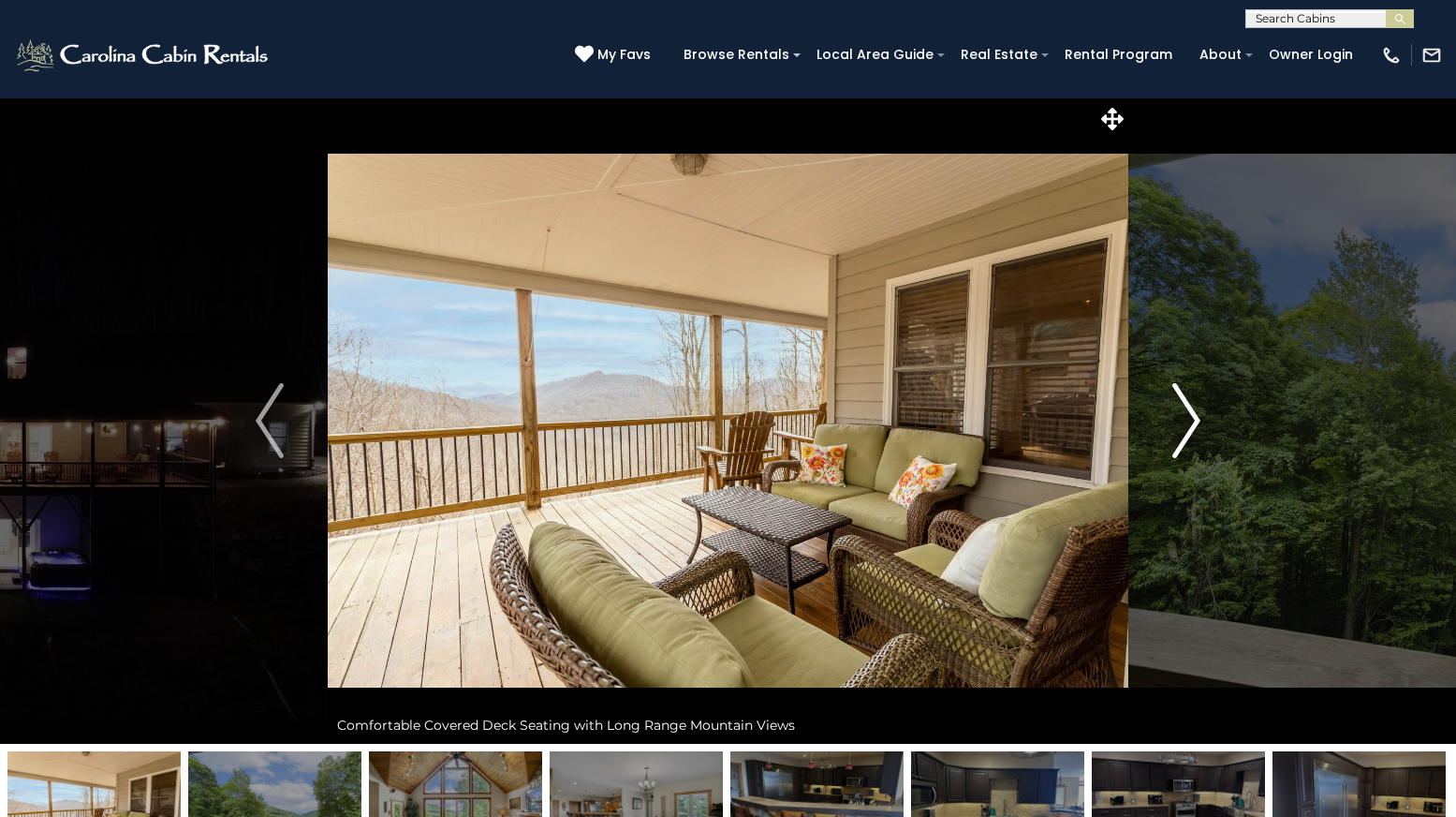
click at [1194, 416] on img "Next" at bounding box center [1187, 421] width 29 height 75
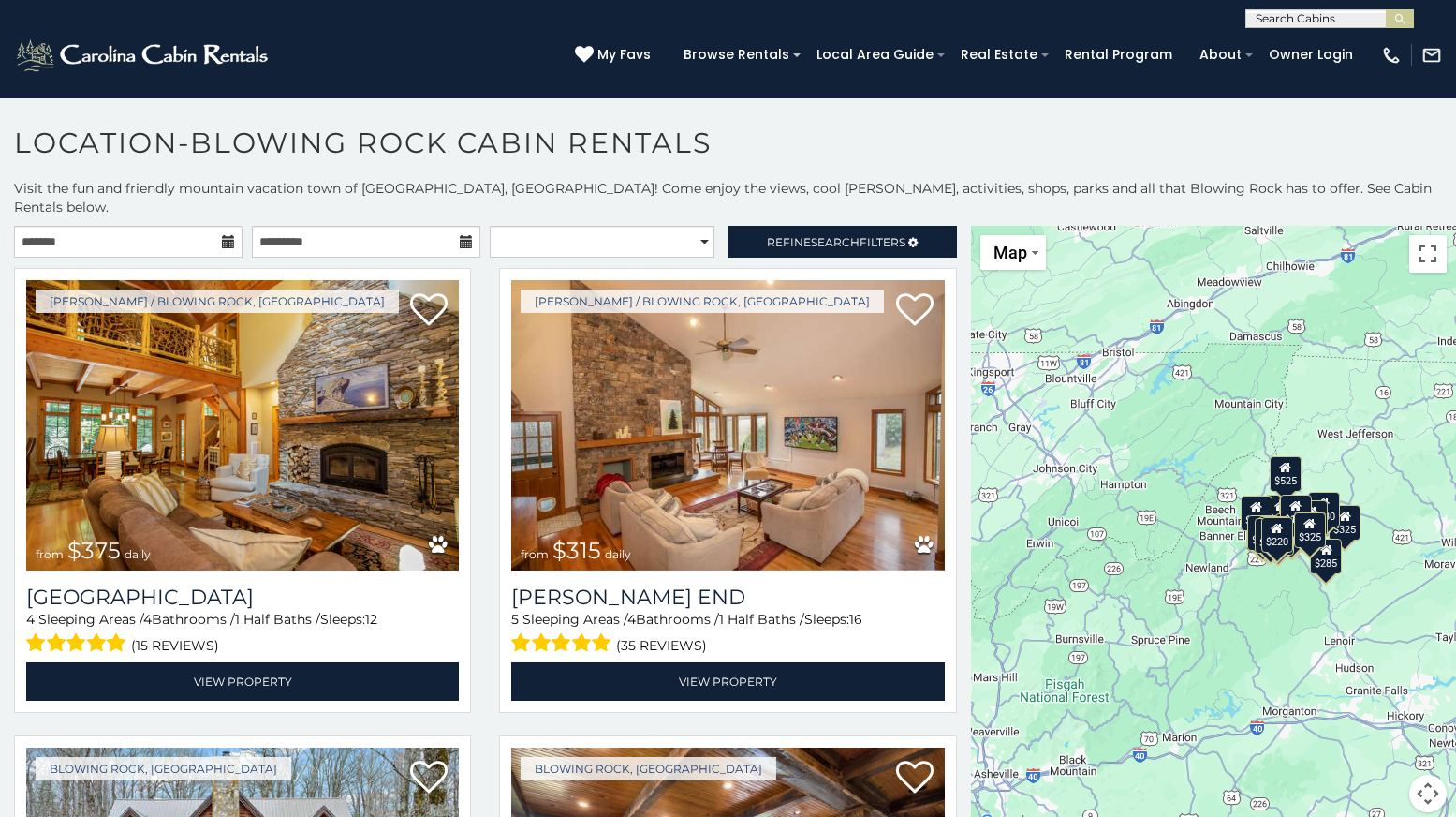
click at [229, 235] on icon at bounding box center [228, 241] width 13 height 13
click at [222, 235] on icon at bounding box center [228, 241] width 13 height 13
click at [175, 226] on input "text" at bounding box center [128, 242] width 228 height 31
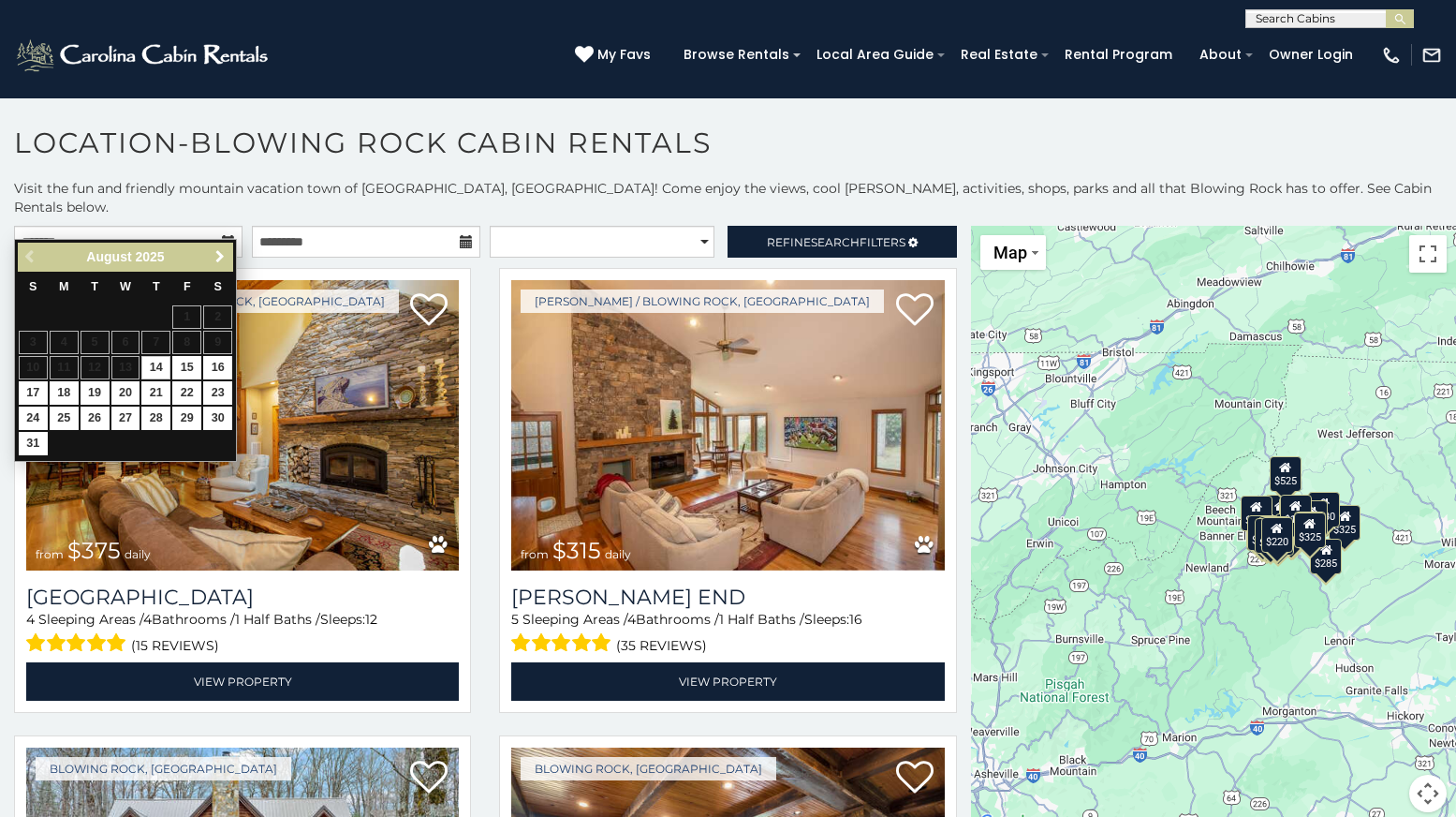
click at [219, 256] on span "Next" at bounding box center [219, 256] width 15 height 15
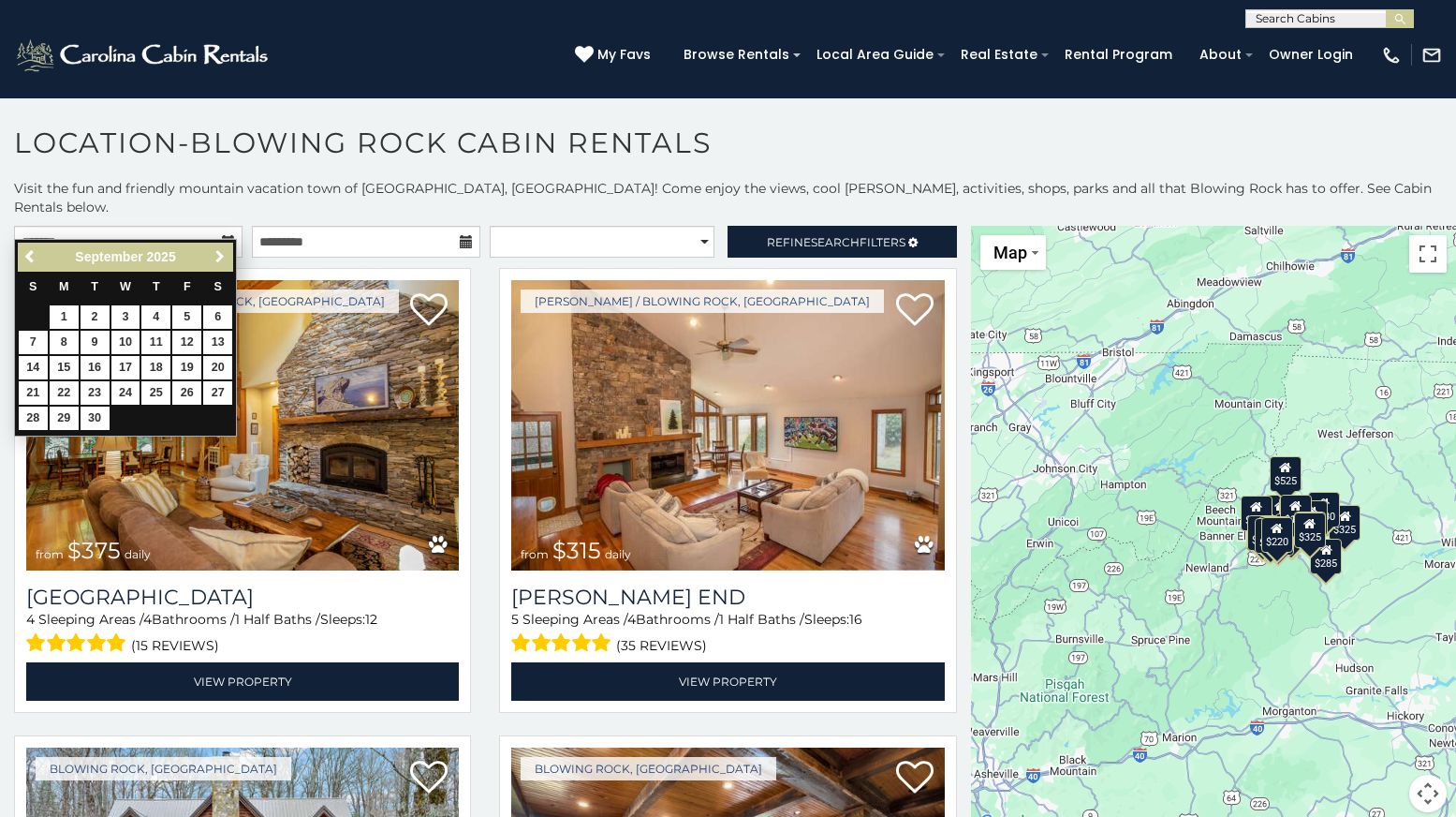
click at [219, 256] on span "Next" at bounding box center [219, 256] width 15 height 15
click at [180, 343] on link "10" at bounding box center [187, 342] width 29 height 24
type input "**********"
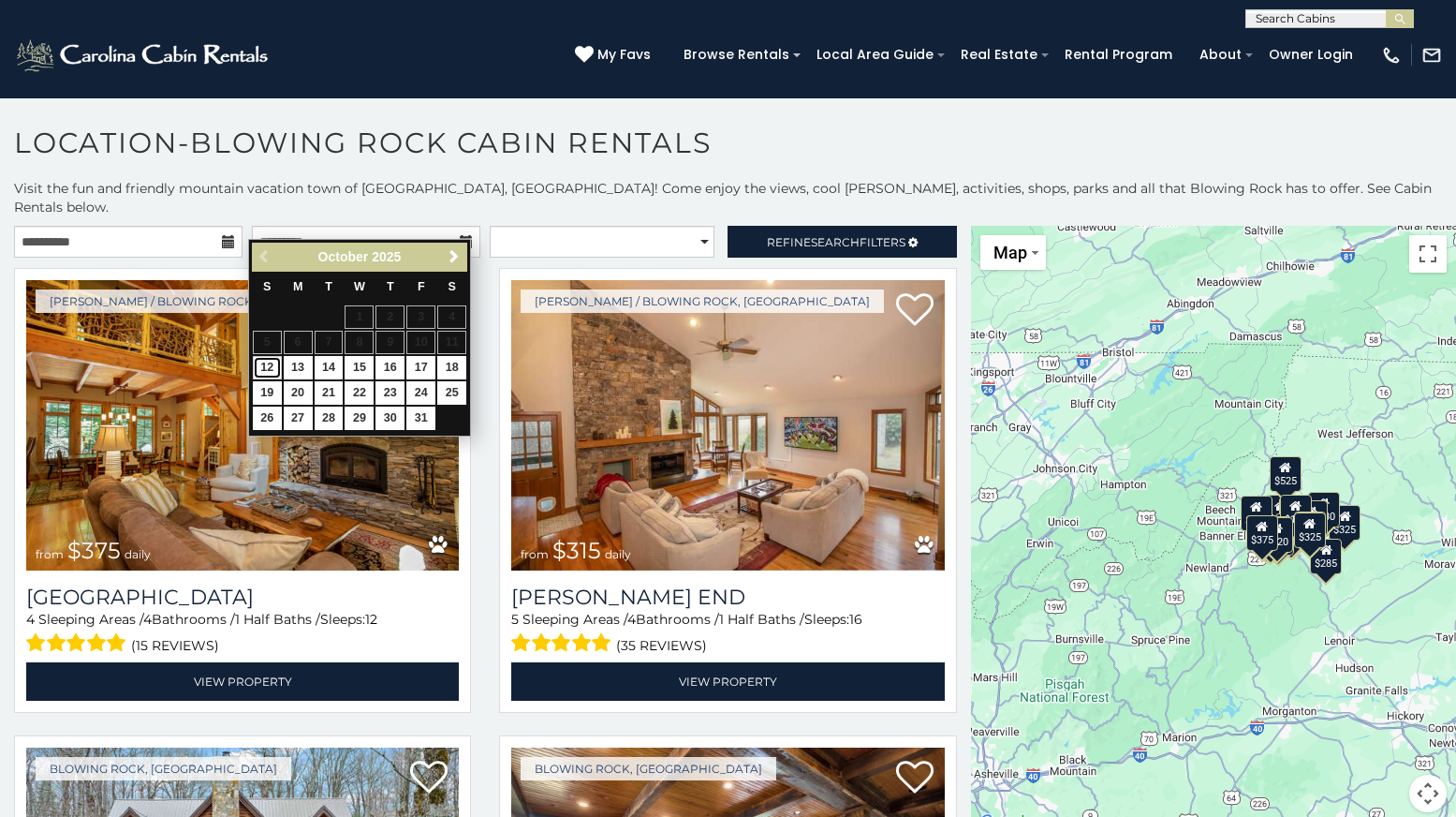
click at [268, 364] on link "12" at bounding box center [267, 368] width 29 height 24
type input "**********"
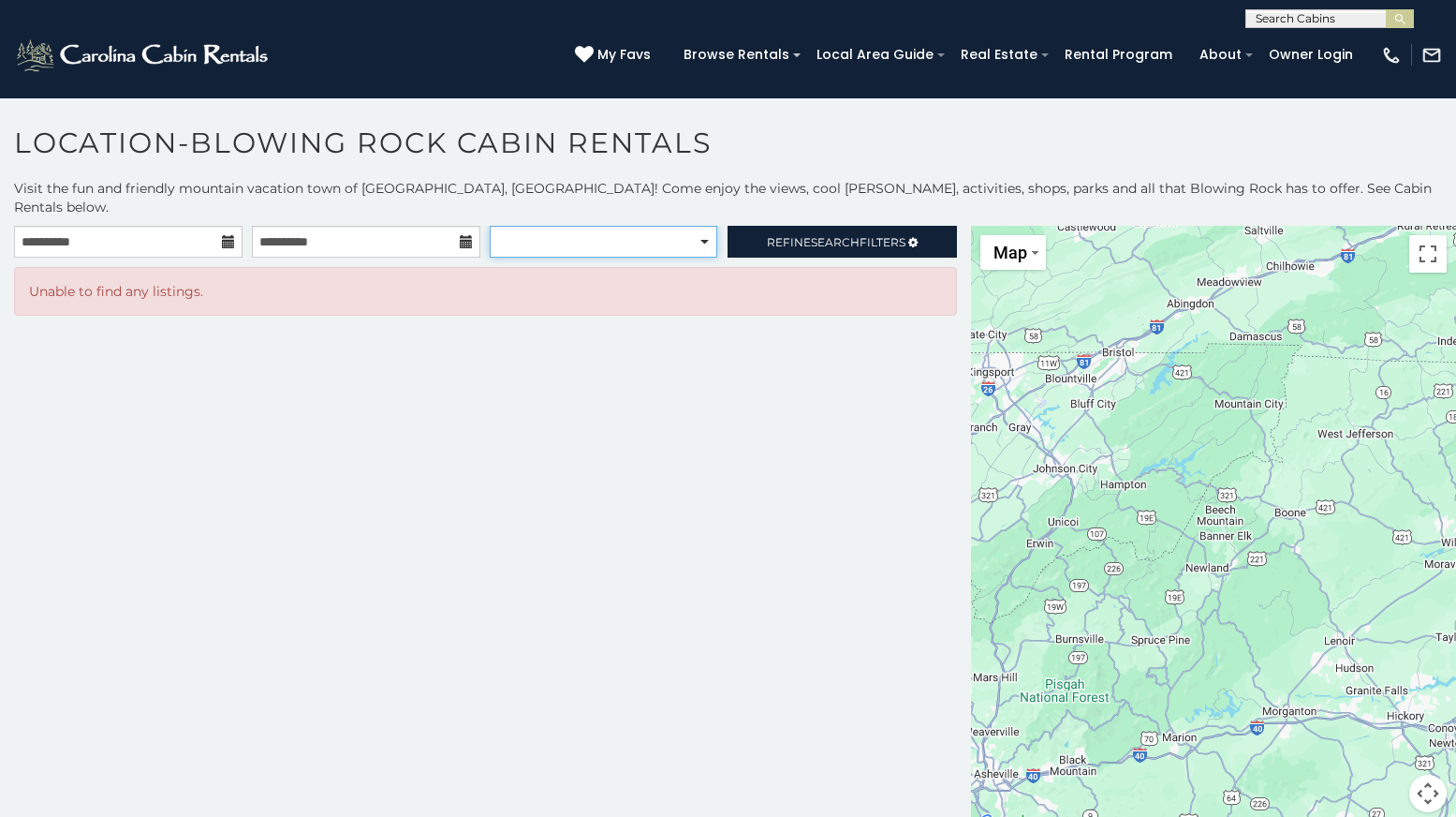
click at [546, 232] on select "**********" at bounding box center [603, 242] width 227 height 31
click at [229, 235] on icon at bounding box center [228, 241] width 13 height 13
click at [226, 235] on icon at bounding box center [228, 241] width 13 height 13
click at [178, 226] on input "**********" at bounding box center [128, 242] width 228 height 31
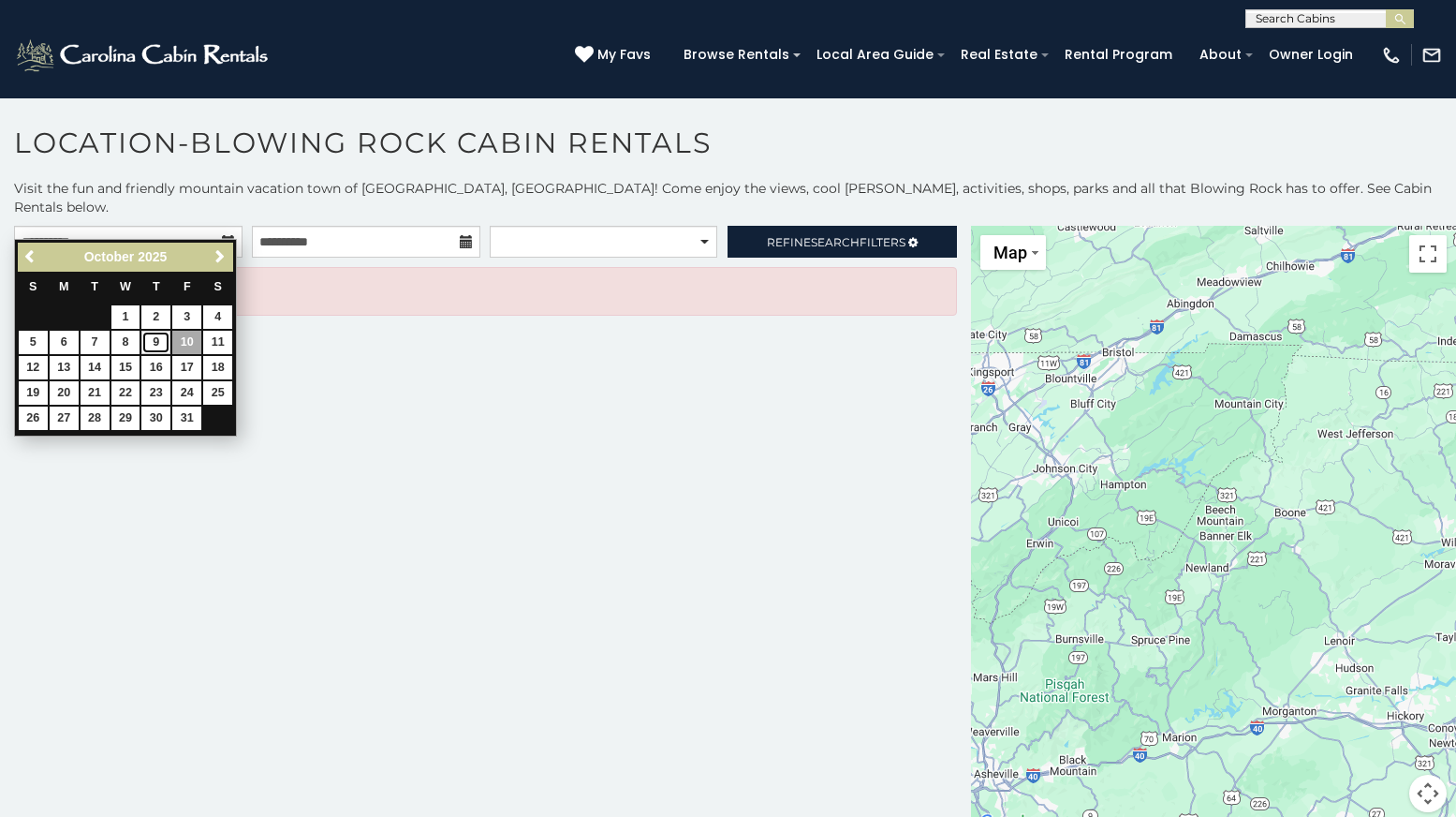
click at [155, 342] on link "9" at bounding box center [156, 342] width 29 height 24
type input "**********"
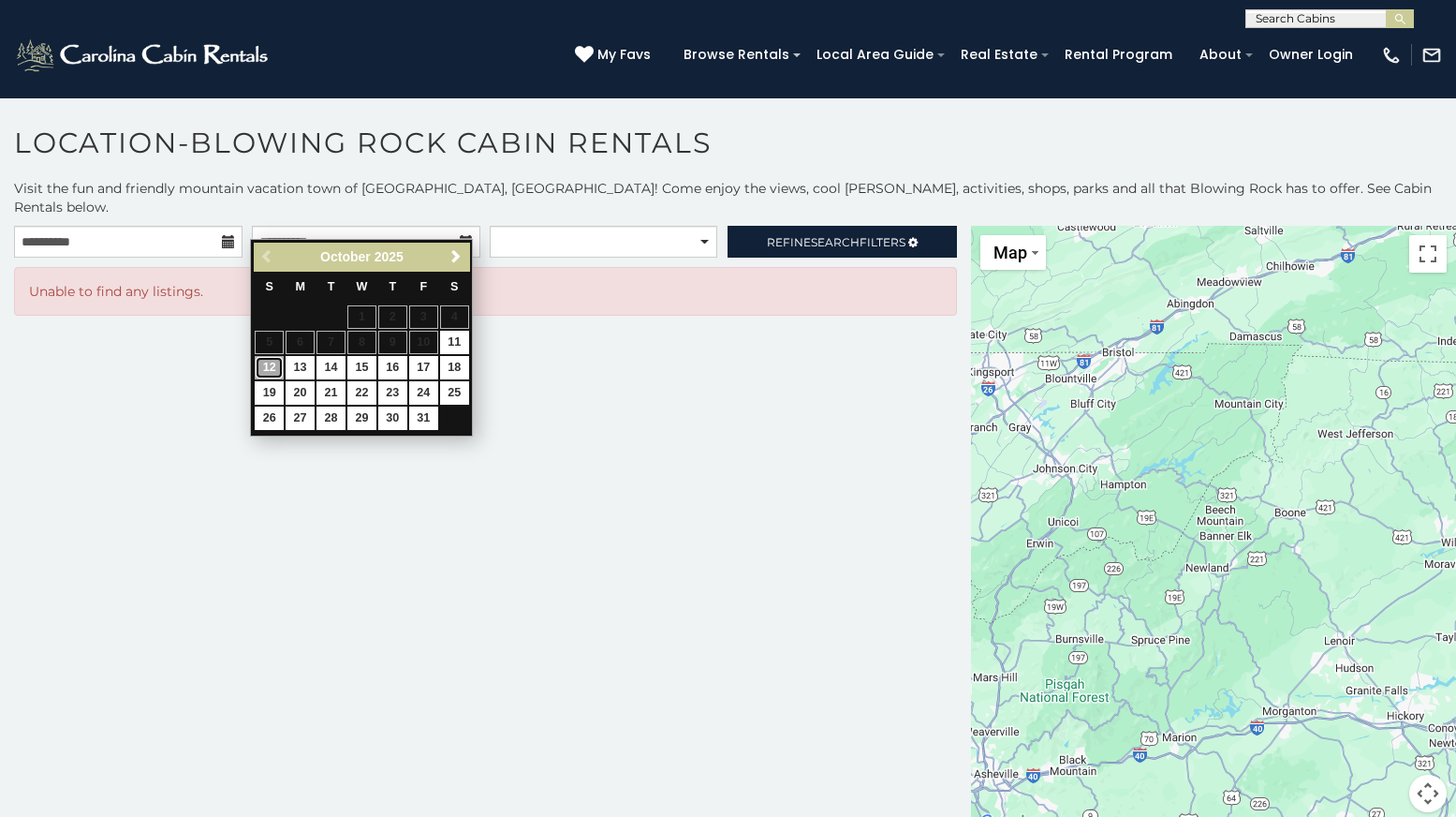
click at [266, 365] on link "12" at bounding box center [269, 368] width 29 height 24
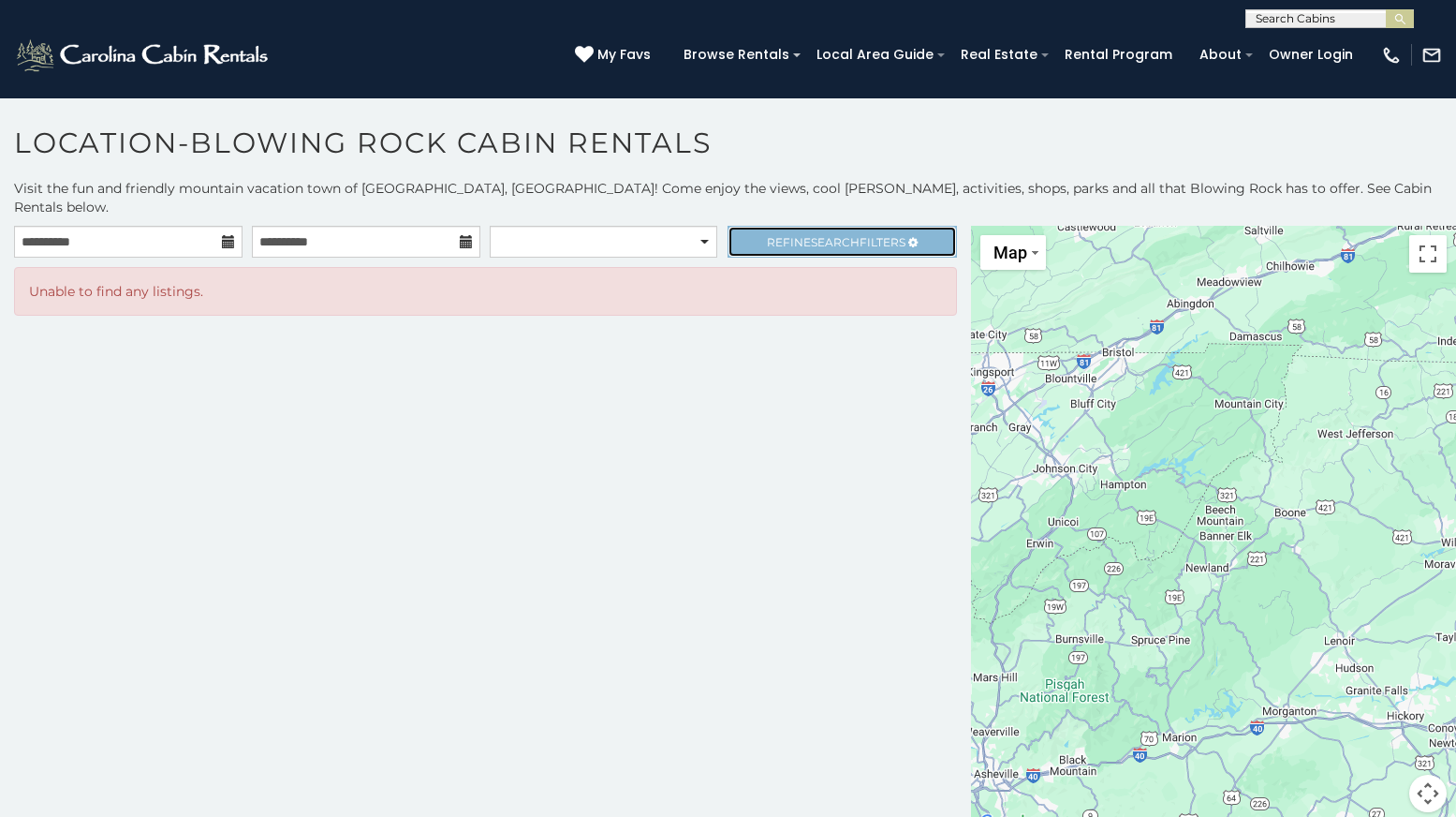
click at [744, 227] on link "Refine Search Filters" at bounding box center [842, 242] width 228 height 31
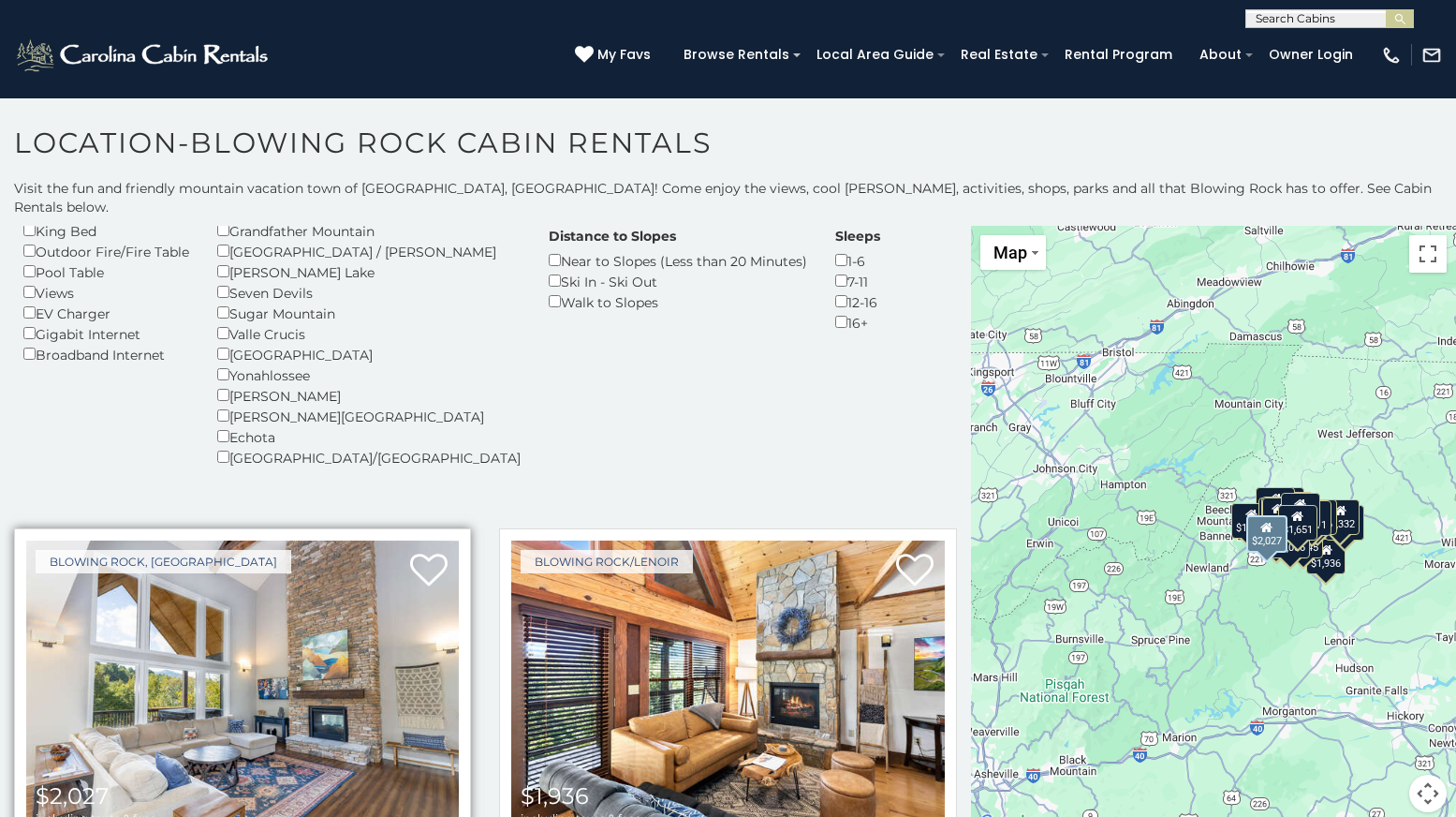
scroll to position [562, 0]
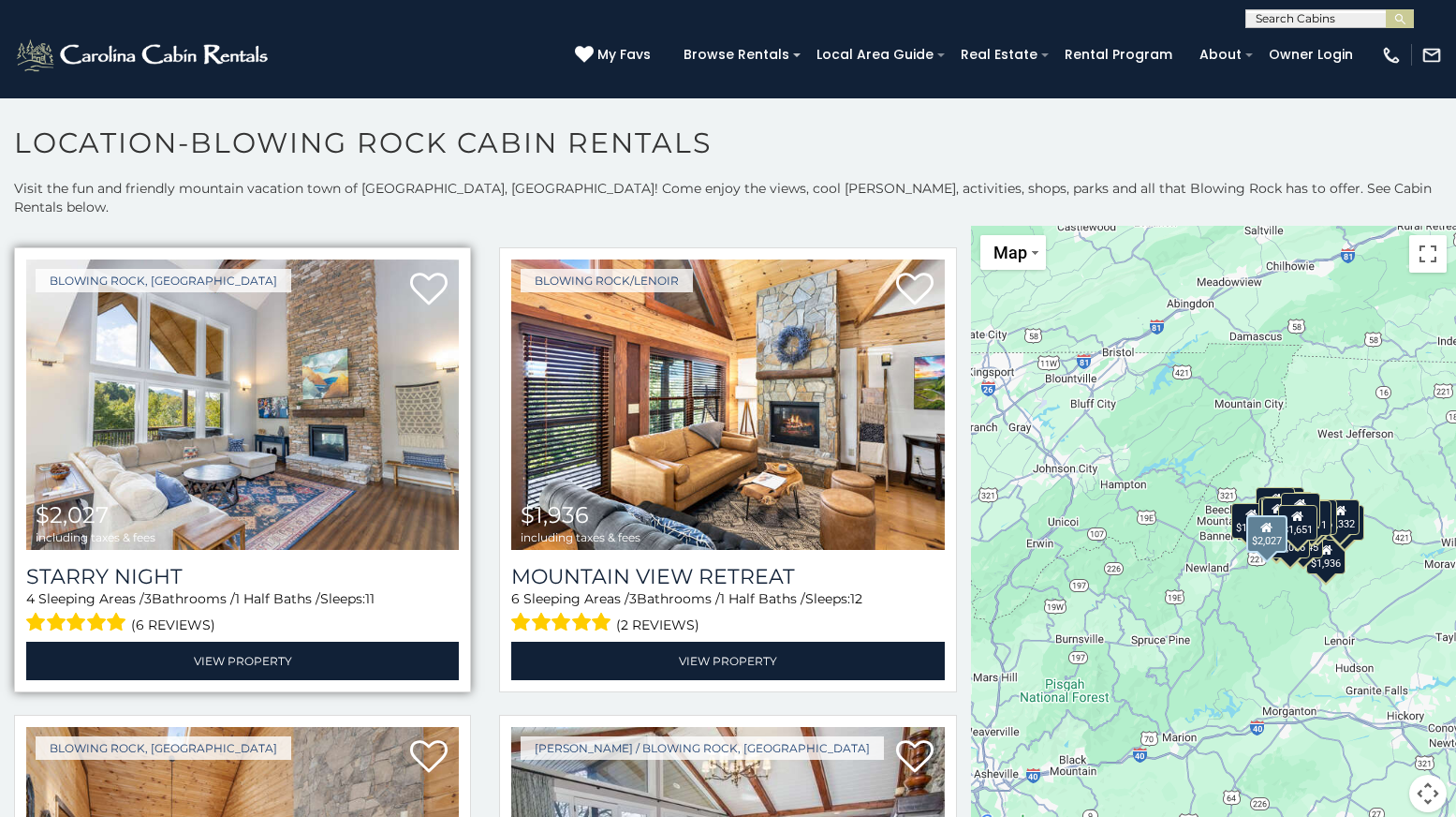
click at [417, 390] on img at bounding box center [243, 404] width 433 height 290
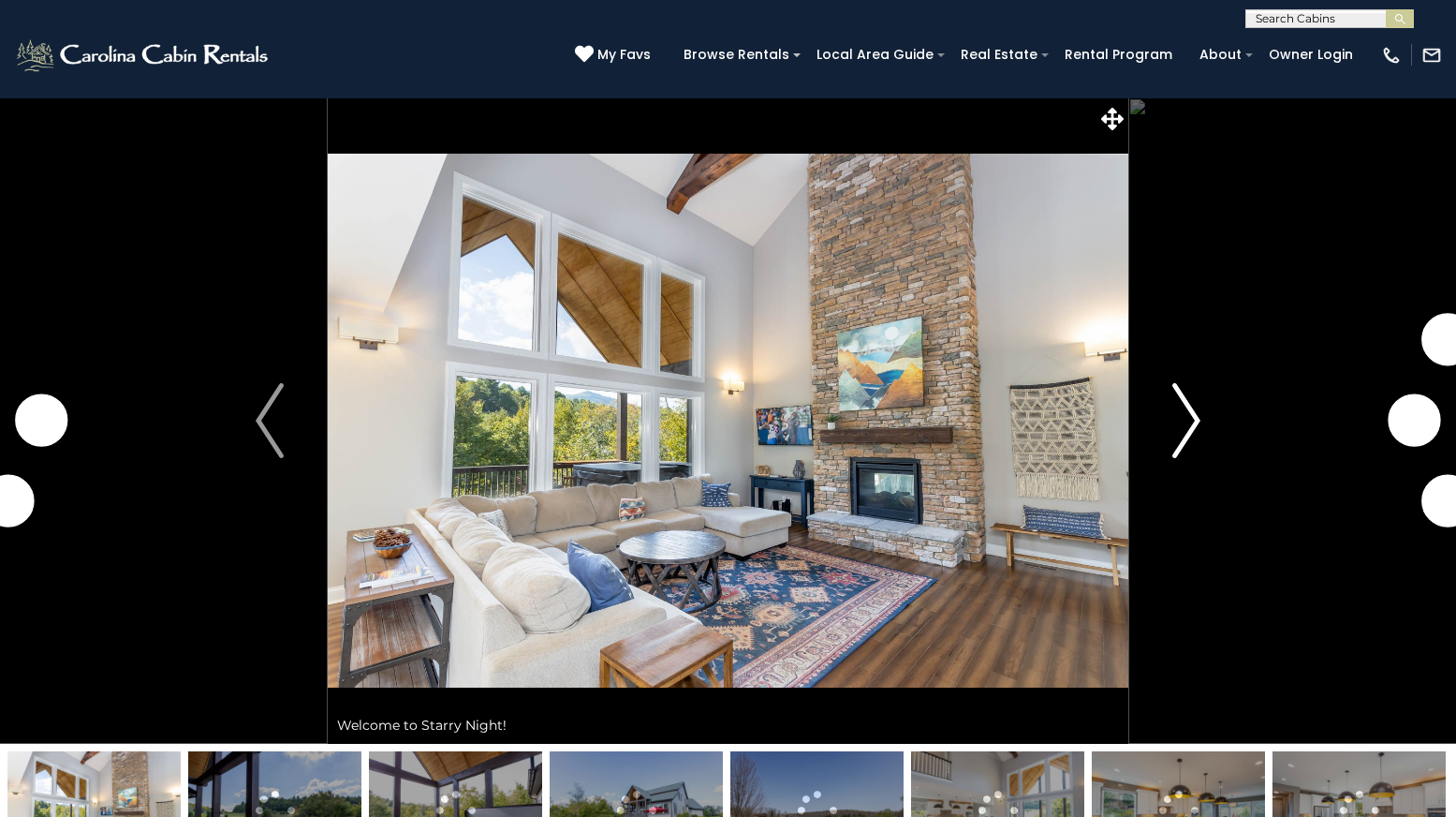
click at [1174, 411] on img "Next" at bounding box center [1187, 421] width 29 height 75
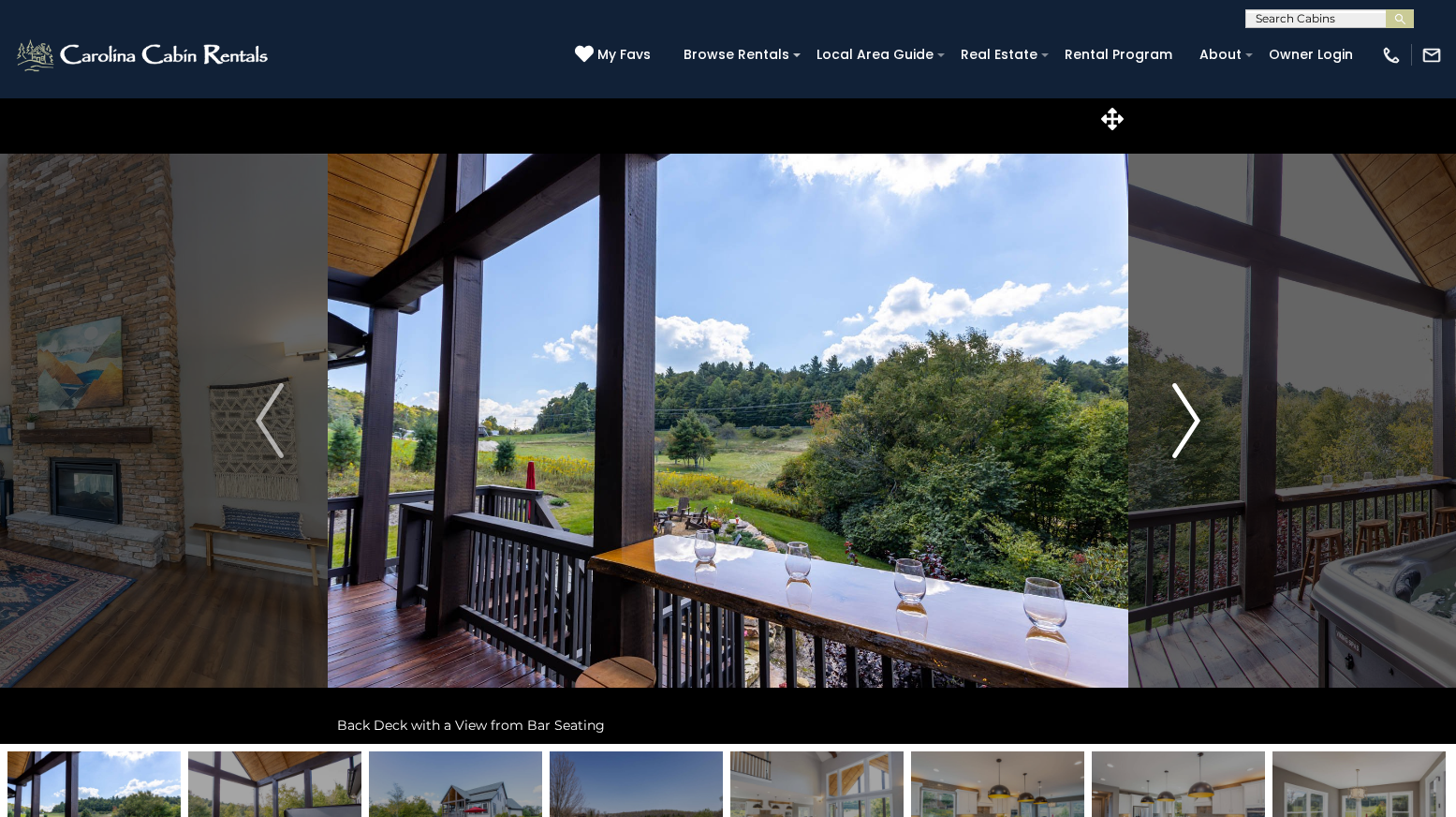
click at [1186, 415] on img "Next" at bounding box center [1187, 421] width 29 height 75
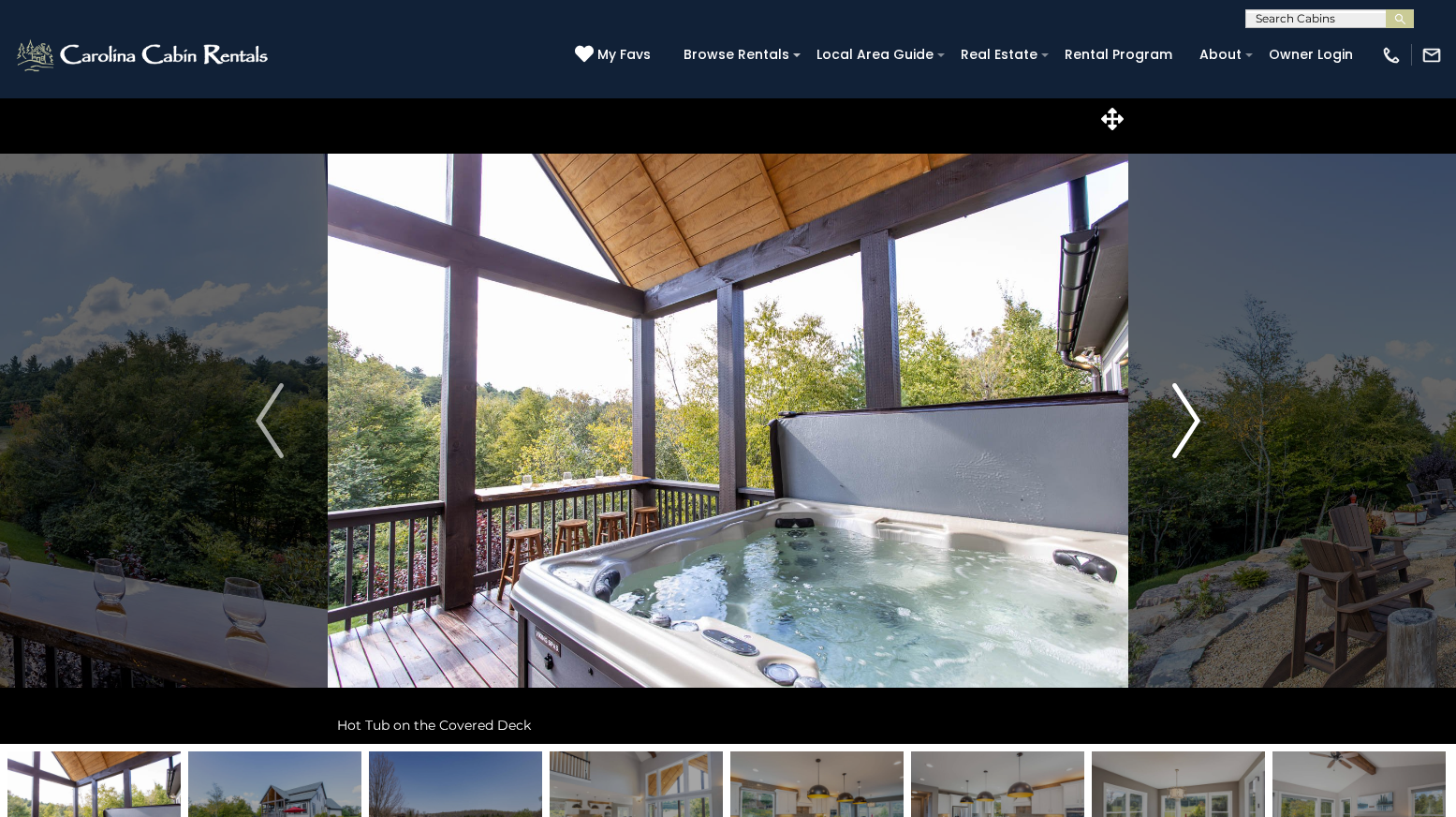
click at [1186, 415] on img "Next" at bounding box center [1187, 421] width 29 height 75
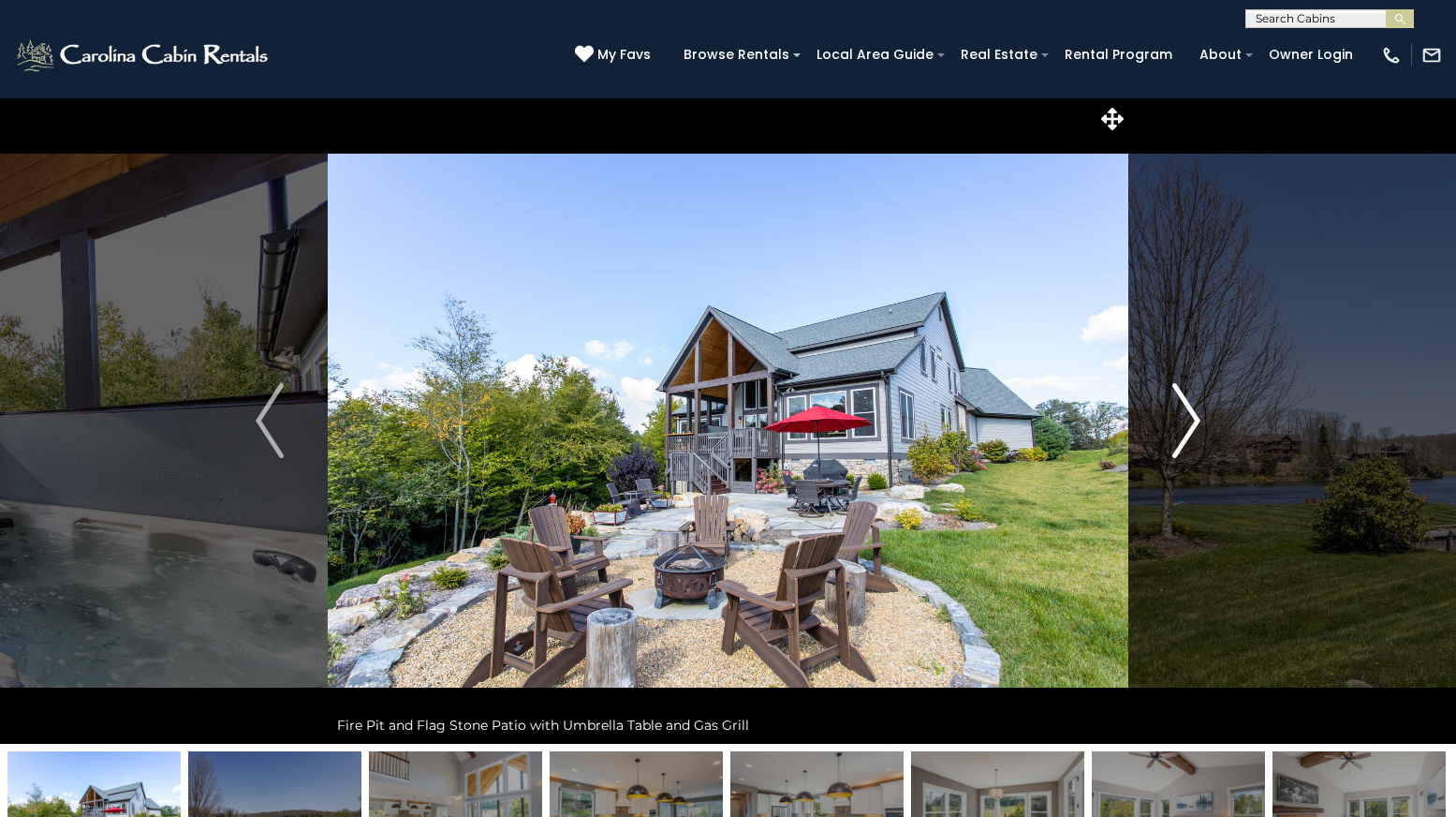
click at [1186, 415] on img "Next" at bounding box center [1187, 421] width 29 height 75
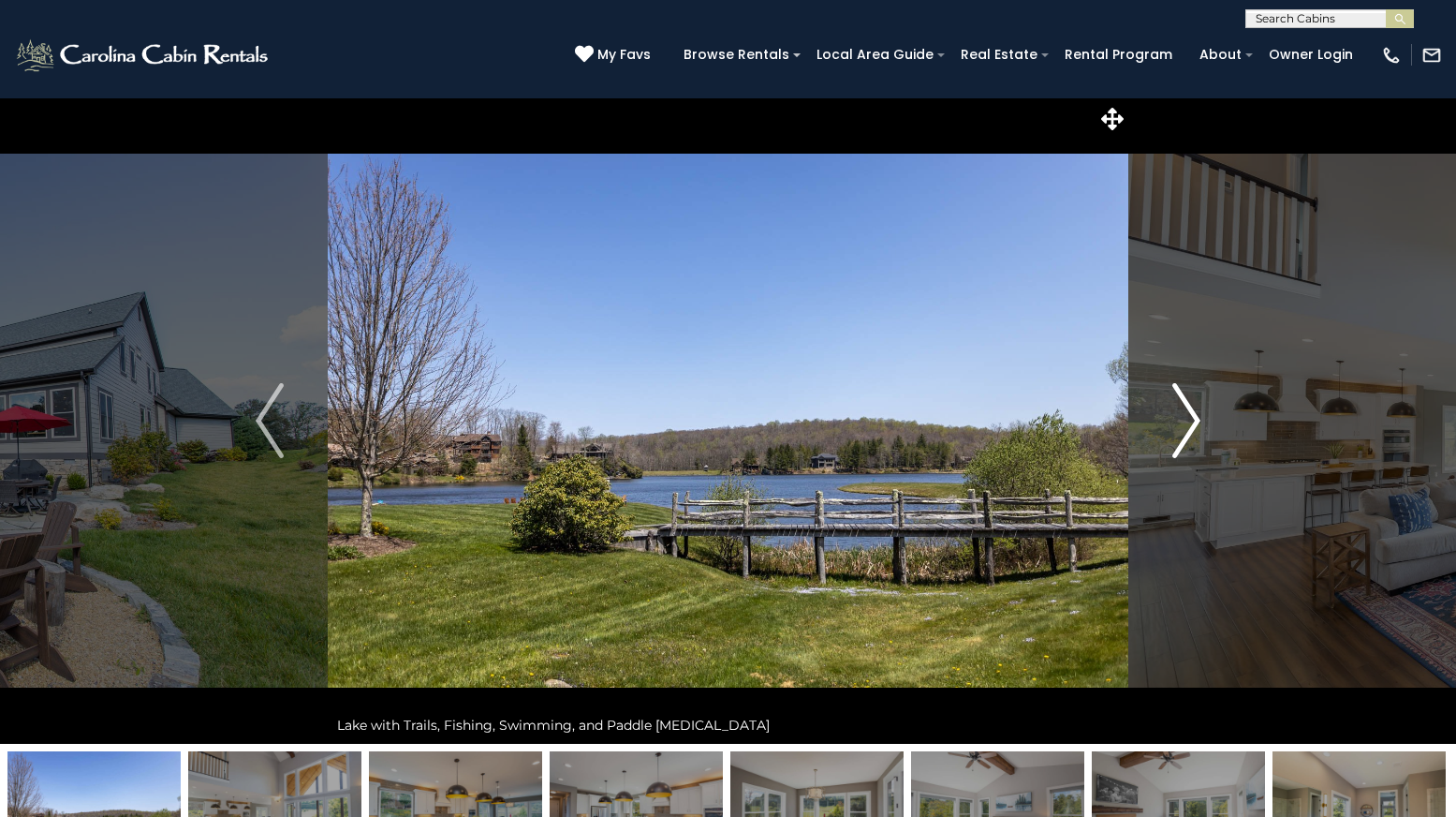
click at [1186, 415] on img "Next" at bounding box center [1187, 421] width 29 height 75
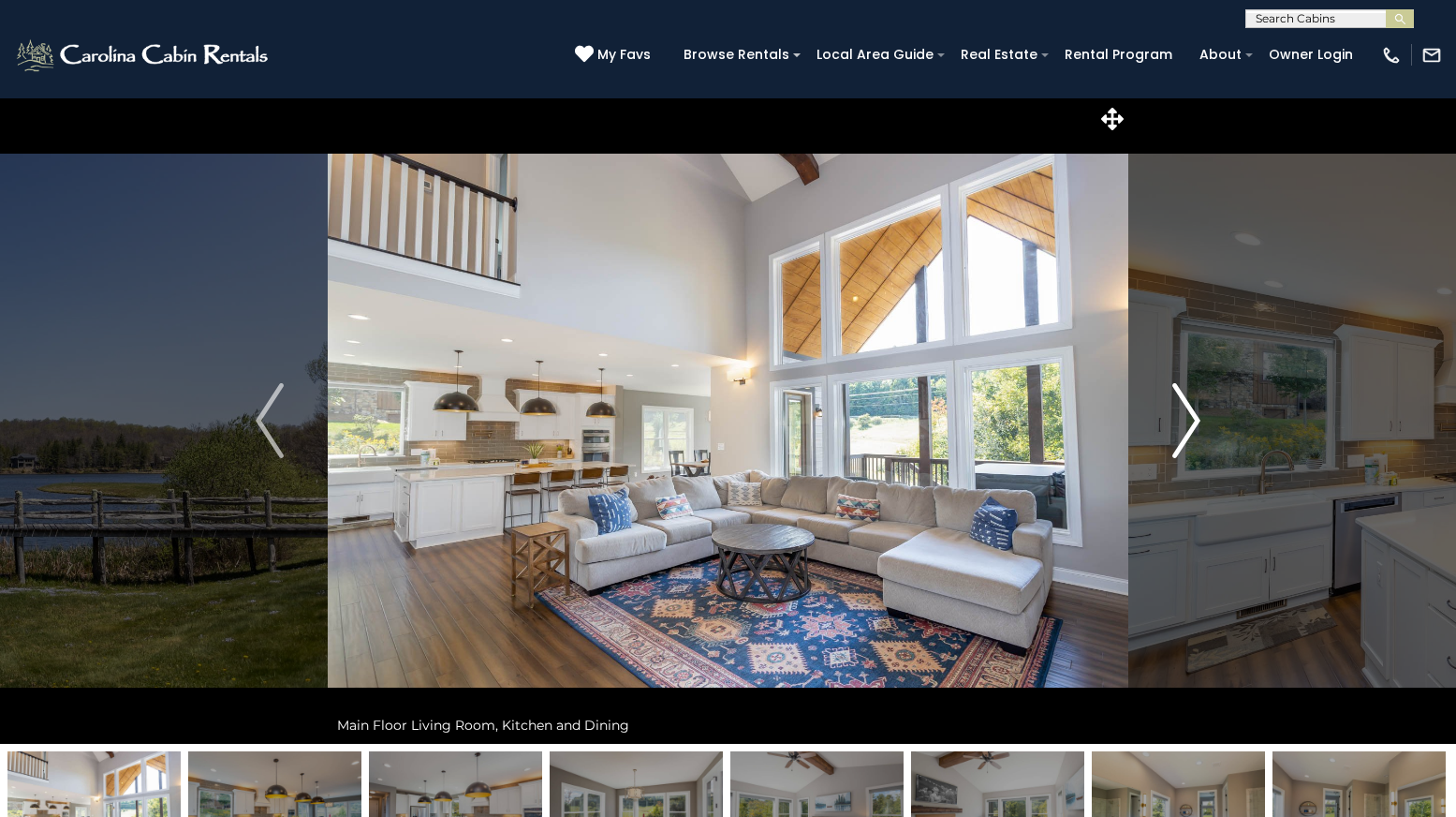
click at [1186, 415] on img "Next" at bounding box center [1187, 421] width 29 height 75
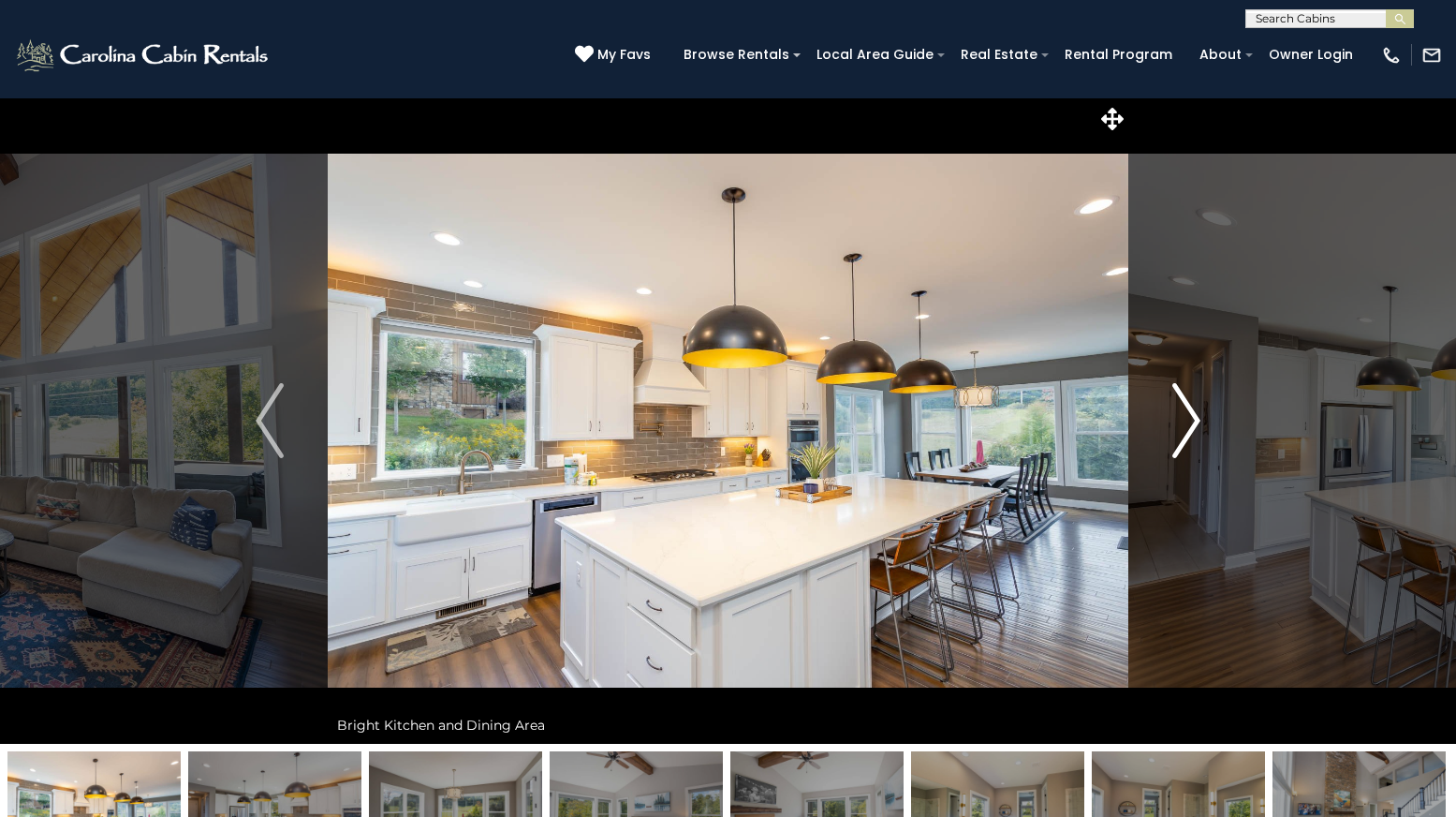
click at [1186, 415] on img "Next" at bounding box center [1187, 421] width 29 height 75
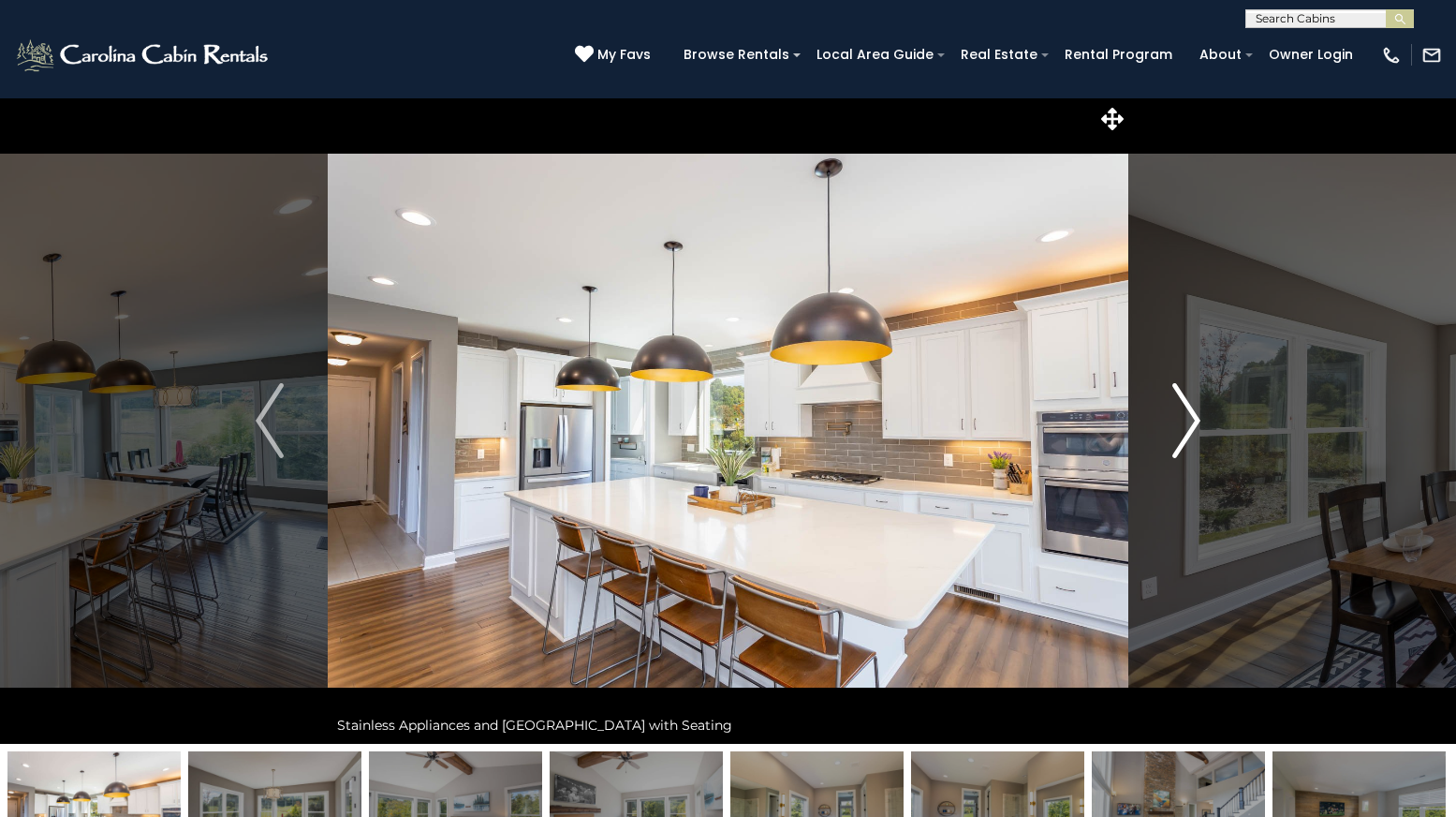
click at [1186, 415] on img "Next" at bounding box center [1187, 421] width 29 height 75
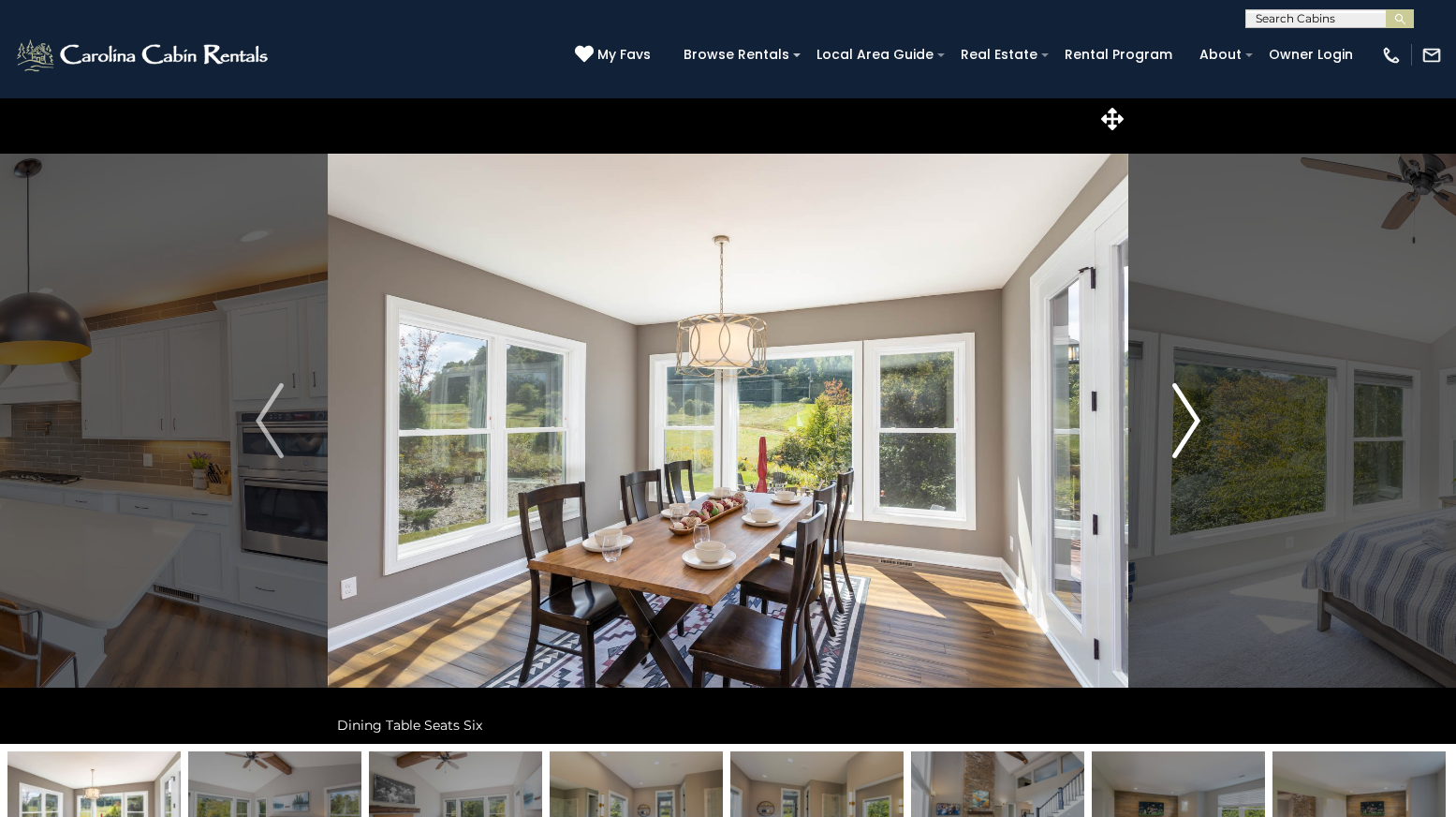
click at [1186, 415] on img "Next" at bounding box center [1187, 421] width 29 height 75
